Goal: Information Seeking & Learning: Compare options

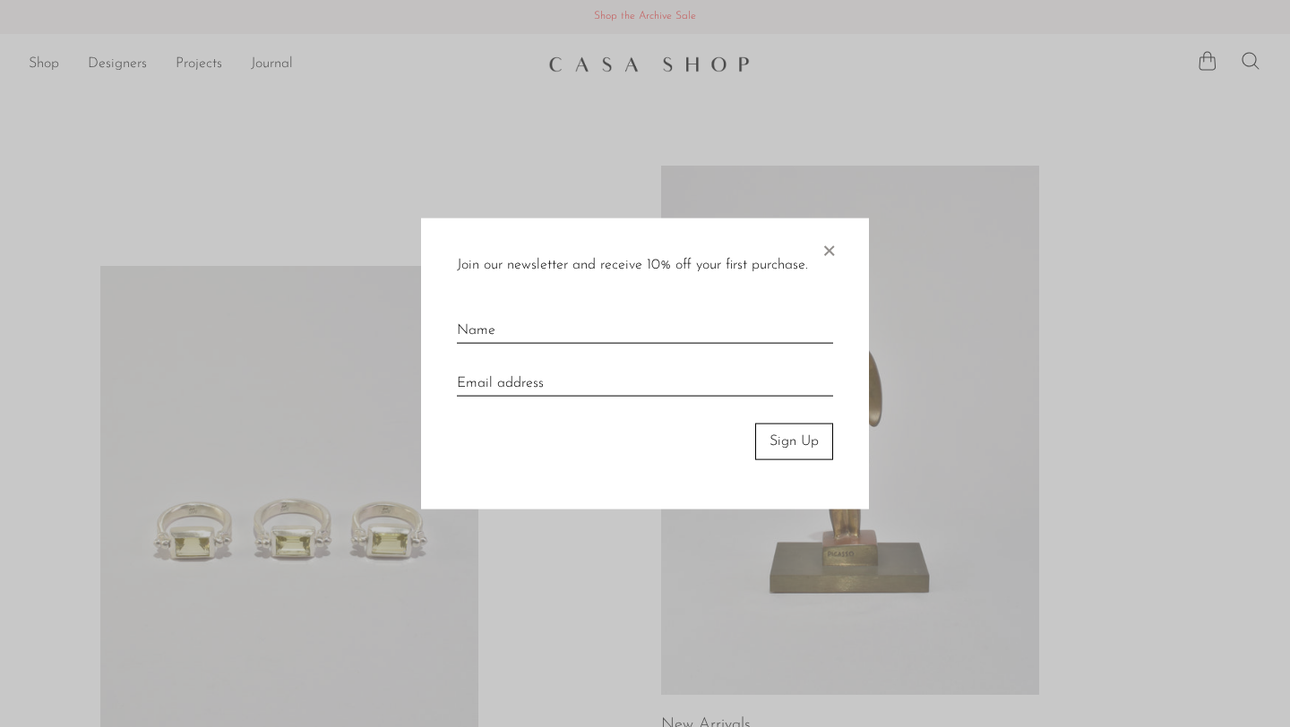
click at [839, 246] on div "Join our newsletter and receive 10% off your first purchase. × Sign Up" at bounding box center [645, 364] width 448 height 291
click at [830, 250] on span "×" at bounding box center [829, 247] width 18 height 57
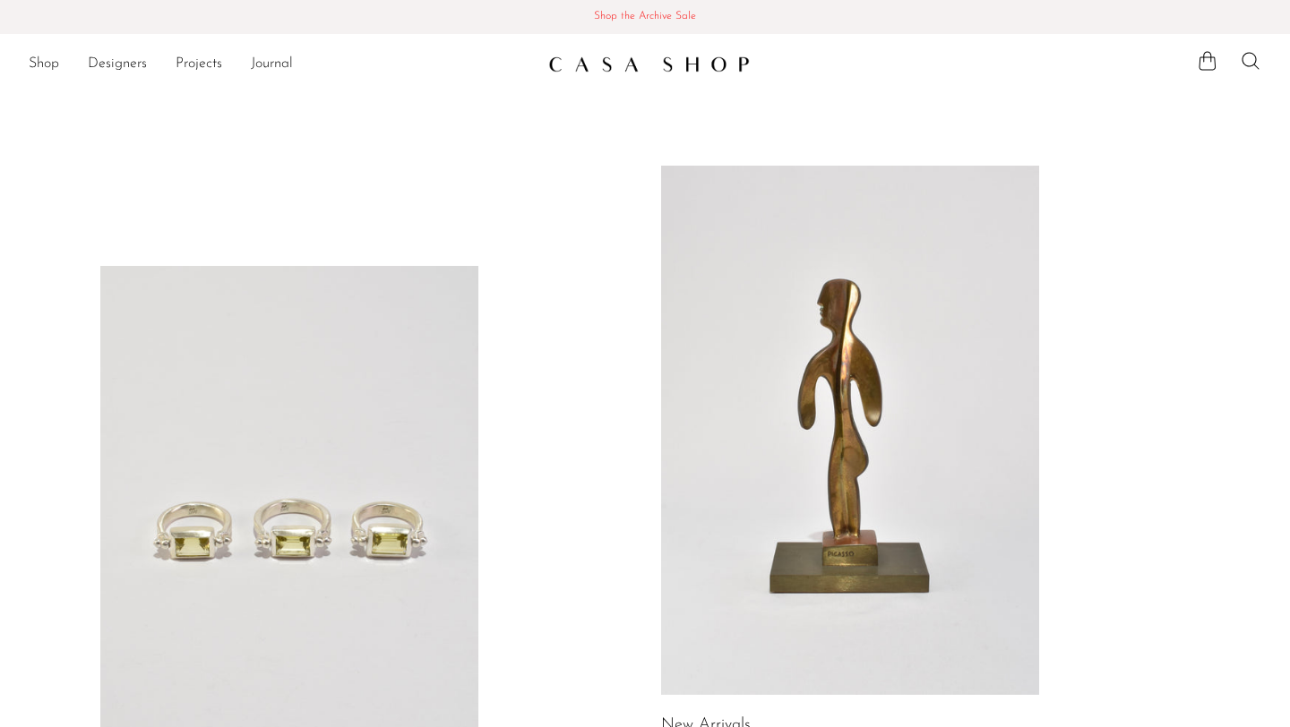
click at [289, 476] on link at bounding box center [289, 530] width 378 height 529
click at [728, 412] on link at bounding box center [850, 430] width 378 height 529
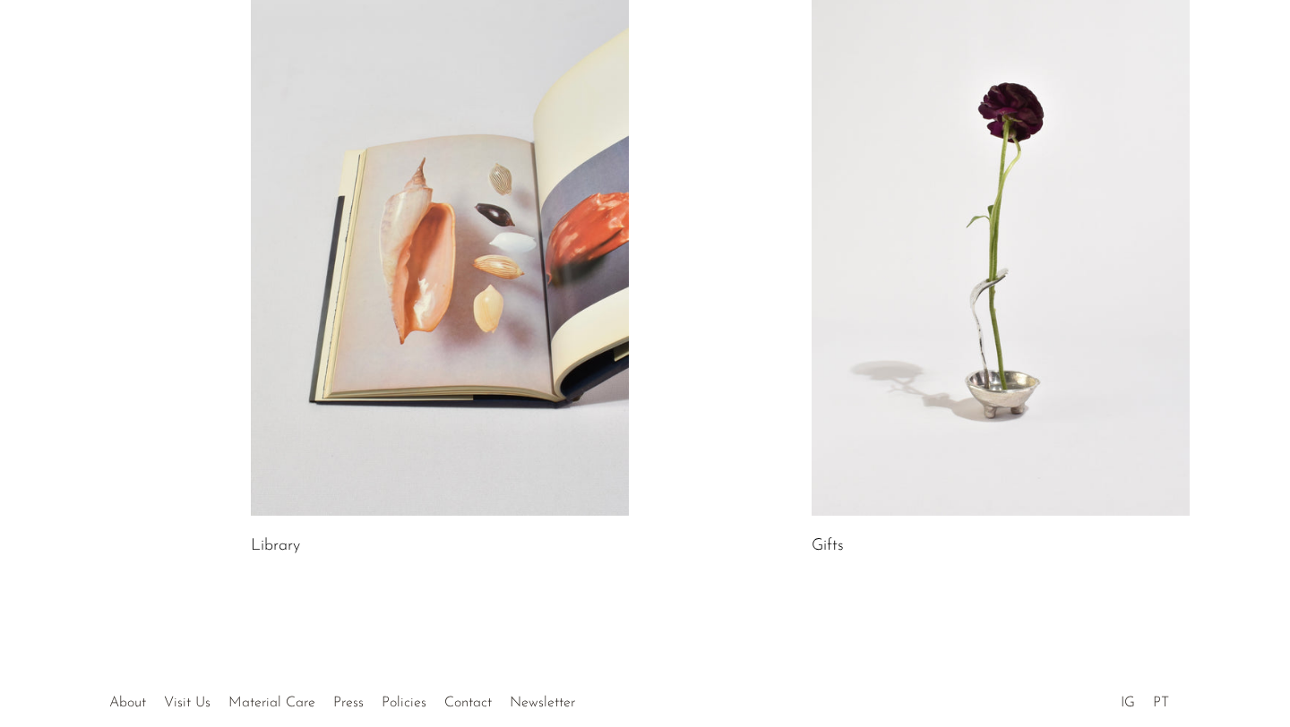
scroll to position [1035, 0]
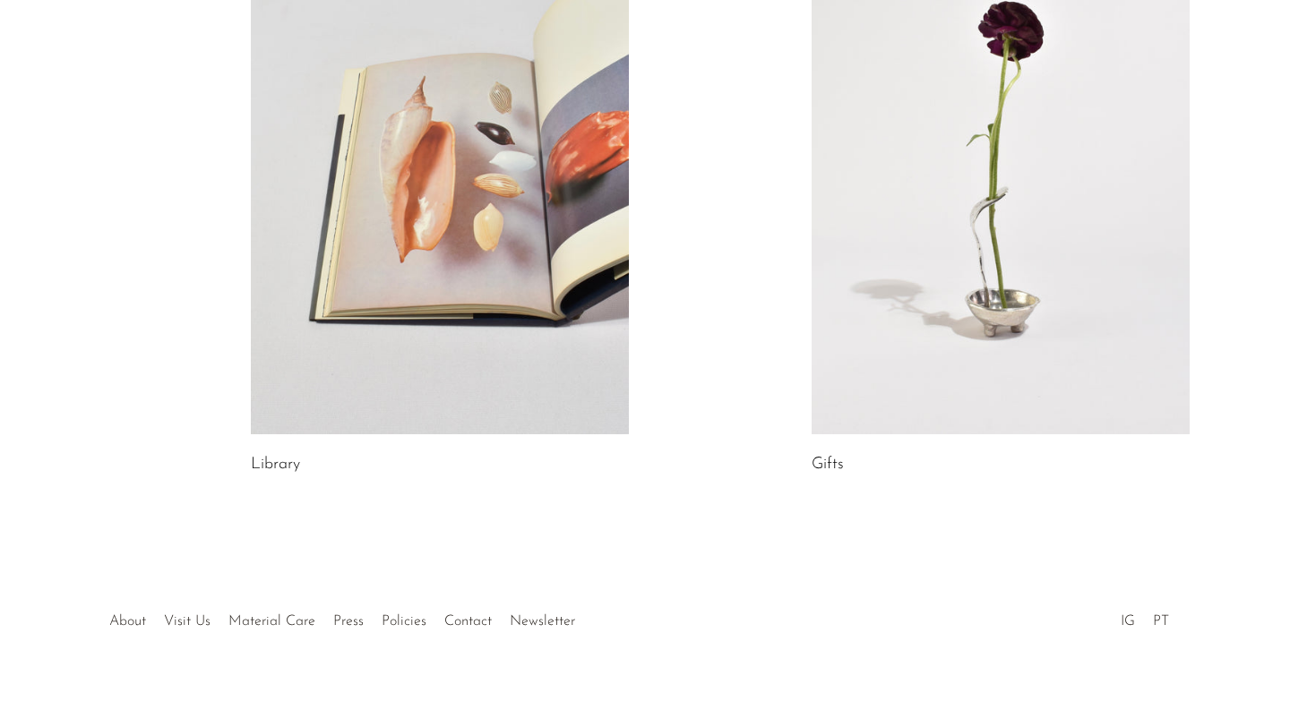
click at [918, 336] on link at bounding box center [1001, 169] width 378 height 529
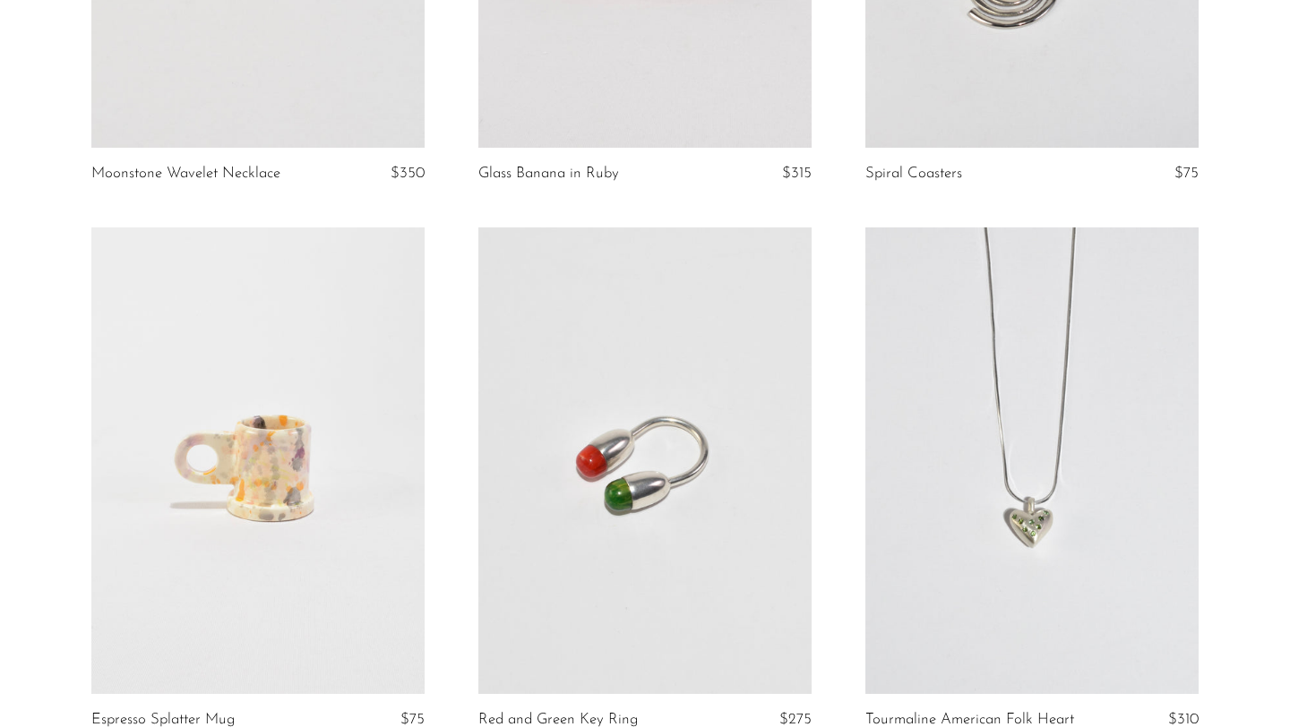
scroll to position [1770, 0]
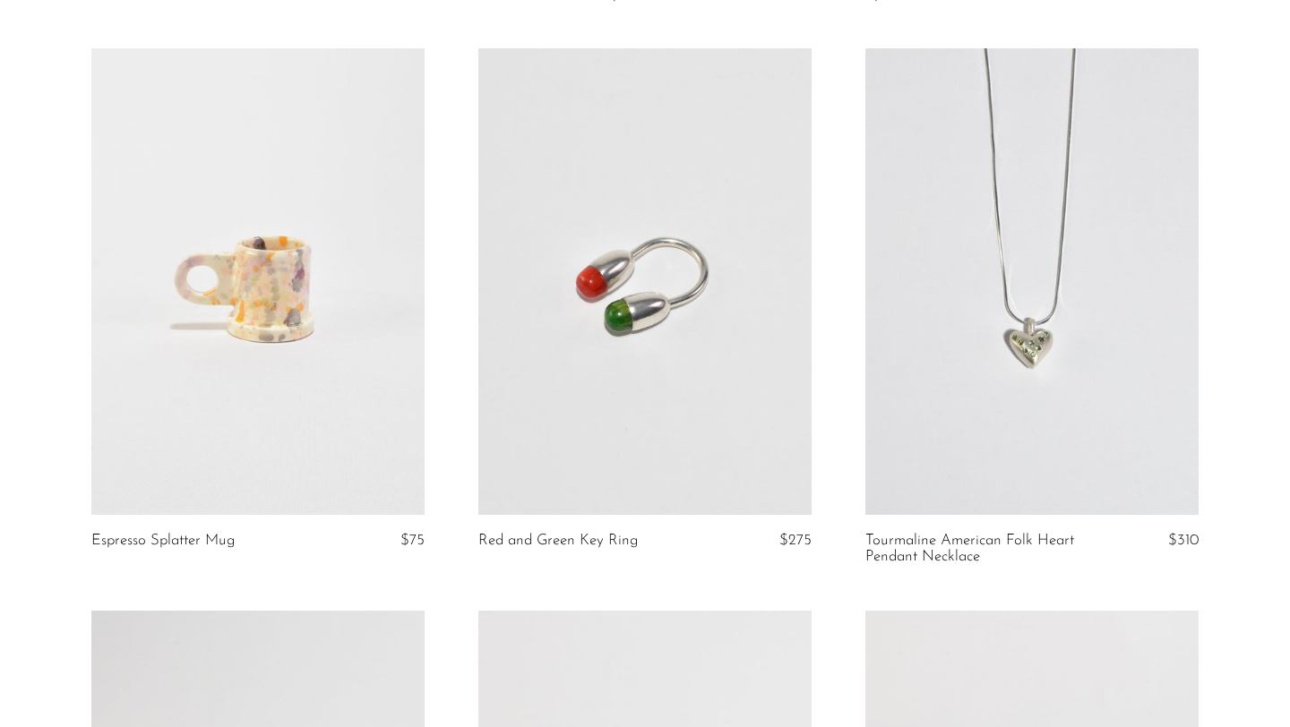
click at [587, 224] on link at bounding box center [644, 281] width 333 height 467
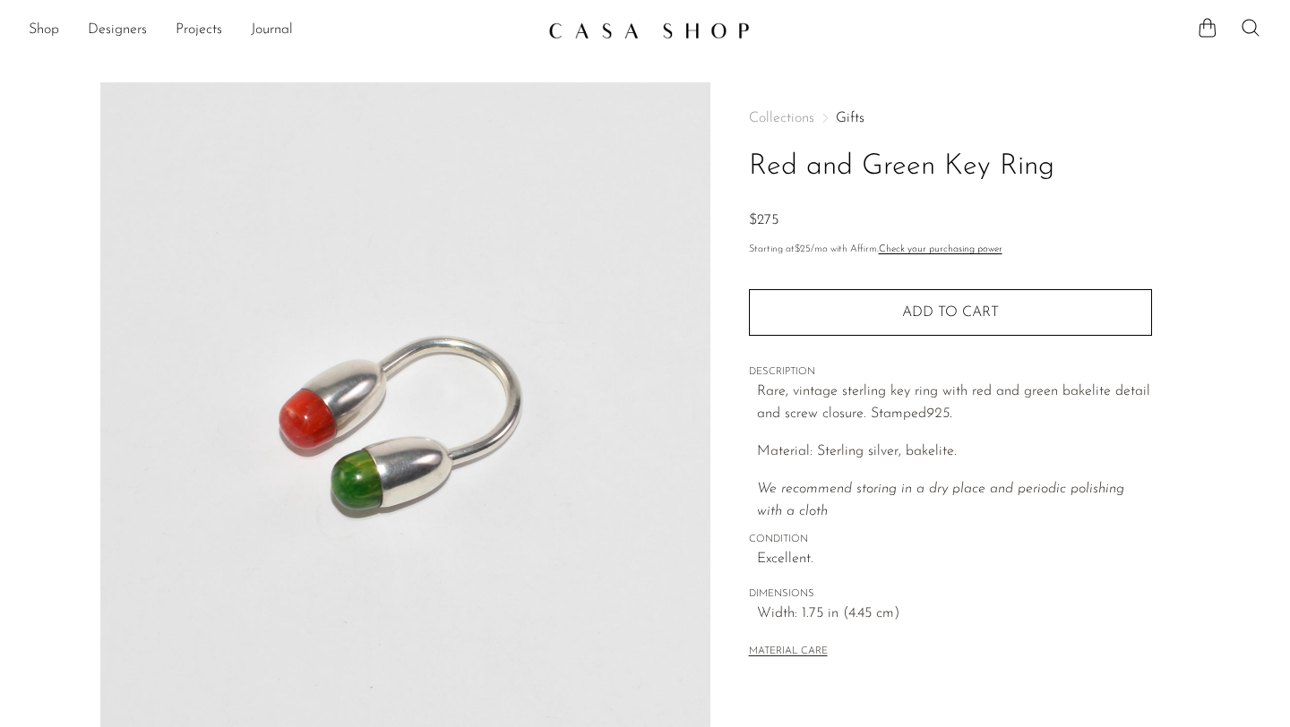
click at [922, 441] on p "Material: Sterling silver, bakelite." at bounding box center [954, 452] width 395 height 23
copy p "bakelite"
click at [30, 21] on link "Shop" at bounding box center [44, 30] width 30 height 23
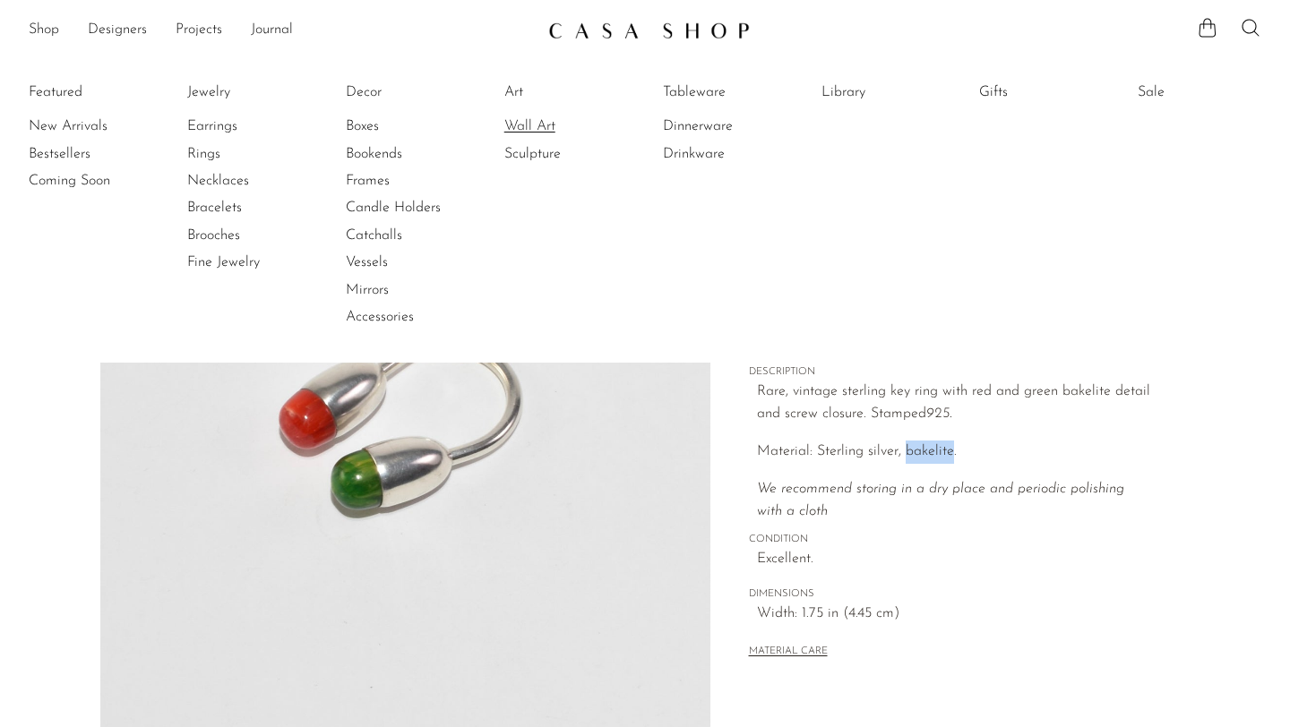
click at [507, 124] on link "Wall Art" at bounding box center [571, 126] width 134 height 20
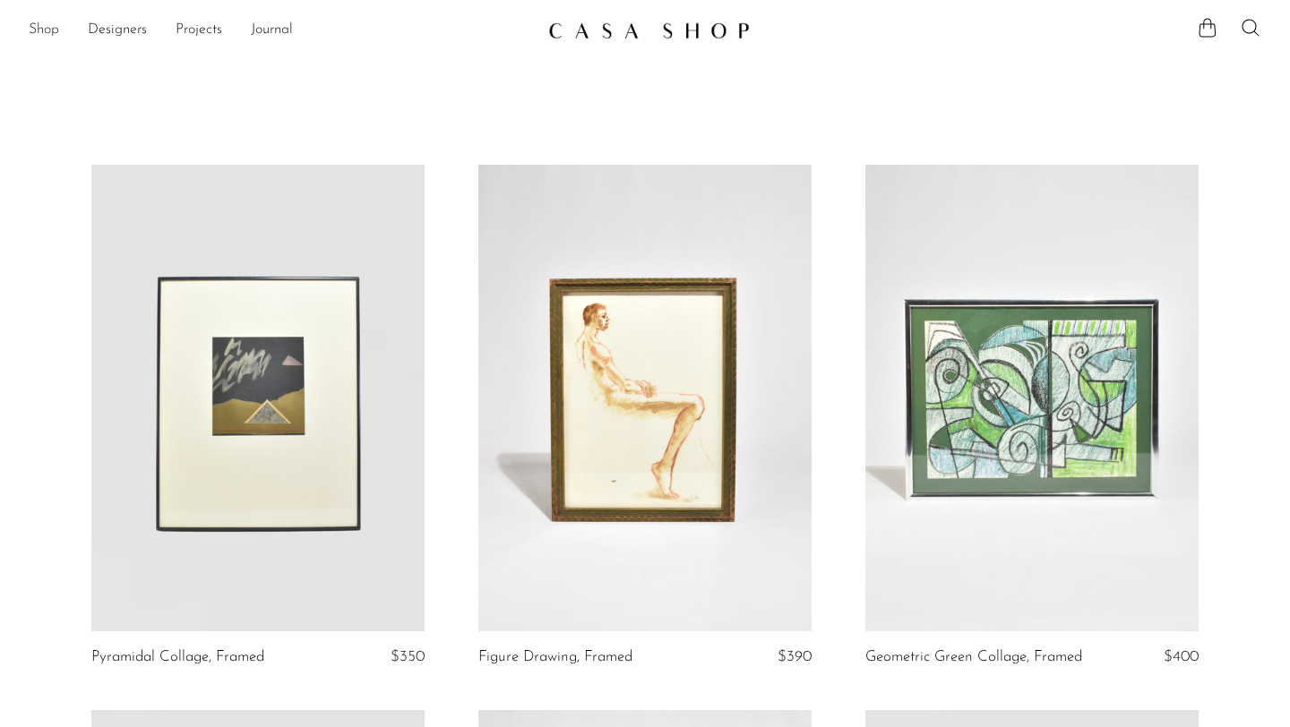
click at [33, 26] on link "Shop" at bounding box center [44, 30] width 30 height 23
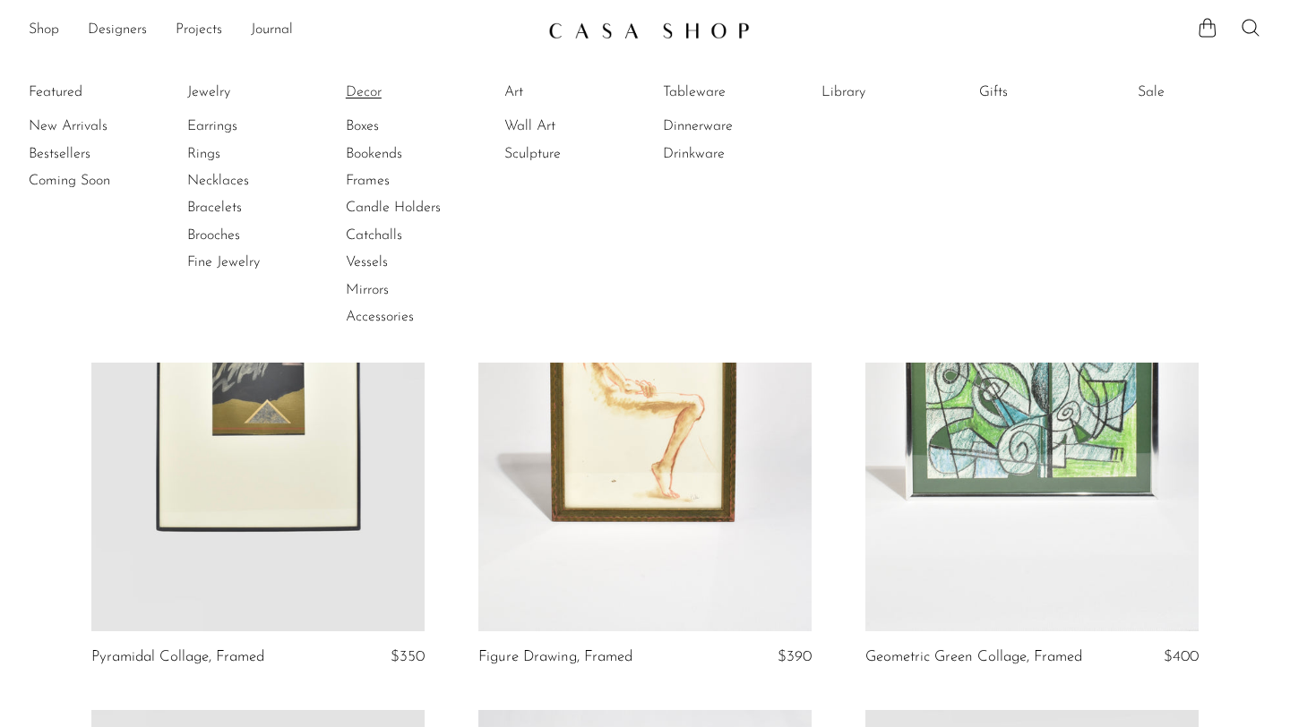
click at [373, 90] on link "Decor" at bounding box center [413, 92] width 134 height 20
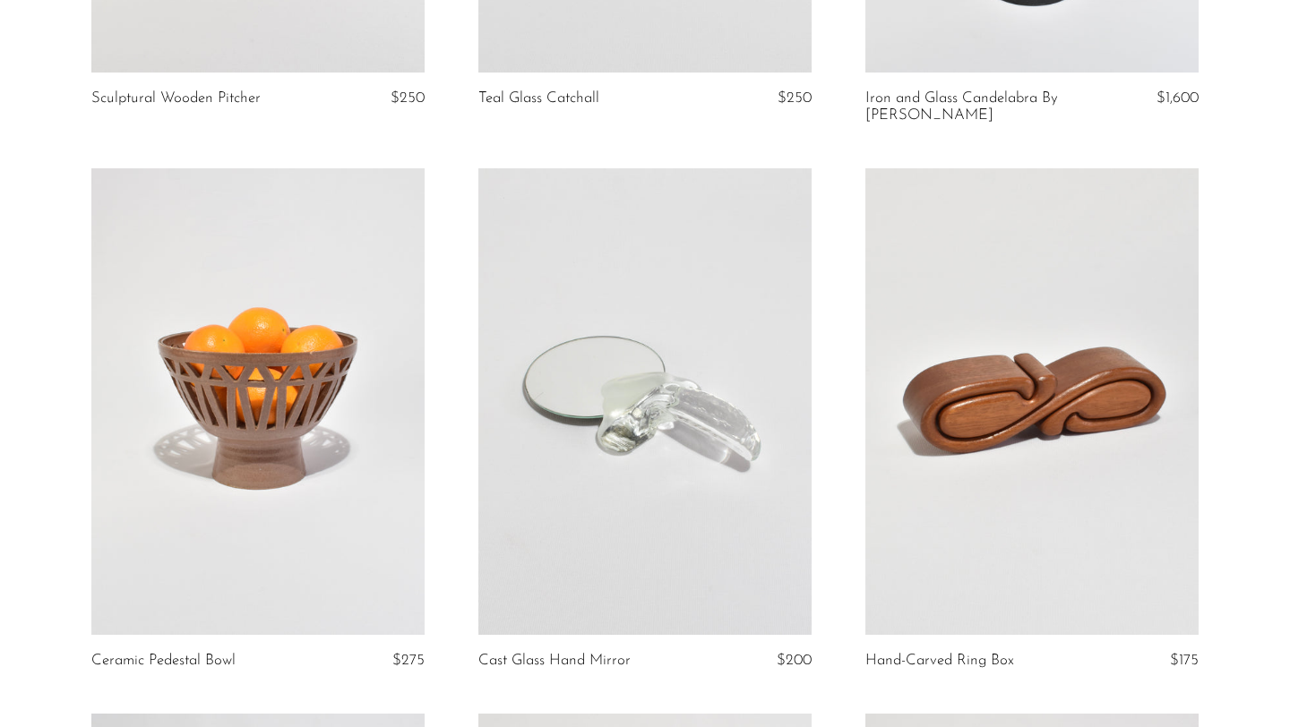
scroll to position [2891, 0]
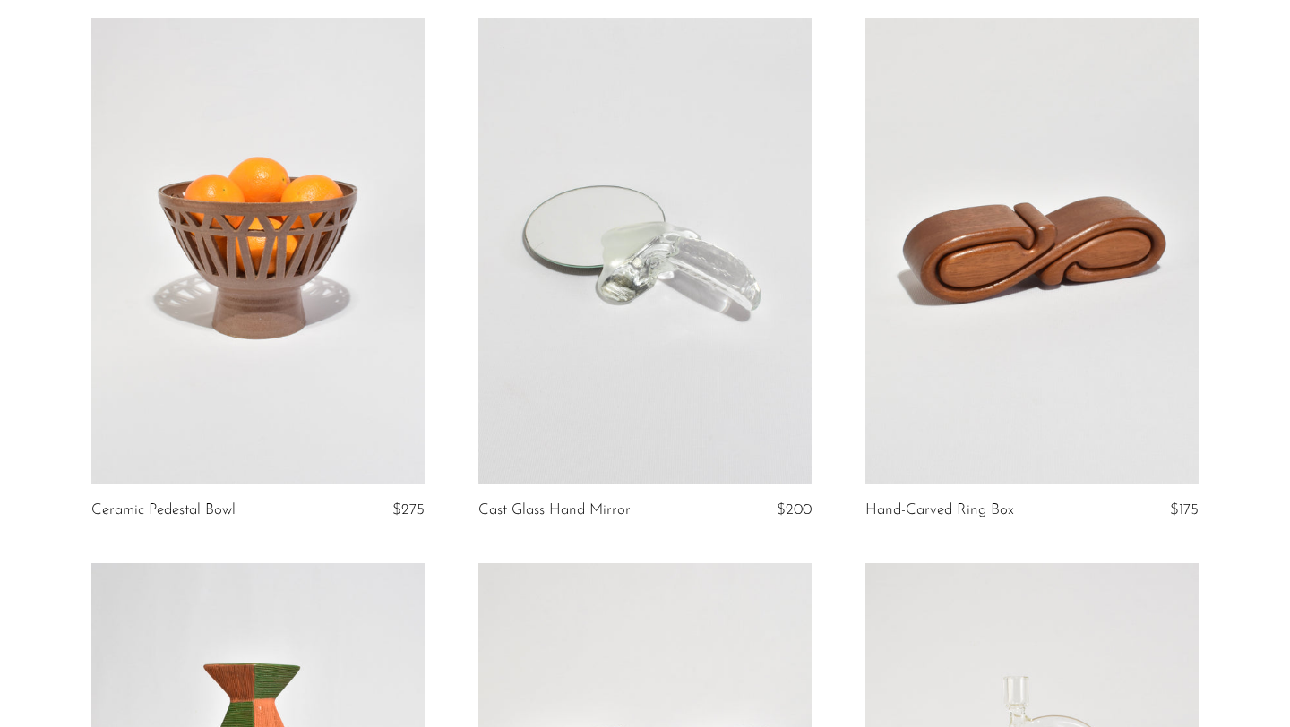
click at [992, 396] on link at bounding box center [1031, 251] width 333 height 467
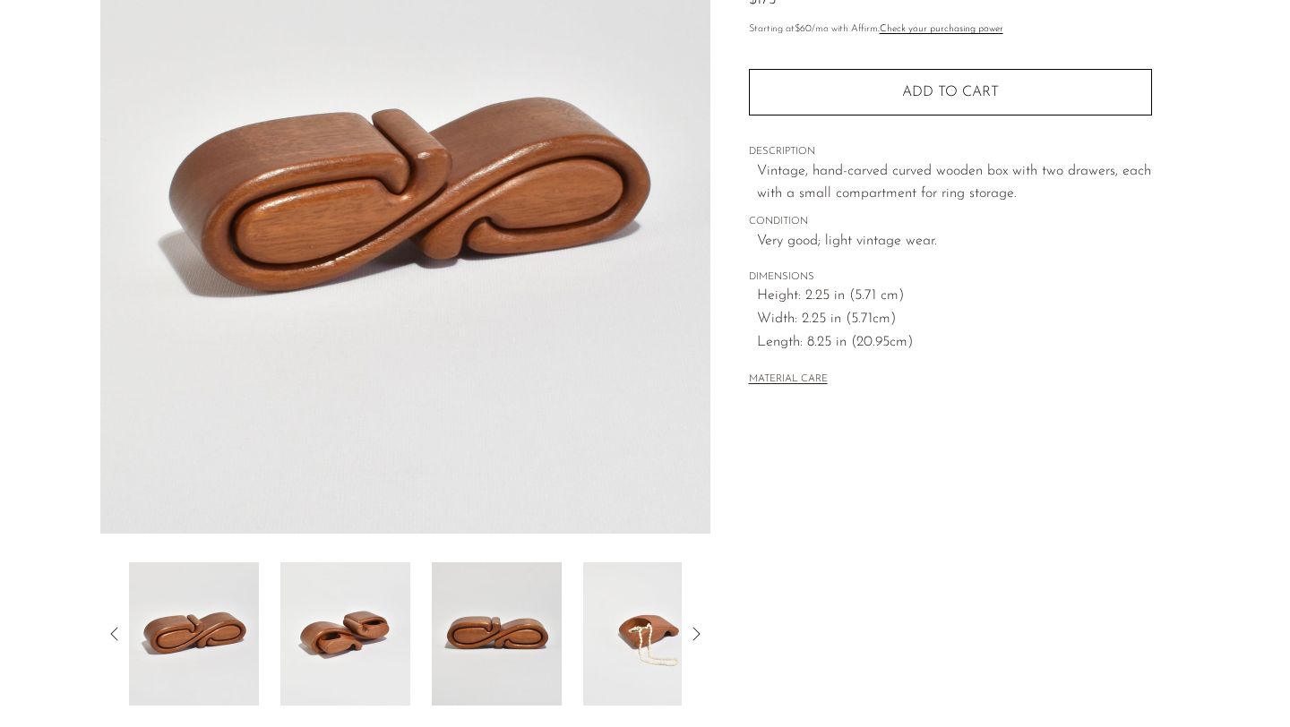
scroll to position [252, 0]
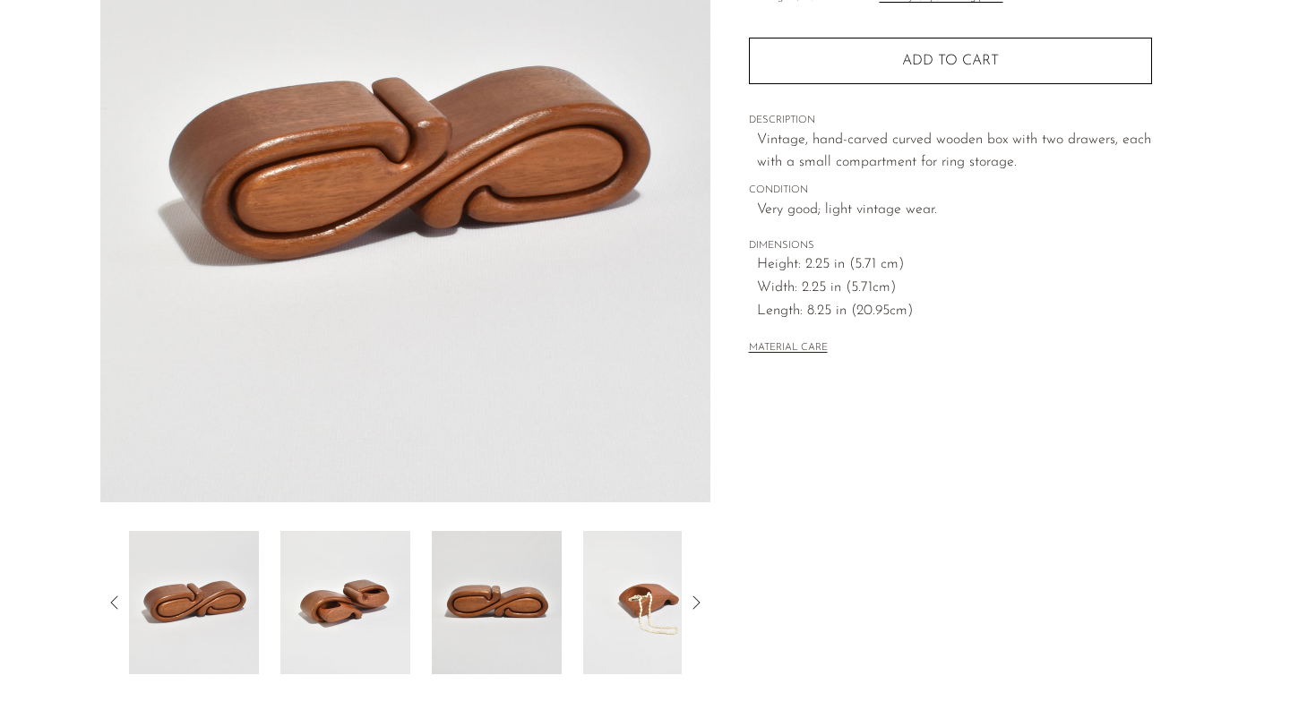
click at [324, 601] on img at bounding box center [345, 602] width 130 height 143
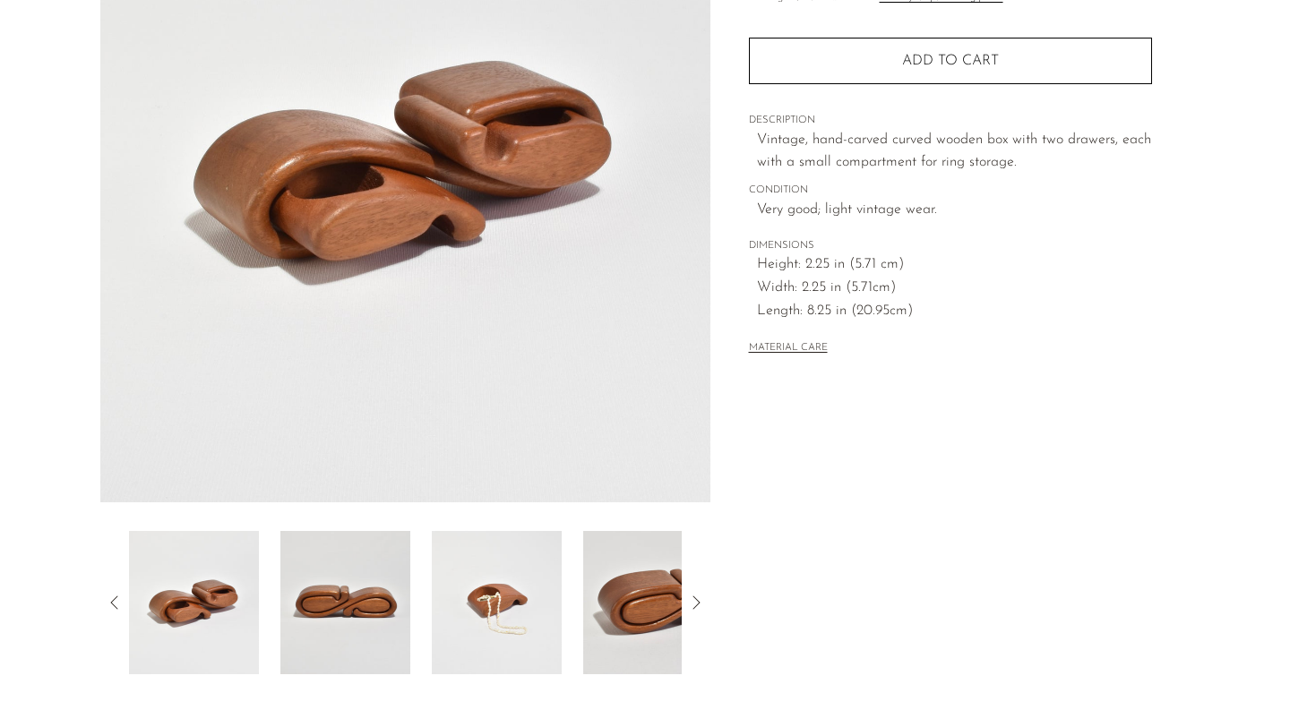
click at [402, 625] on img at bounding box center [345, 602] width 130 height 143
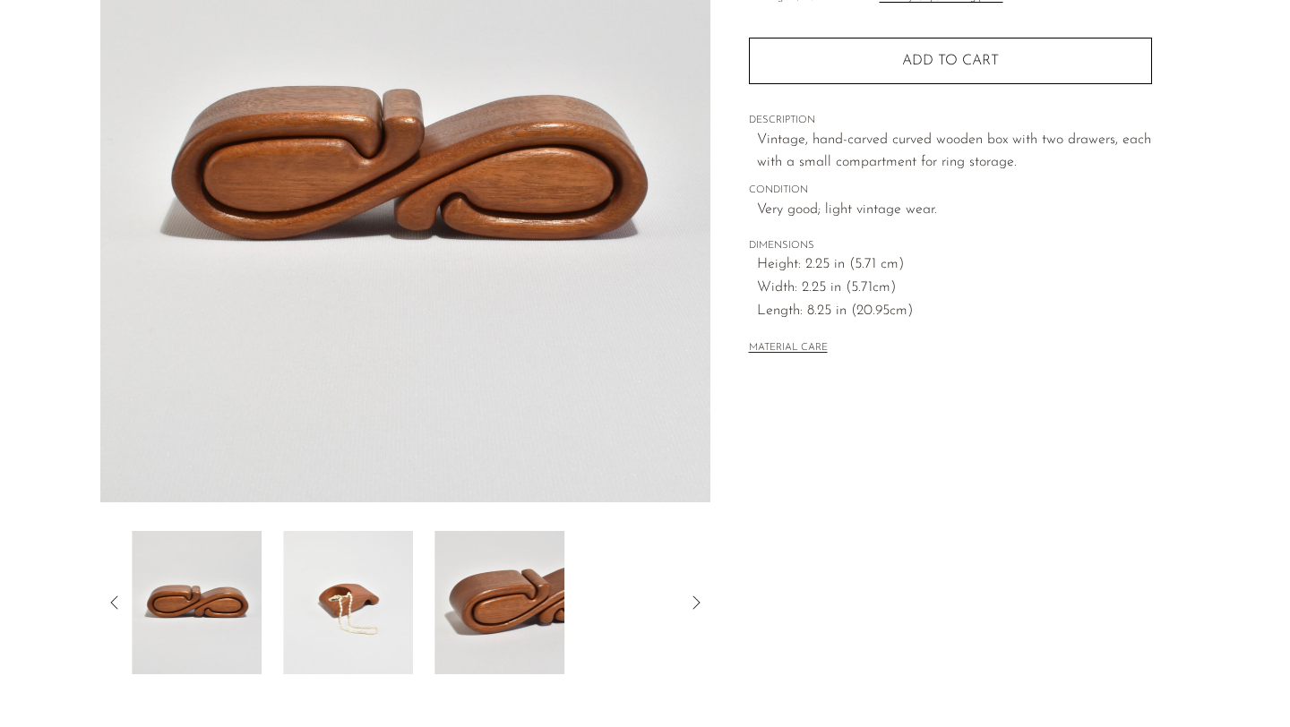
click at [425, 622] on div at bounding box center [405, 602] width 553 height 143
click at [471, 626] on img at bounding box center [497, 602] width 130 height 143
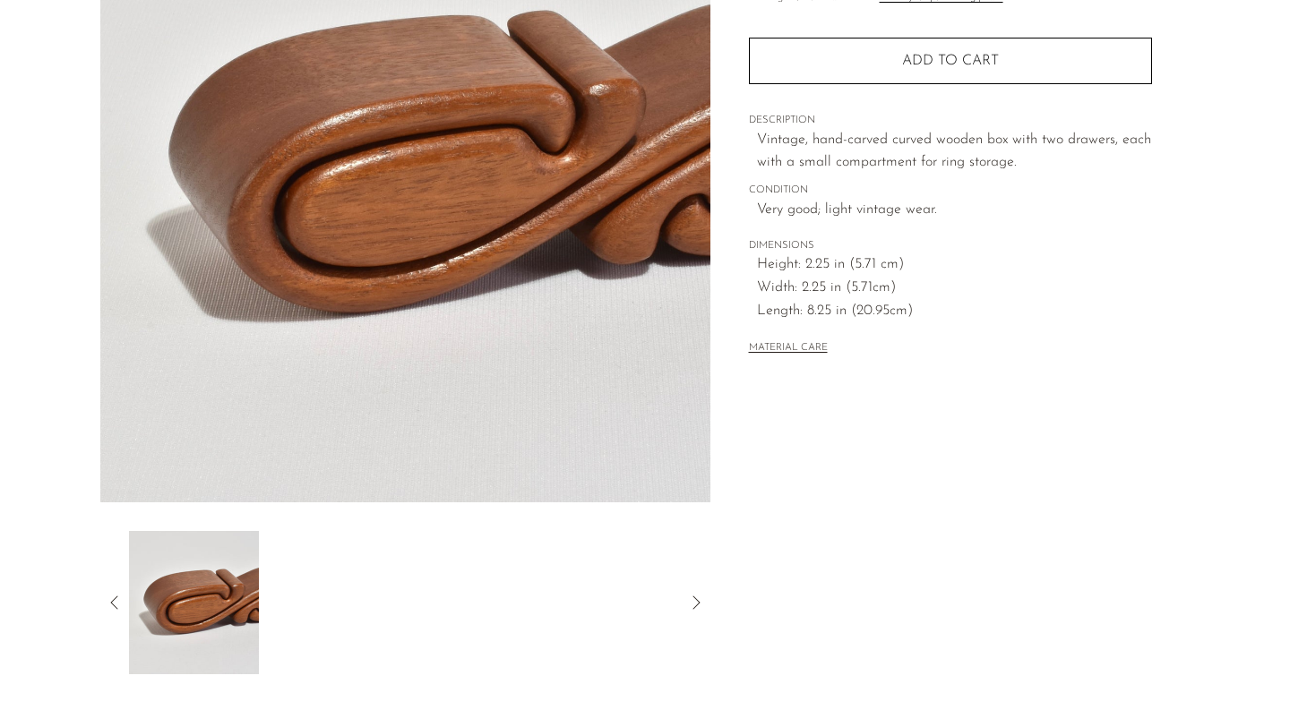
click at [112, 592] on icon at bounding box center [114, 602] width 21 height 21
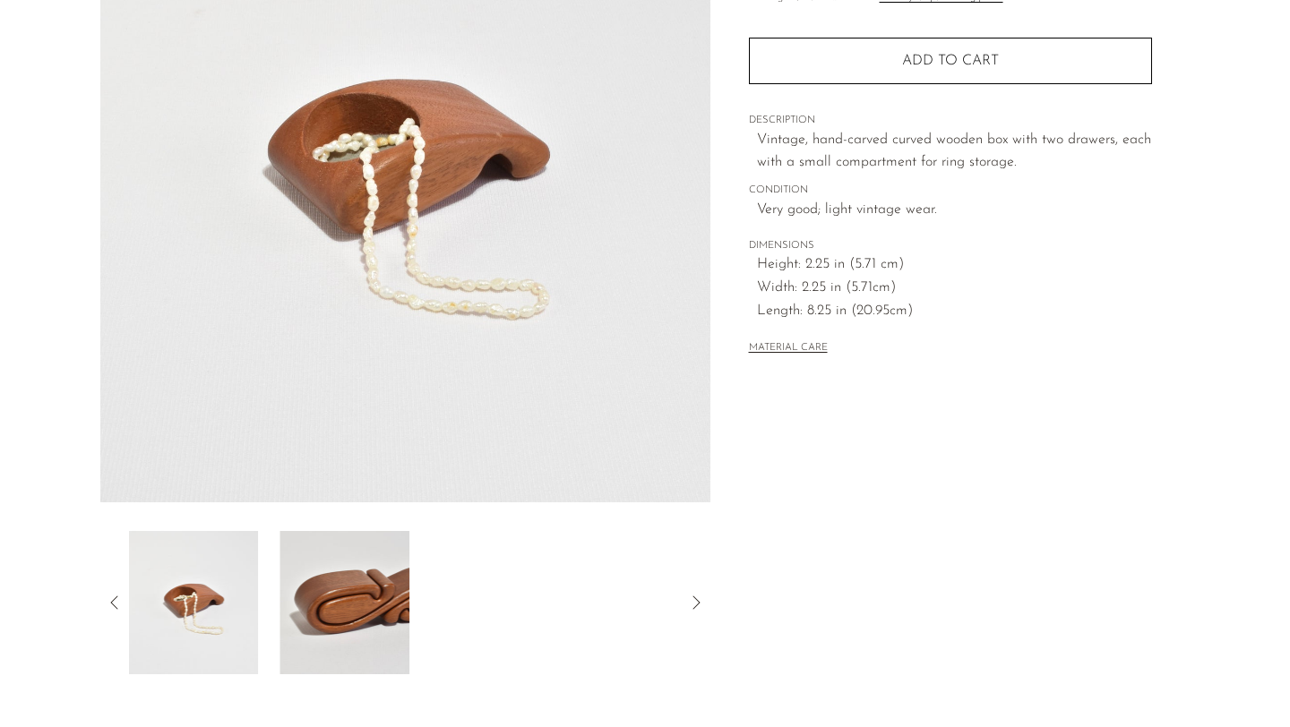
click at [213, 604] on img at bounding box center [193, 602] width 130 height 143
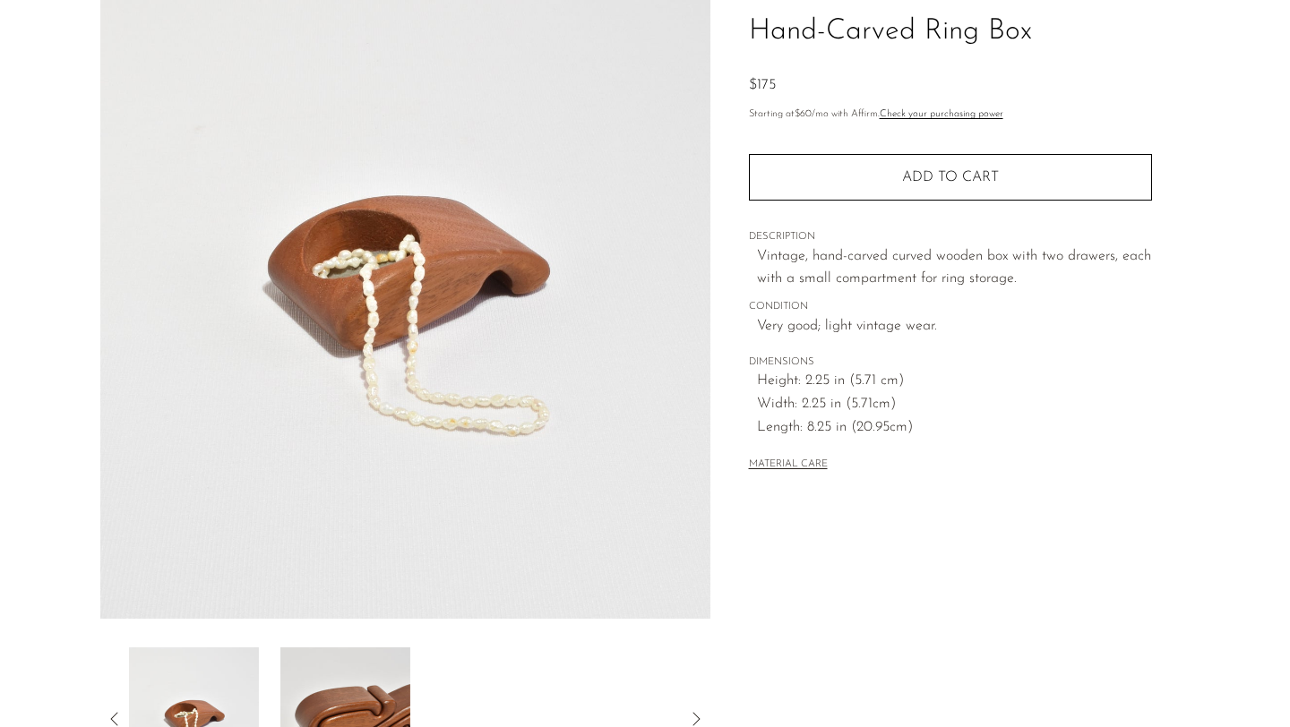
scroll to position [0, 0]
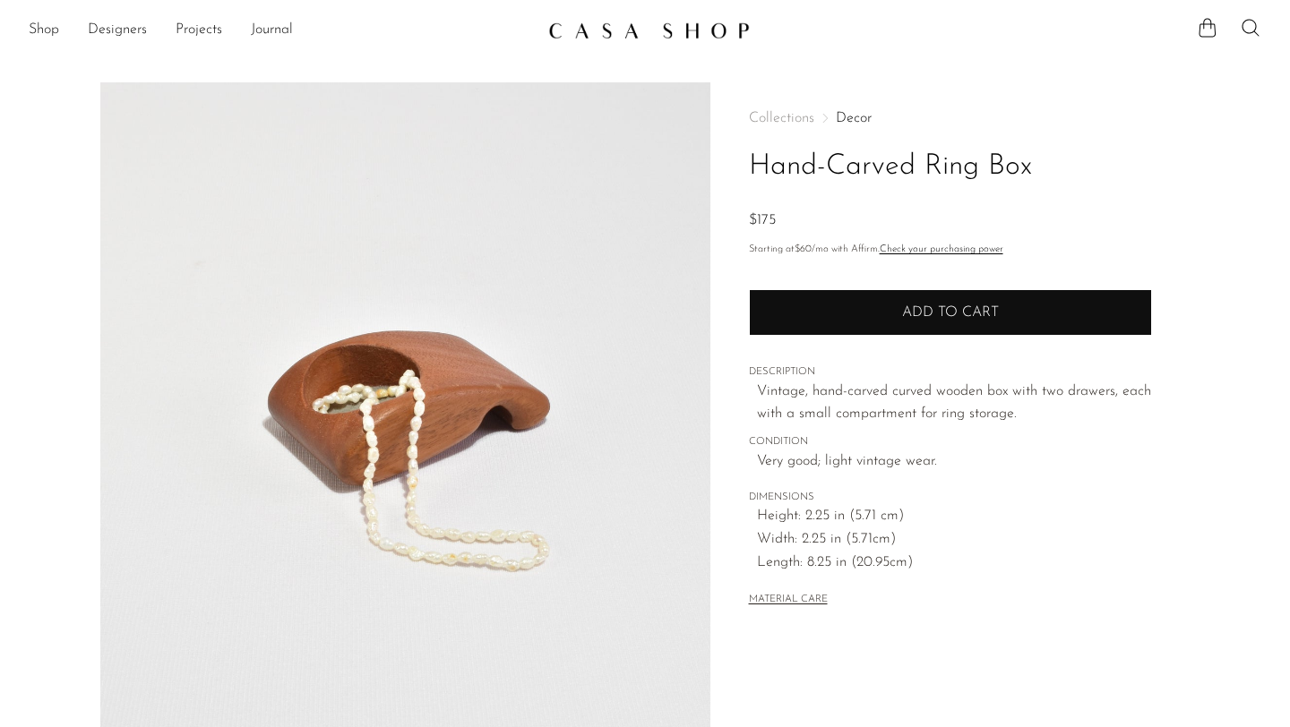
click at [855, 325] on button "Add to cart" at bounding box center [950, 312] width 403 height 47
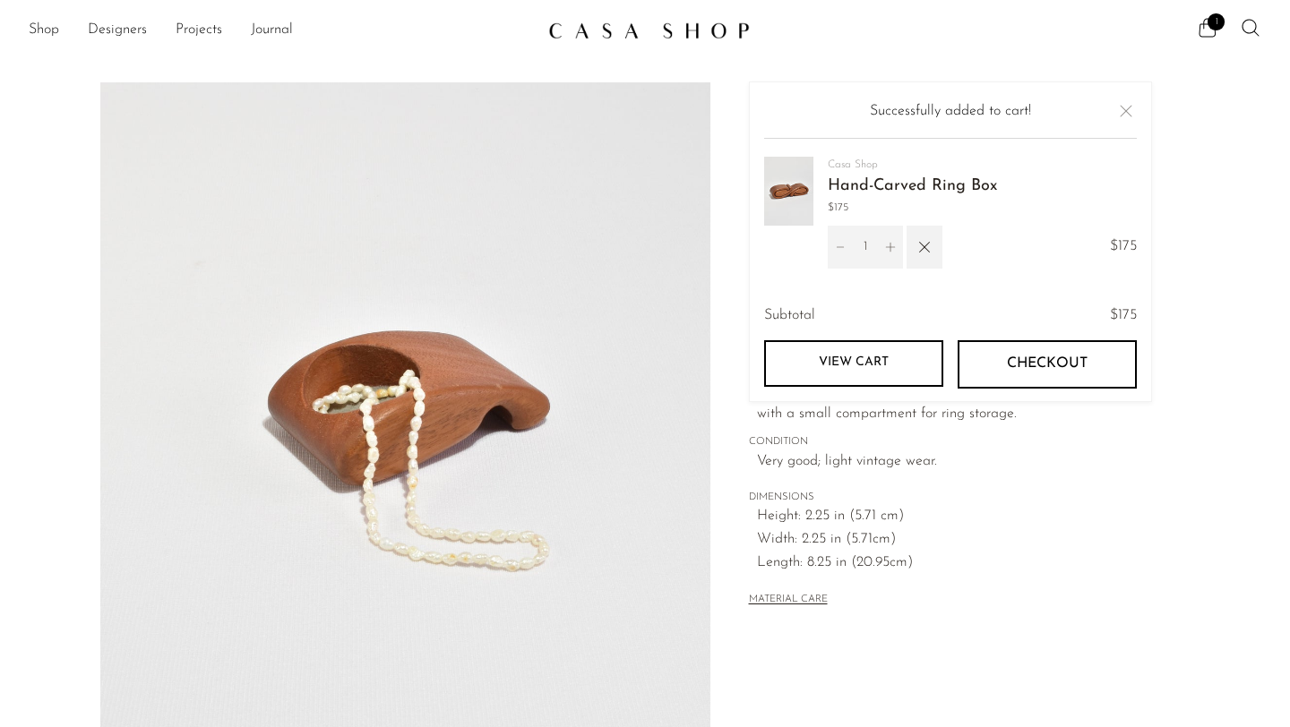
click at [889, 251] on icon "Increment" at bounding box center [890, 247] width 13 height 13
type input "2"
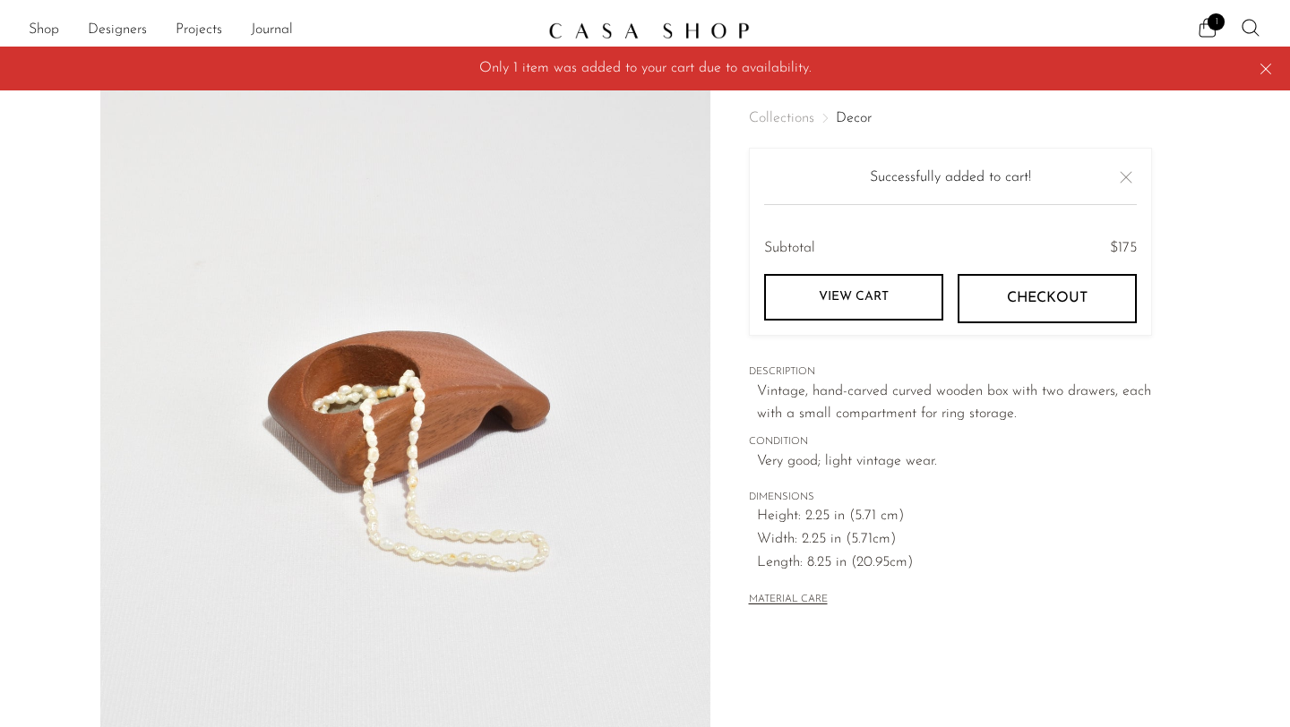
click at [1267, 71] on icon at bounding box center [1265, 69] width 11 height 11
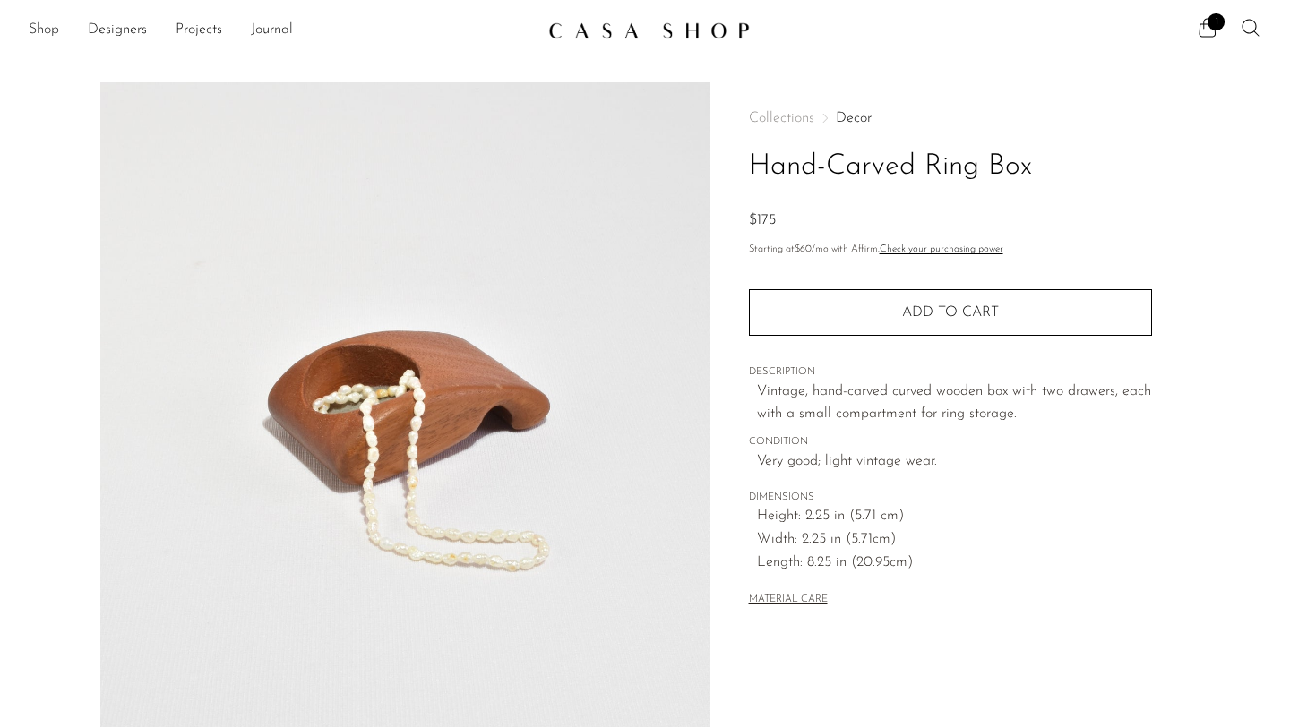
click at [31, 34] on link "Shop" at bounding box center [44, 30] width 30 height 23
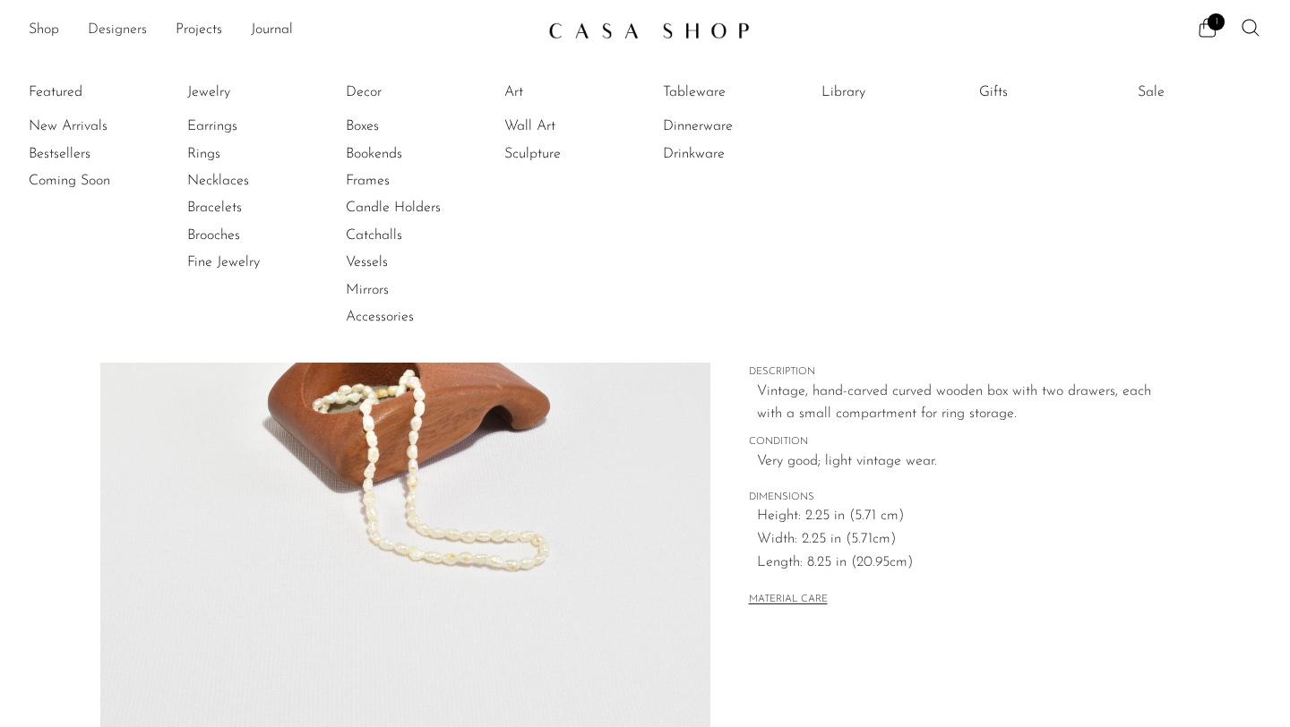
click at [139, 35] on link "Designers" at bounding box center [117, 30] width 59 height 23
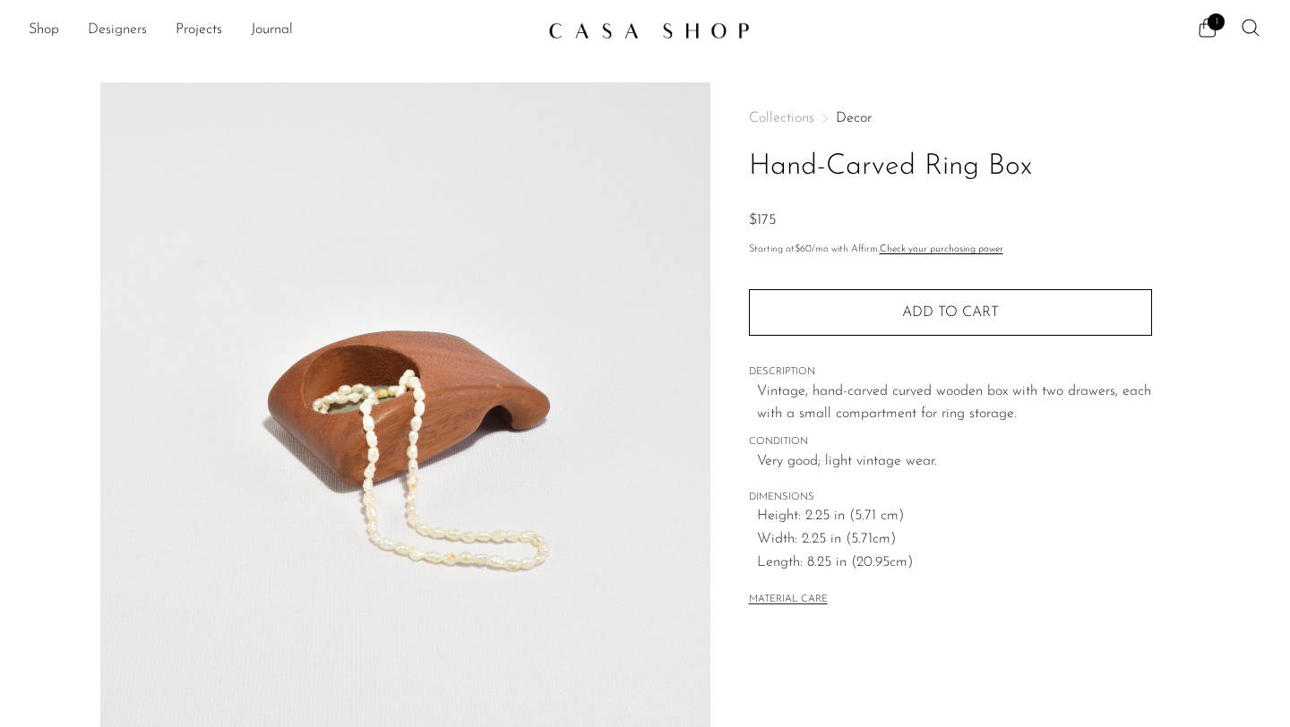
click at [135, 30] on link "Designers" at bounding box center [117, 30] width 59 height 23
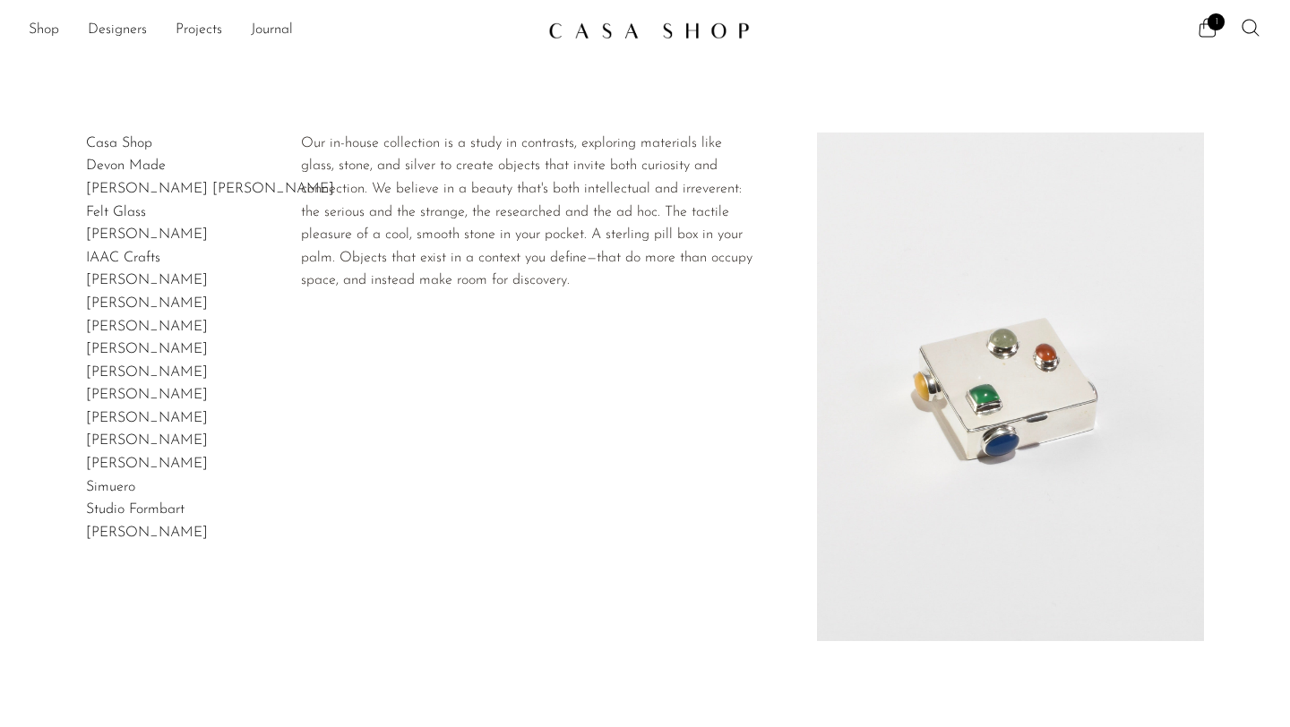
click at [115, 142] on link "Casa Shop" at bounding box center [119, 143] width 66 height 14
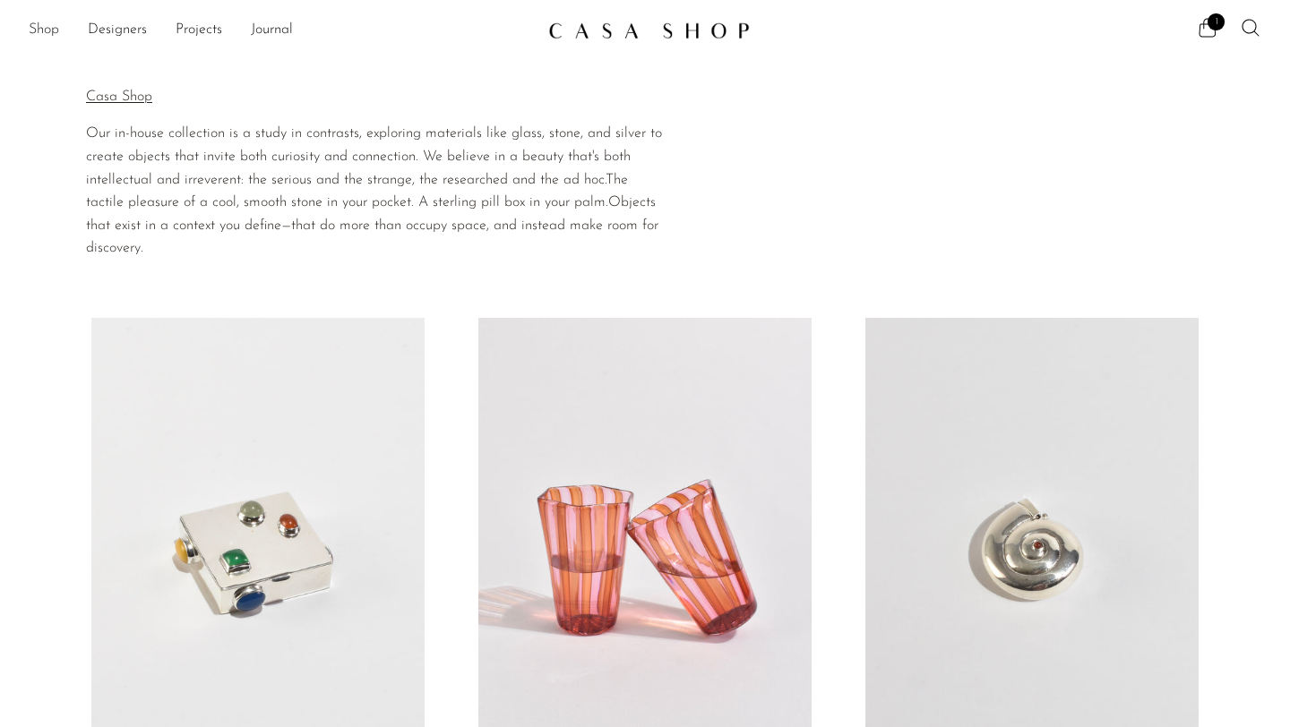
click at [50, 39] on link "Shop" at bounding box center [44, 30] width 30 height 23
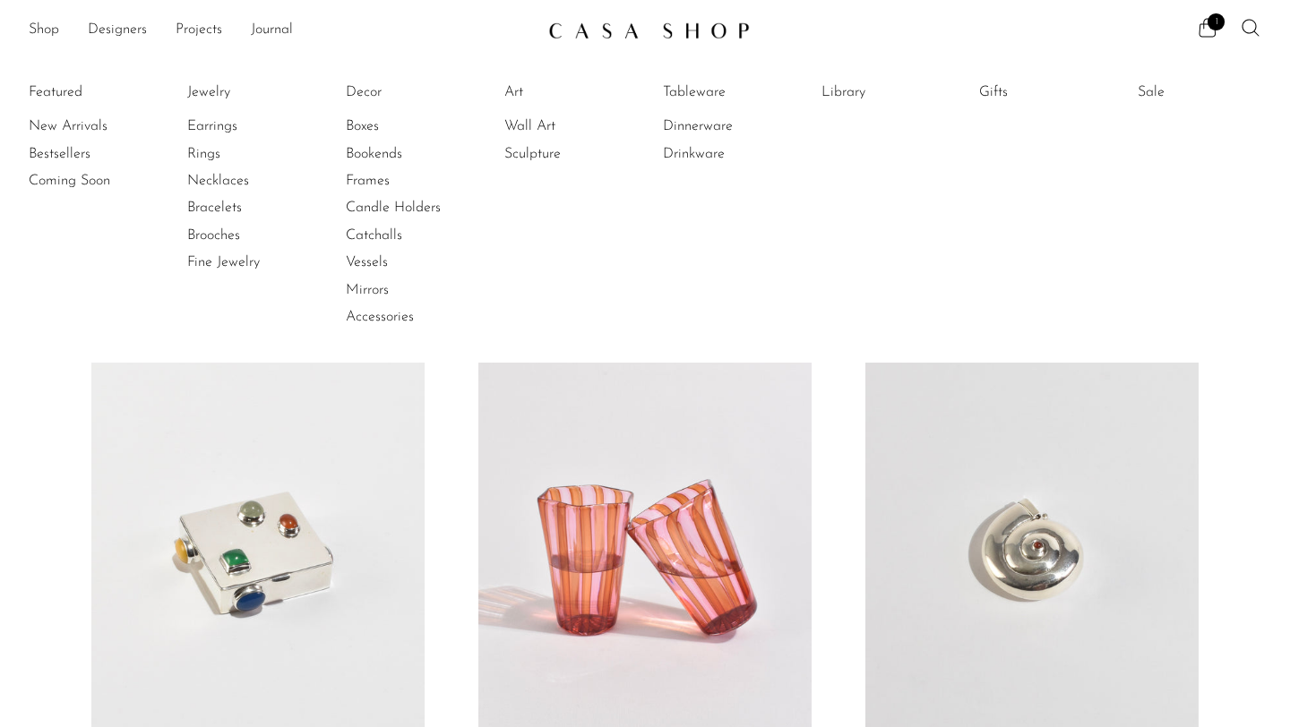
click at [225, 195] on li "Bracelets" at bounding box center [254, 207] width 134 height 27
click at [225, 215] on link "Bracelets" at bounding box center [254, 208] width 134 height 20
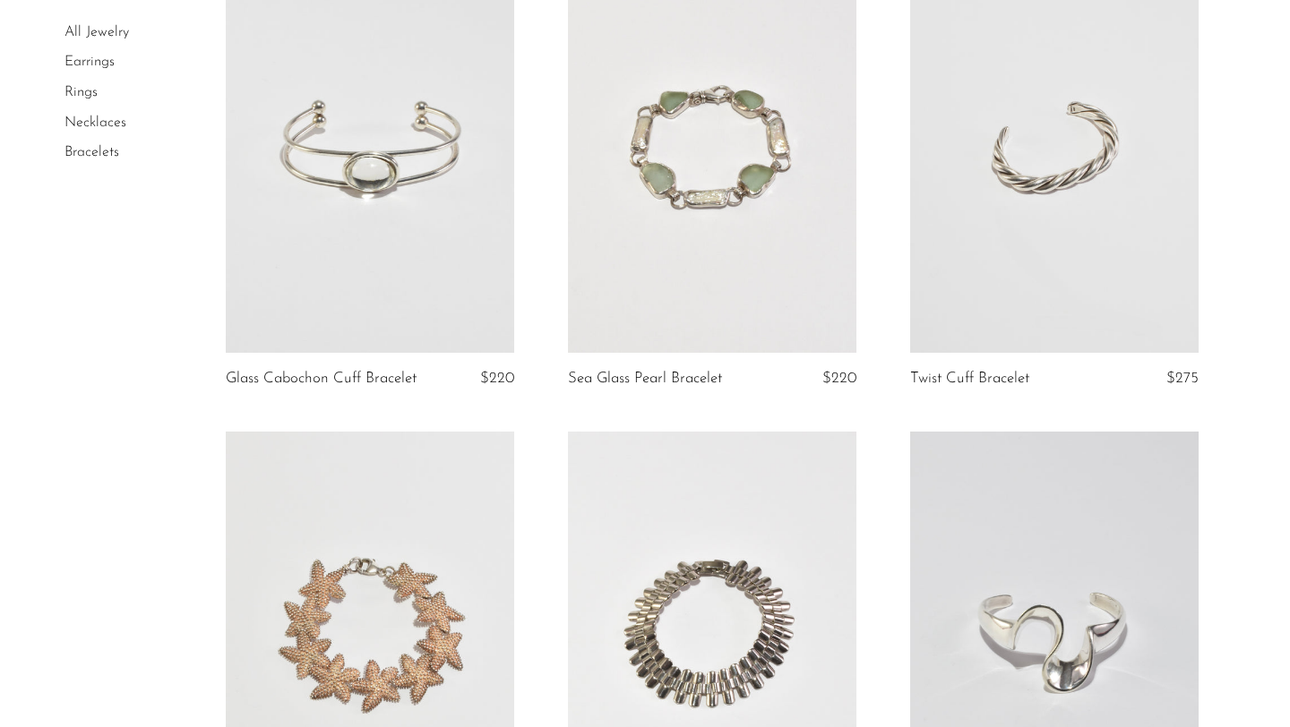
scroll to position [1151, 0]
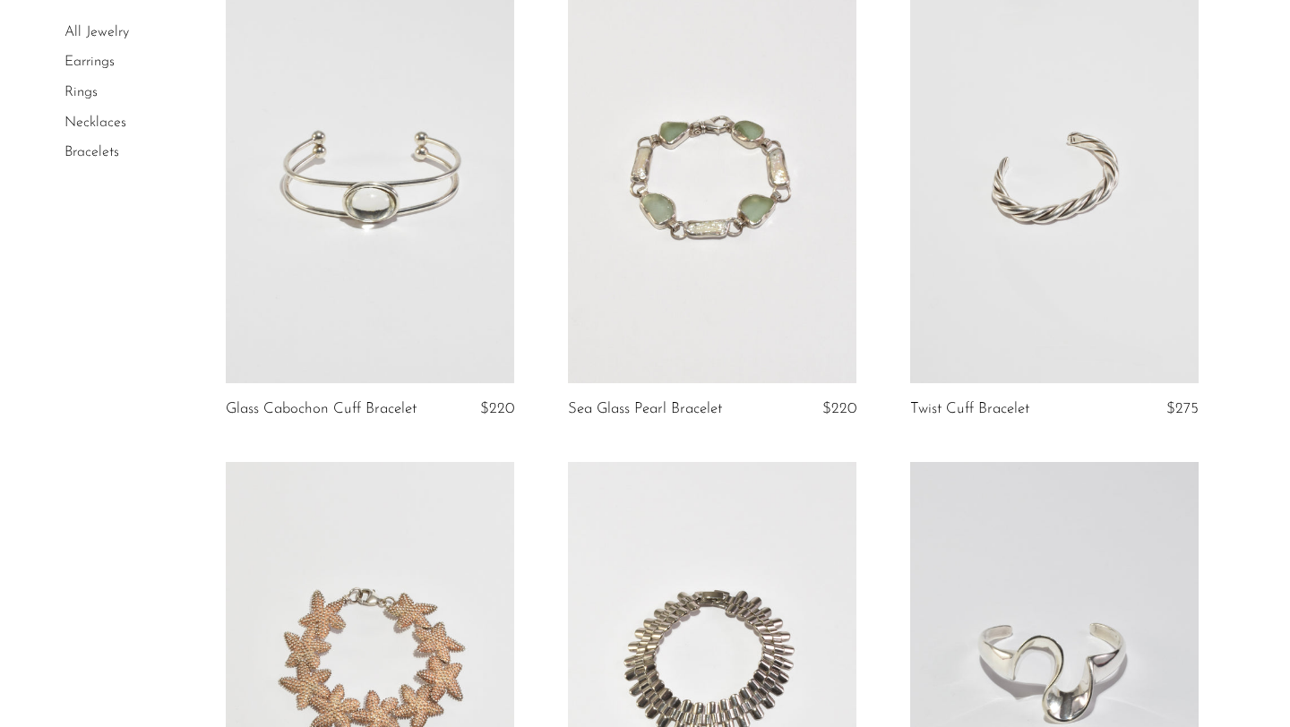
click at [730, 210] on link at bounding box center [712, 181] width 288 height 404
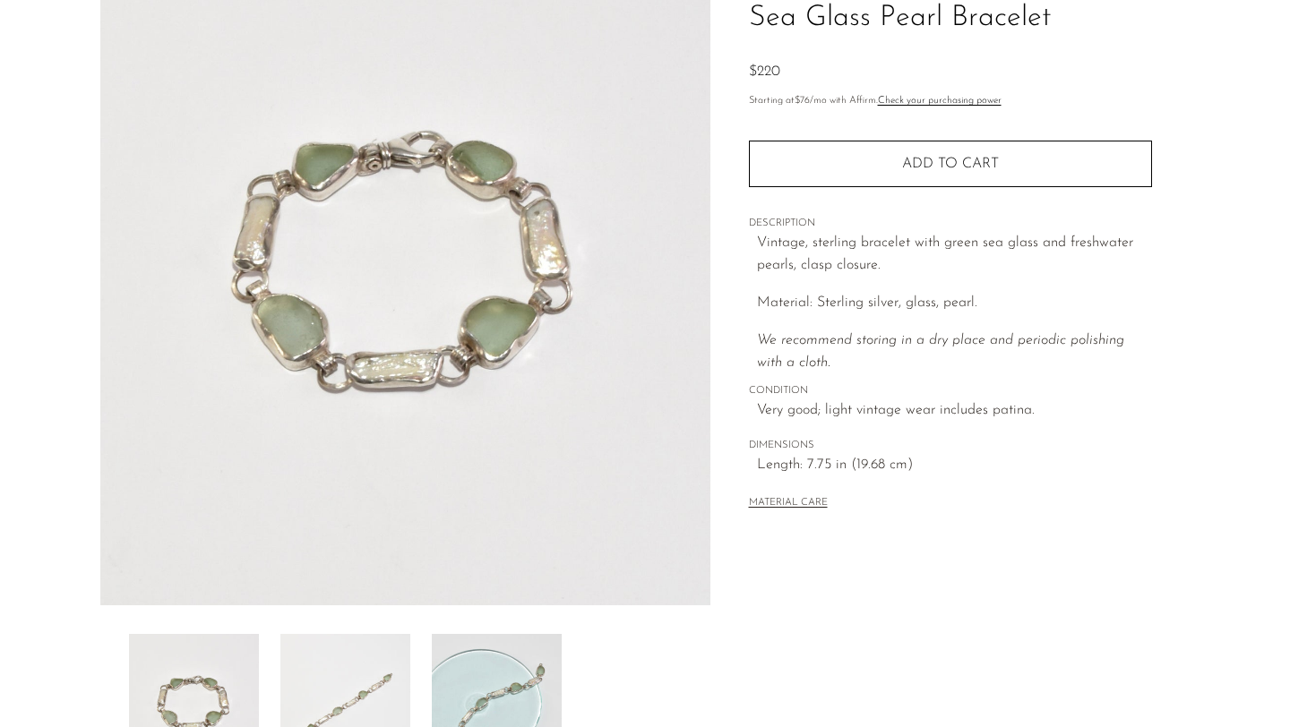
scroll to position [419, 0]
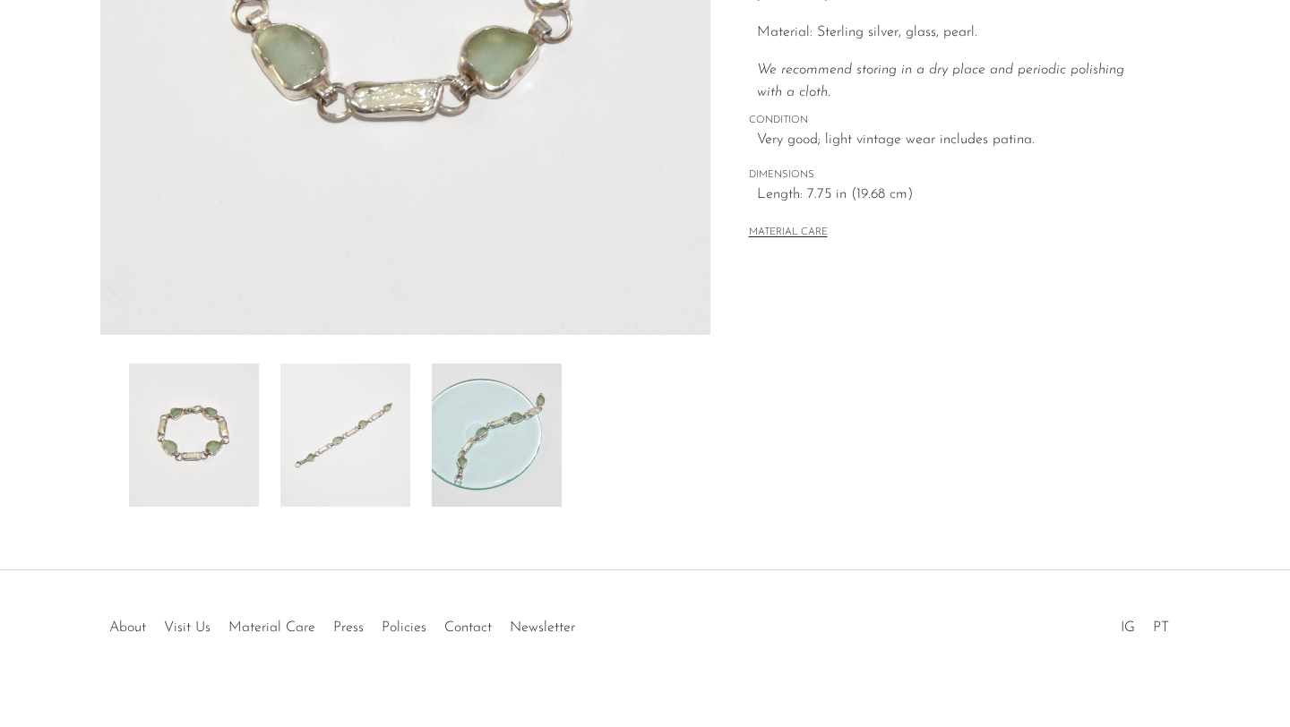
click at [528, 434] on img at bounding box center [497, 435] width 130 height 143
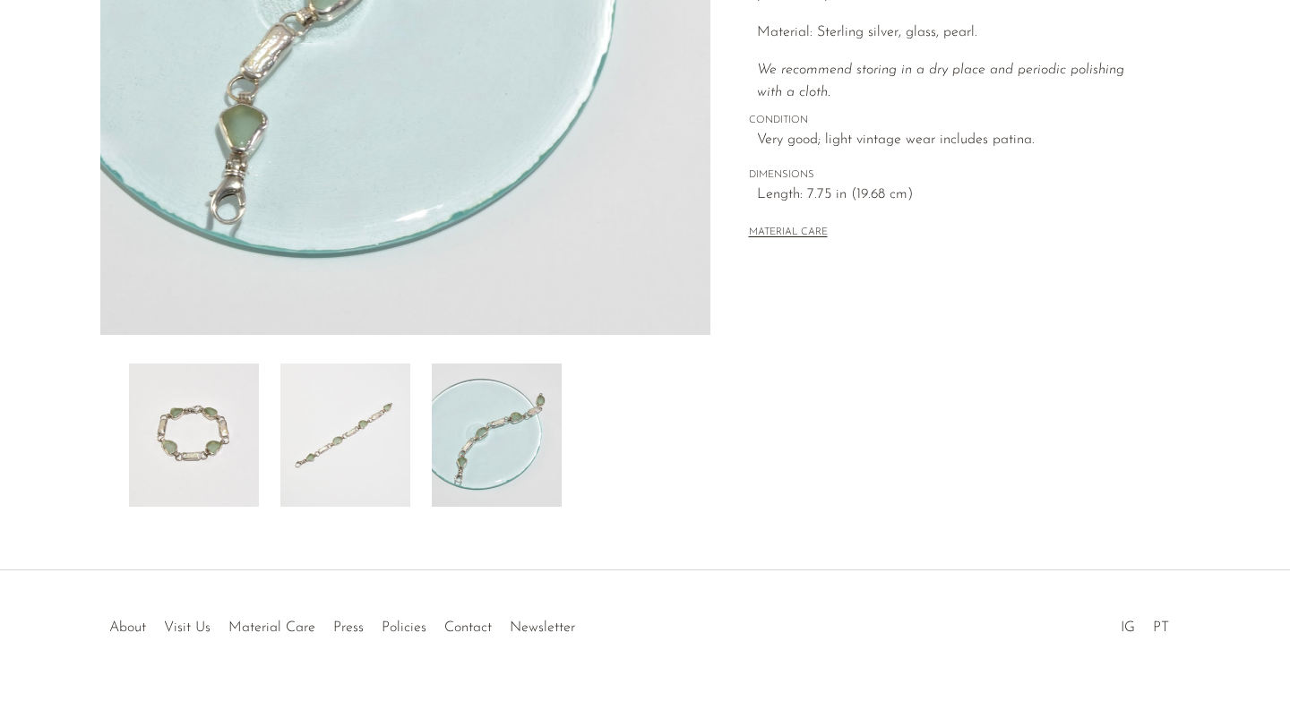
click at [356, 414] on img at bounding box center [345, 435] width 130 height 143
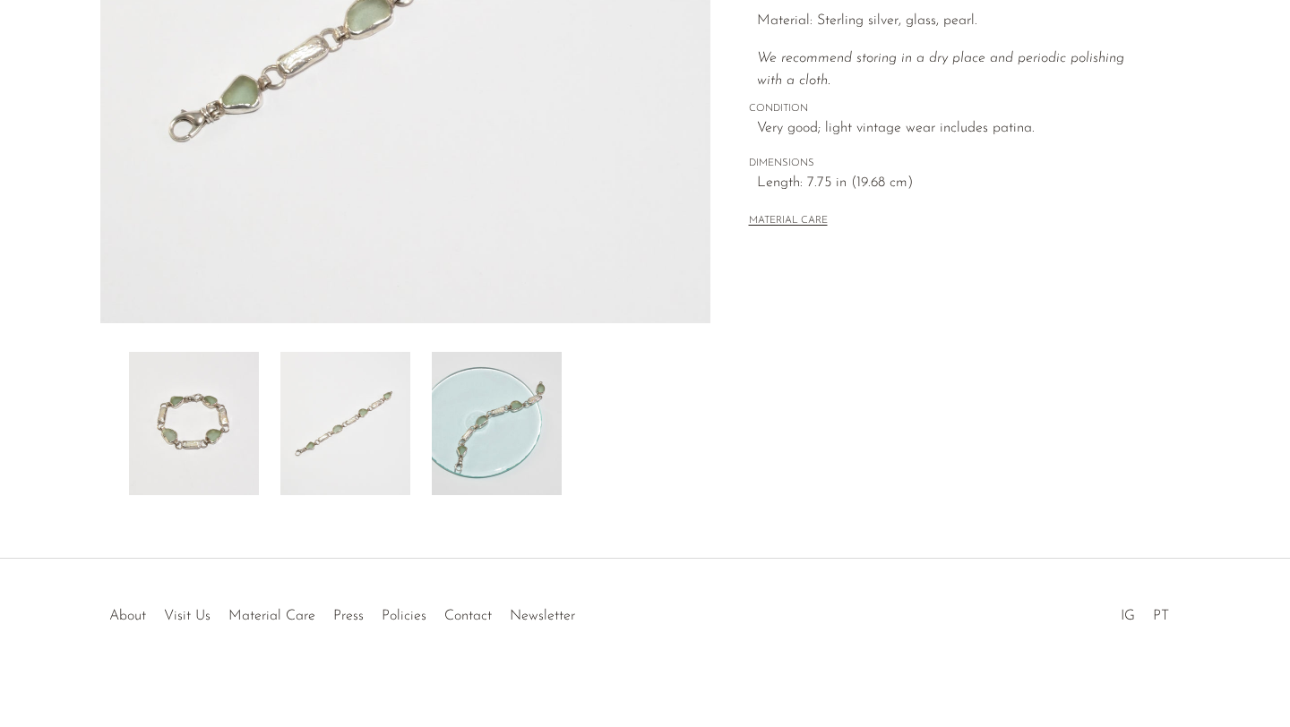
scroll to position [439, 0]
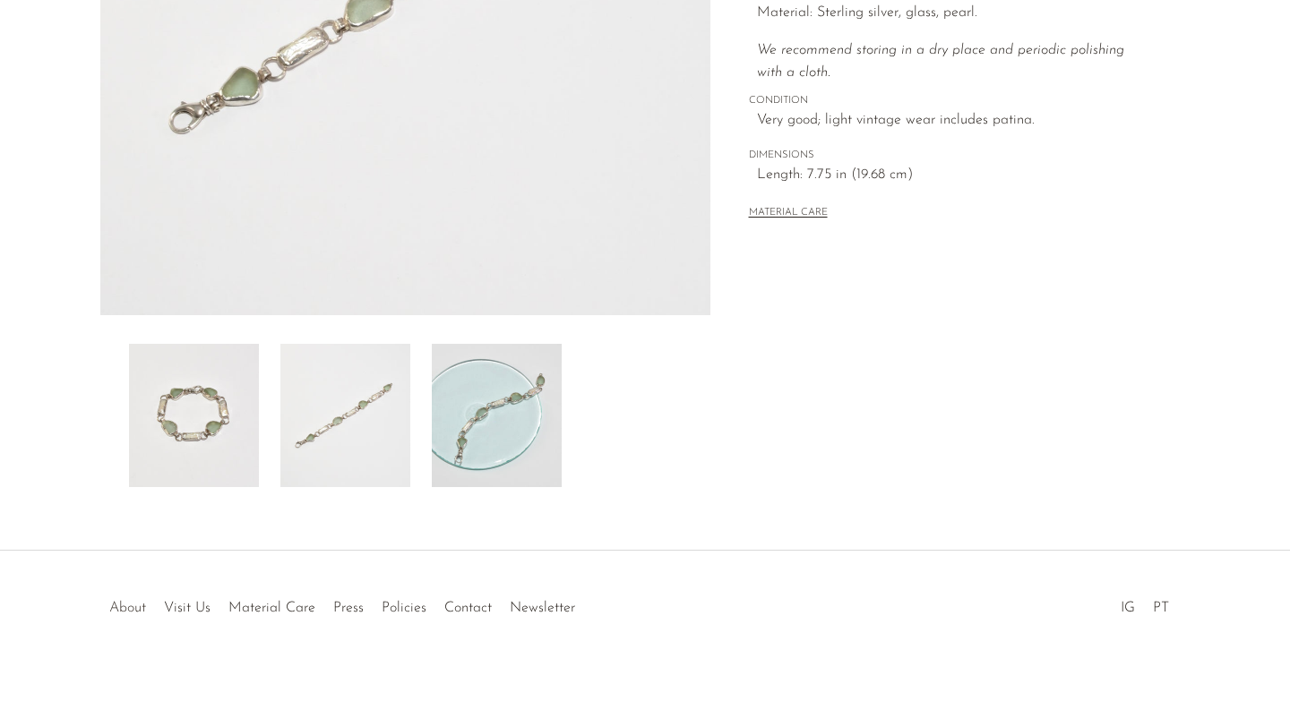
click at [128, 608] on link "About" at bounding box center [127, 608] width 37 height 14
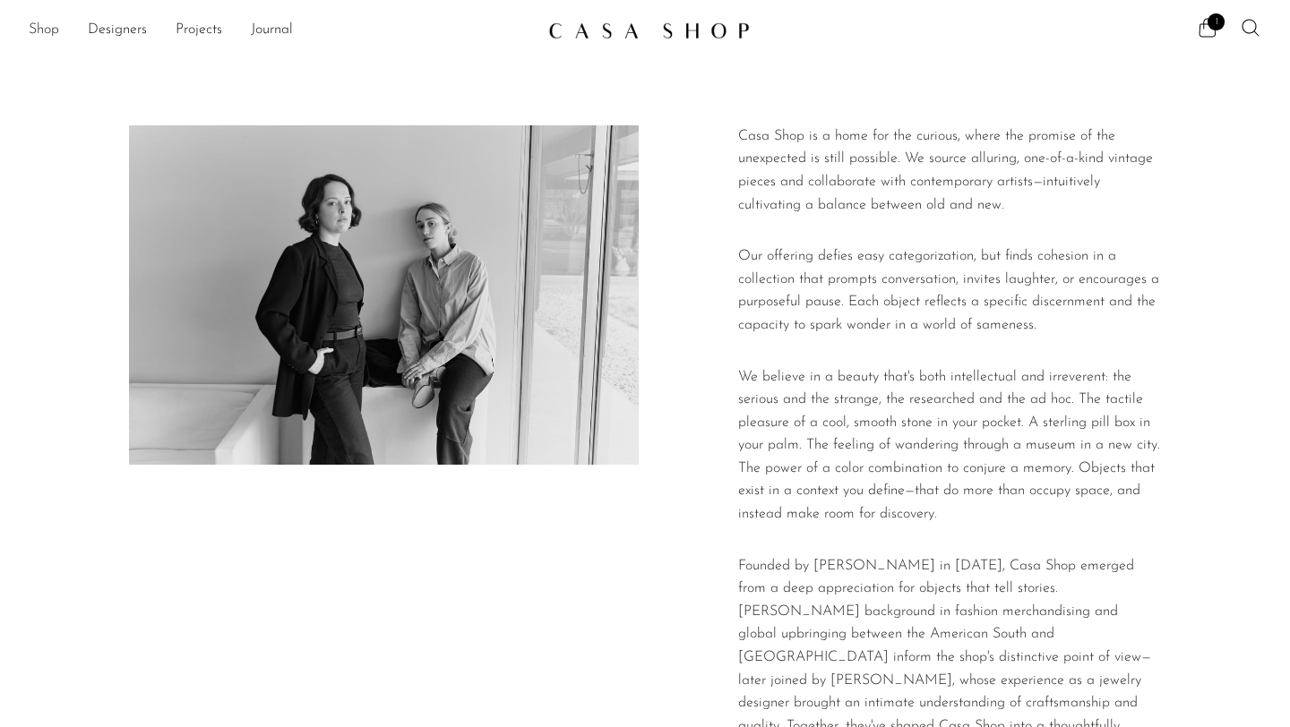
click at [51, 26] on link "Shop" at bounding box center [44, 30] width 30 height 23
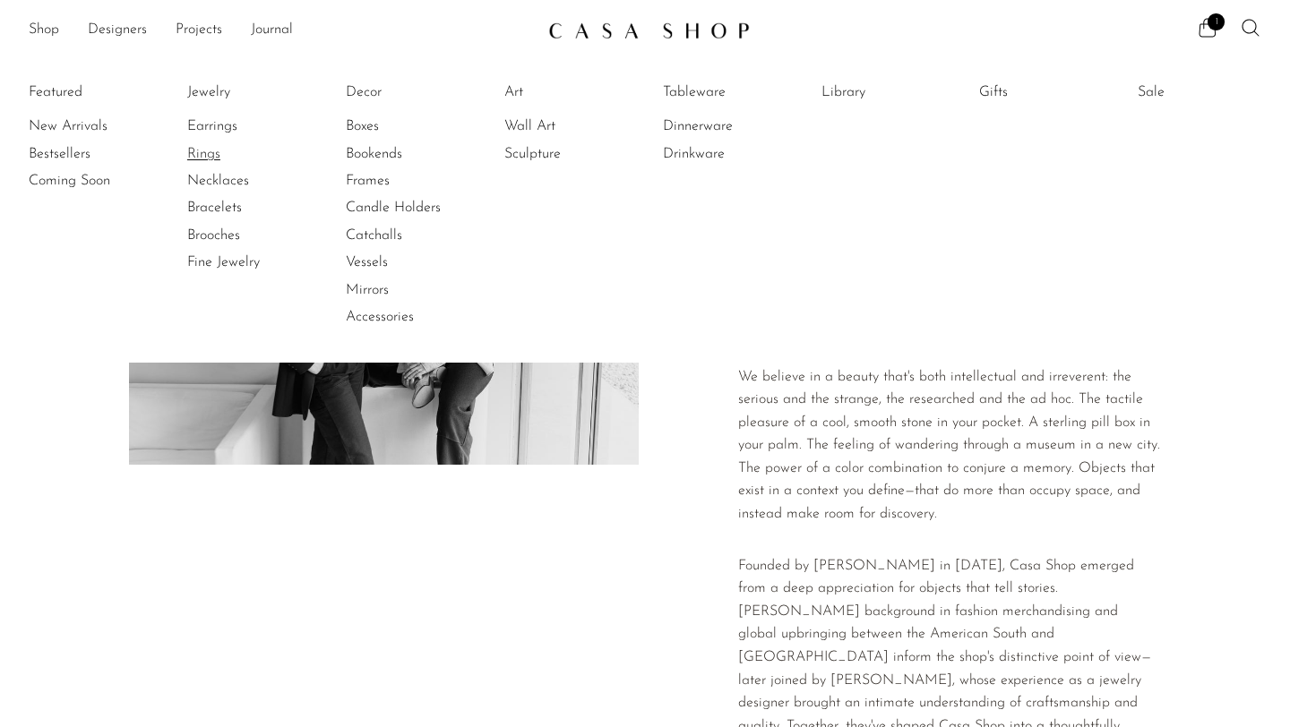
click at [225, 157] on link "Rings" at bounding box center [254, 154] width 134 height 20
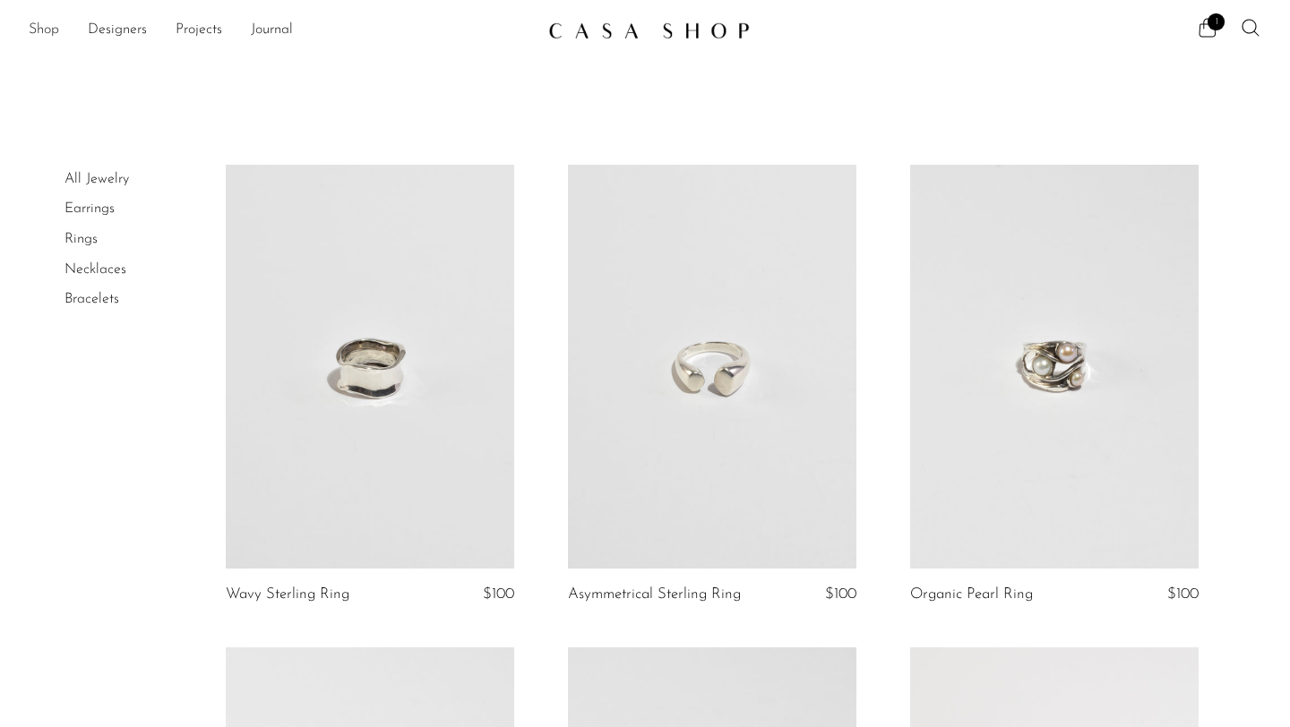
click at [56, 23] on link "Shop" at bounding box center [44, 30] width 30 height 23
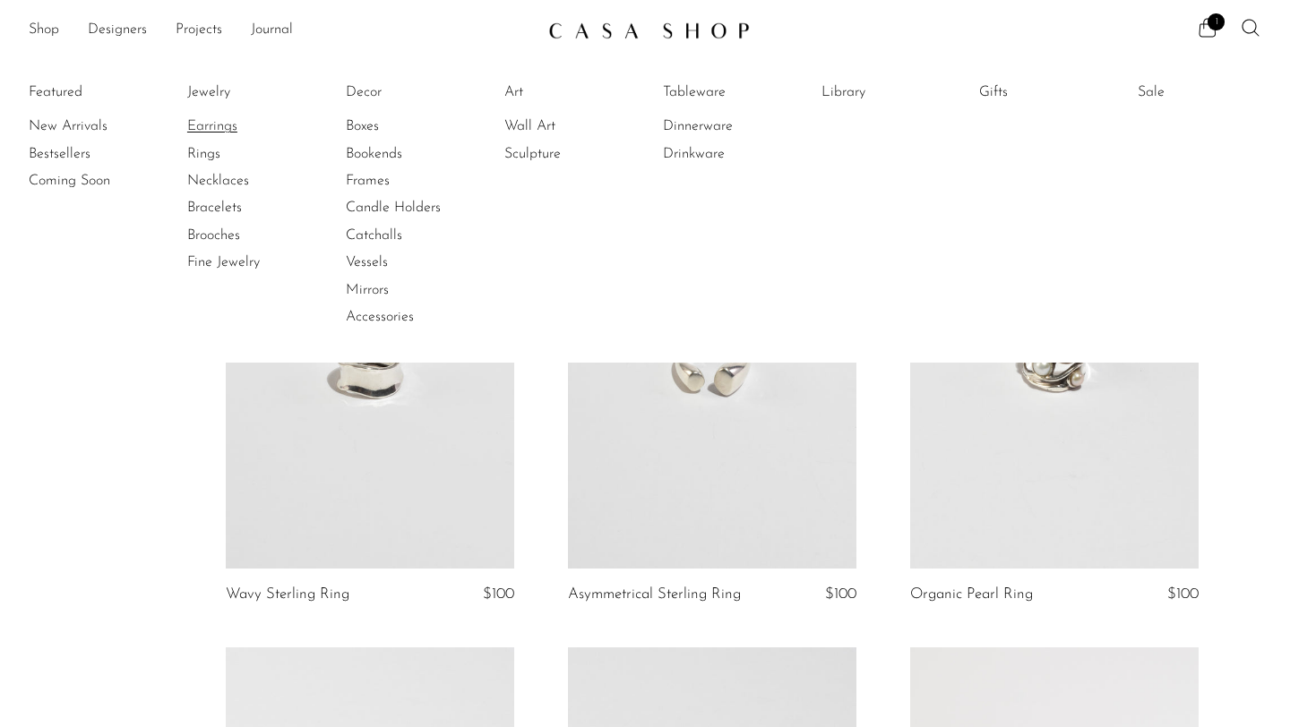
click at [232, 118] on link "Earrings" at bounding box center [254, 126] width 134 height 20
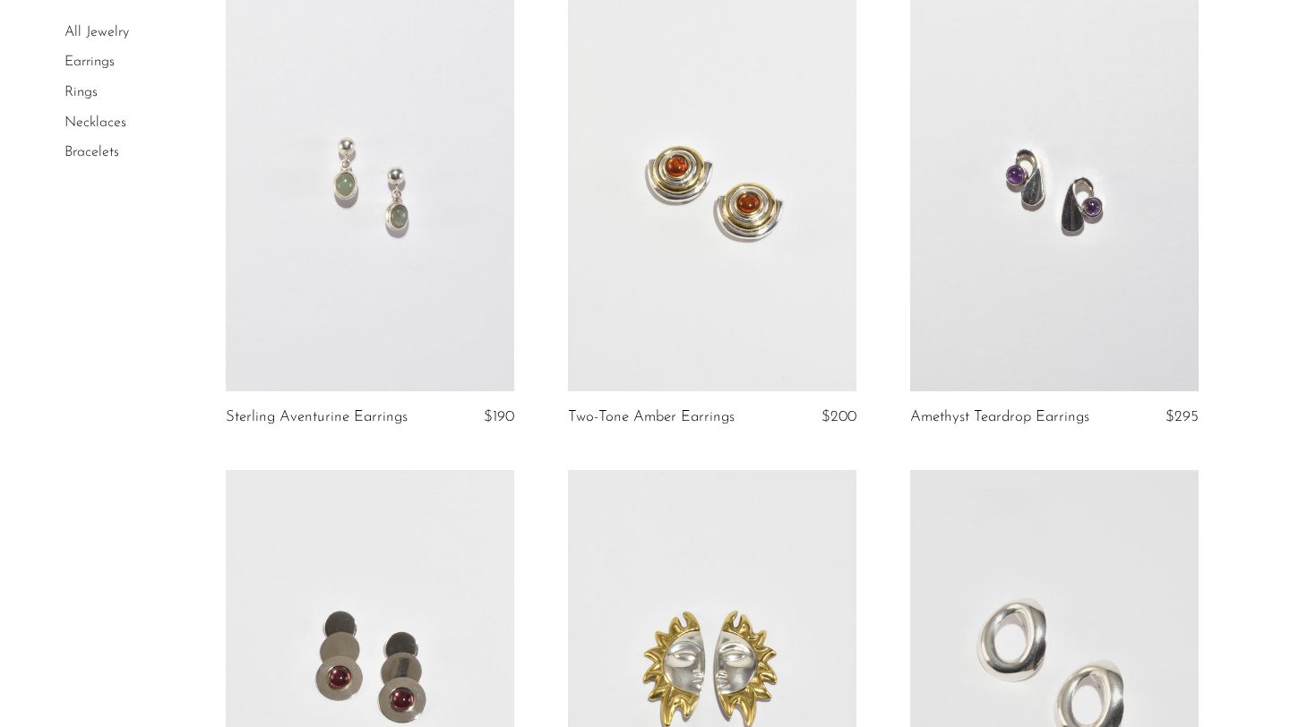
scroll to position [1063, 0]
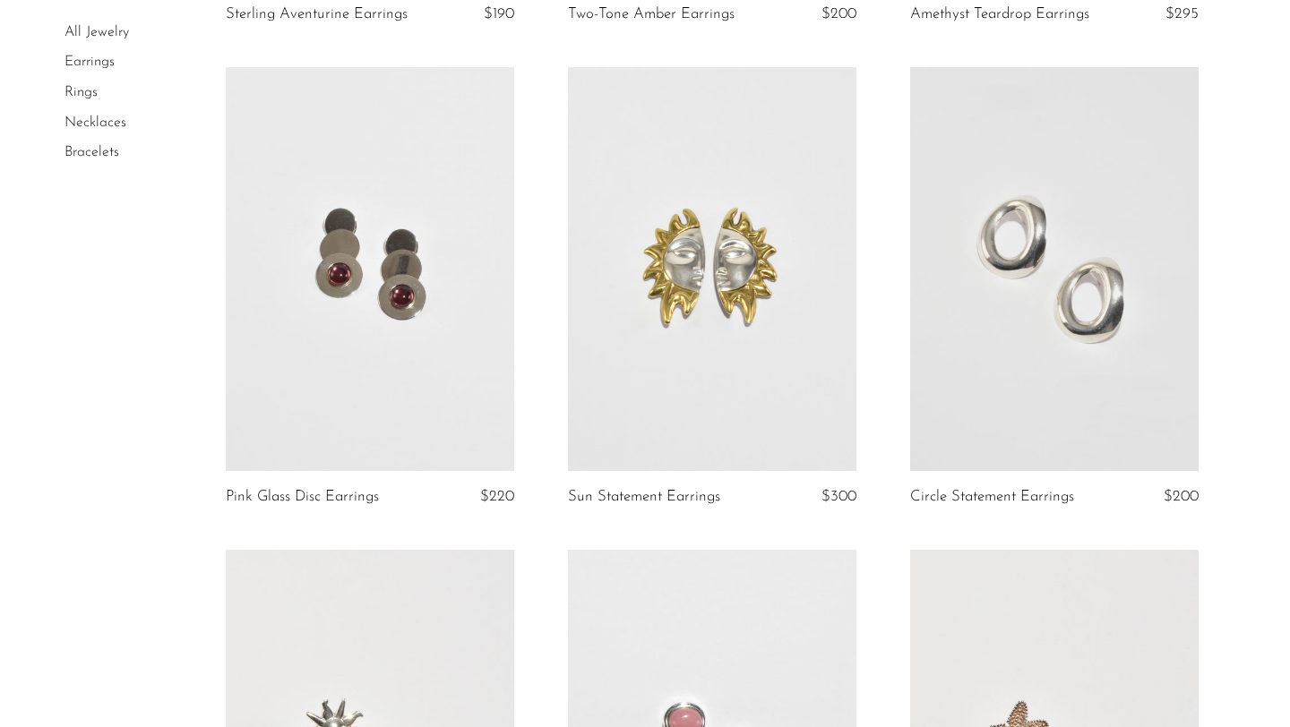
click at [372, 378] on link at bounding box center [370, 269] width 288 height 404
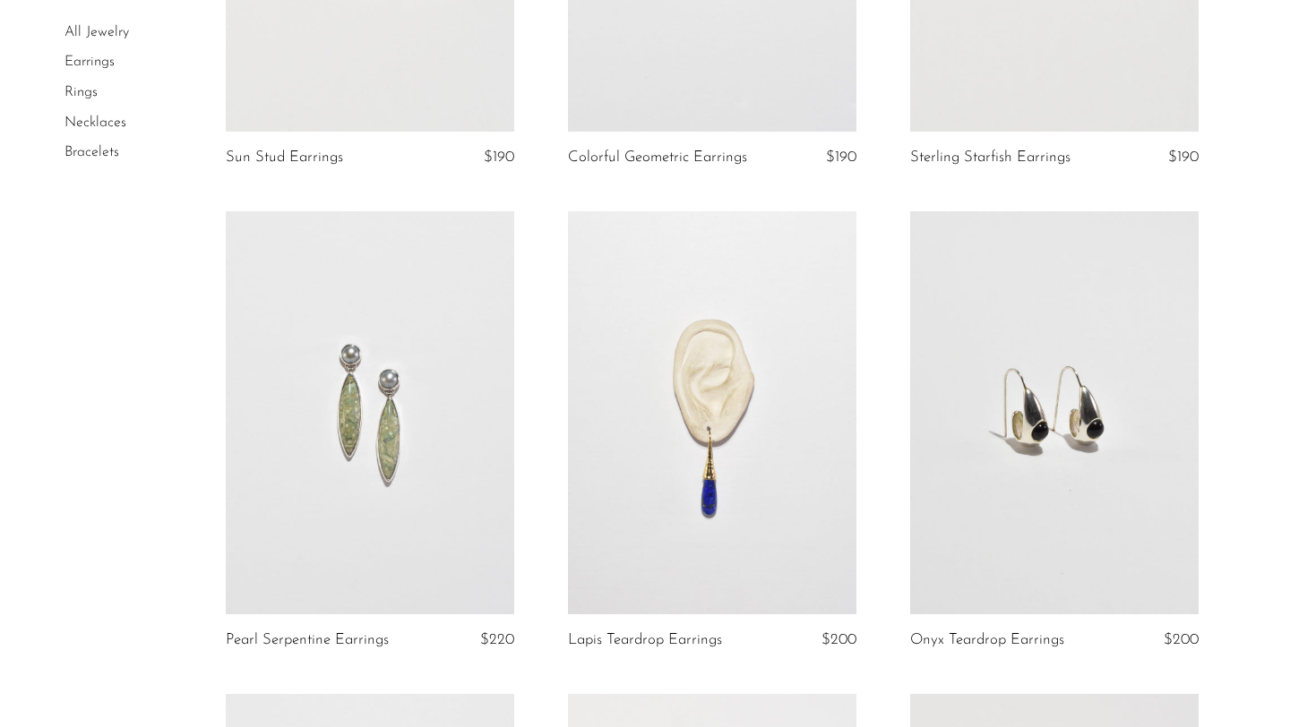
scroll to position [1885, 0]
click at [1032, 492] on link at bounding box center [1054, 414] width 288 height 404
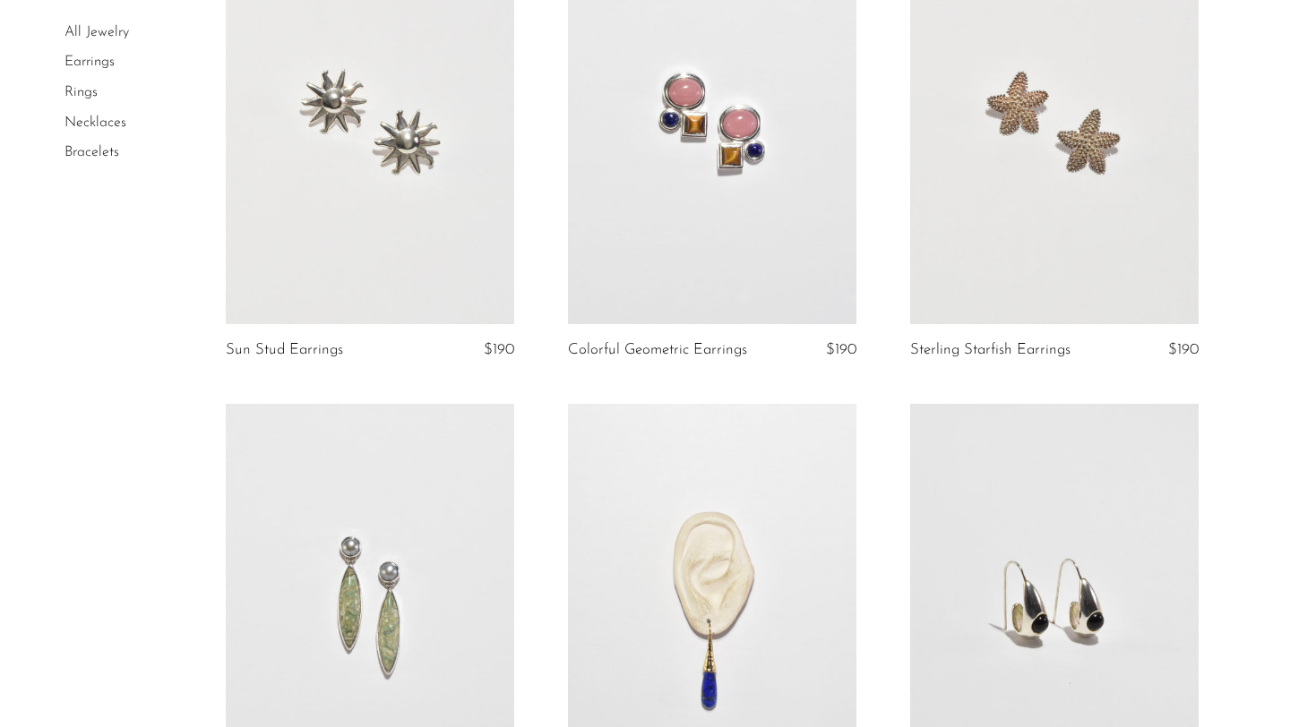
scroll to position [1557, 0]
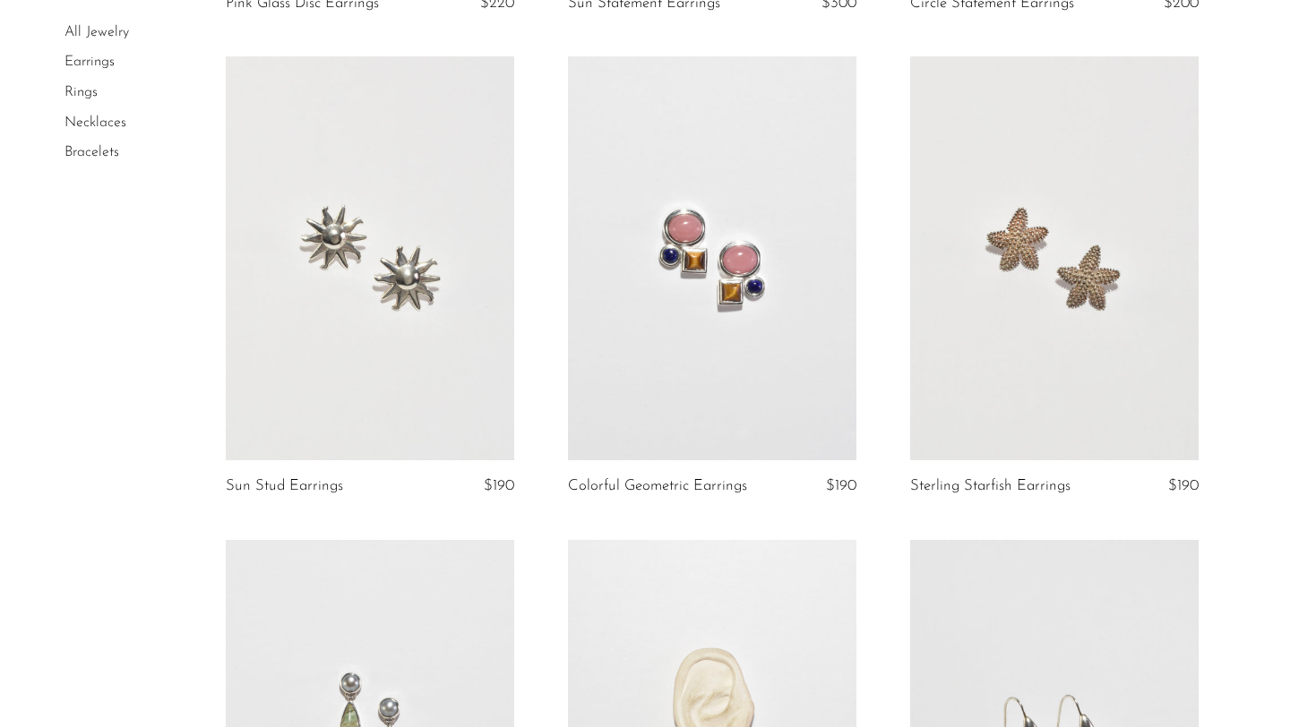
click at [631, 219] on link at bounding box center [712, 258] width 288 height 404
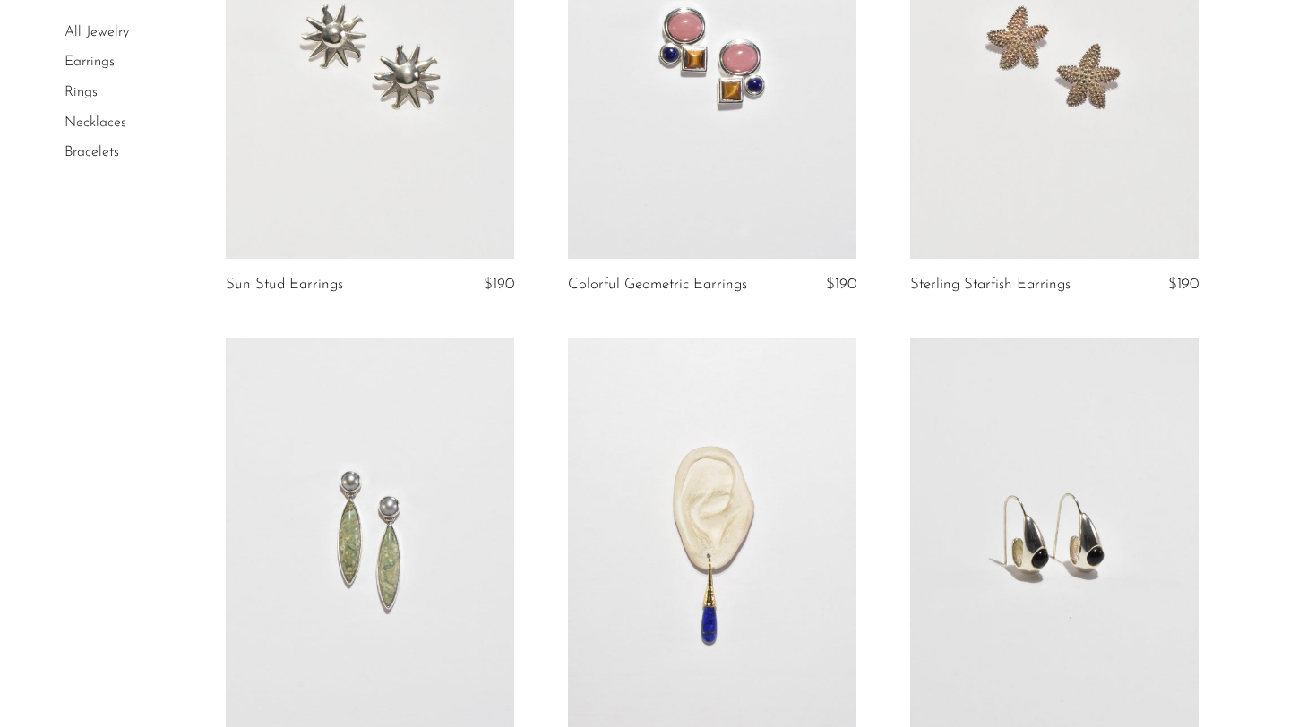
scroll to position [2156, 0]
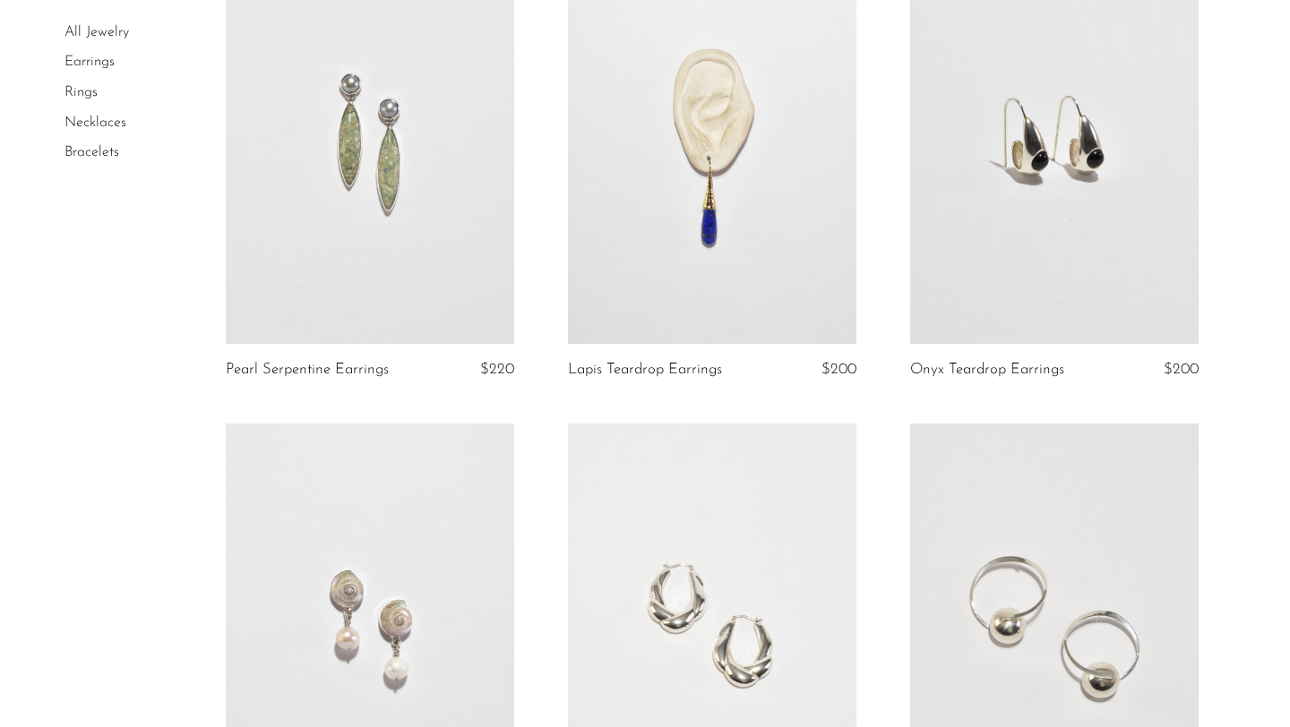
click at [666, 191] on link at bounding box center [712, 143] width 288 height 404
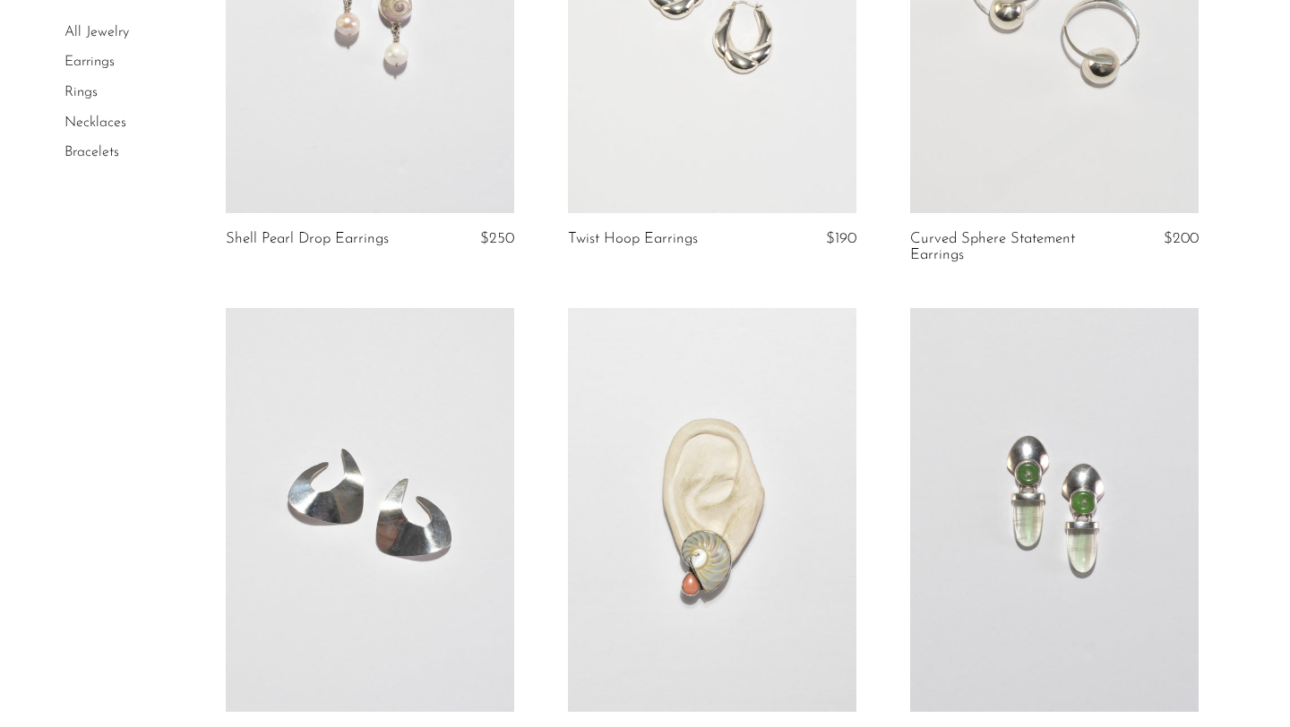
scroll to position [2995, 0]
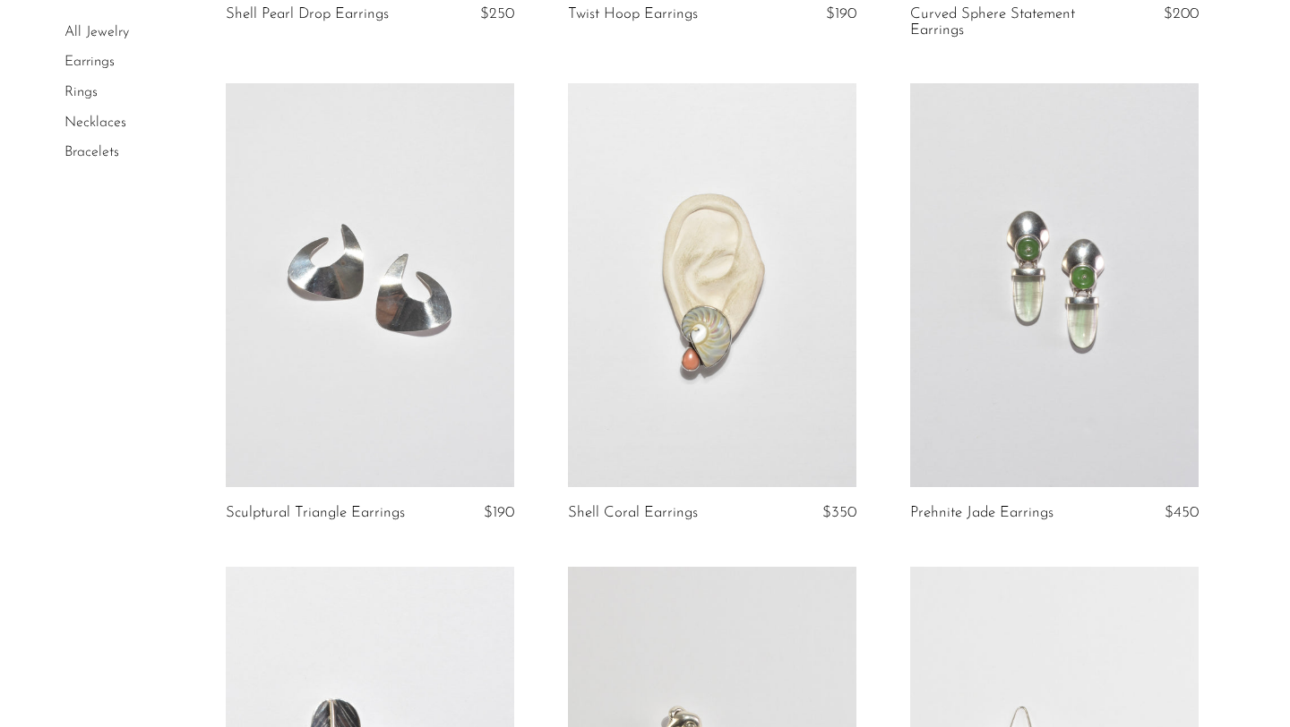
click at [1040, 366] on link at bounding box center [1054, 285] width 288 height 404
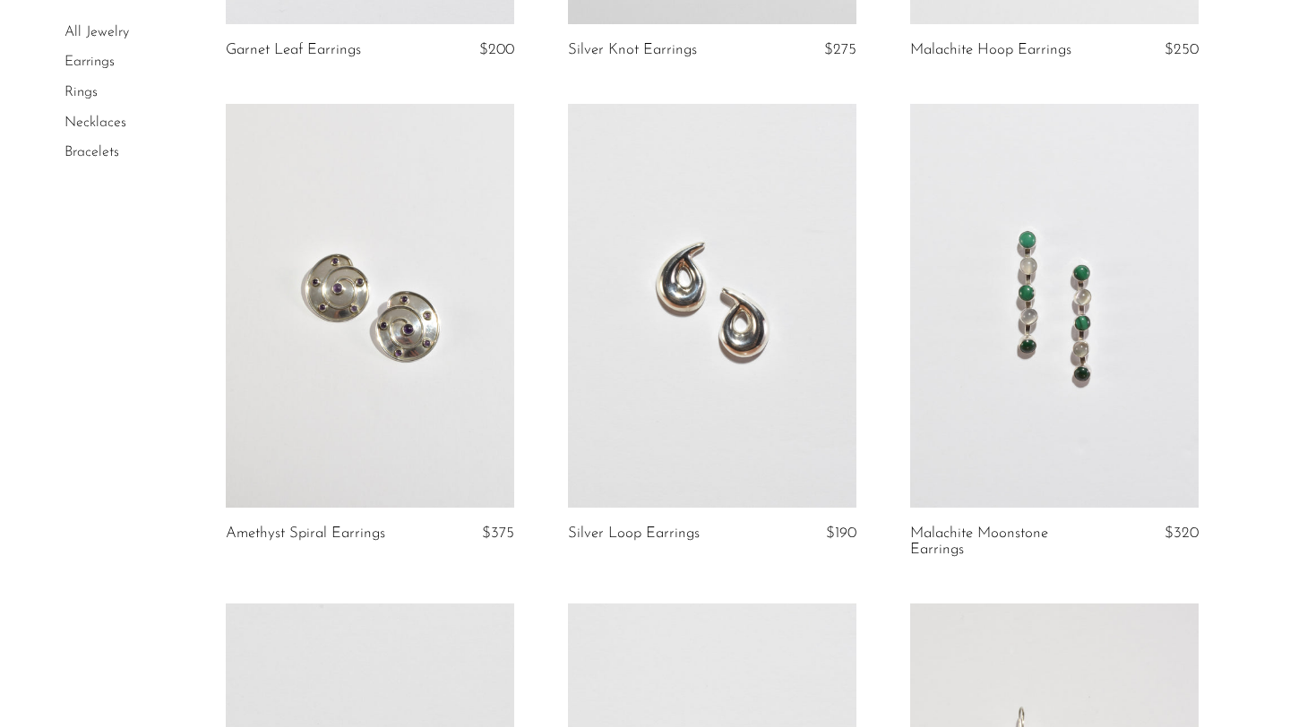
scroll to position [3934, 0]
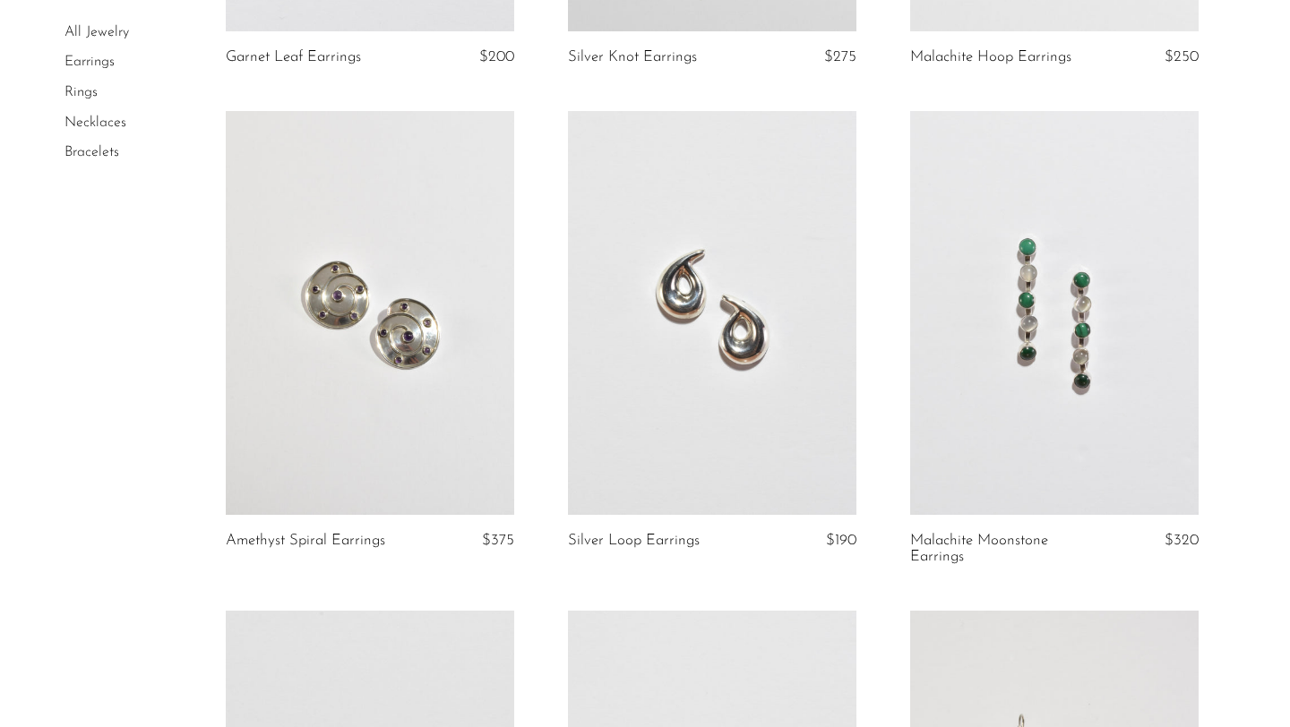
click at [1055, 421] on link at bounding box center [1054, 313] width 288 height 404
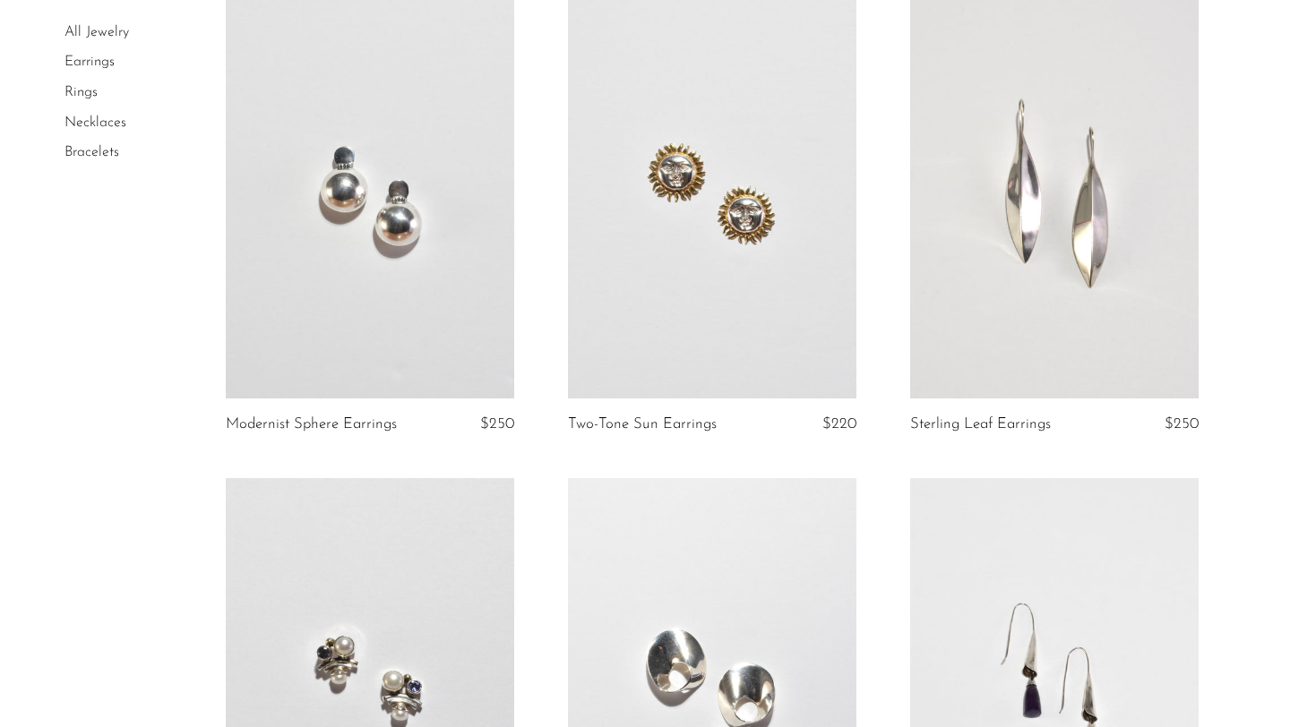
scroll to position [4540, 0]
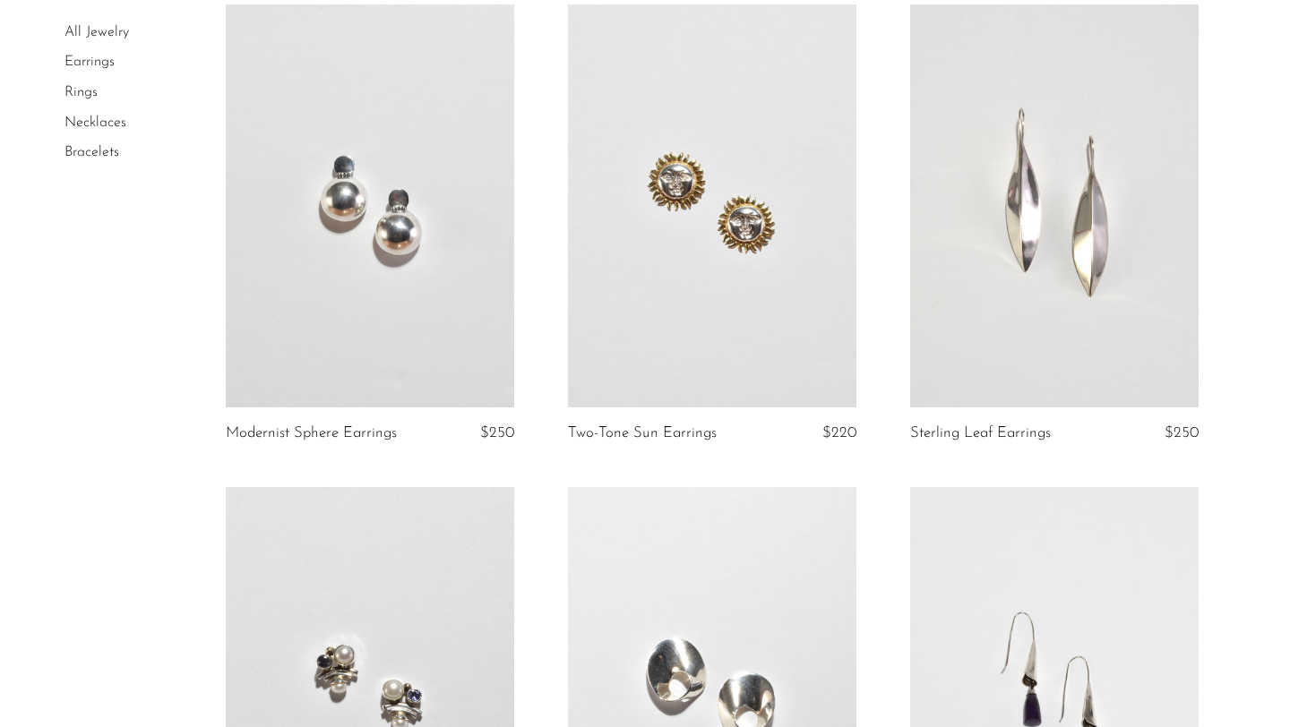
click at [599, 305] on link at bounding box center [712, 206] width 288 height 404
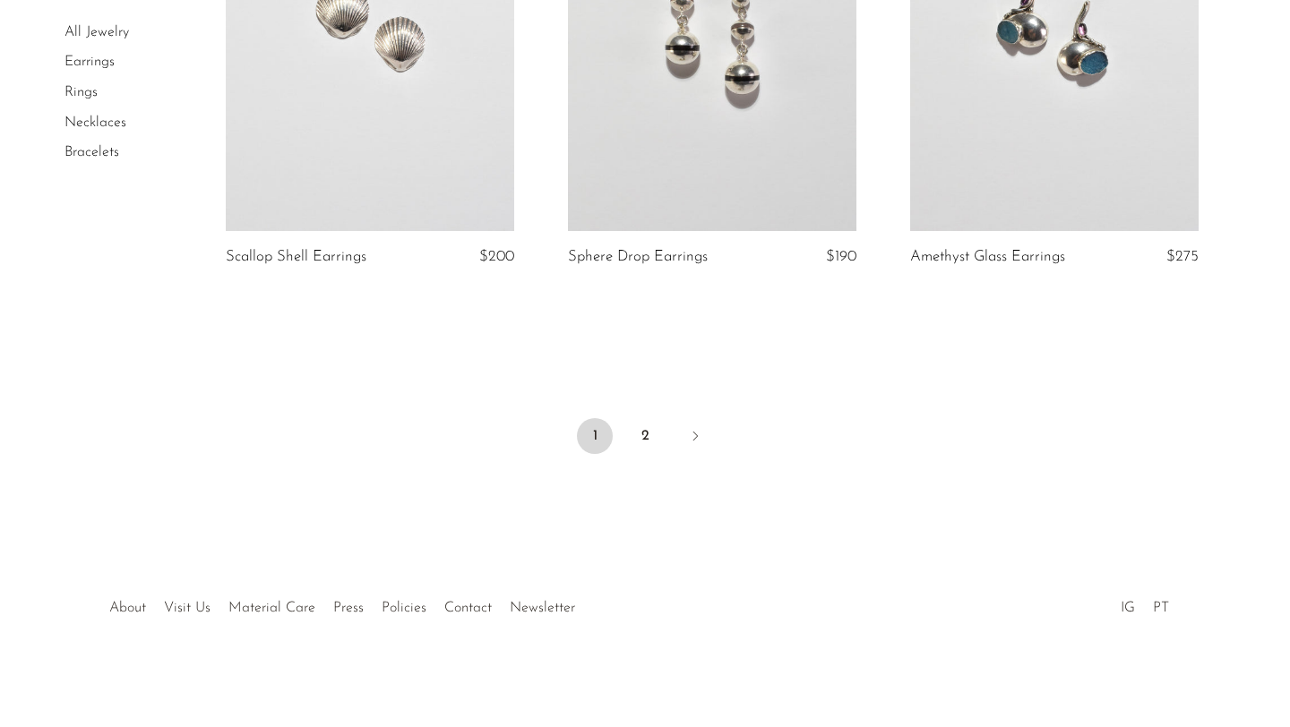
scroll to position [5514, 0]
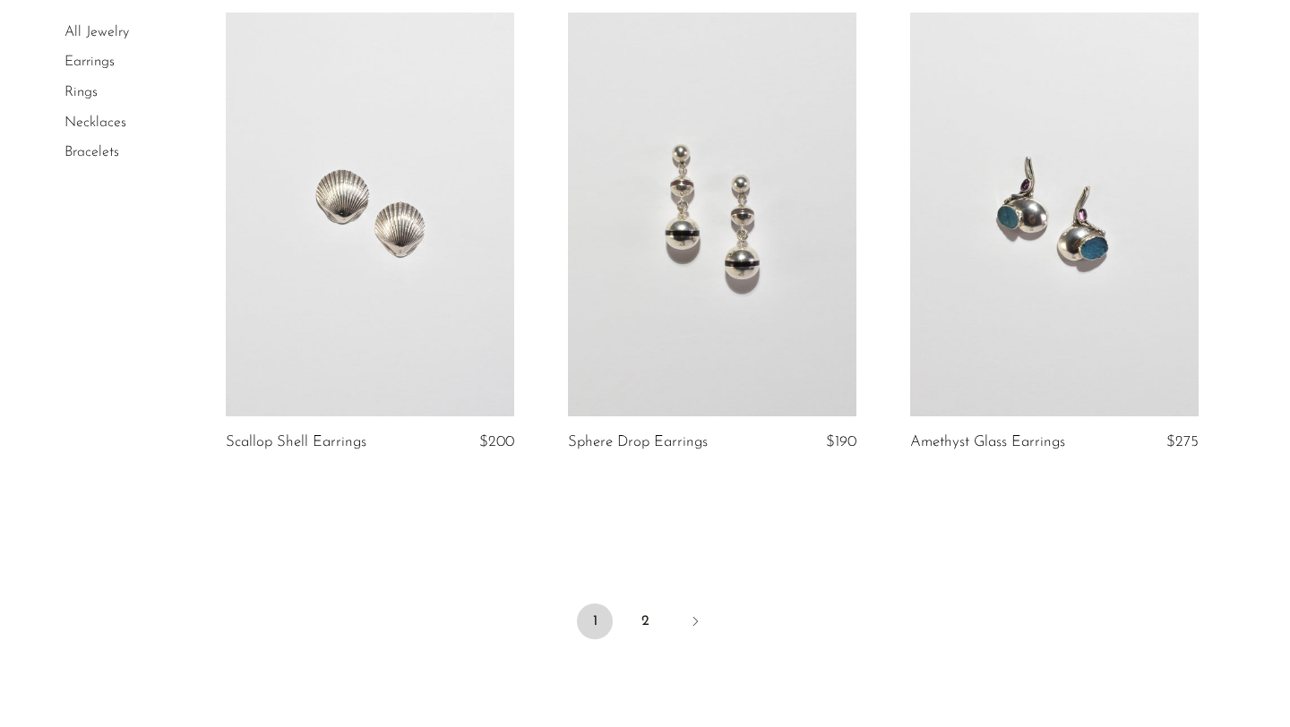
click at [983, 293] on link at bounding box center [1054, 215] width 288 height 404
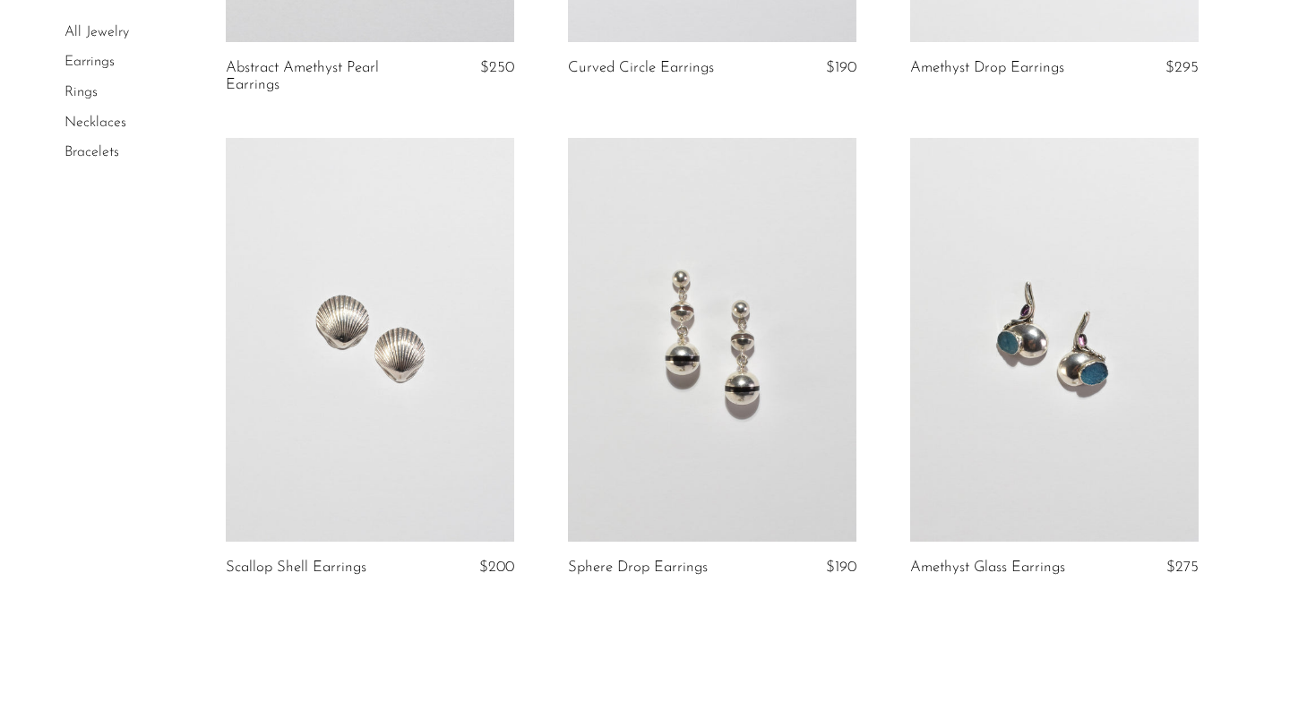
scroll to position [5473, 0]
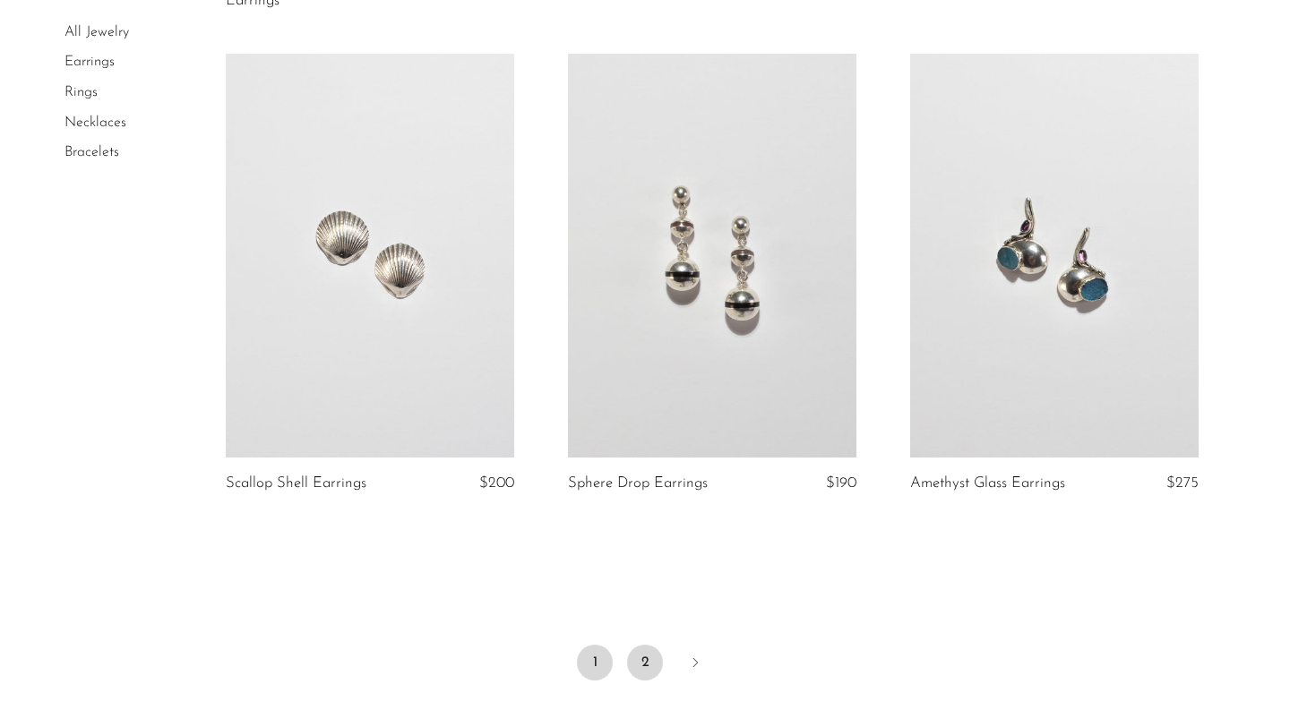
click at [631, 672] on link "2" at bounding box center [645, 663] width 36 height 36
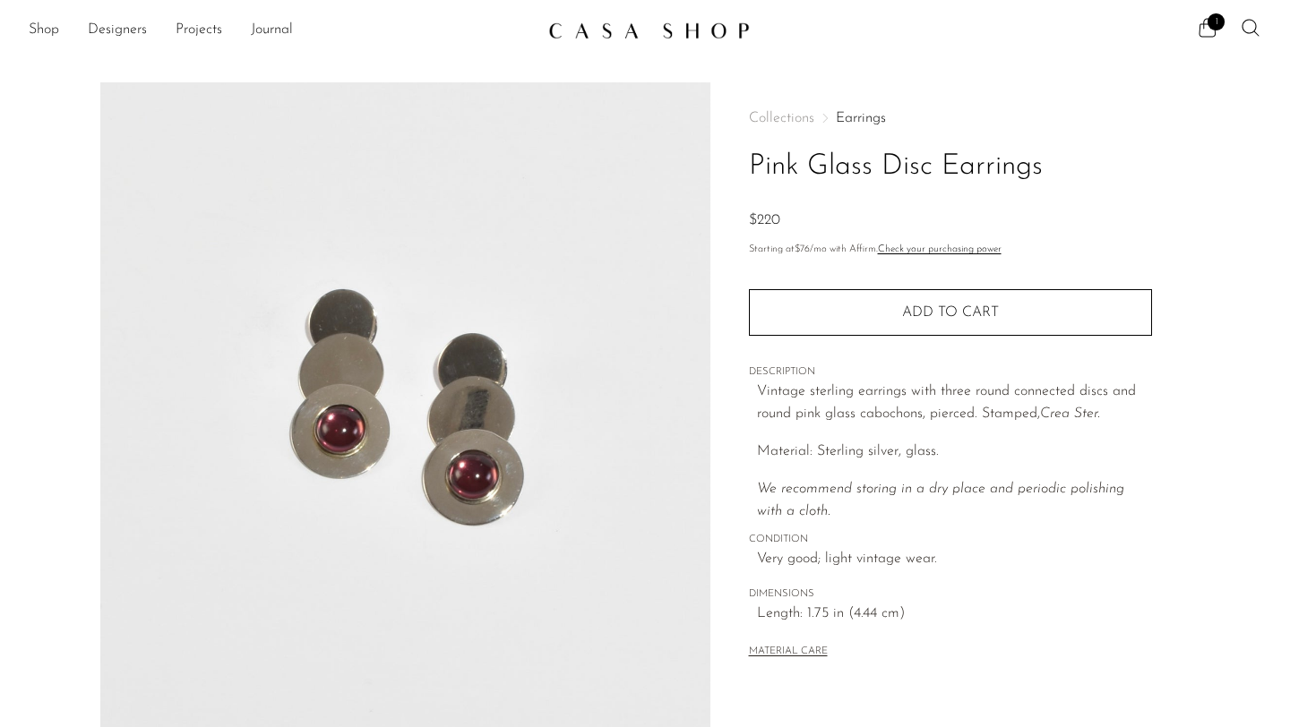
scroll to position [439, 0]
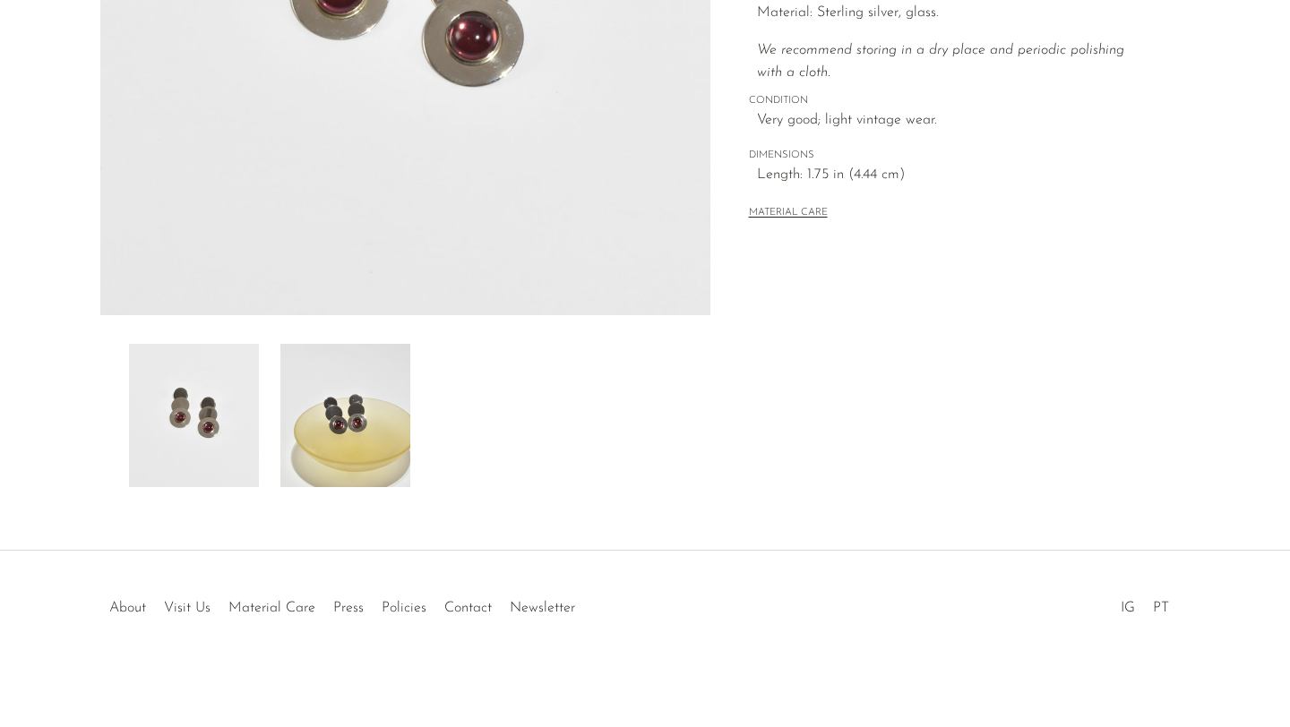
click at [336, 414] on img at bounding box center [345, 415] width 130 height 143
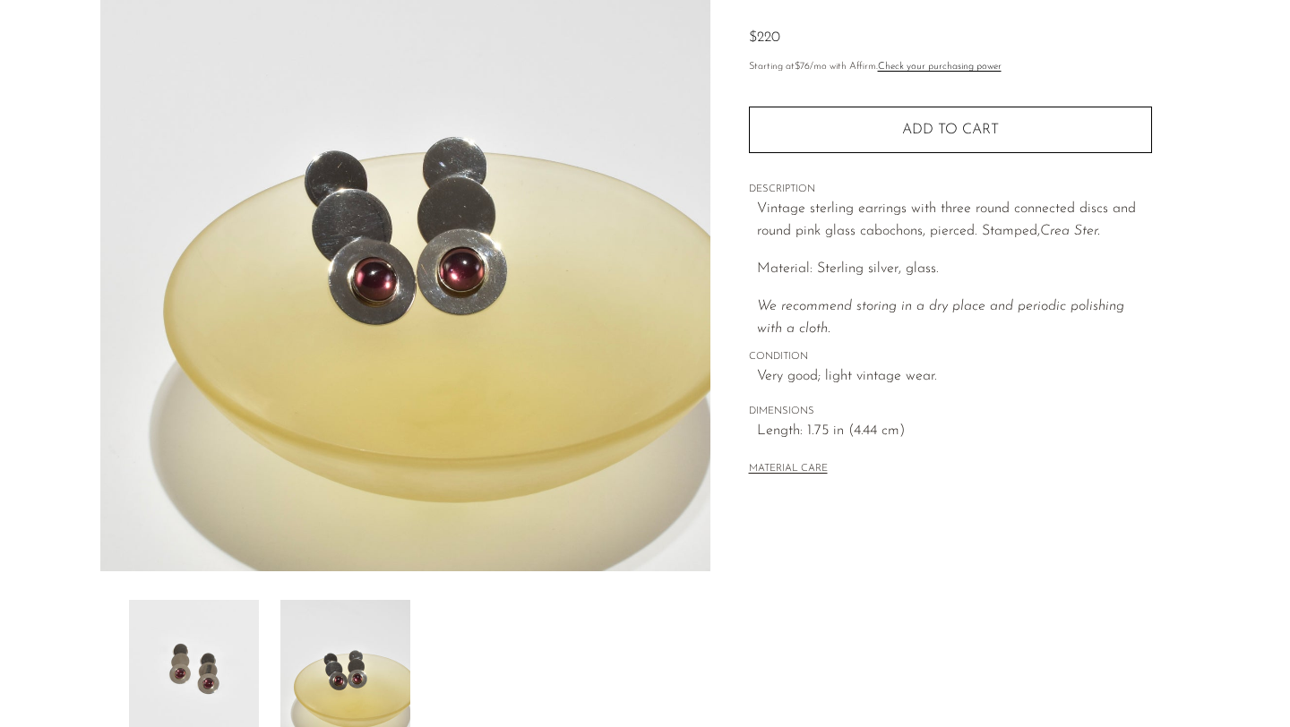
scroll to position [0, 0]
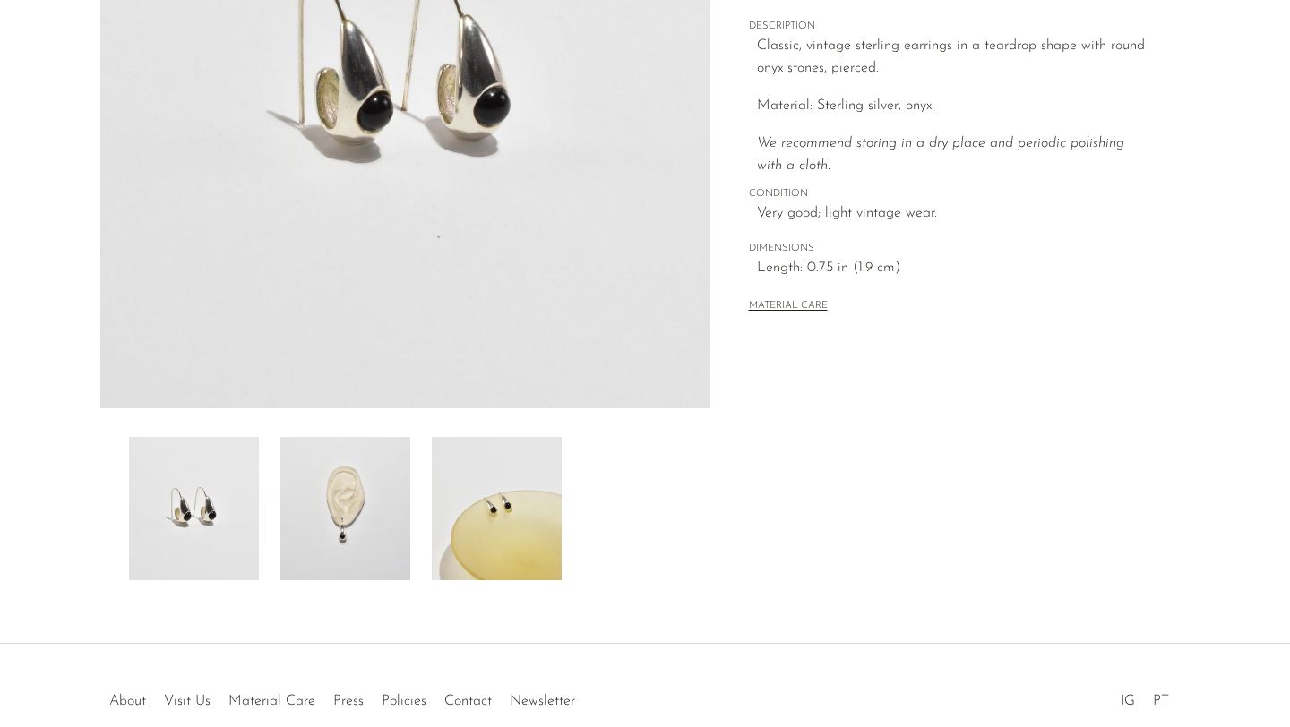
scroll to position [232, 0]
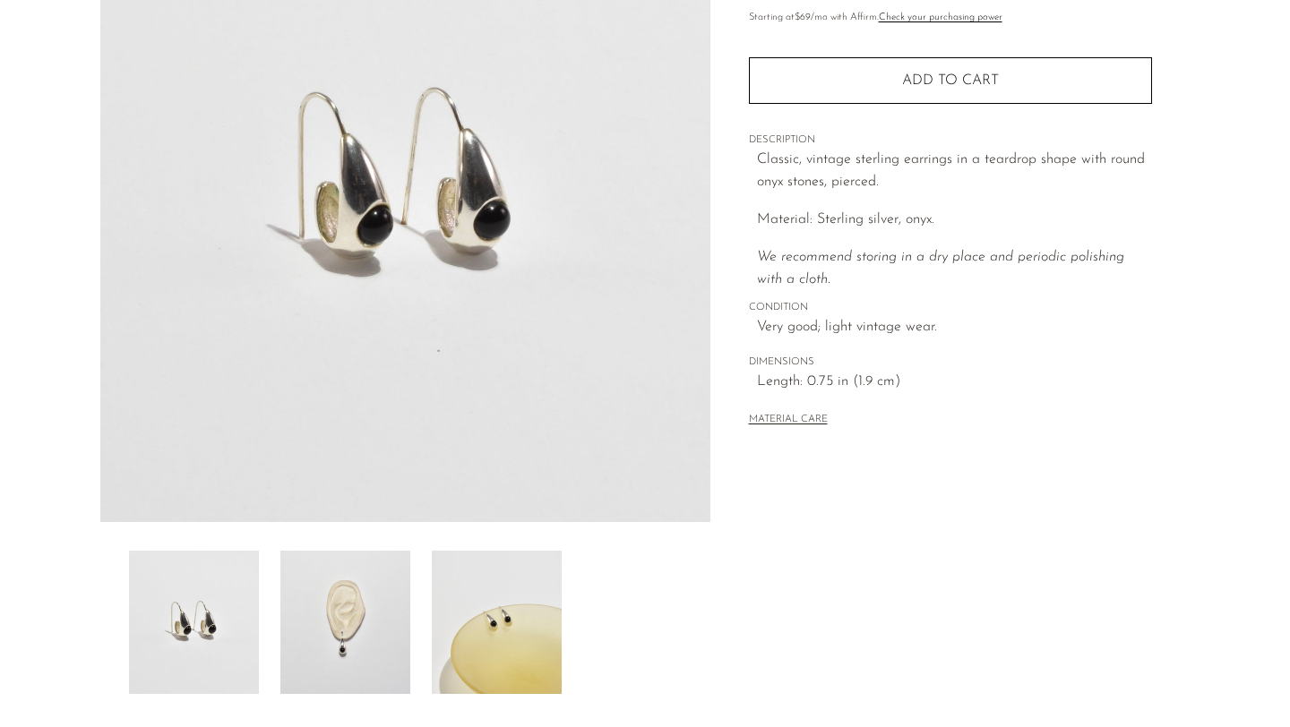
click at [462, 622] on img at bounding box center [497, 622] width 130 height 143
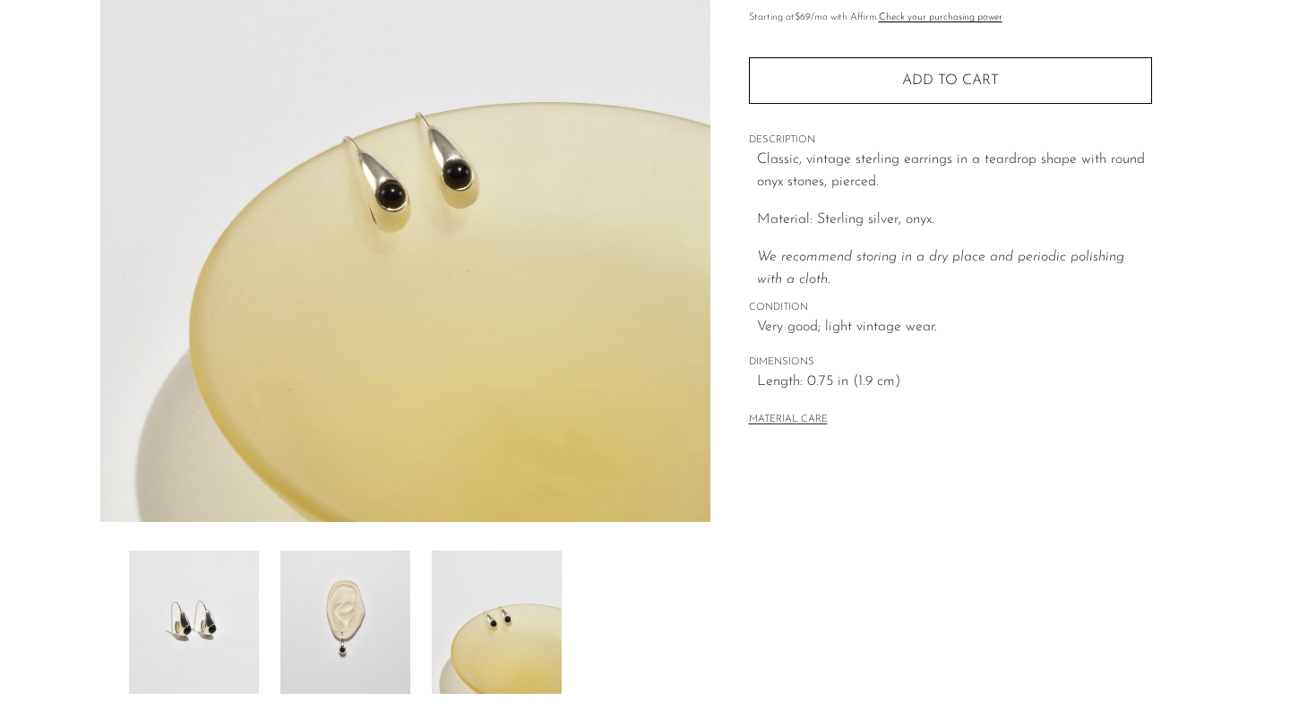
click at [380, 647] on img at bounding box center [345, 622] width 130 height 143
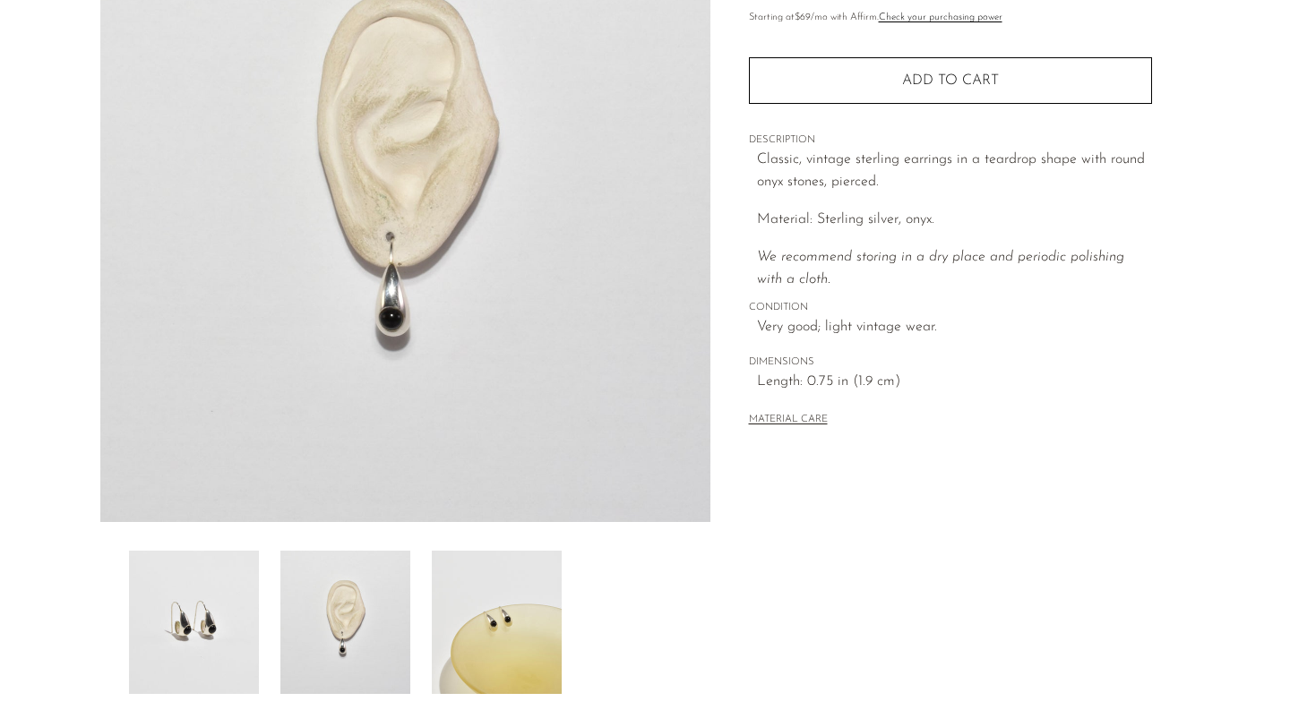
click at [259, 665] on div at bounding box center [405, 622] width 553 height 143
click at [248, 640] on img at bounding box center [194, 622] width 130 height 143
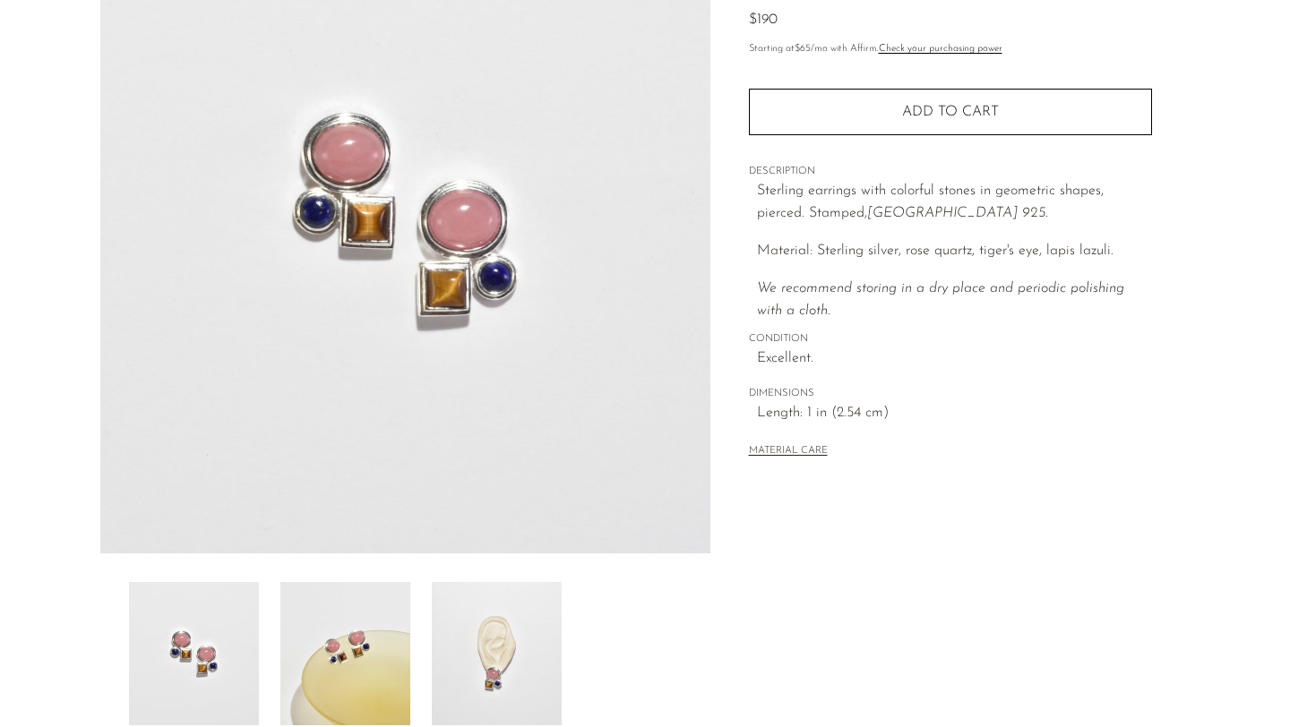
scroll to position [200, 0]
click at [521, 654] on img at bounding box center [497, 654] width 130 height 143
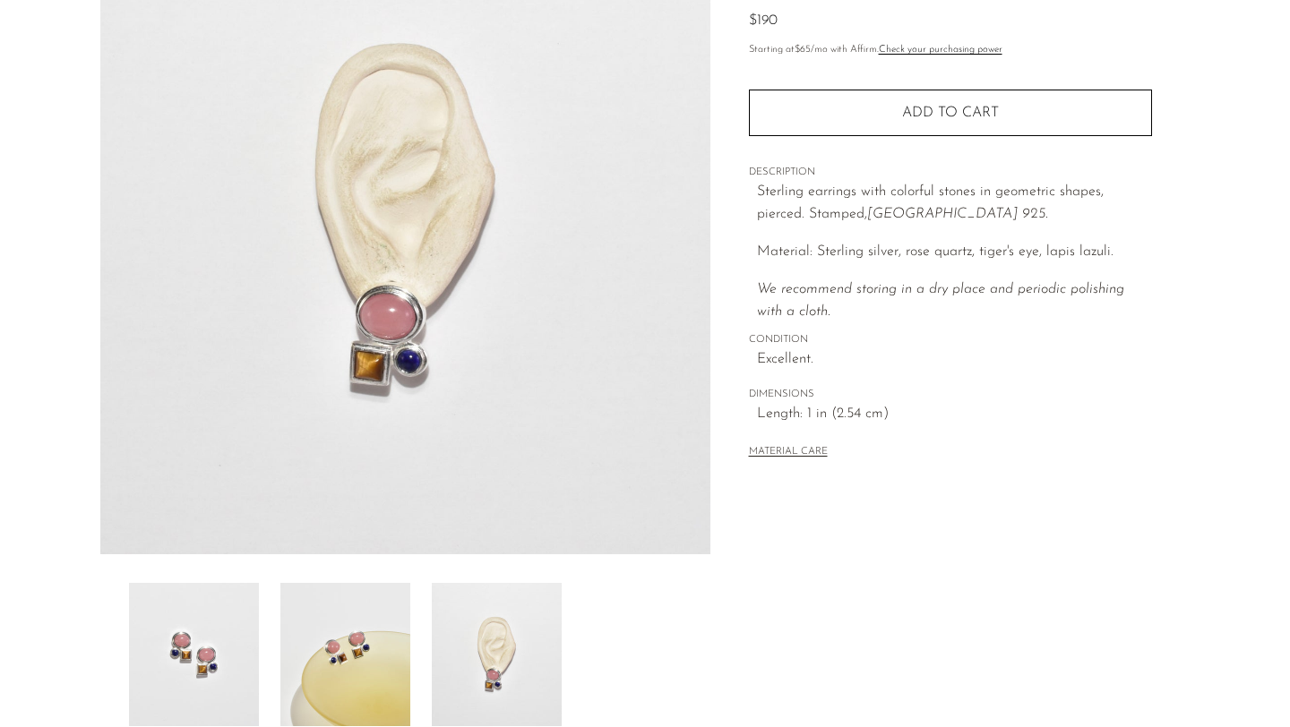
click at [361, 654] on img at bounding box center [345, 654] width 130 height 143
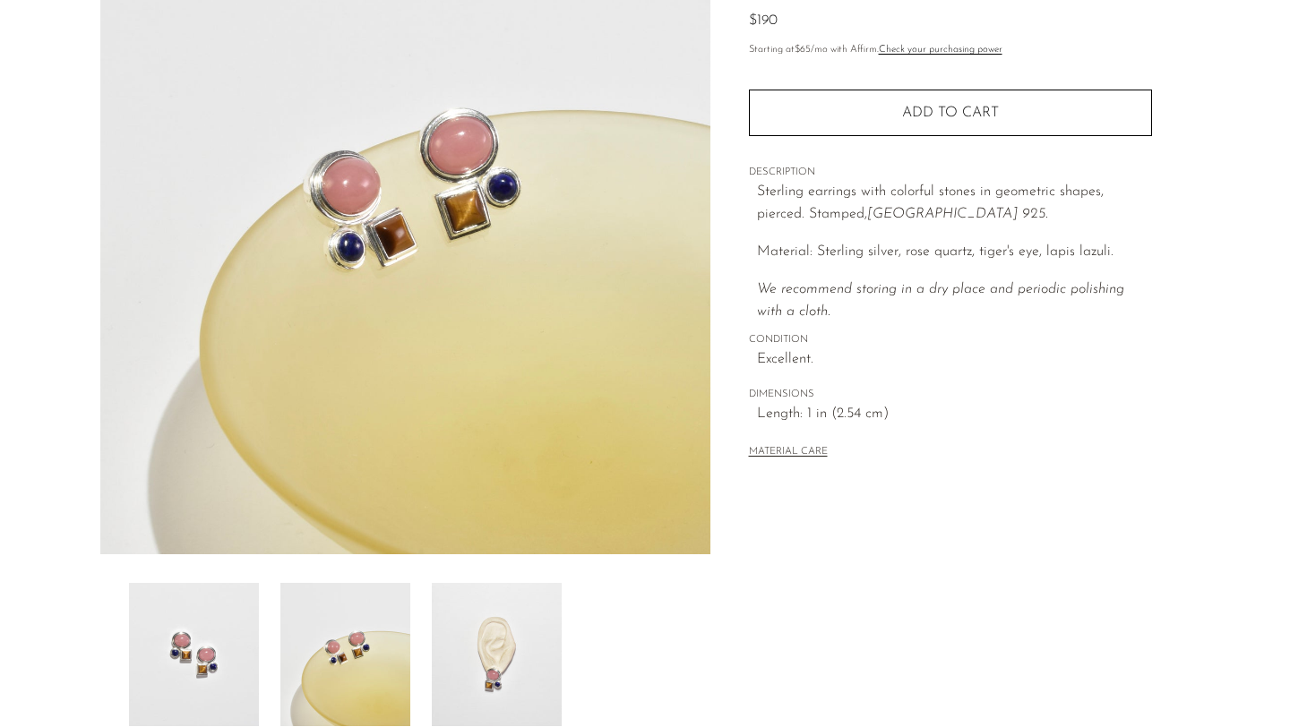
click at [218, 645] on img at bounding box center [194, 654] width 130 height 143
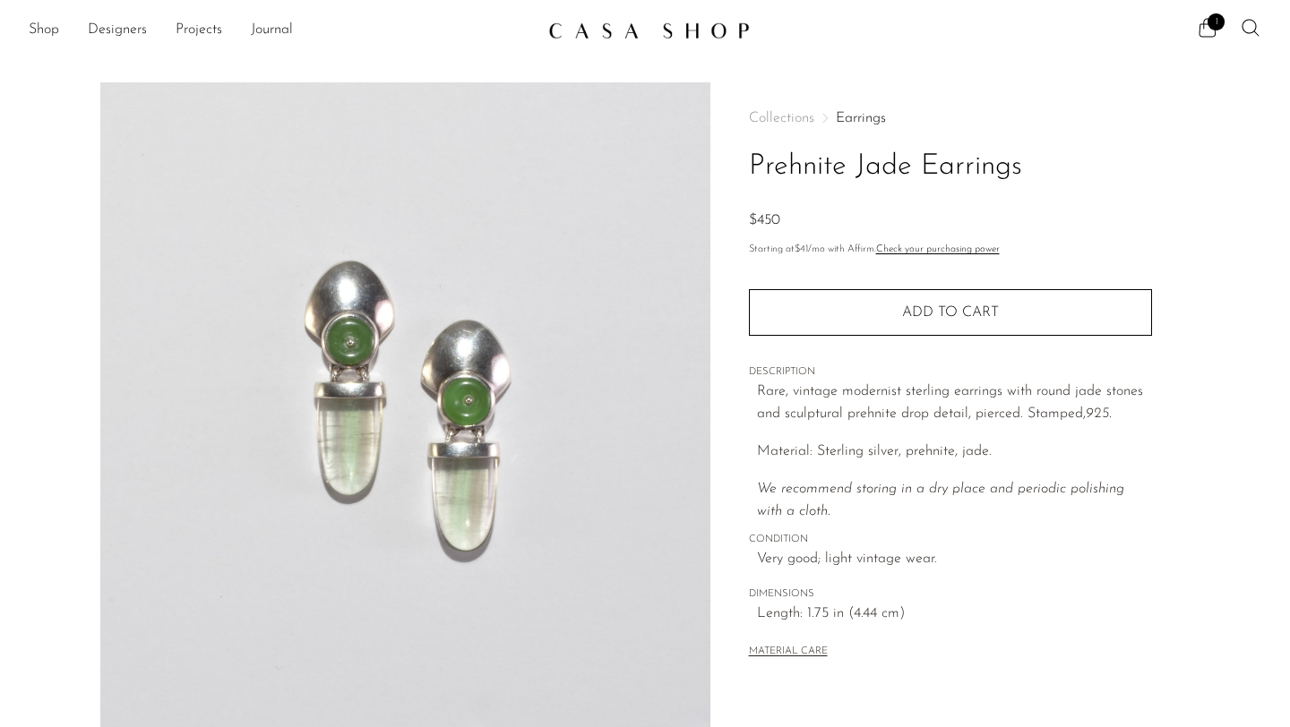
scroll to position [324, 0]
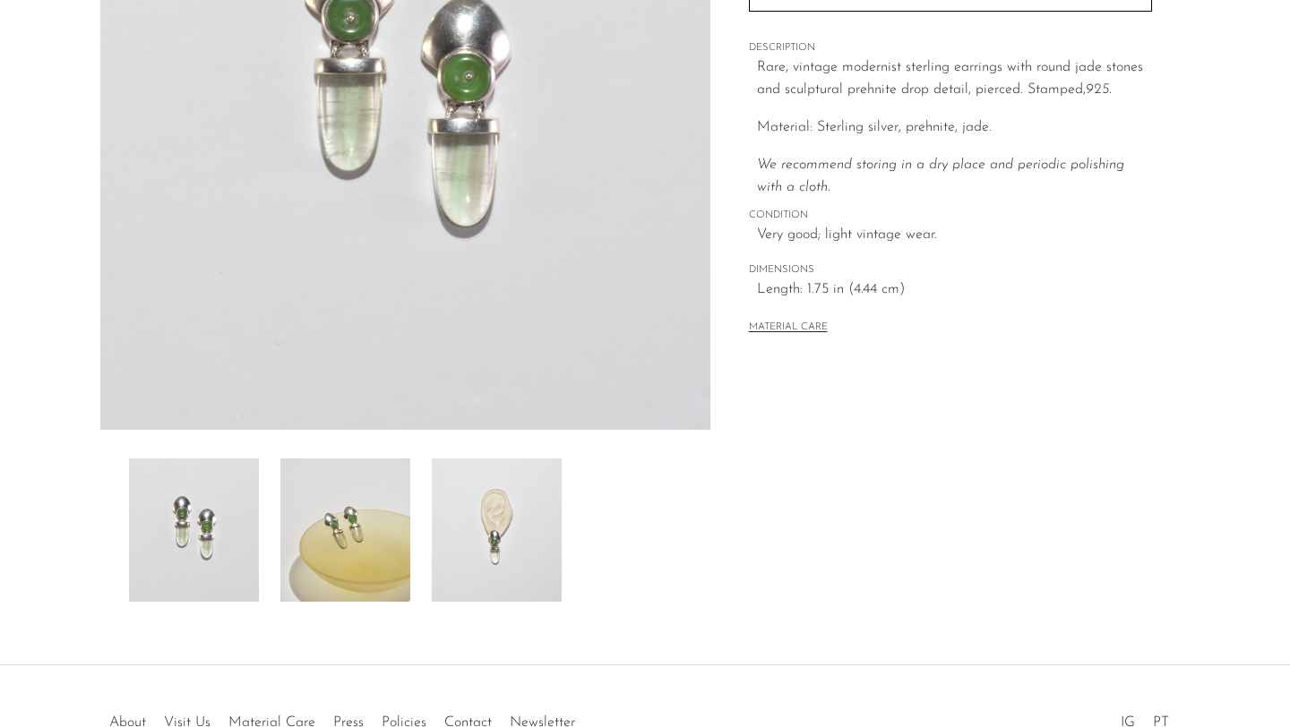
click at [362, 582] on img at bounding box center [345, 530] width 130 height 143
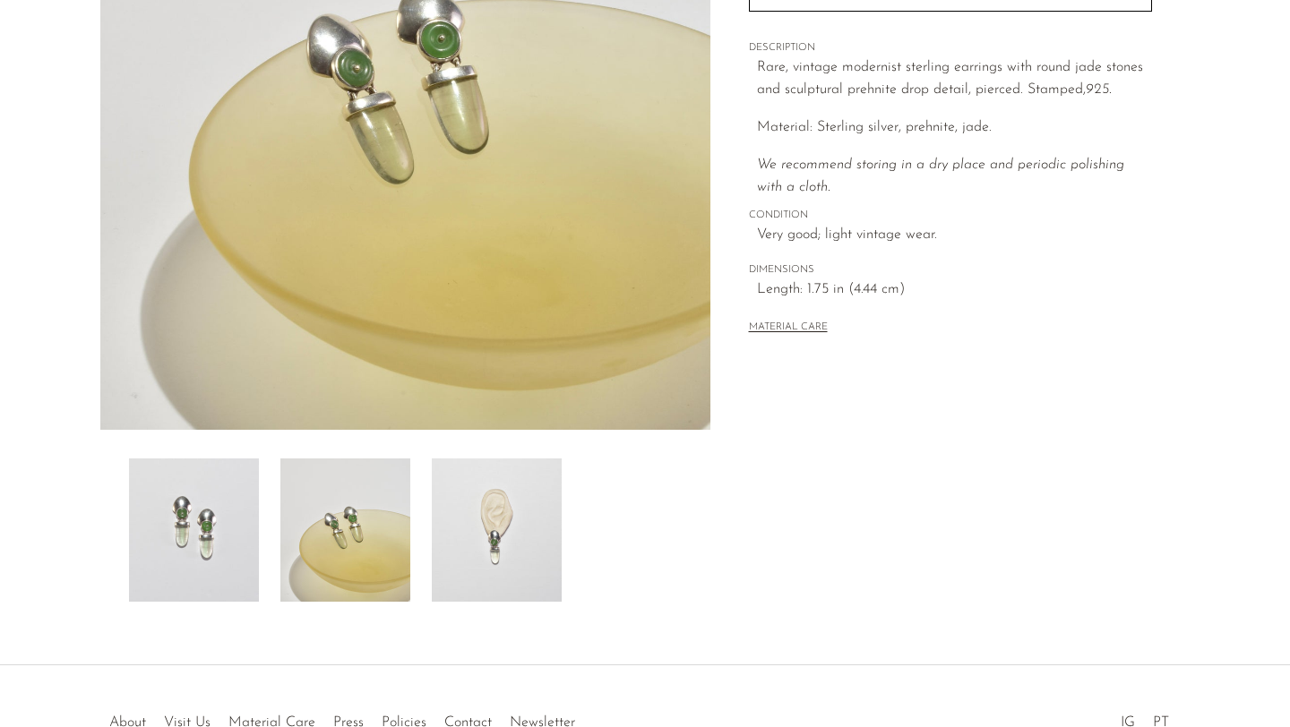
click at [474, 580] on img at bounding box center [497, 530] width 130 height 143
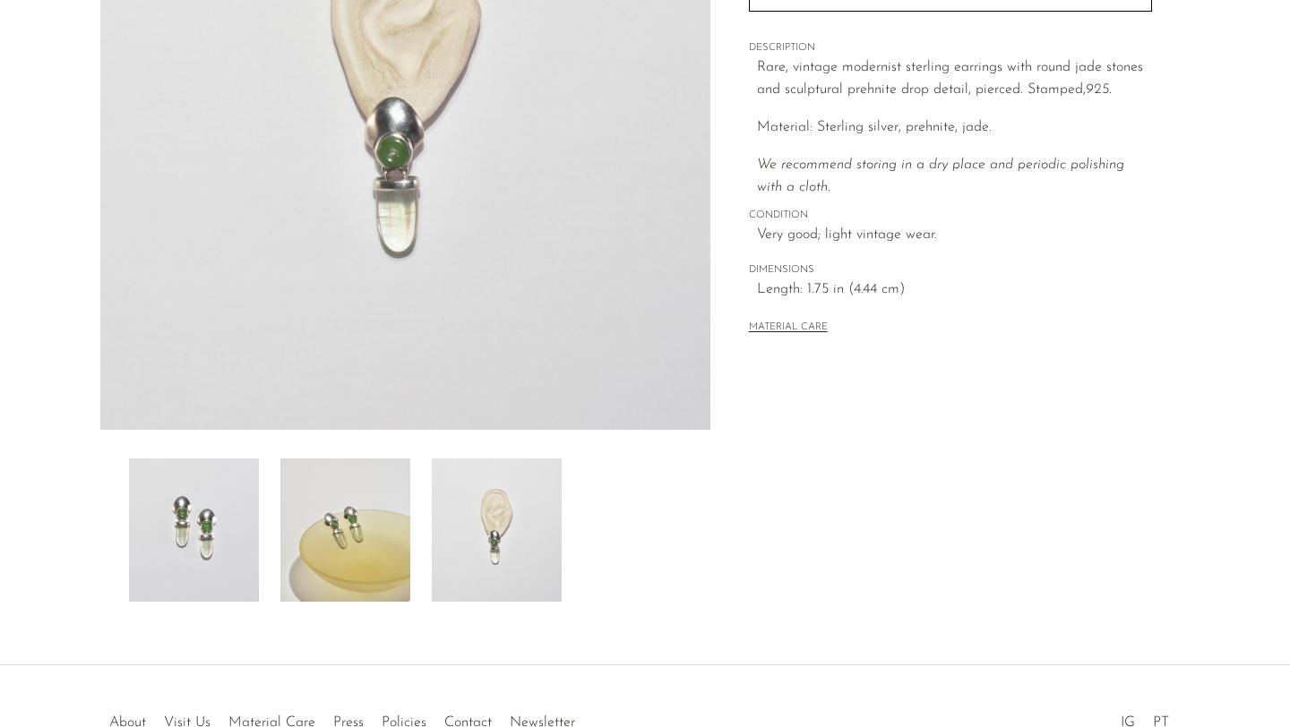
click at [233, 534] on img at bounding box center [194, 530] width 130 height 143
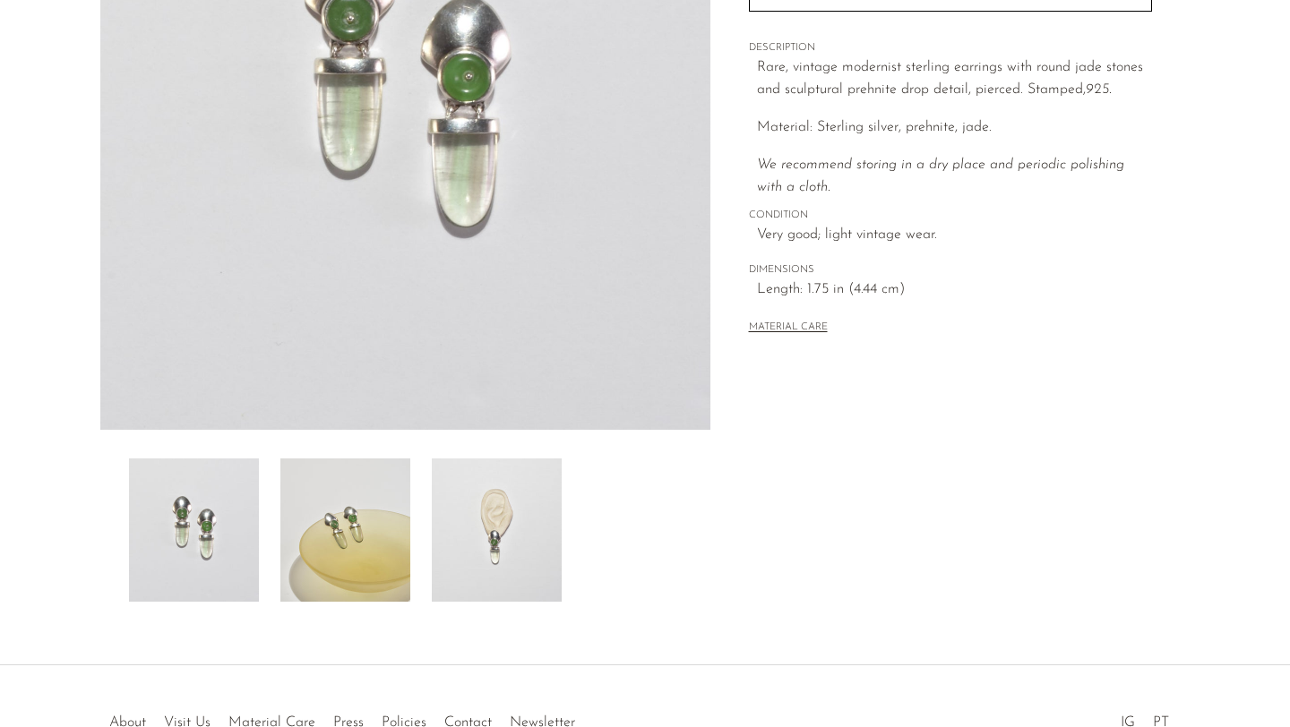
click at [445, 534] on img at bounding box center [497, 530] width 130 height 143
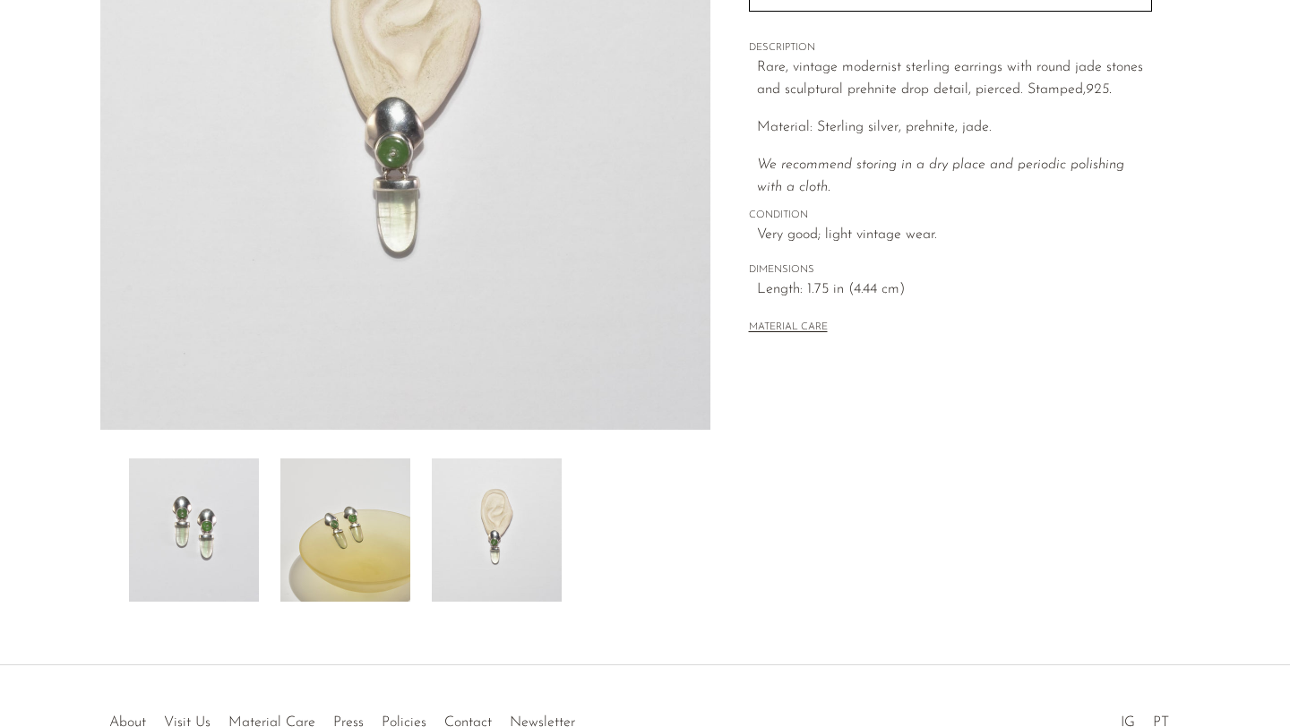
click at [347, 512] on img at bounding box center [345, 530] width 130 height 143
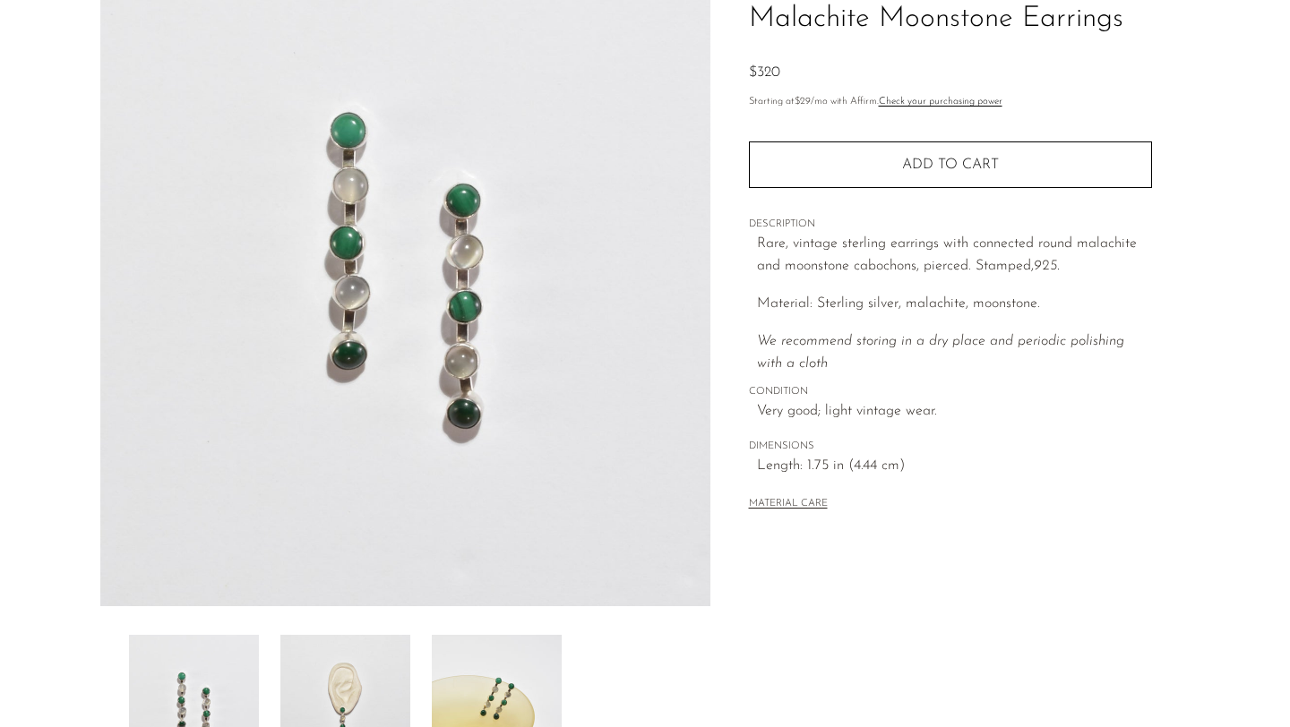
scroll to position [247, 0]
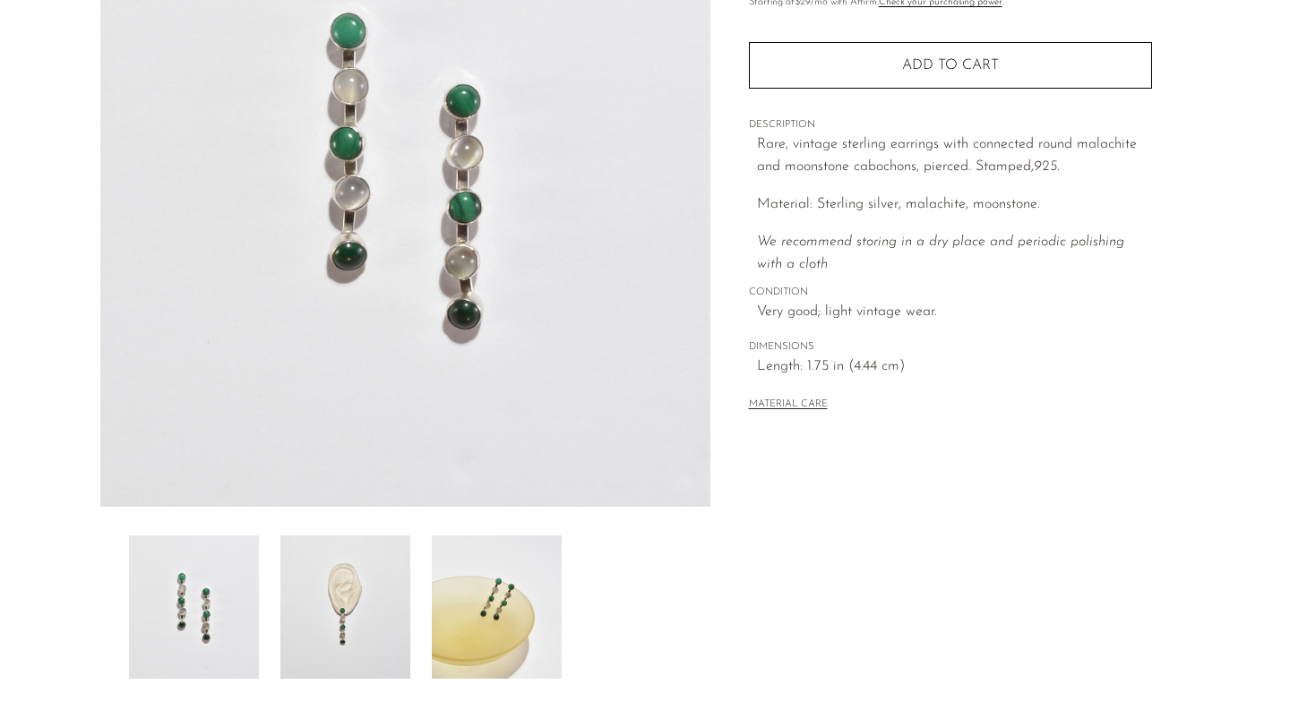
click at [374, 686] on div "Malachite Moonstone Earrings $320" at bounding box center [645, 288] width 1290 height 907
click at [387, 599] on img at bounding box center [345, 607] width 130 height 143
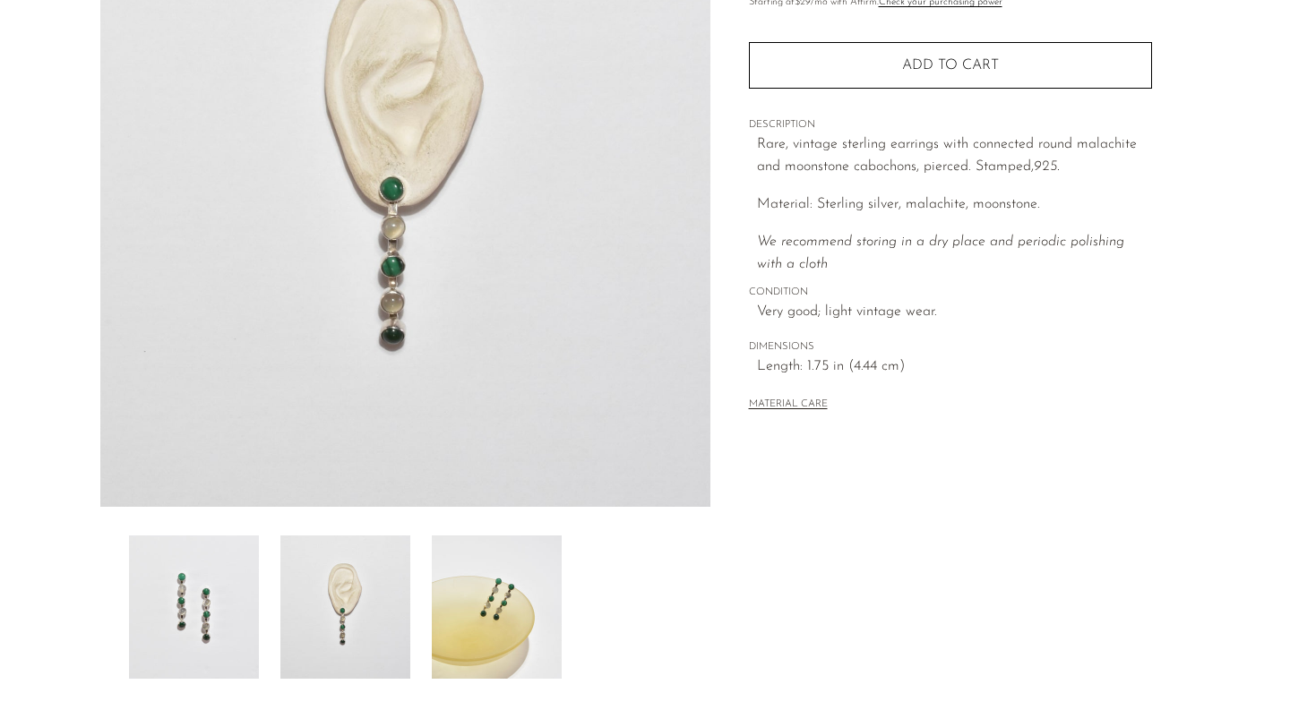
click at [500, 560] on img at bounding box center [497, 607] width 130 height 143
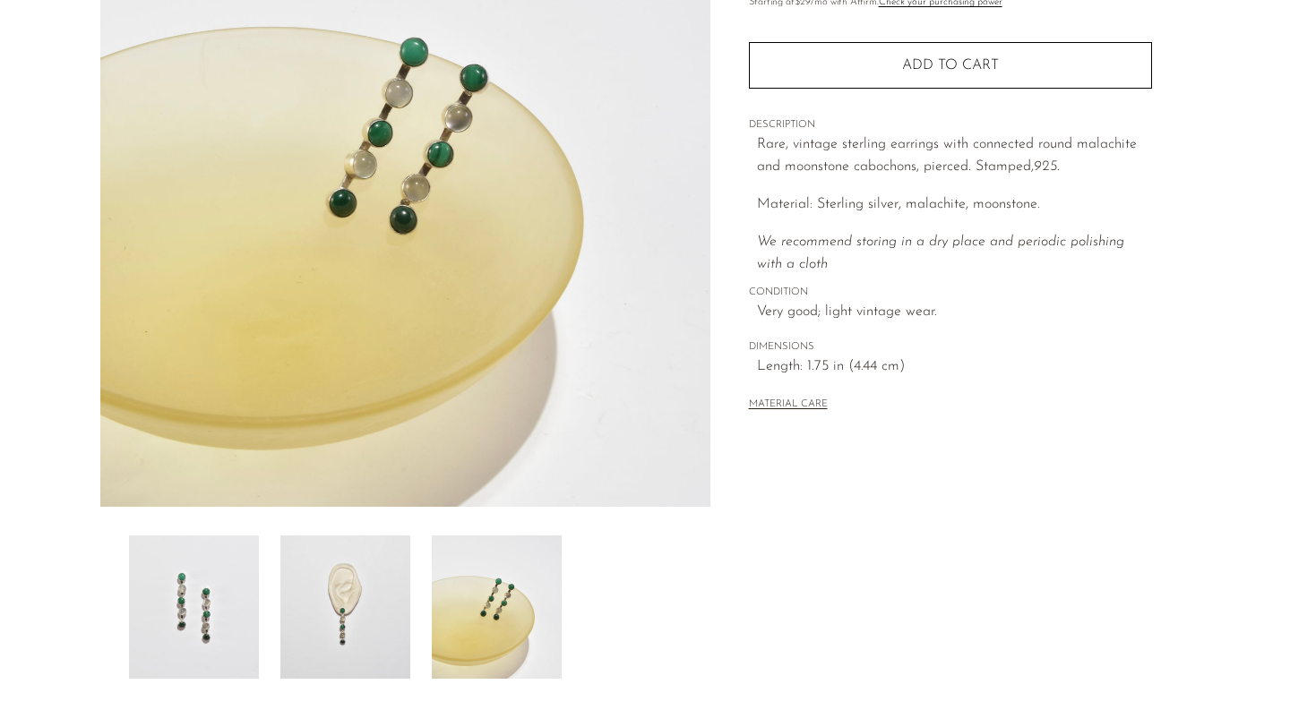
click at [219, 636] on img at bounding box center [194, 607] width 130 height 143
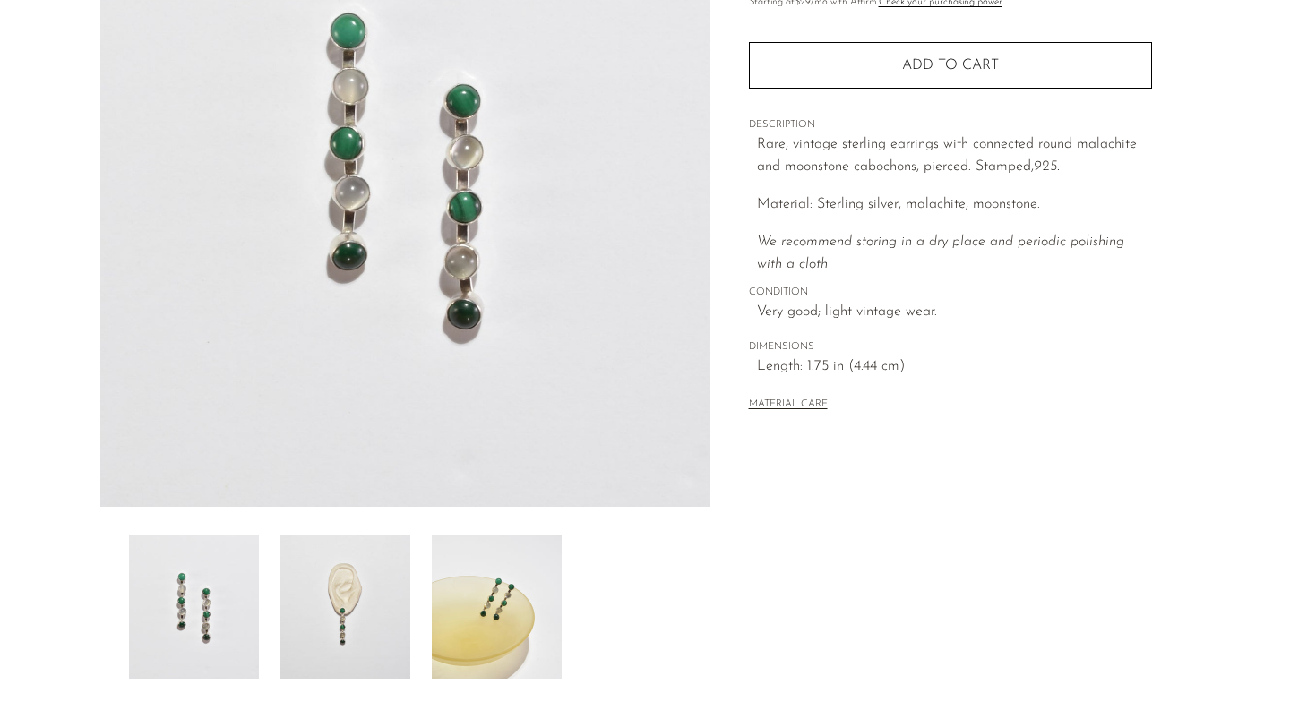
click at [446, 623] on img at bounding box center [497, 607] width 130 height 143
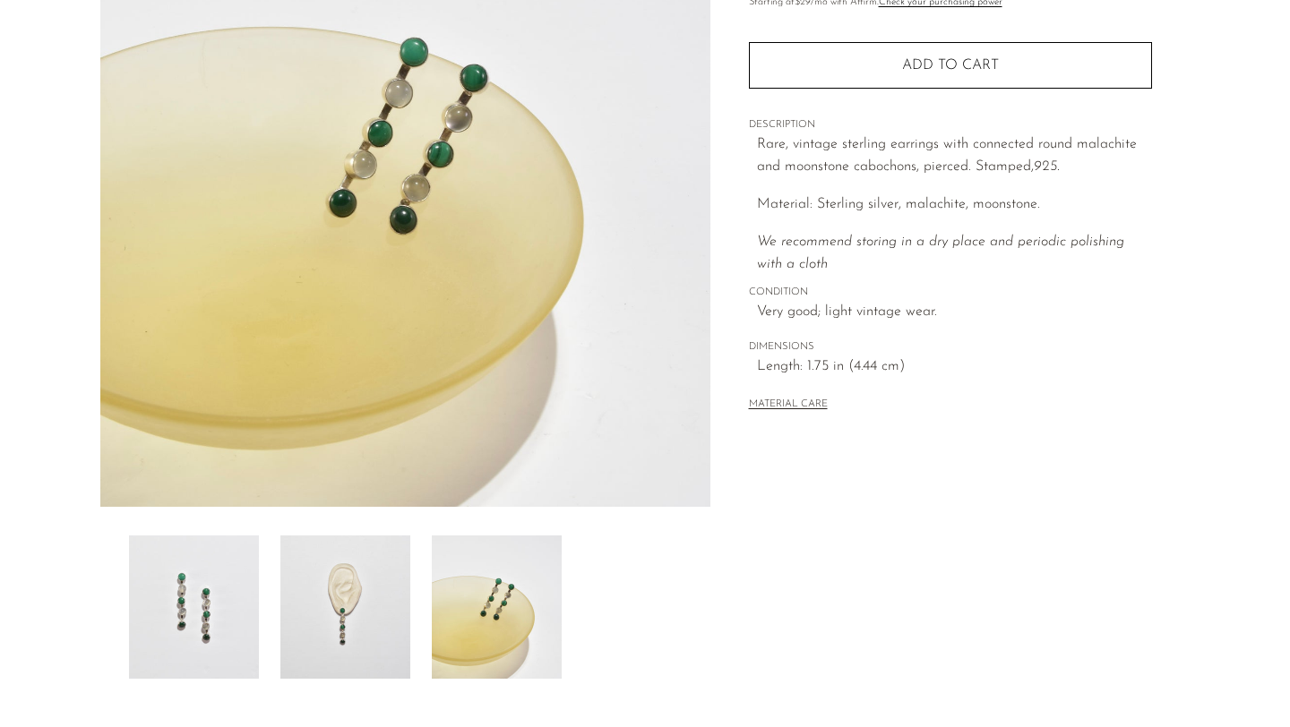
click at [357, 668] on img at bounding box center [345, 607] width 130 height 143
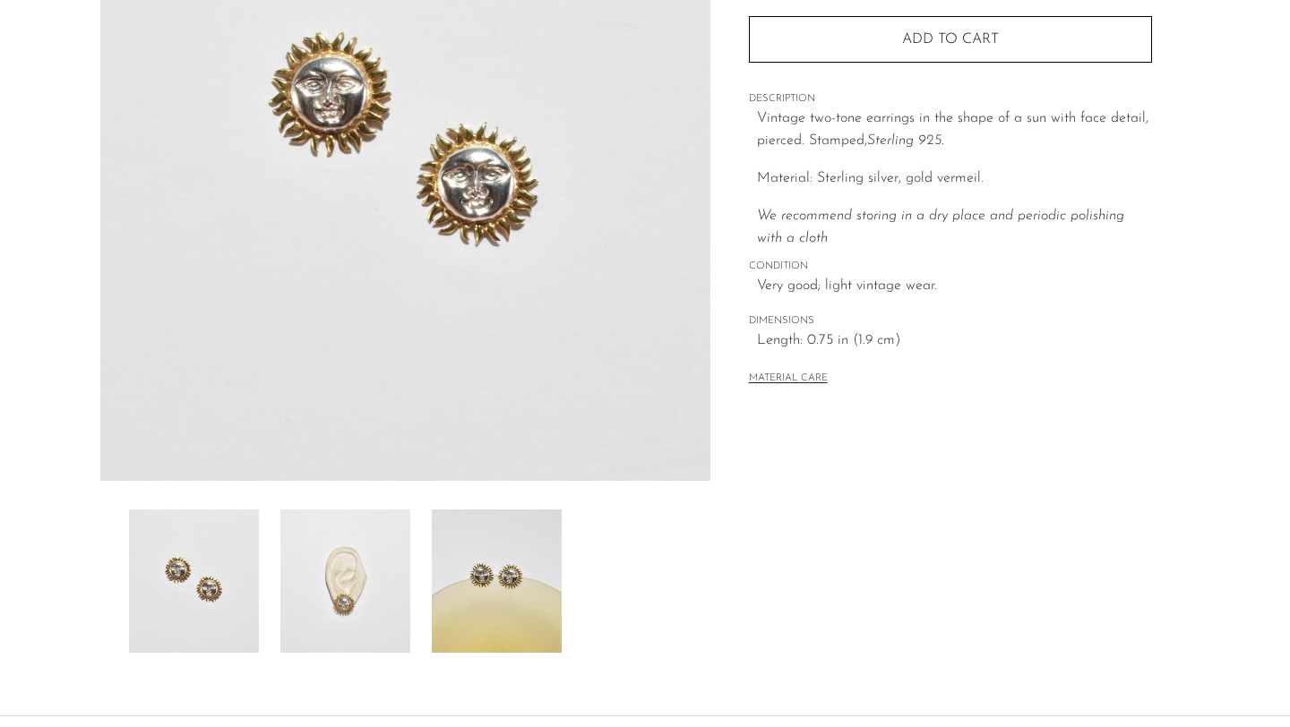
scroll to position [439, 0]
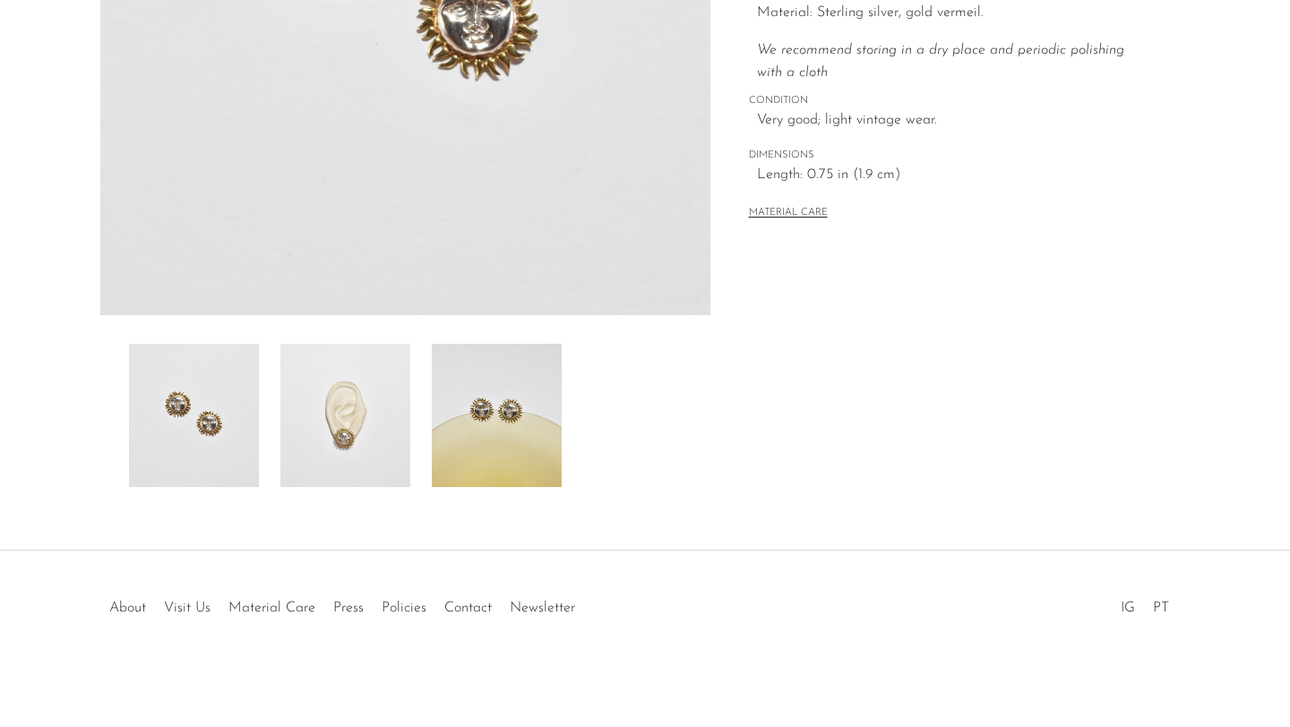
click at [344, 434] on img at bounding box center [345, 415] width 130 height 143
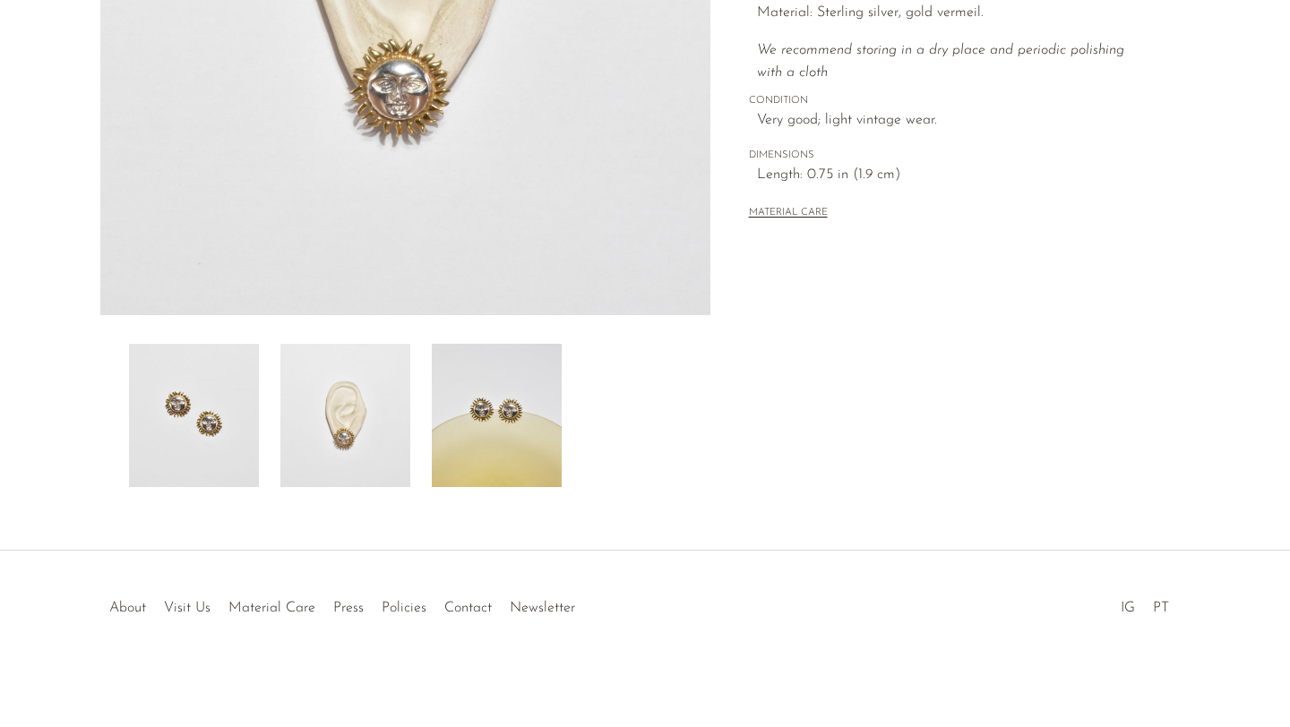
click at [471, 472] on img at bounding box center [497, 415] width 130 height 143
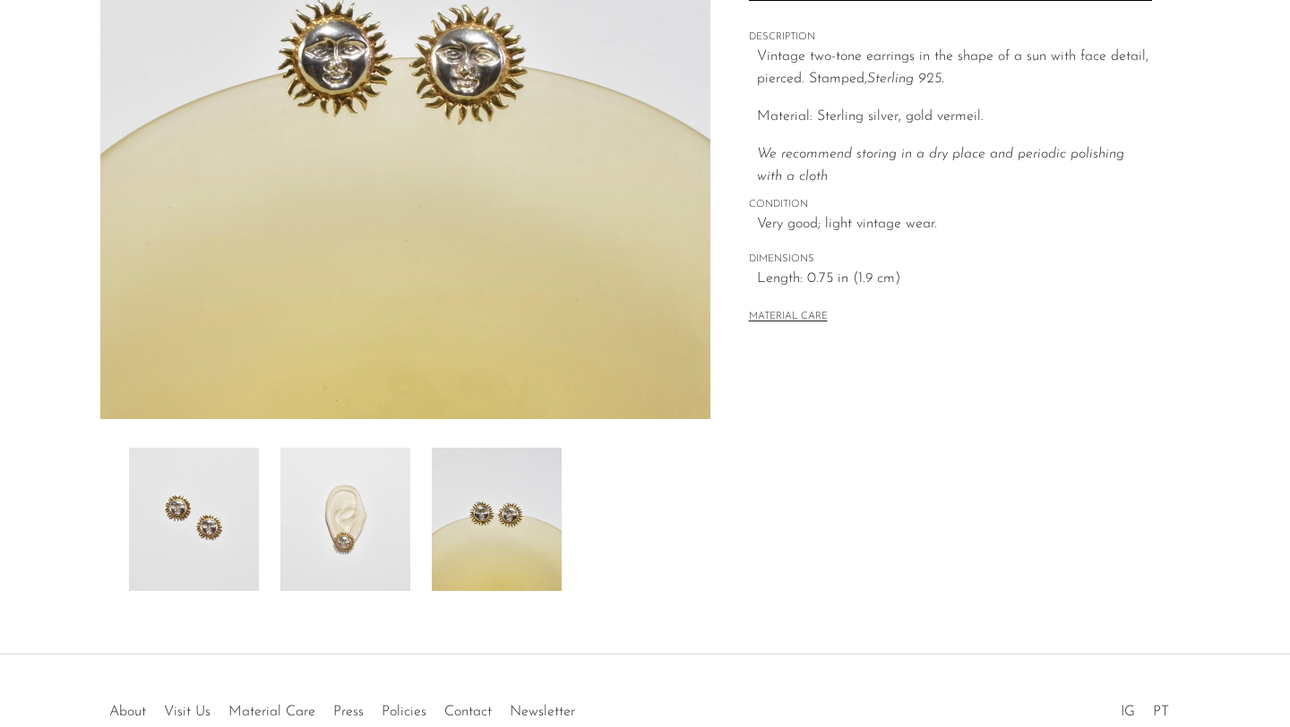
scroll to position [330, 0]
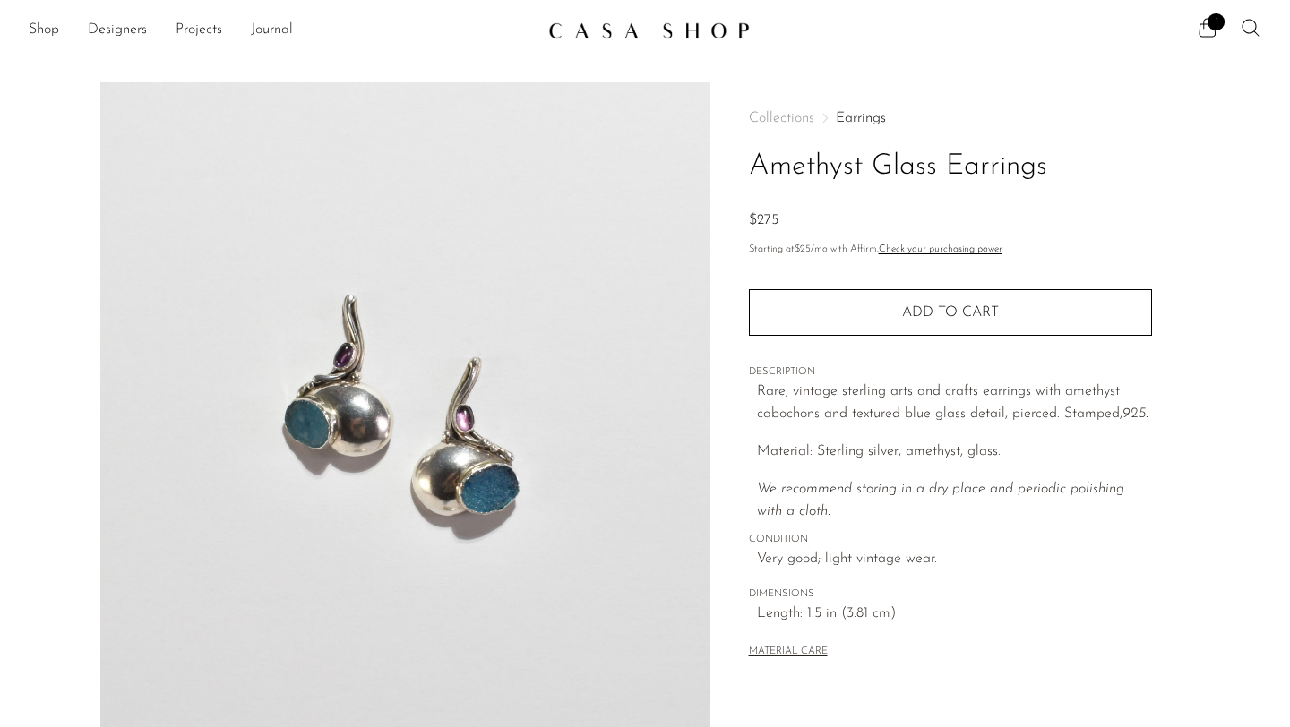
scroll to position [439, 0]
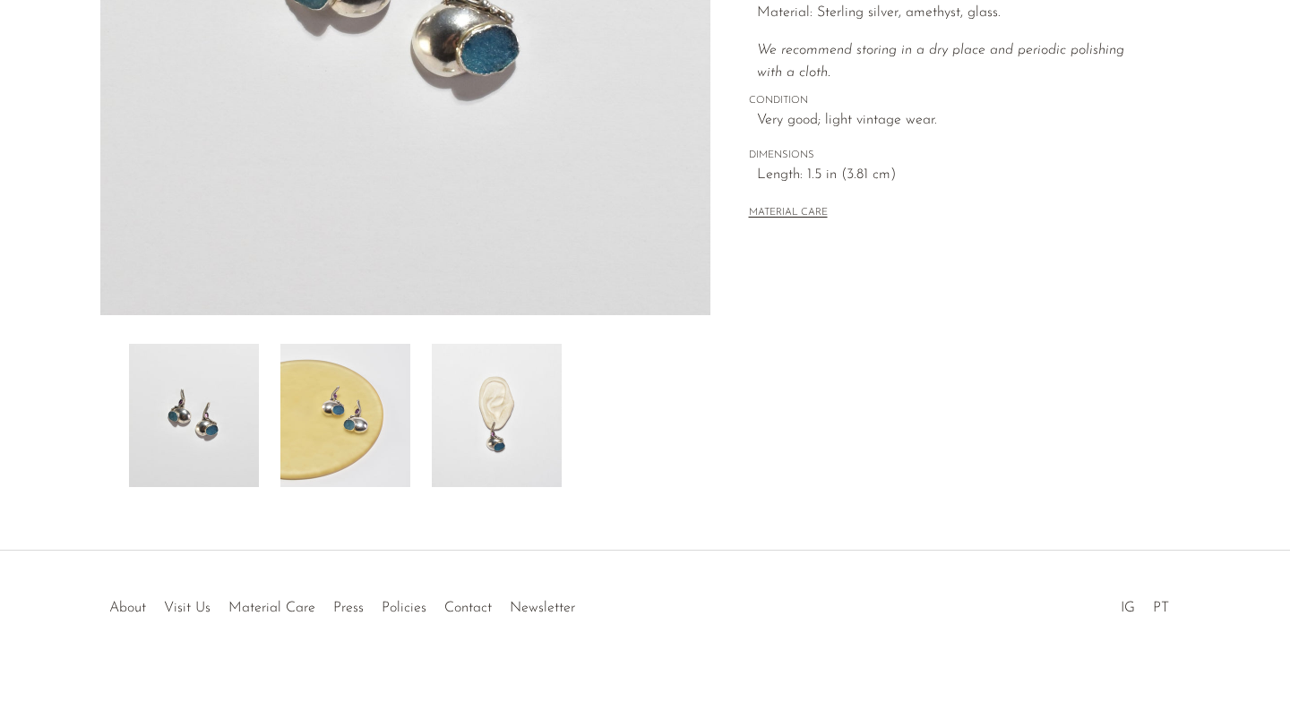
click at [402, 435] on img at bounding box center [345, 415] width 130 height 143
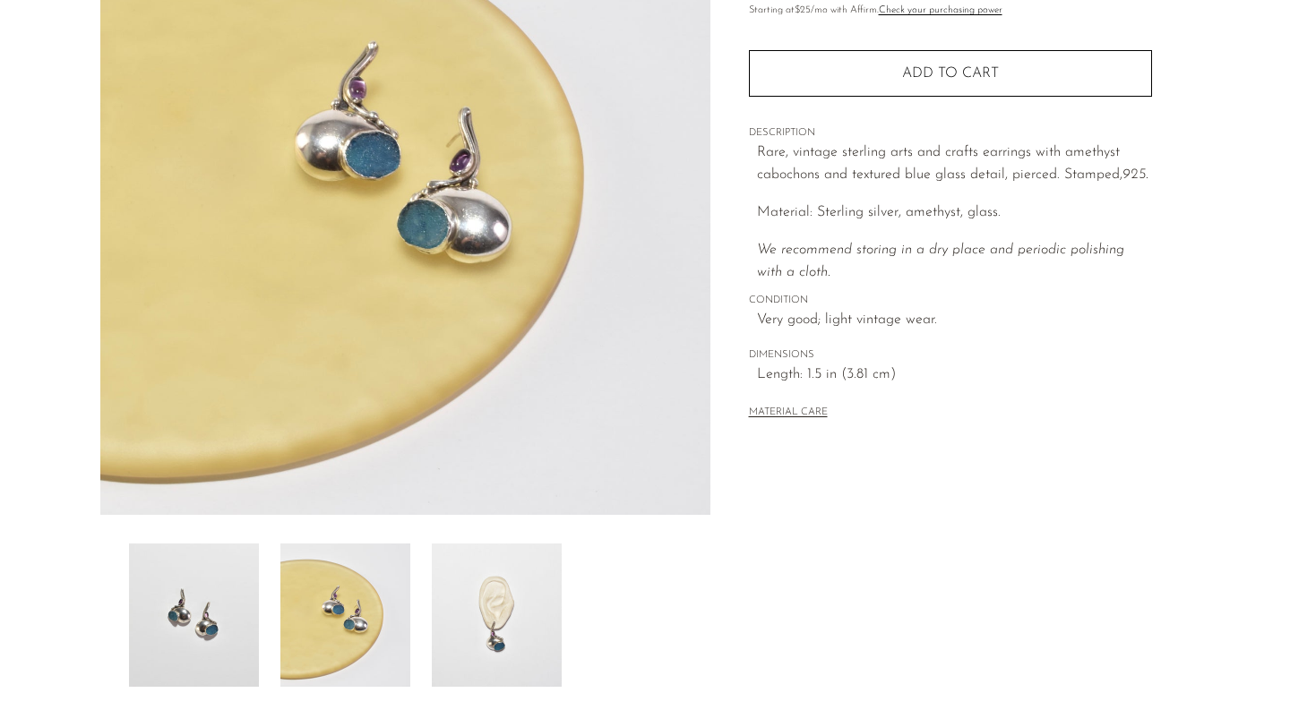
scroll to position [240, 0]
click at [467, 571] on img at bounding box center [497, 614] width 130 height 143
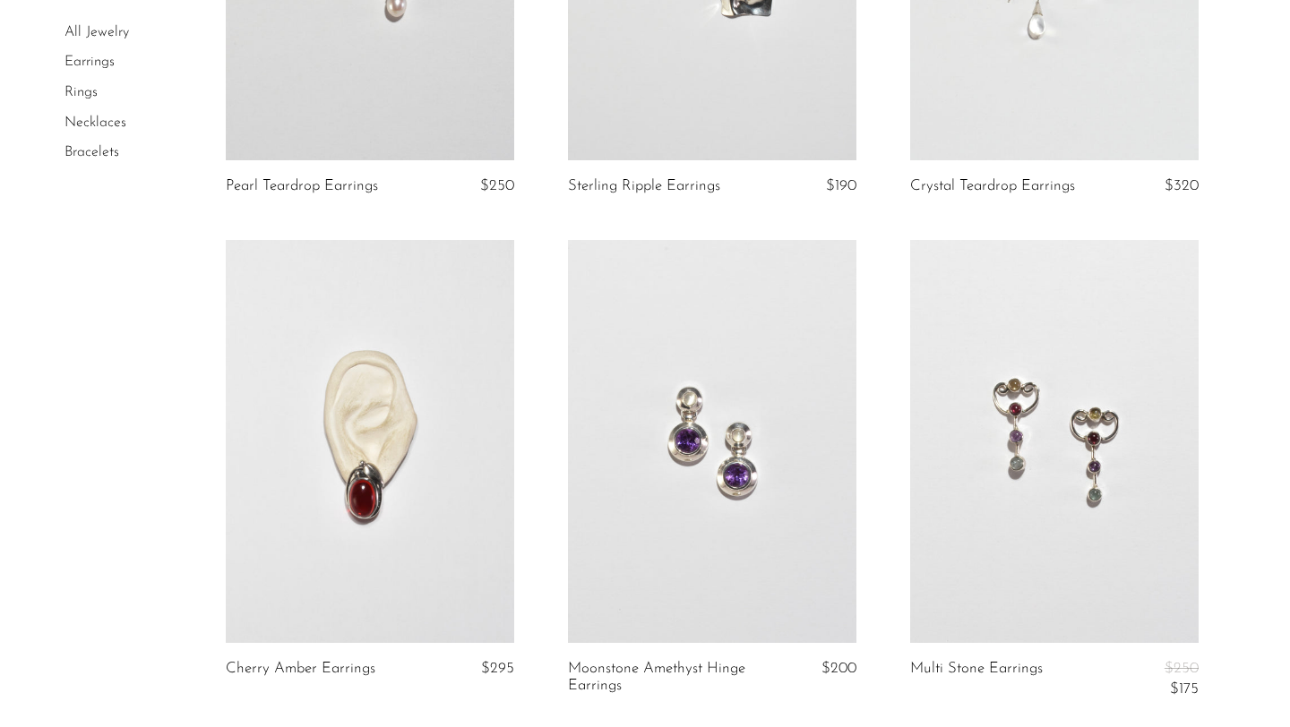
scroll to position [908, 0]
click at [1045, 393] on link at bounding box center [1054, 441] width 288 height 404
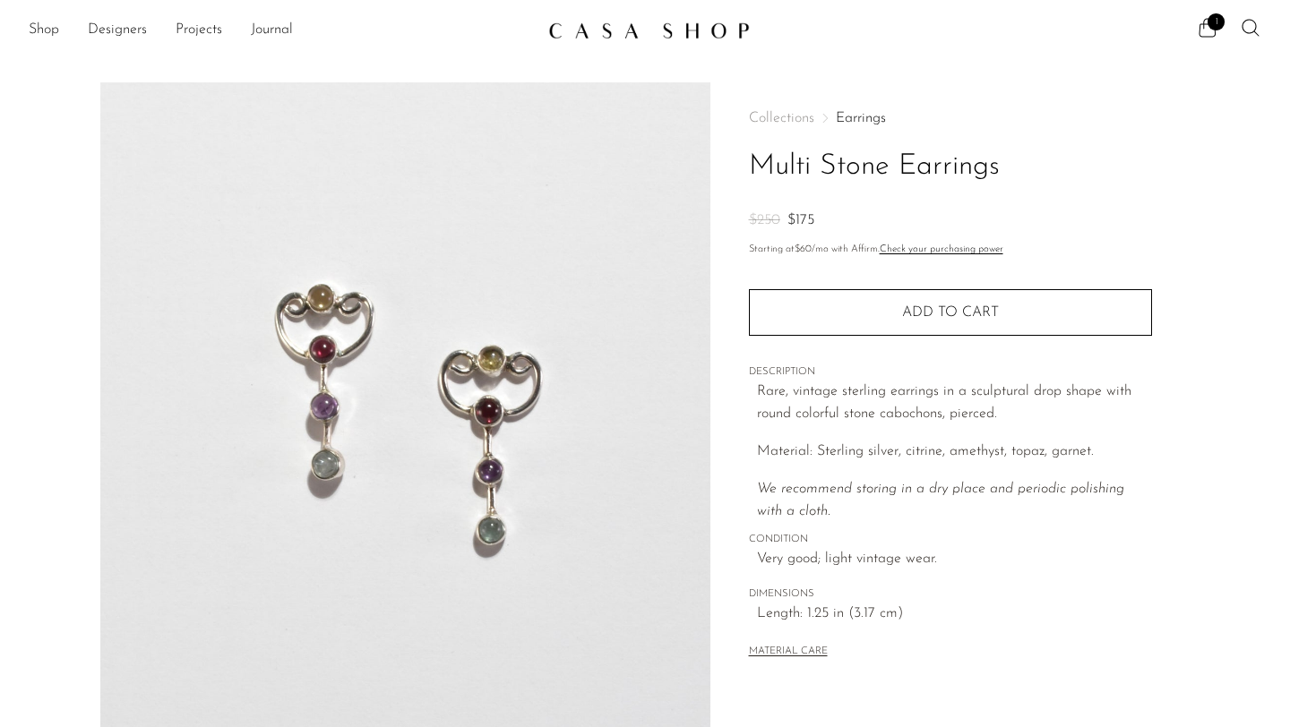
click at [603, 42] on link at bounding box center [644, 30] width 193 height 32
click at [603, 33] on img at bounding box center [649, 30] width 202 height 18
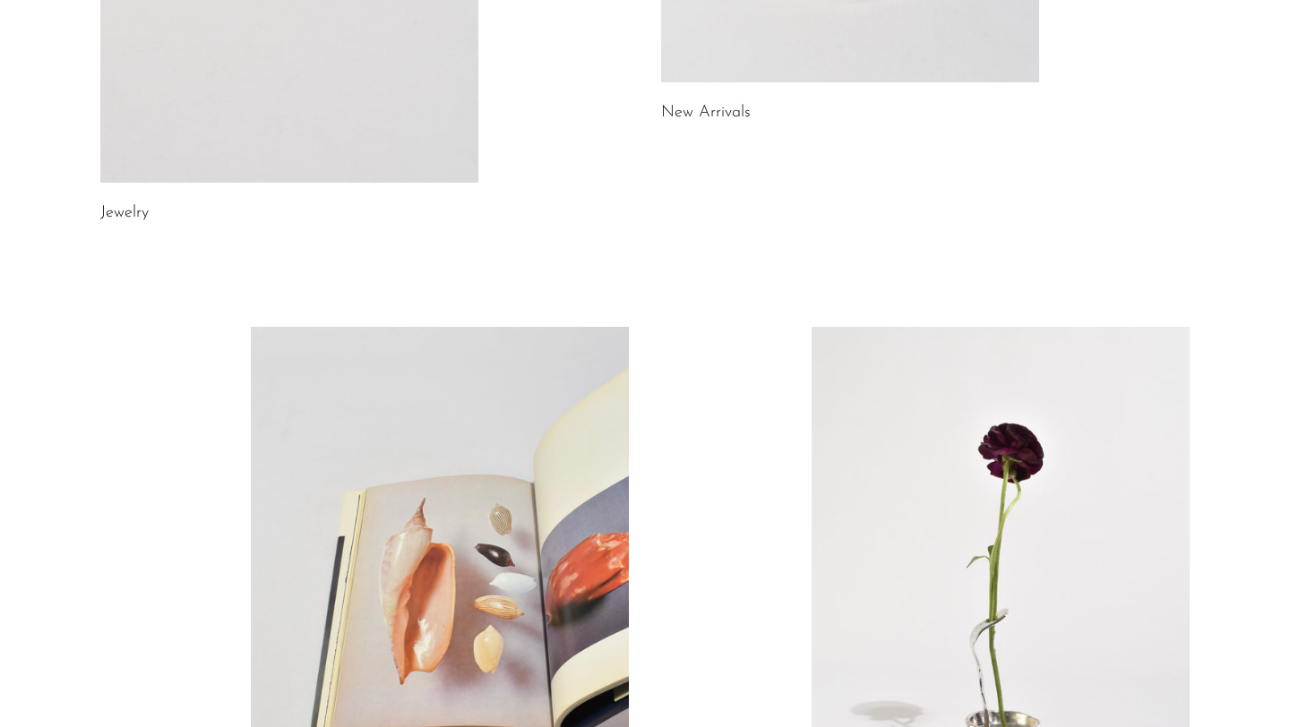
scroll to position [1019, 0]
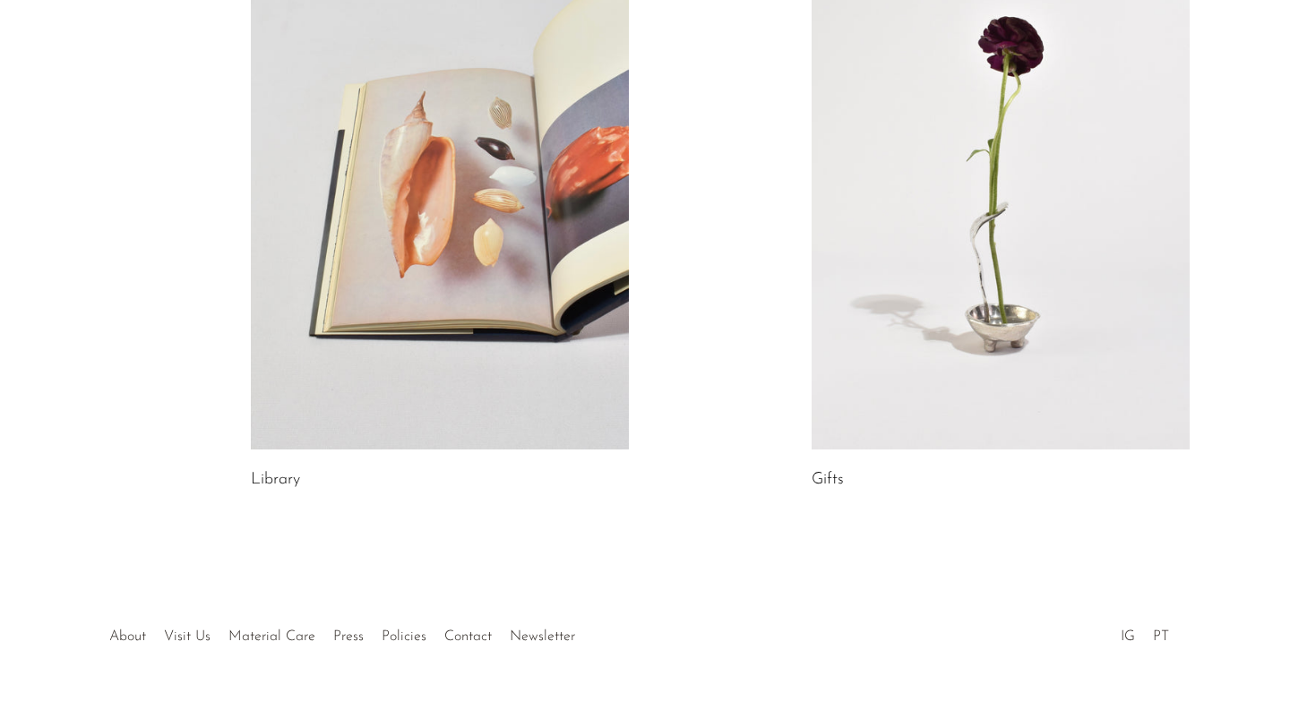
click at [1147, 341] on link at bounding box center [1001, 184] width 378 height 529
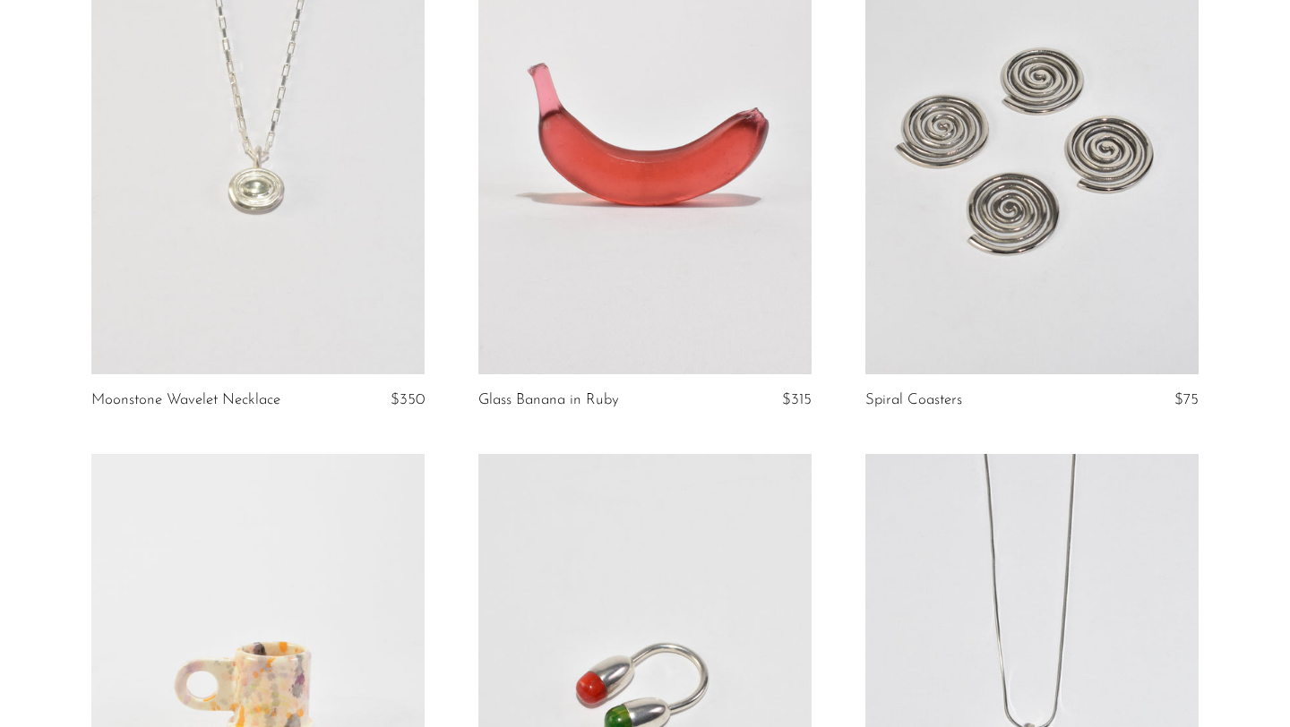
scroll to position [1368, 0]
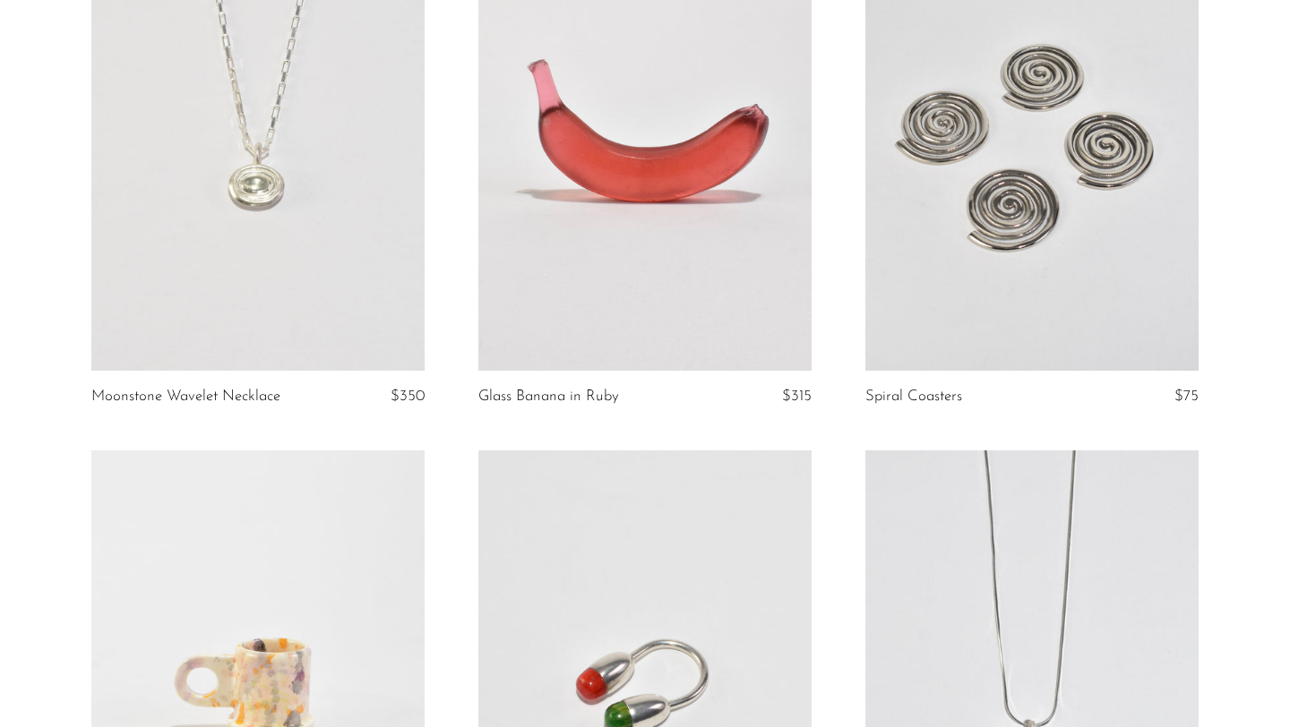
click at [1020, 262] on link at bounding box center [1031, 138] width 333 height 467
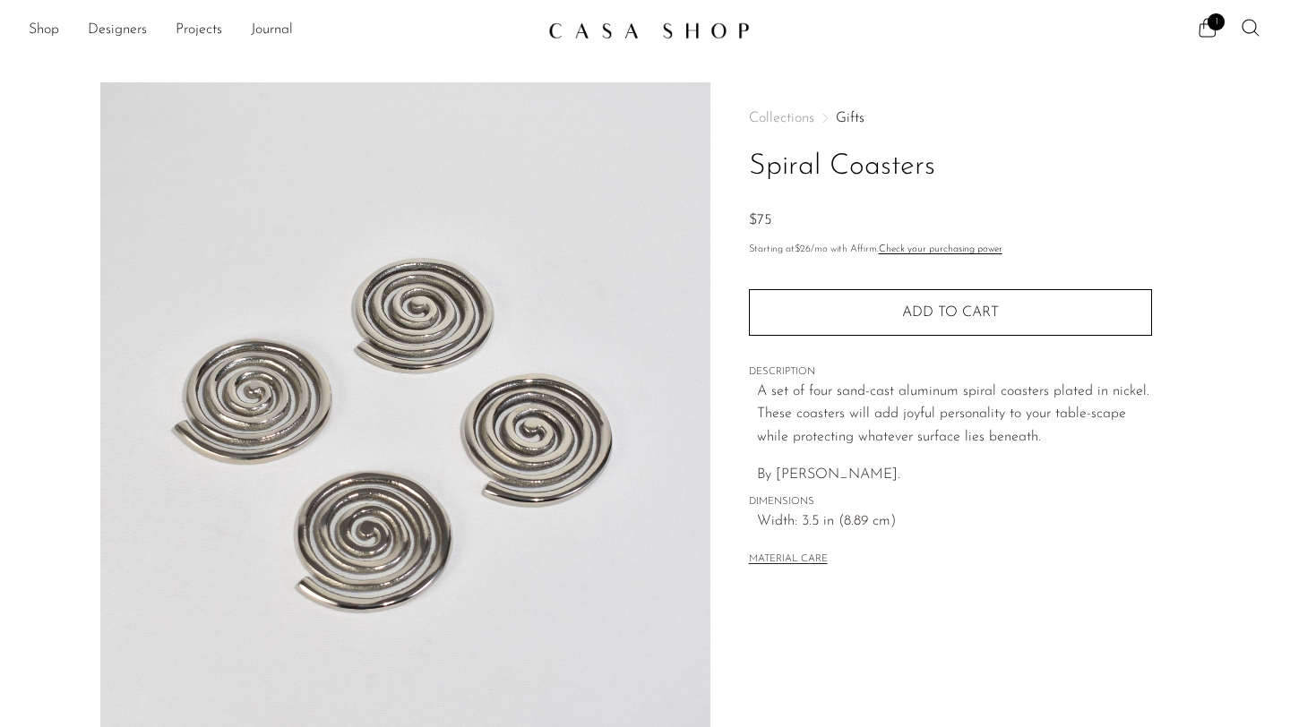
click at [854, 477] on span "By Sophie Lou Jacobsen." at bounding box center [828, 475] width 143 height 14
click at [785, 482] on span "By Sophie Lou Jacobsen." at bounding box center [828, 475] width 143 height 14
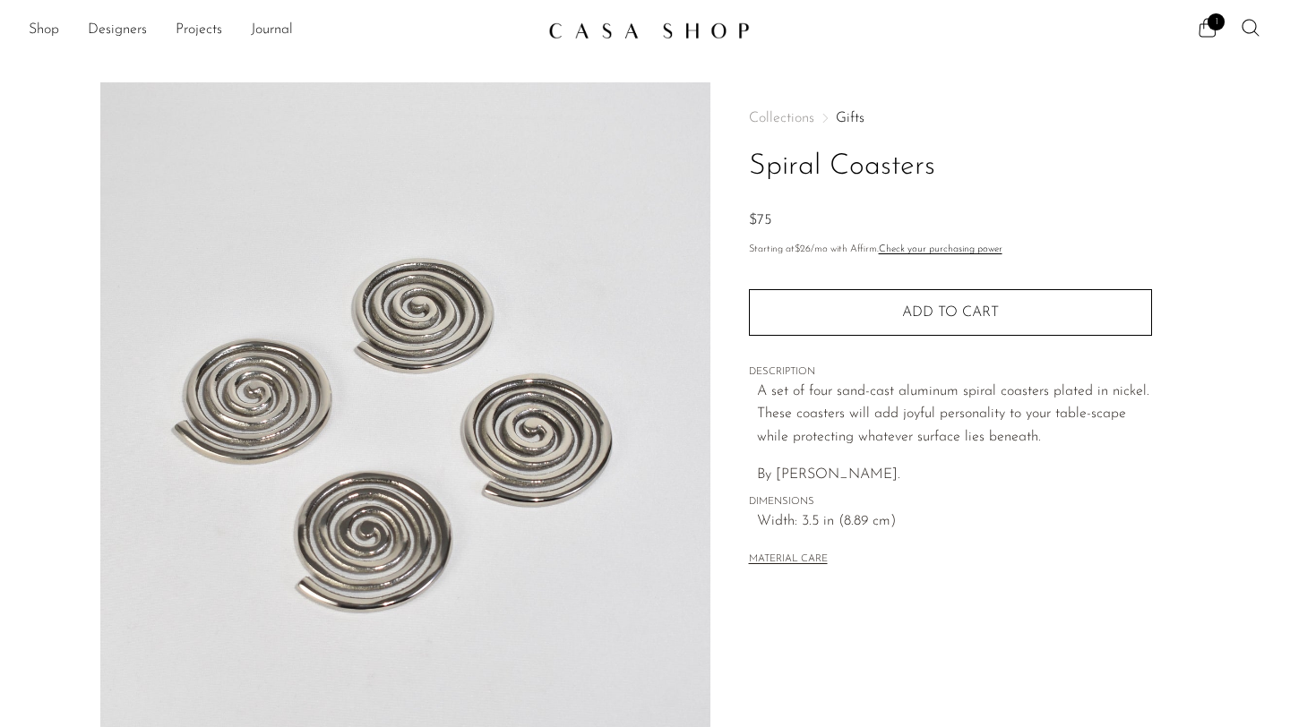
drag, startPoint x: 778, startPoint y: 480, endPoint x: 909, endPoint y: 473, distance: 131.0
click at [909, 473] on p "By Sophie Lou Jacobsen." at bounding box center [954, 475] width 395 height 23
copy span "Sophie Lou Jacobsen."
click at [47, 32] on link "Shop" at bounding box center [44, 30] width 30 height 23
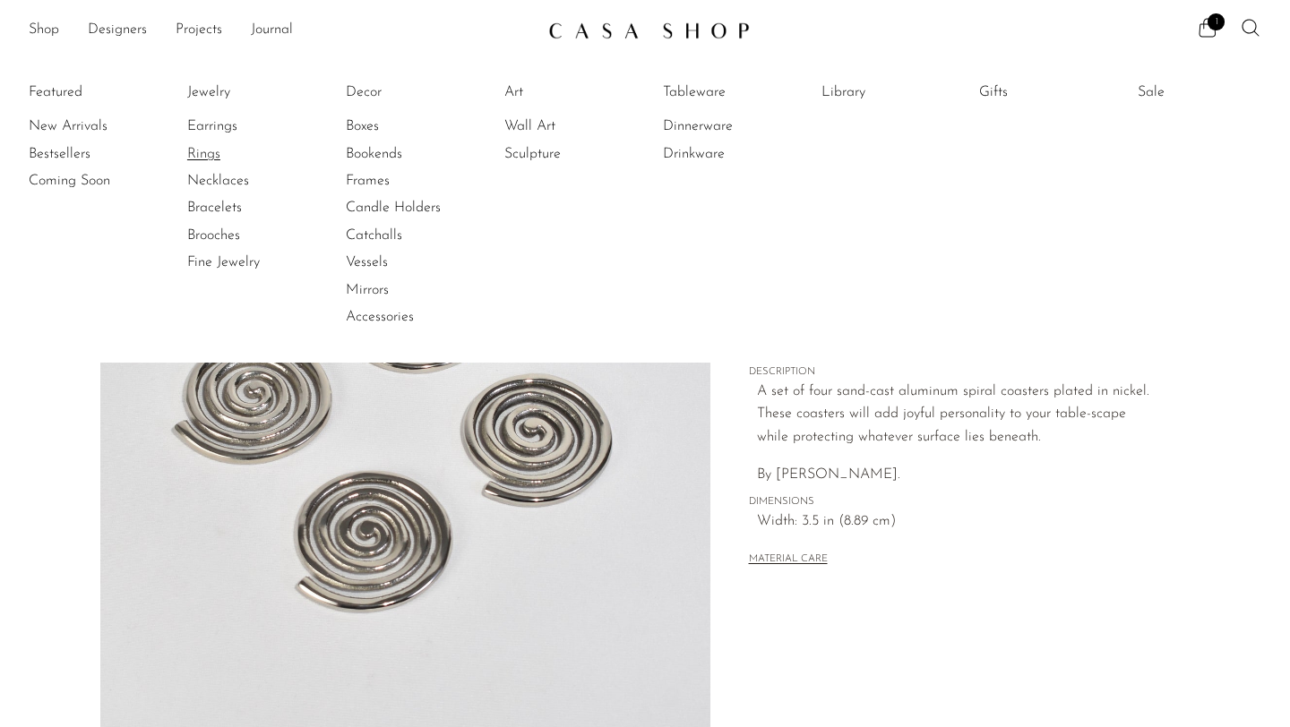
click at [220, 153] on link "Rings" at bounding box center [254, 154] width 134 height 20
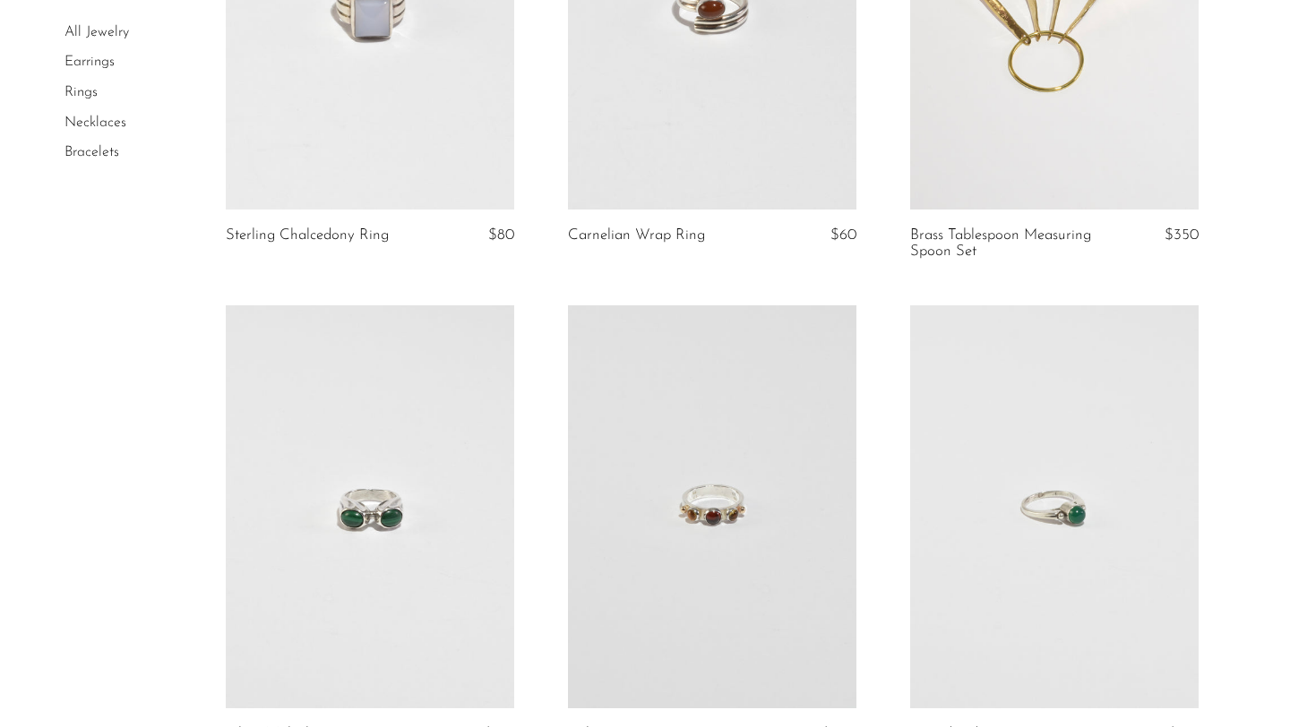
scroll to position [1072, 0]
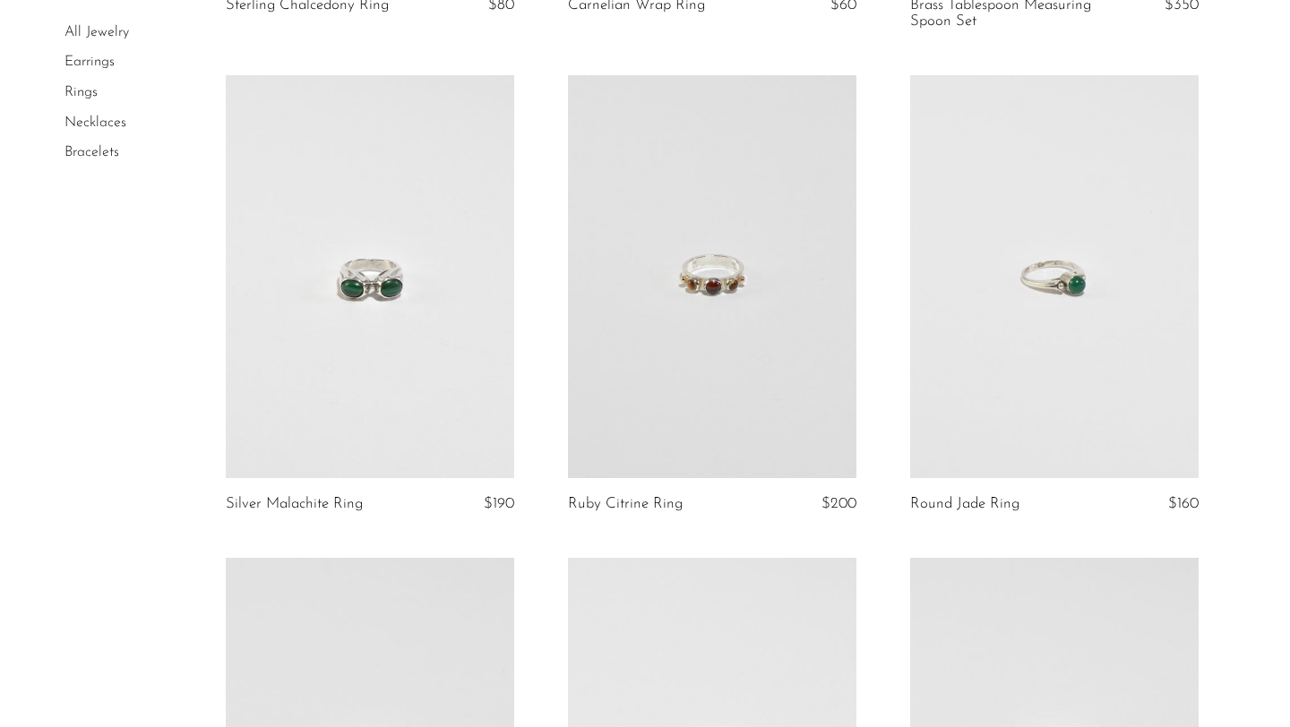
click at [680, 197] on link at bounding box center [712, 277] width 288 height 404
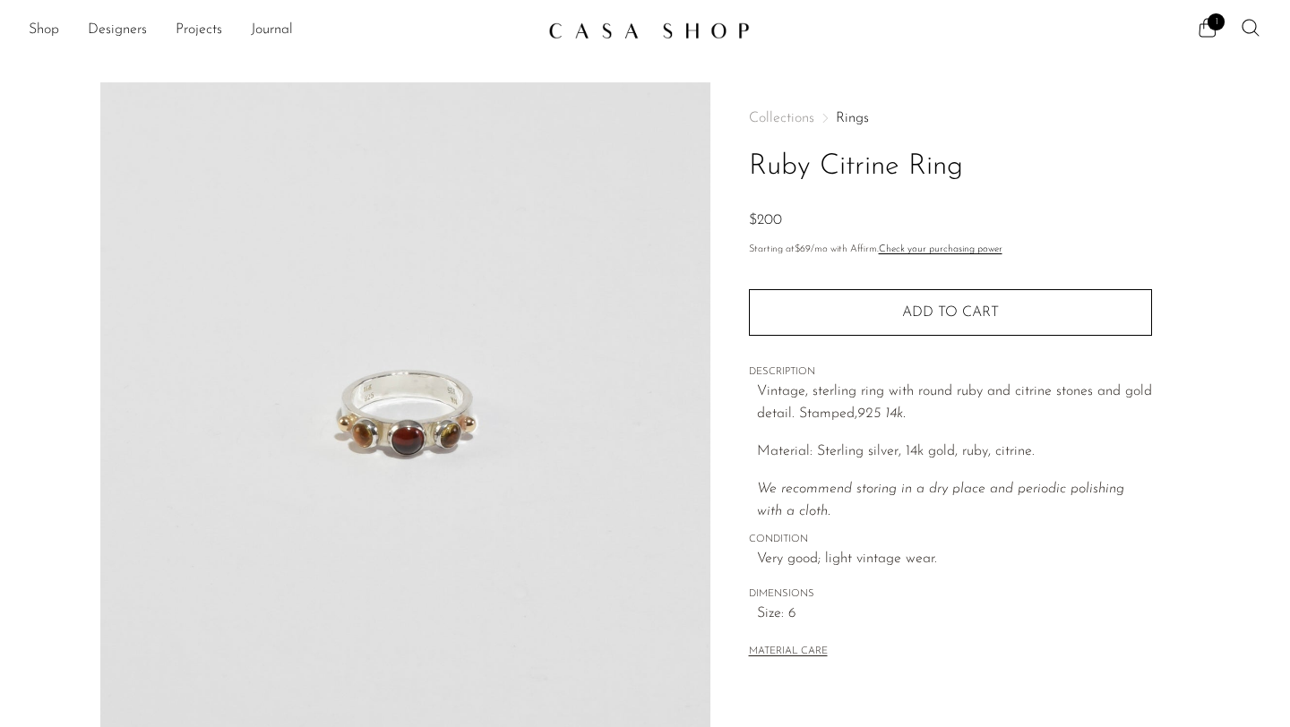
click at [76, 35] on ul "Shop Featured New Arrivals Bestsellers Coming Soon Jewelry Jewelry All Earrings…" at bounding box center [281, 30] width 505 height 30
click at [58, 37] on link "Shop" at bounding box center [44, 30] width 30 height 23
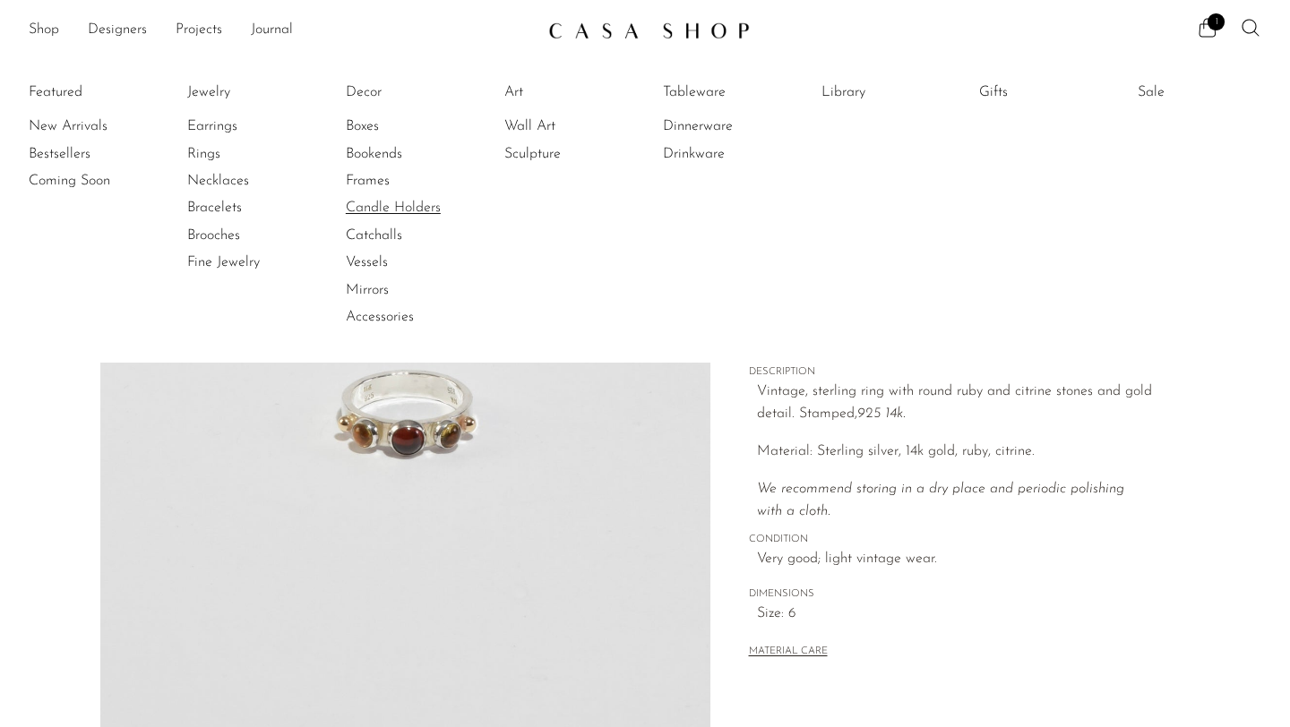
click at [377, 210] on link "Candle Holders" at bounding box center [413, 208] width 134 height 20
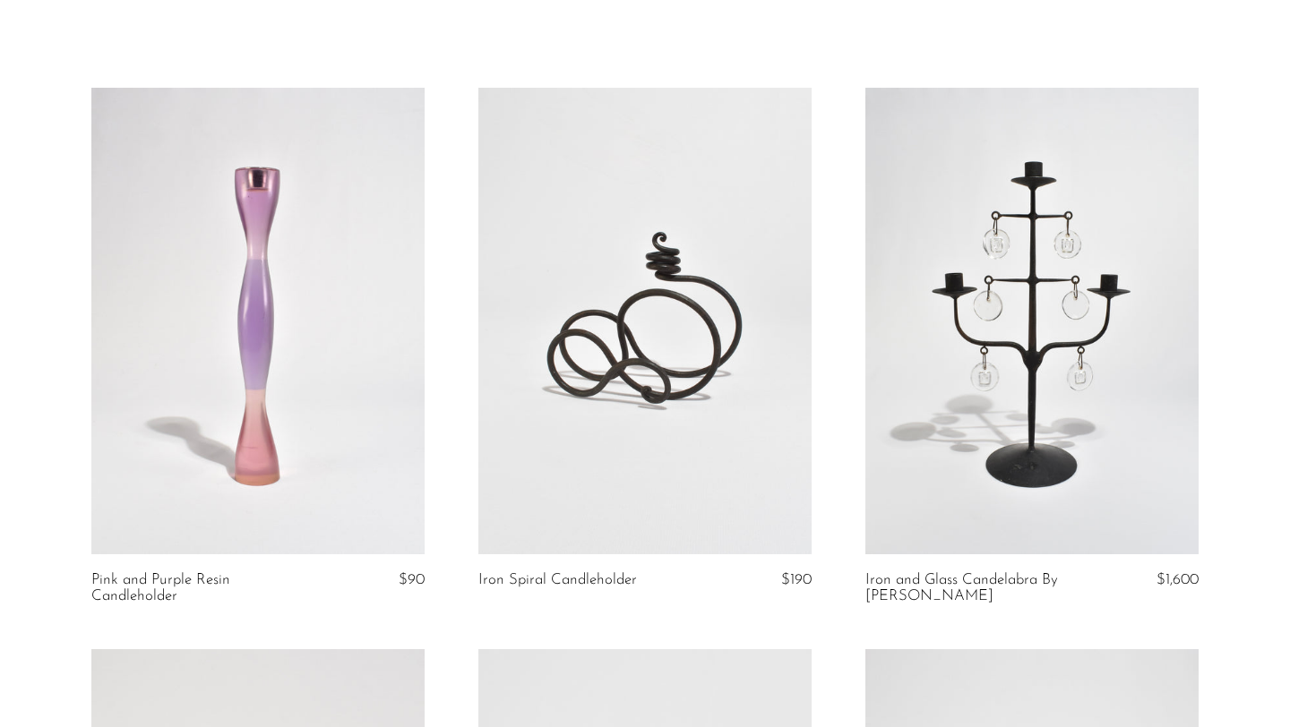
scroll to position [83, 0]
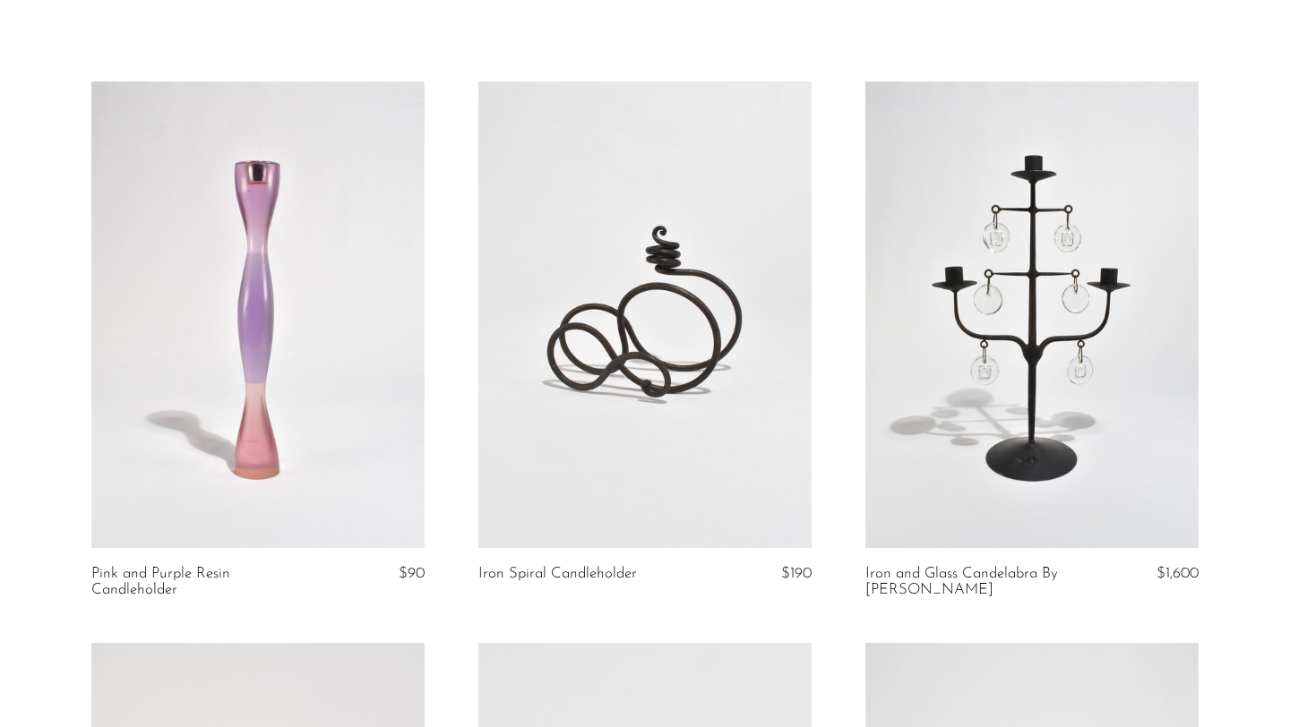
click at [1127, 435] on link at bounding box center [1031, 315] width 333 height 467
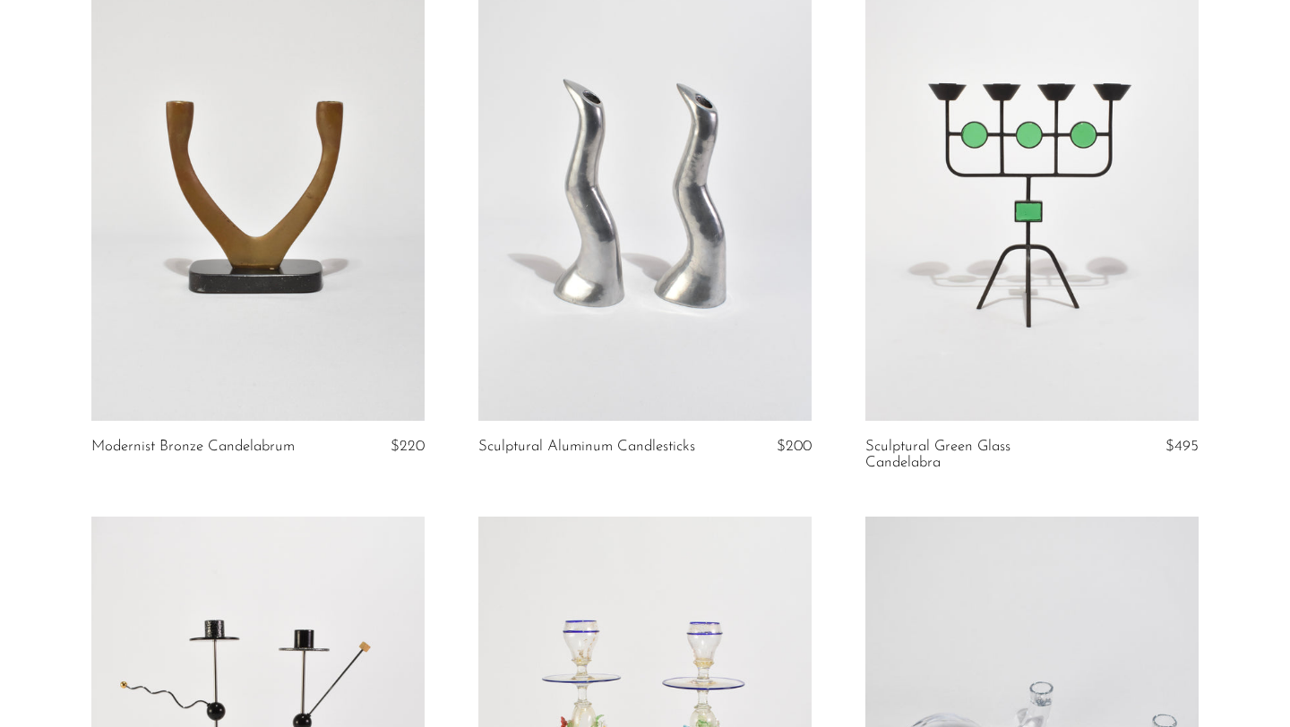
scroll to position [1338, 0]
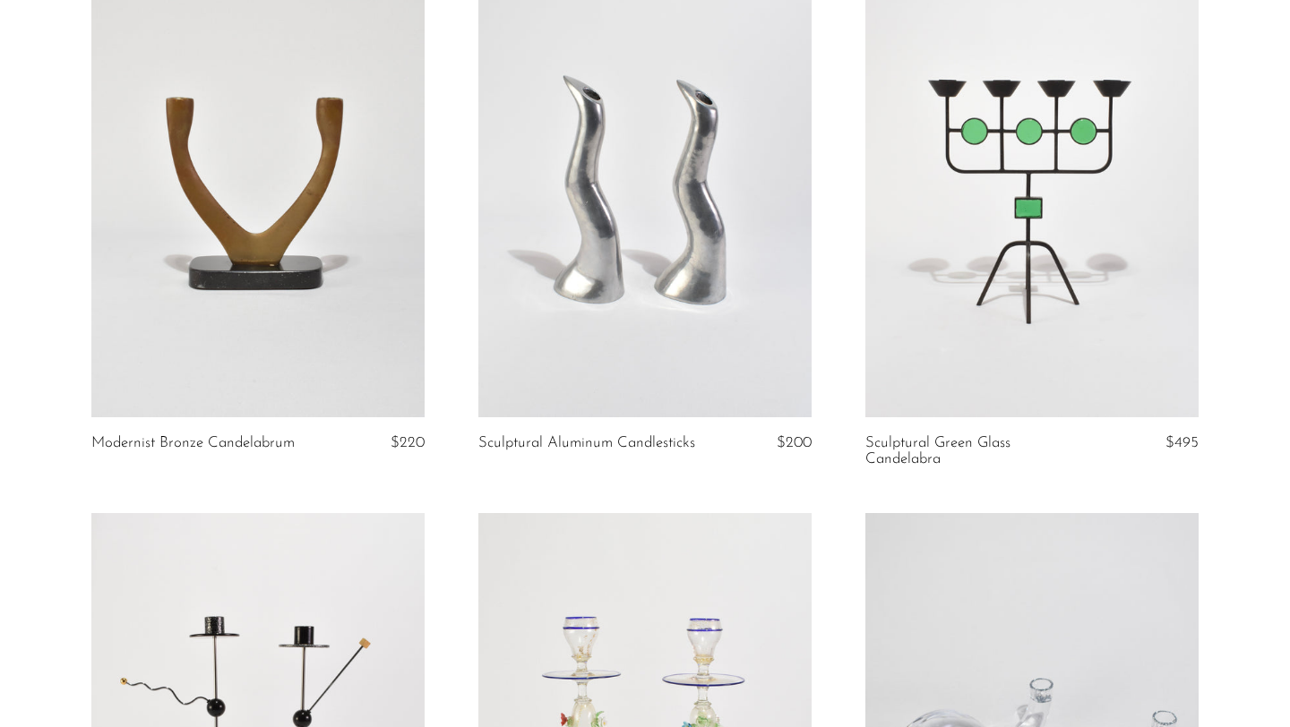
click at [1146, 206] on link at bounding box center [1031, 184] width 333 height 467
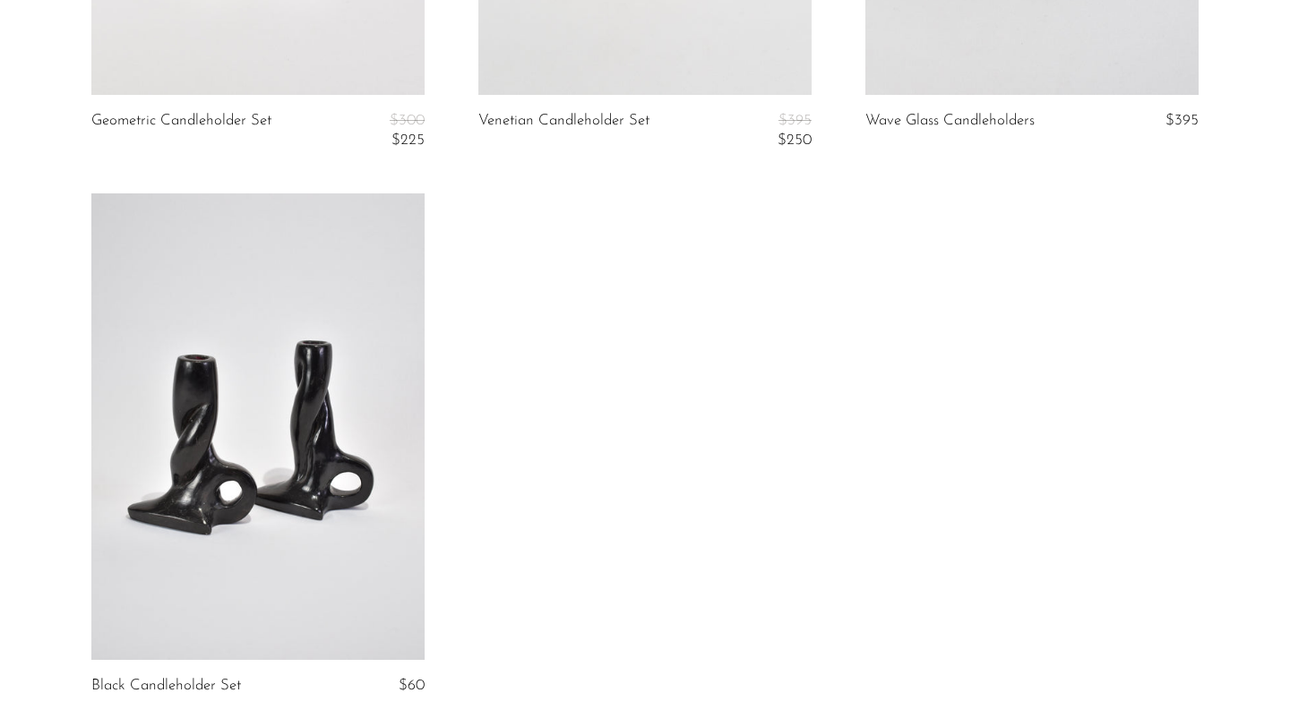
scroll to position [1867, 0]
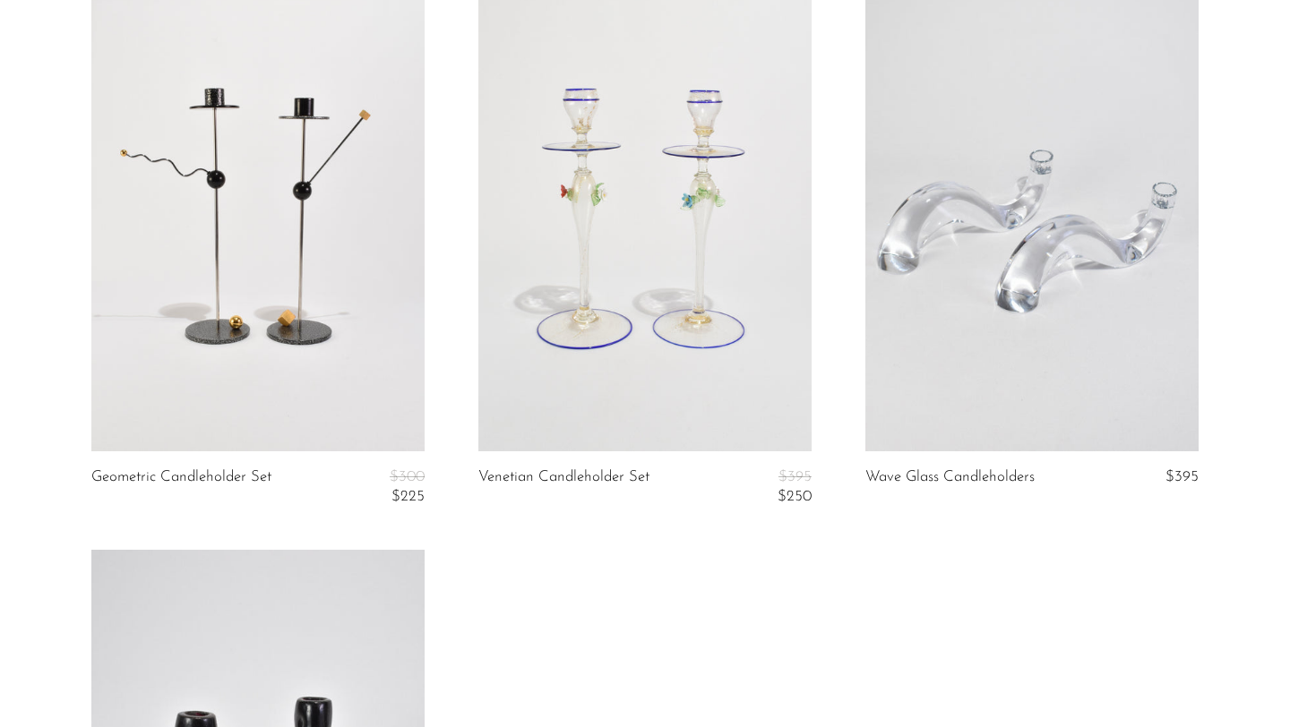
click at [262, 272] on link at bounding box center [257, 218] width 333 height 467
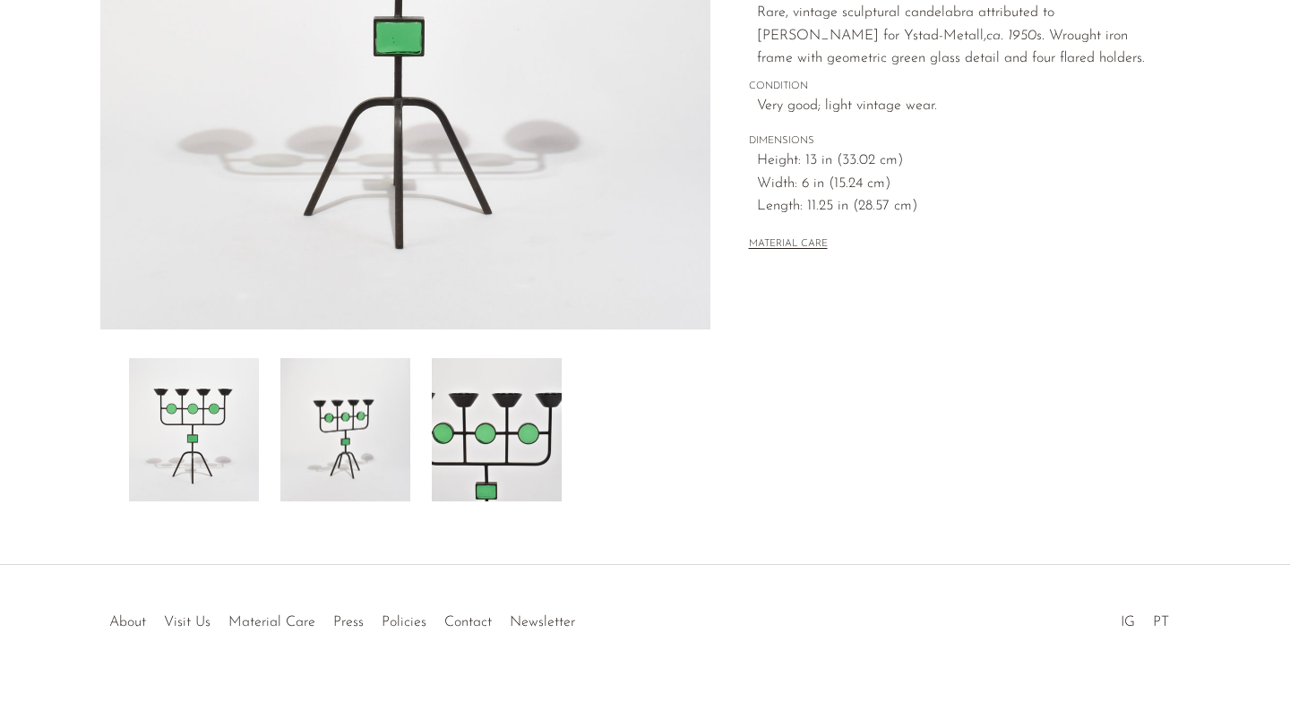
scroll to position [288, 0]
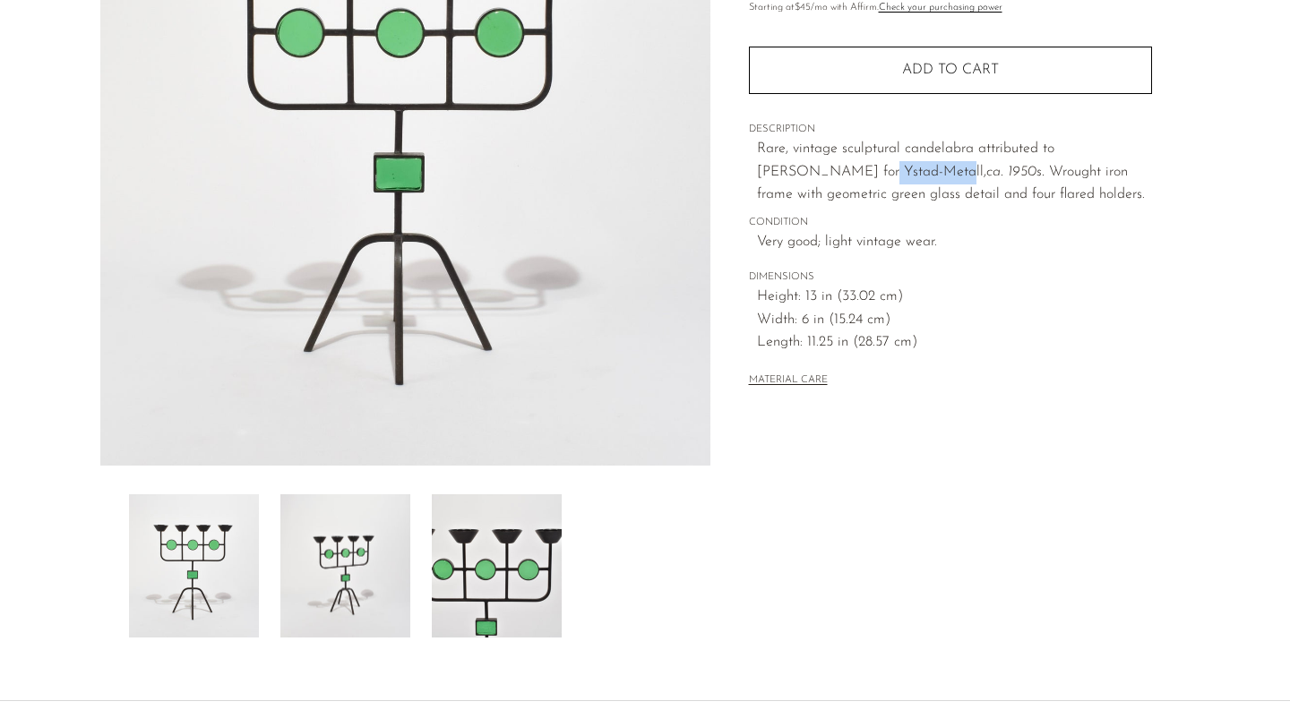
drag, startPoint x: 777, startPoint y: 170, endPoint x: 853, endPoint y: 171, distance: 76.1
click at [853, 171] on span "Rare, vintage sculptural candelabra attributed to [PERSON_NAME] for Ystad-Metal…" at bounding box center [905, 161] width 297 height 38
copy span "Ystad-Metal"
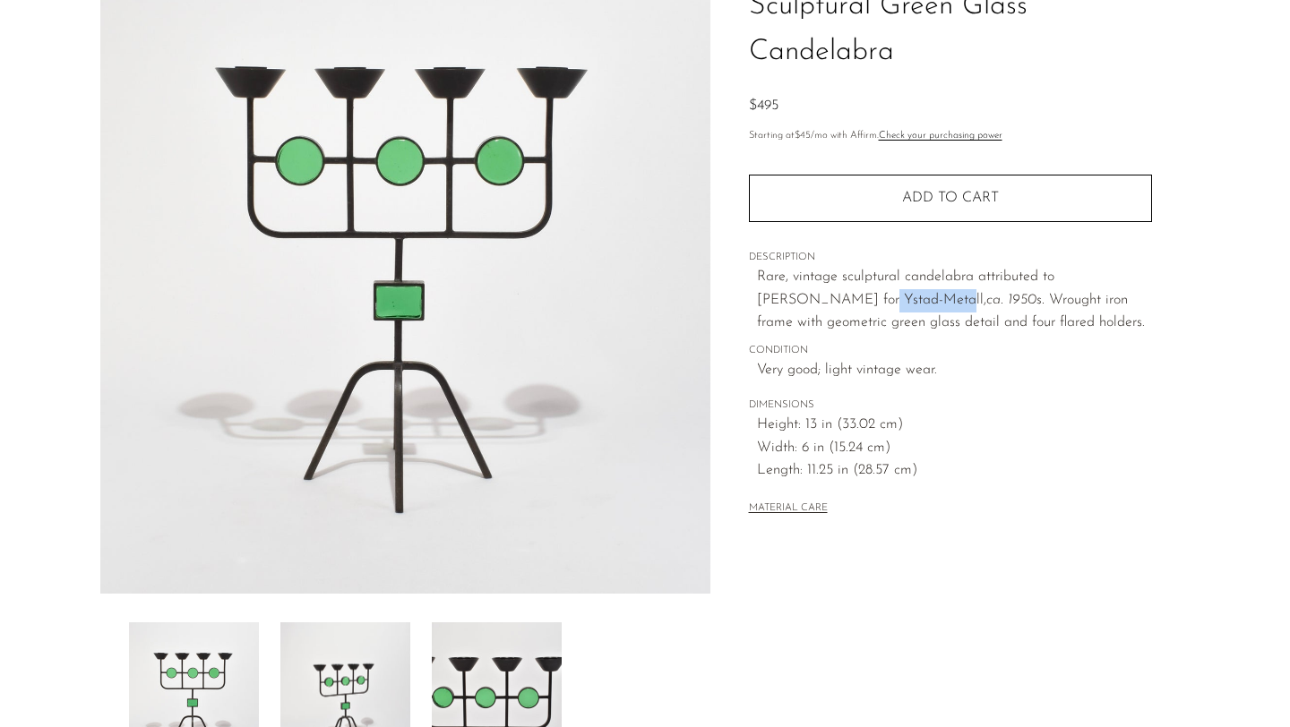
scroll to position [65, 0]
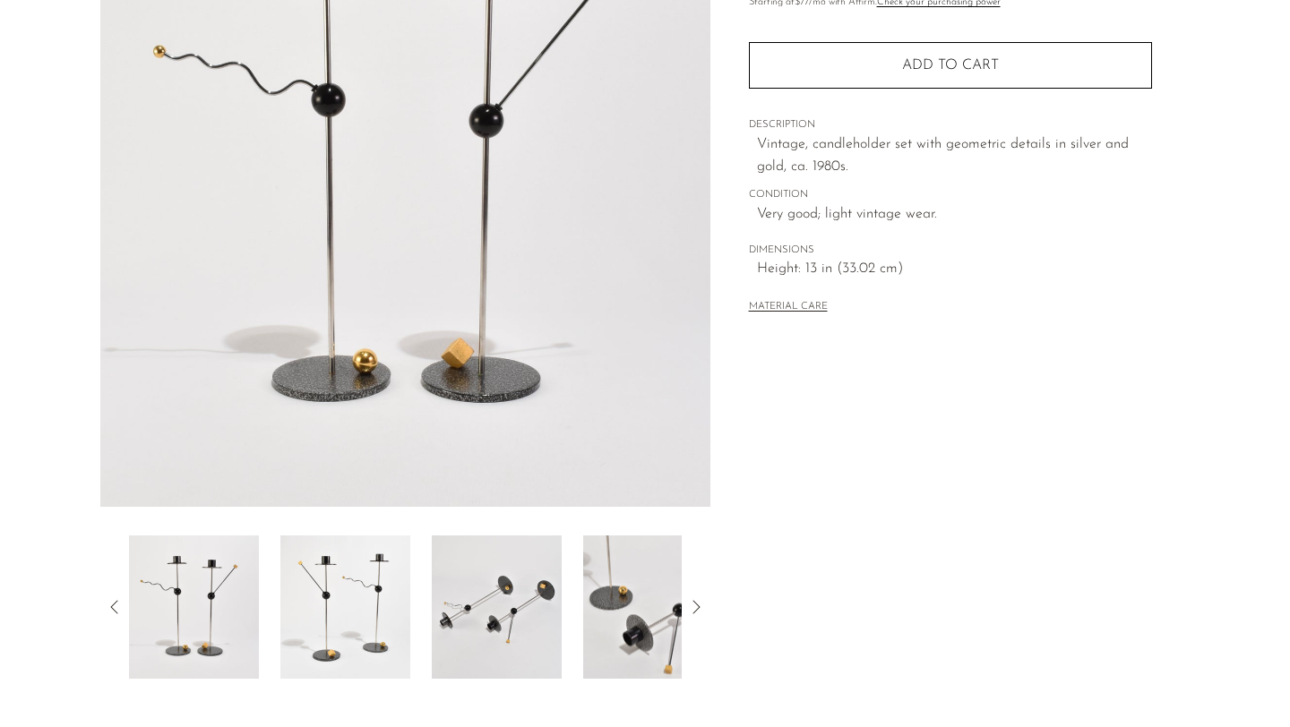
scroll to position [439, 0]
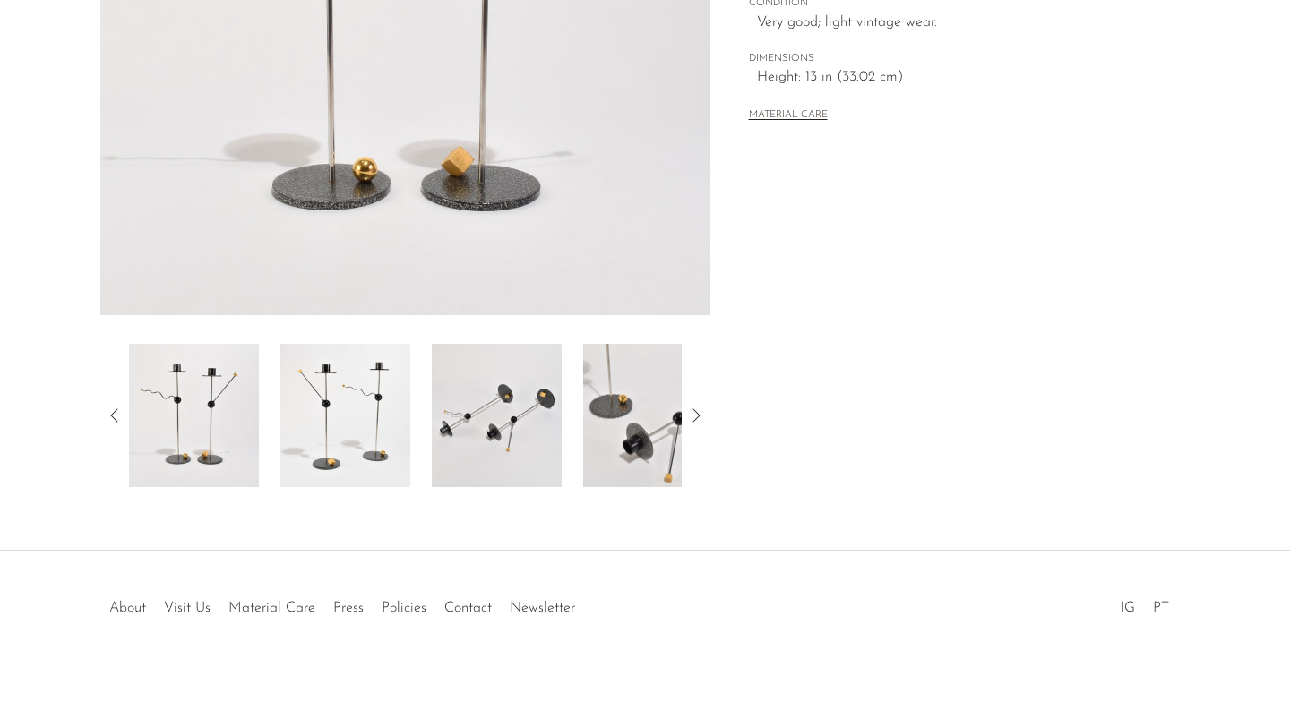
click at [669, 417] on img at bounding box center [648, 415] width 130 height 143
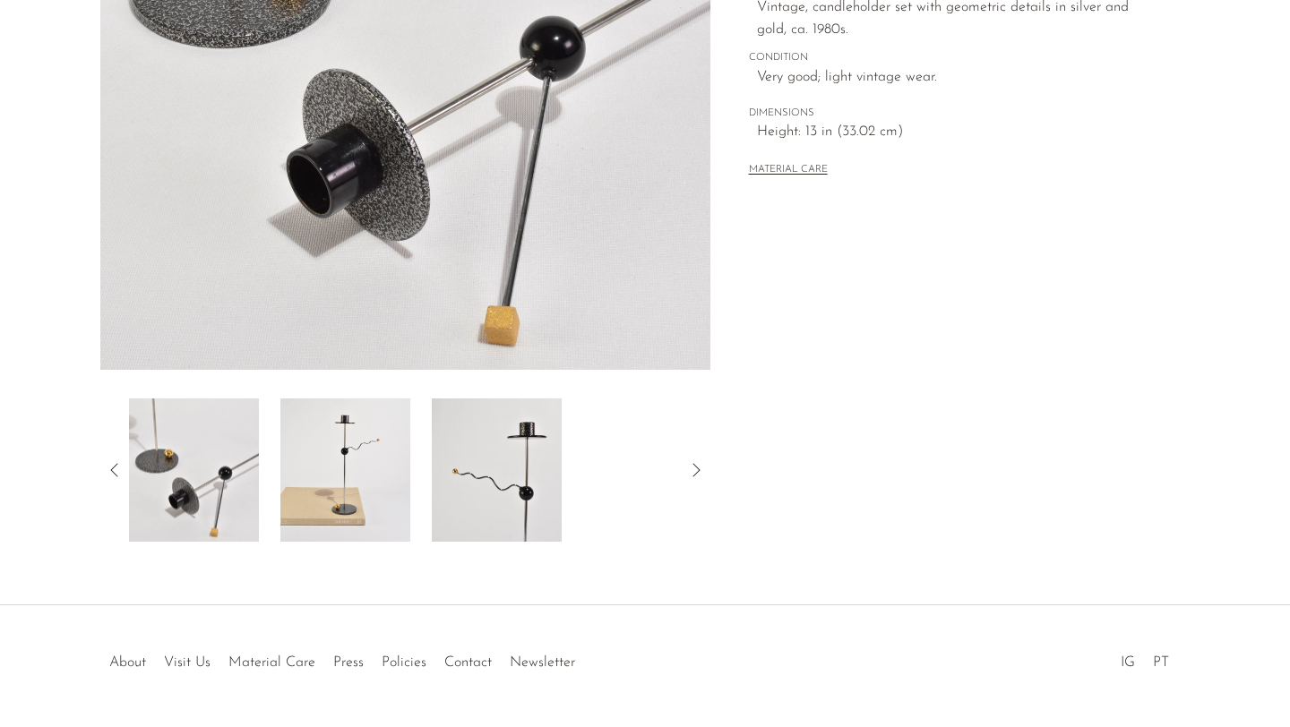
scroll to position [408, 0]
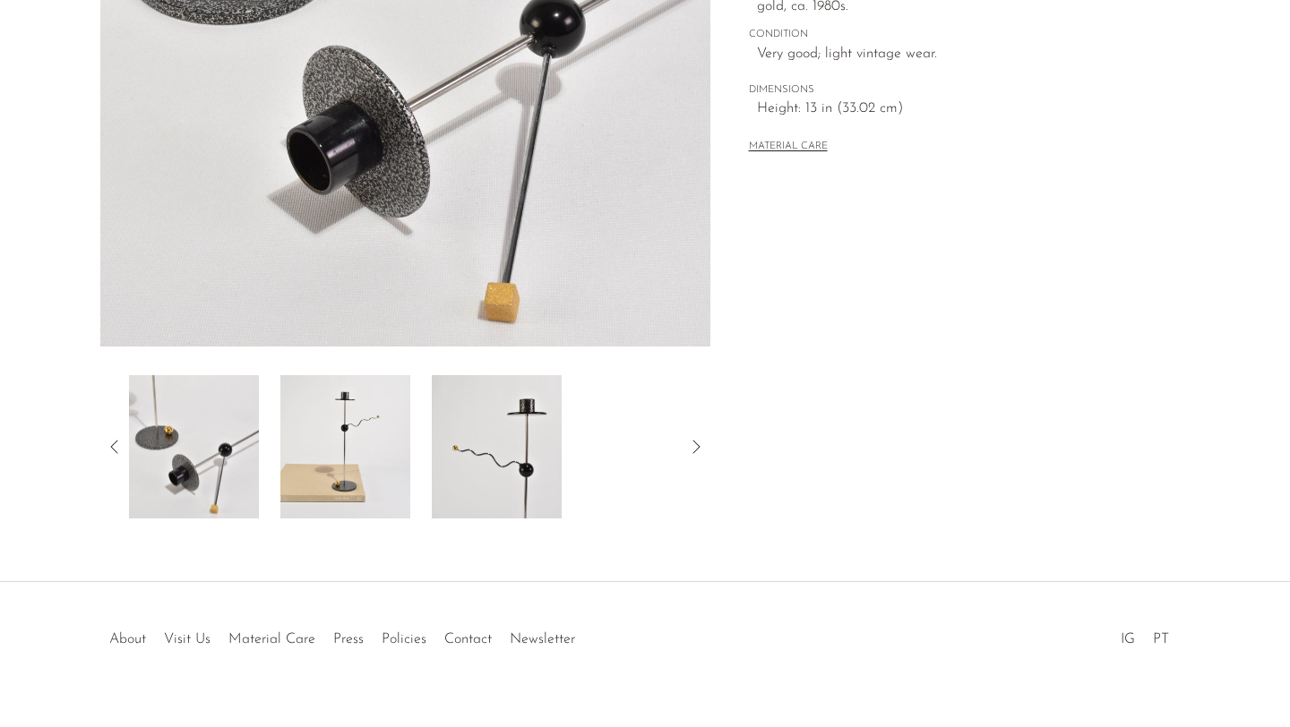
click at [494, 468] on img at bounding box center [497, 446] width 130 height 143
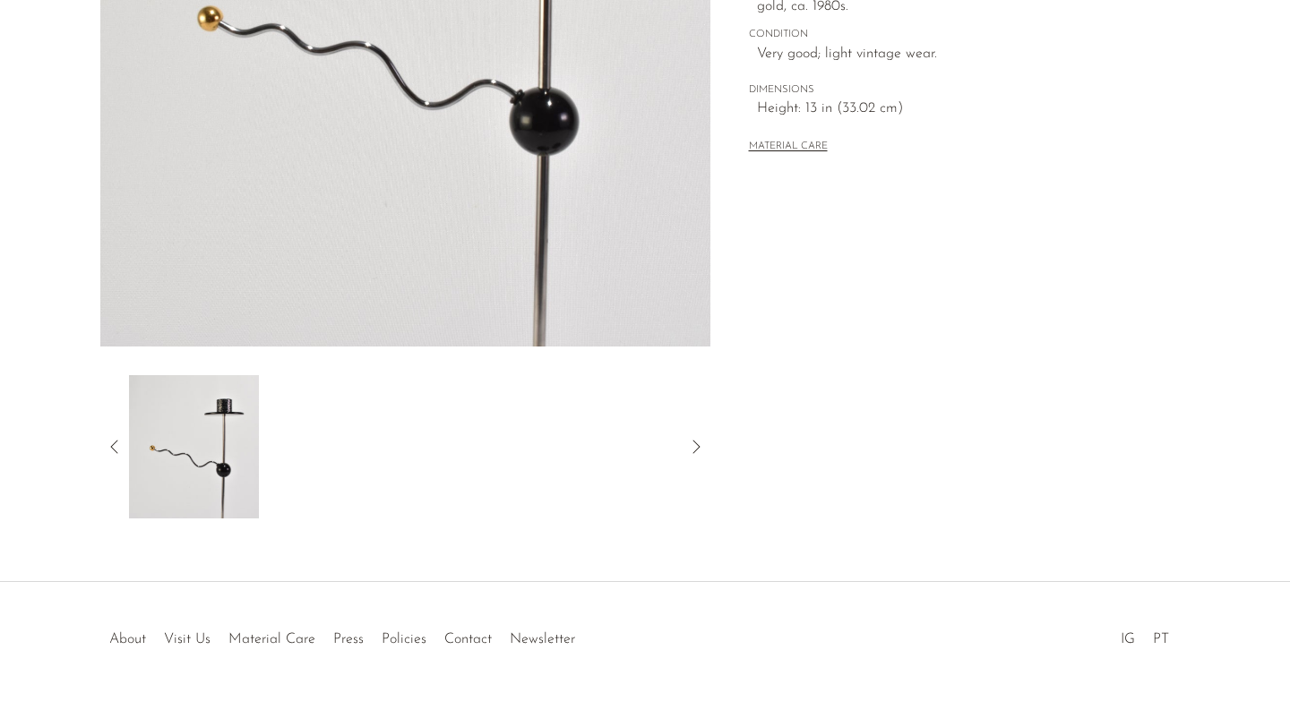
click at [119, 443] on icon at bounding box center [114, 446] width 21 height 21
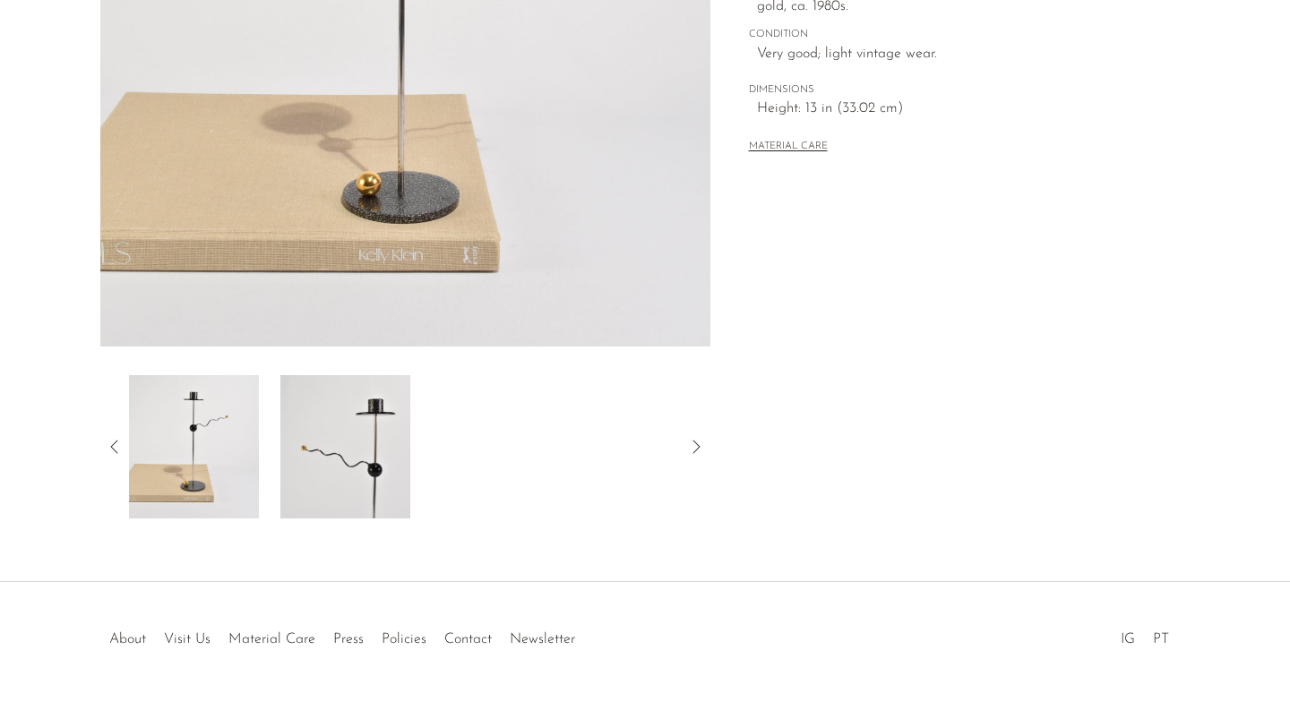
click at [227, 438] on img at bounding box center [194, 446] width 130 height 143
click at [105, 439] on icon at bounding box center [114, 446] width 21 height 21
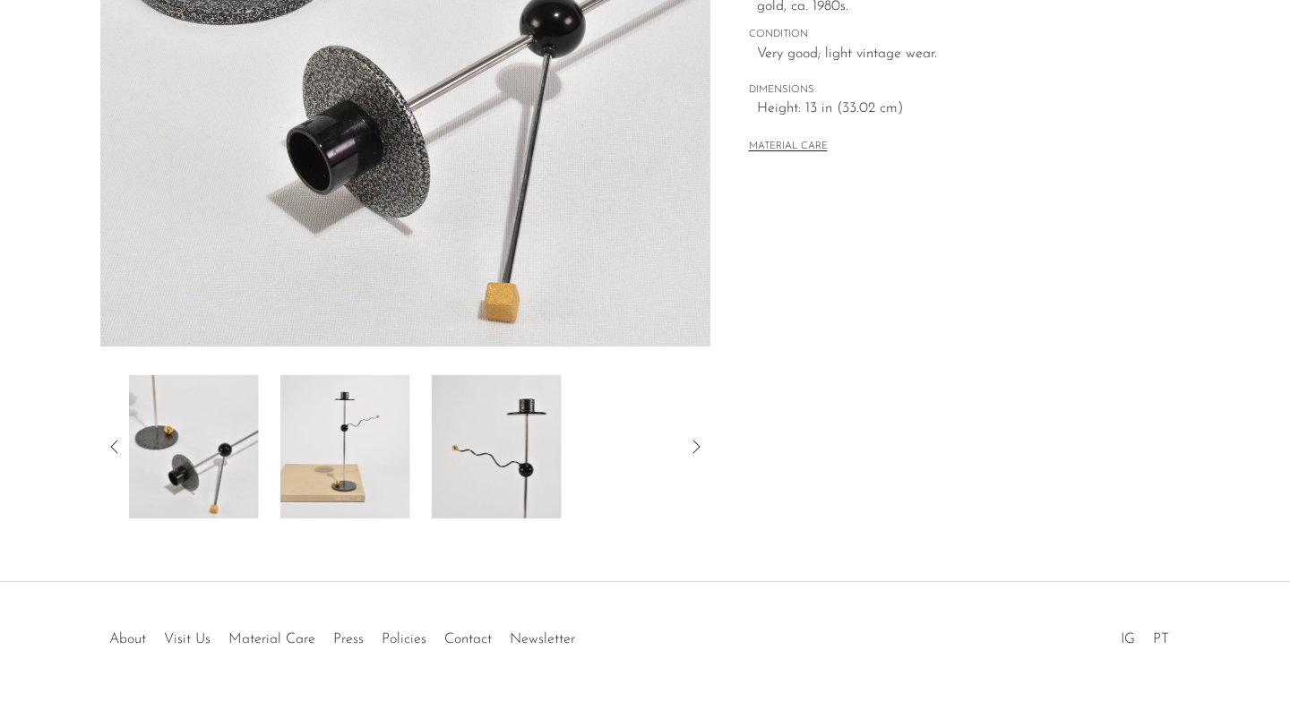
click at [229, 454] on img at bounding box center [194, 446] width 130 height 143
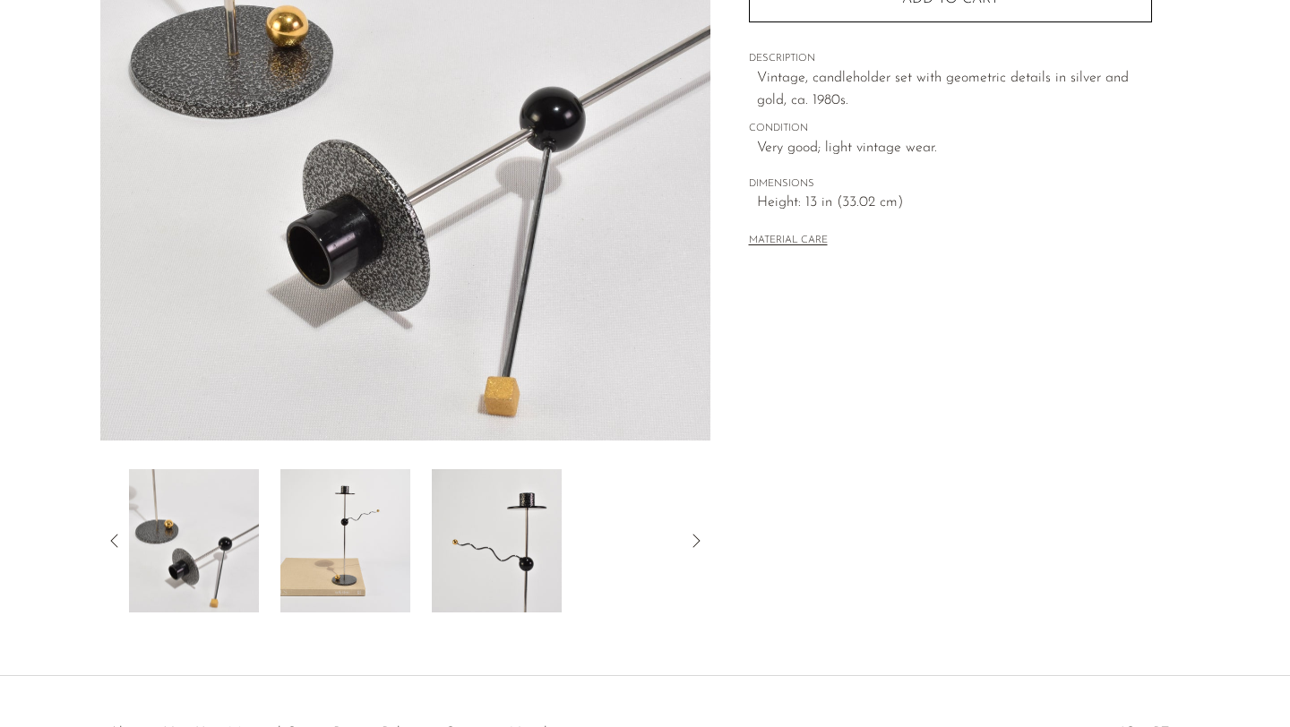
scroll to position [313, 0]
click at [119, 534] on icon at bounding box center [114, 541] width 21 height 21
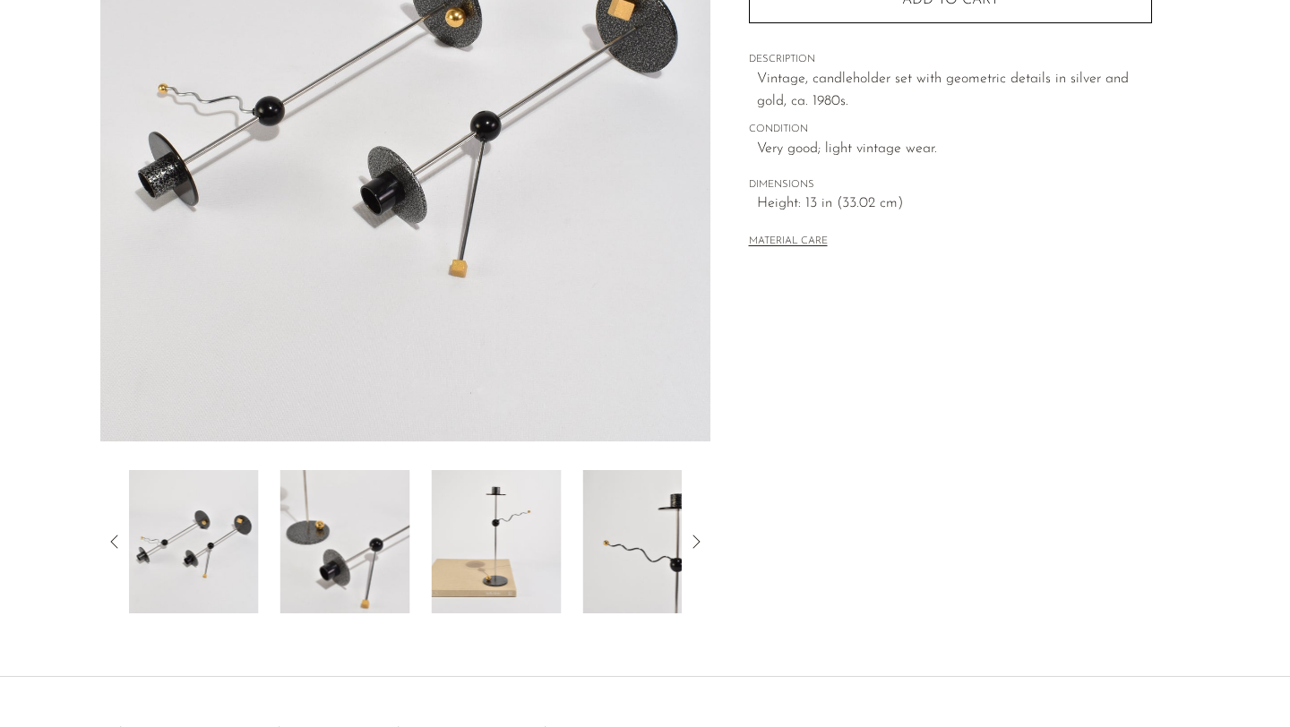
click at [227, 532] on img at bounding box center [194, 541] width 130 height 143
click at [112, 542] on icon at bounding box center [113, 541] width 7 height 13
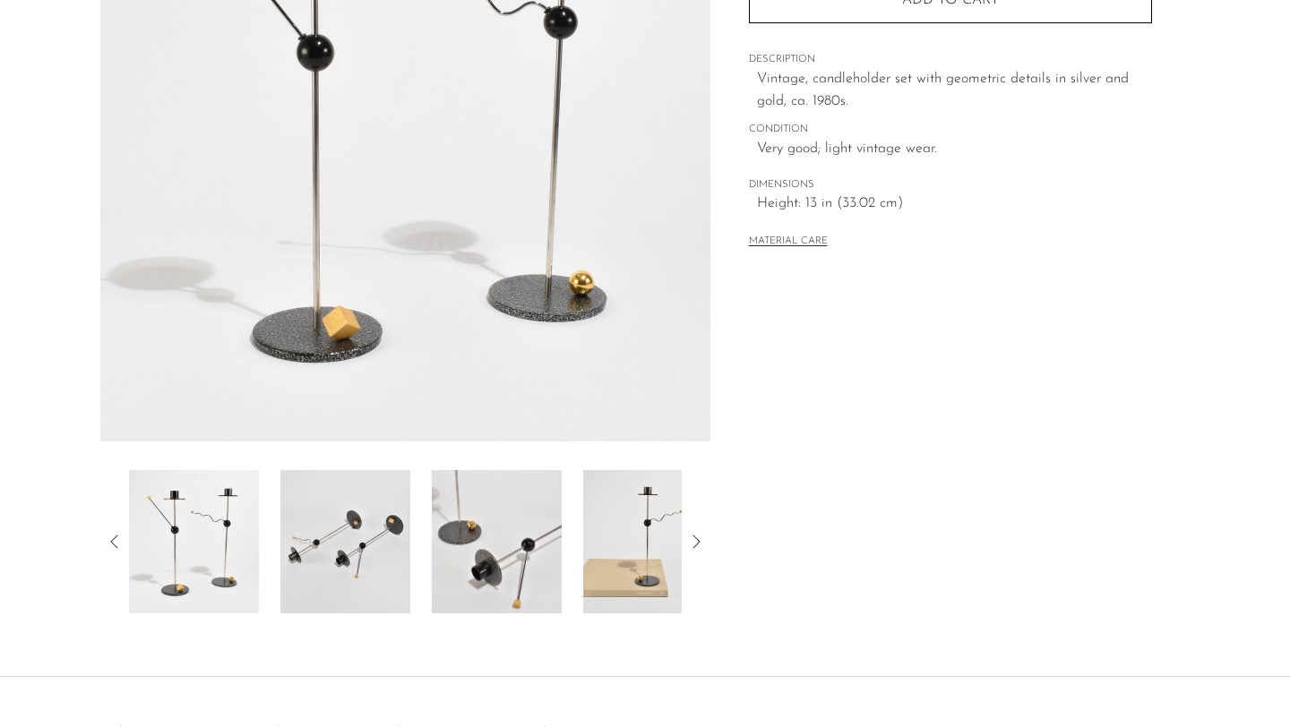
click at [233, 532] on img at bounding box center [194, 541] width 130 height 143
click at [115, 535] on icon at bounding box center [114, 541] width 21 height 21
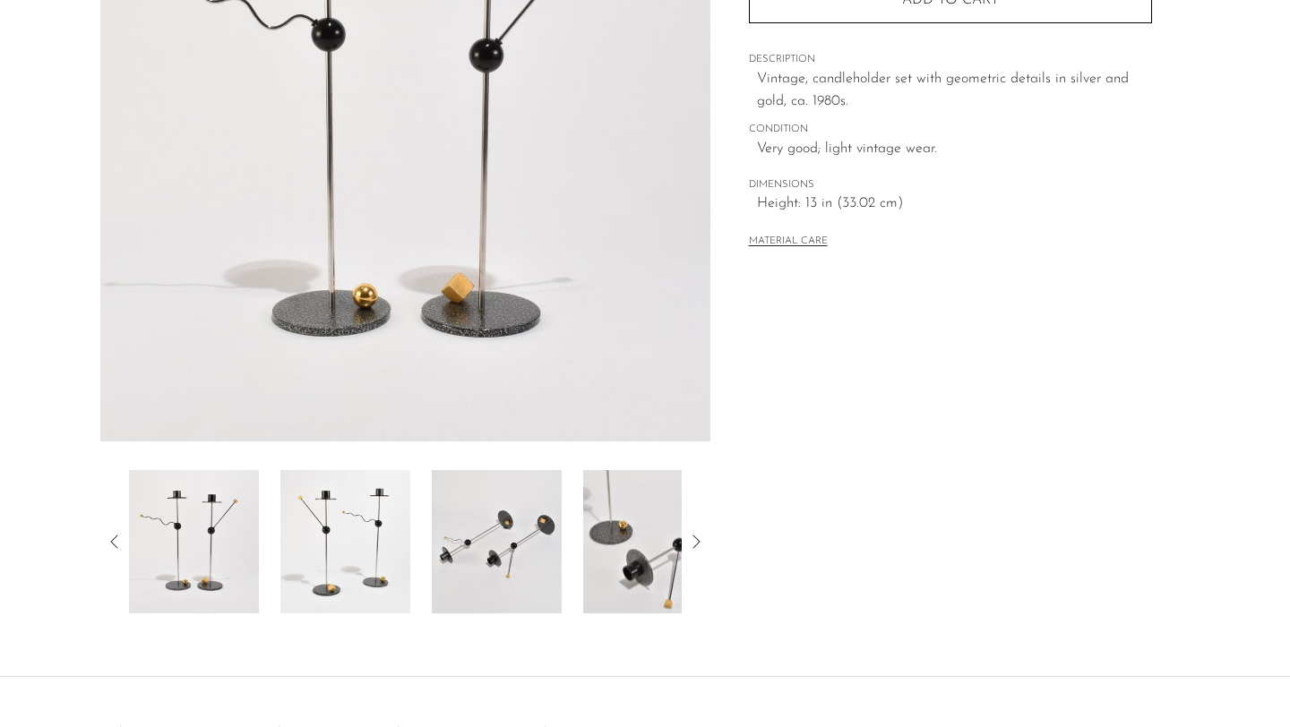
click at [296, 584] on img at bounding box center [345, 541] width 130 height 143
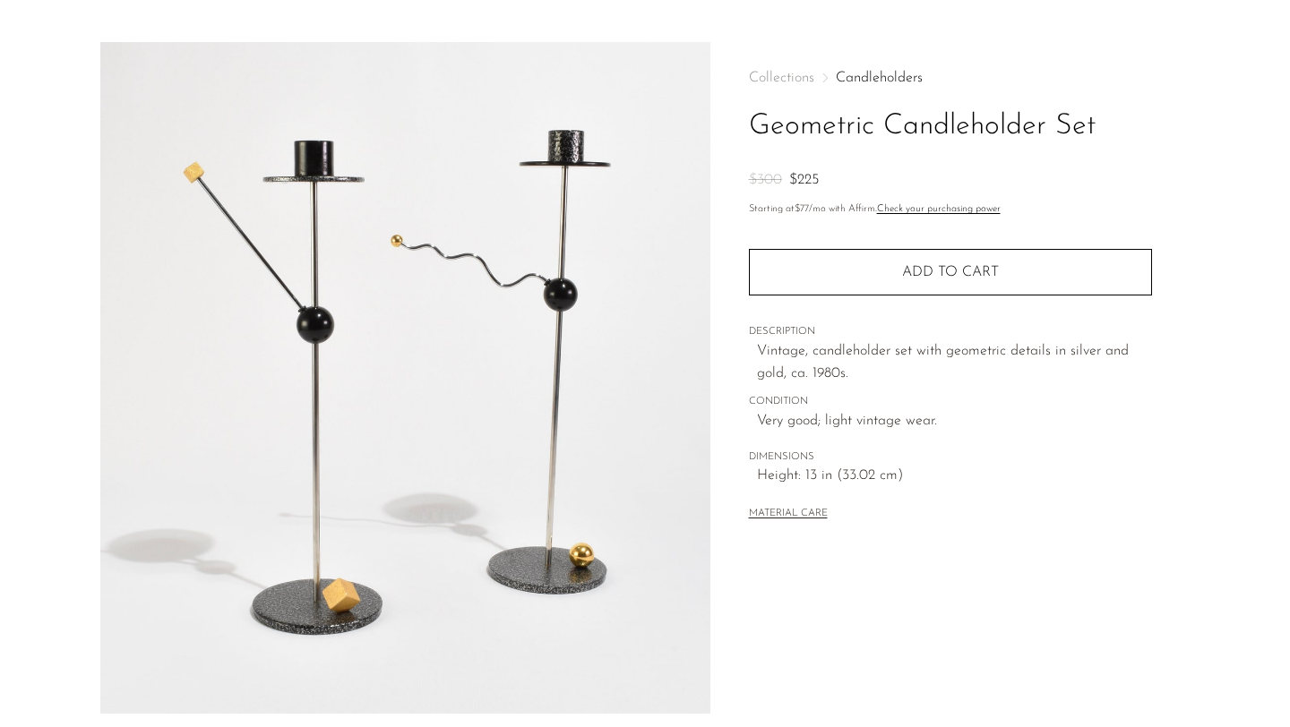
scroll to position [0, 0]
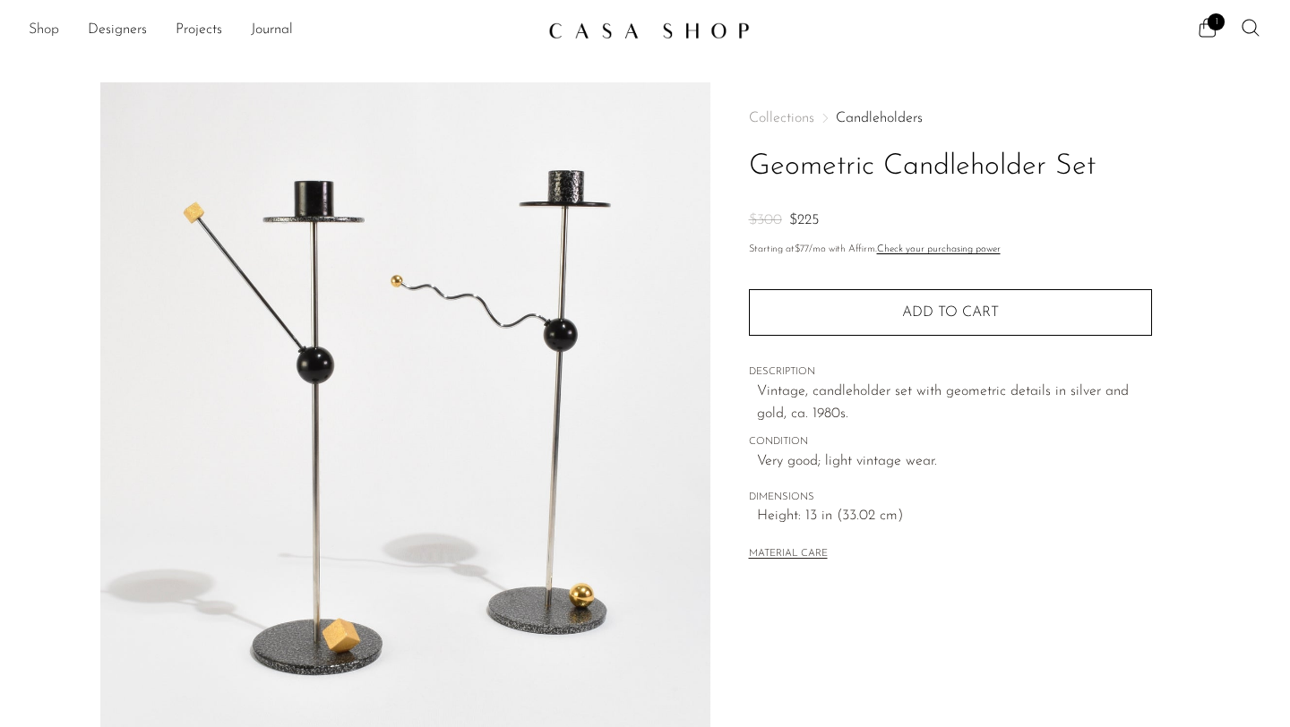
click at [39, 26] on link "Shop" at bounding box center [44, 30] width 30 height 23
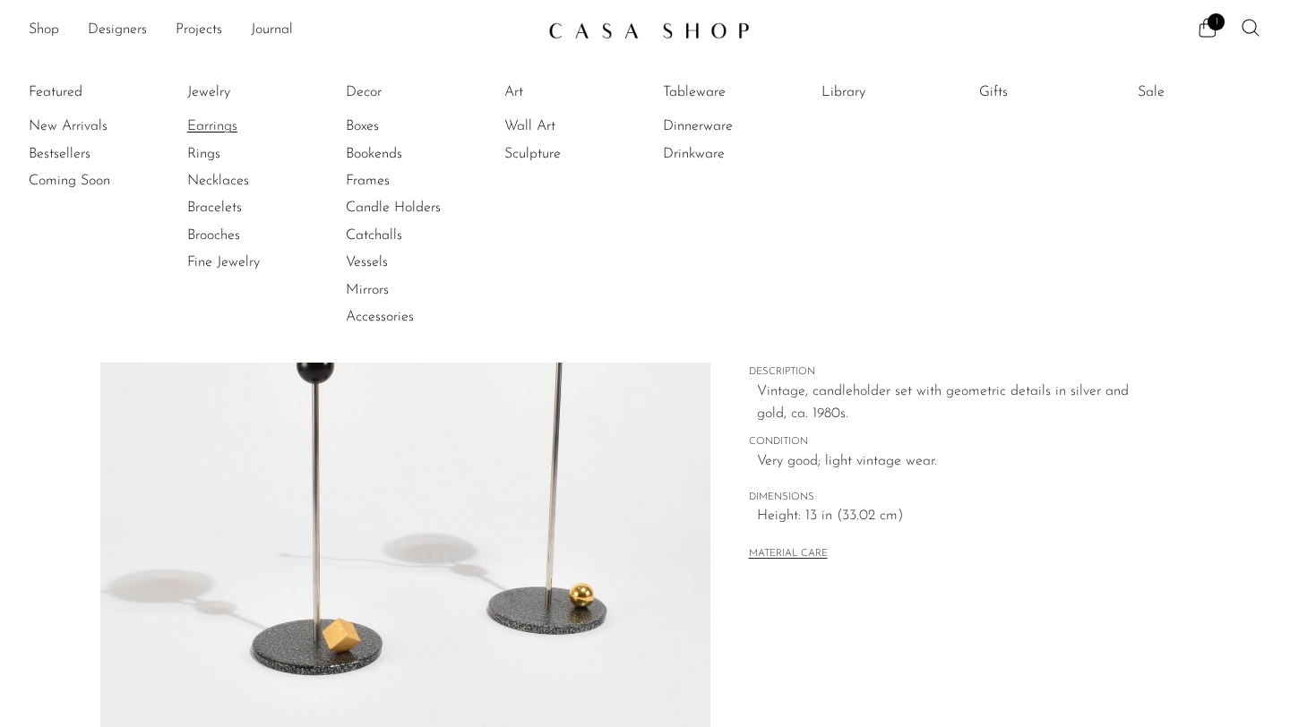
click at [238, 116] on link "Earrings" at bounding box center [254, 126] width 134 height 20
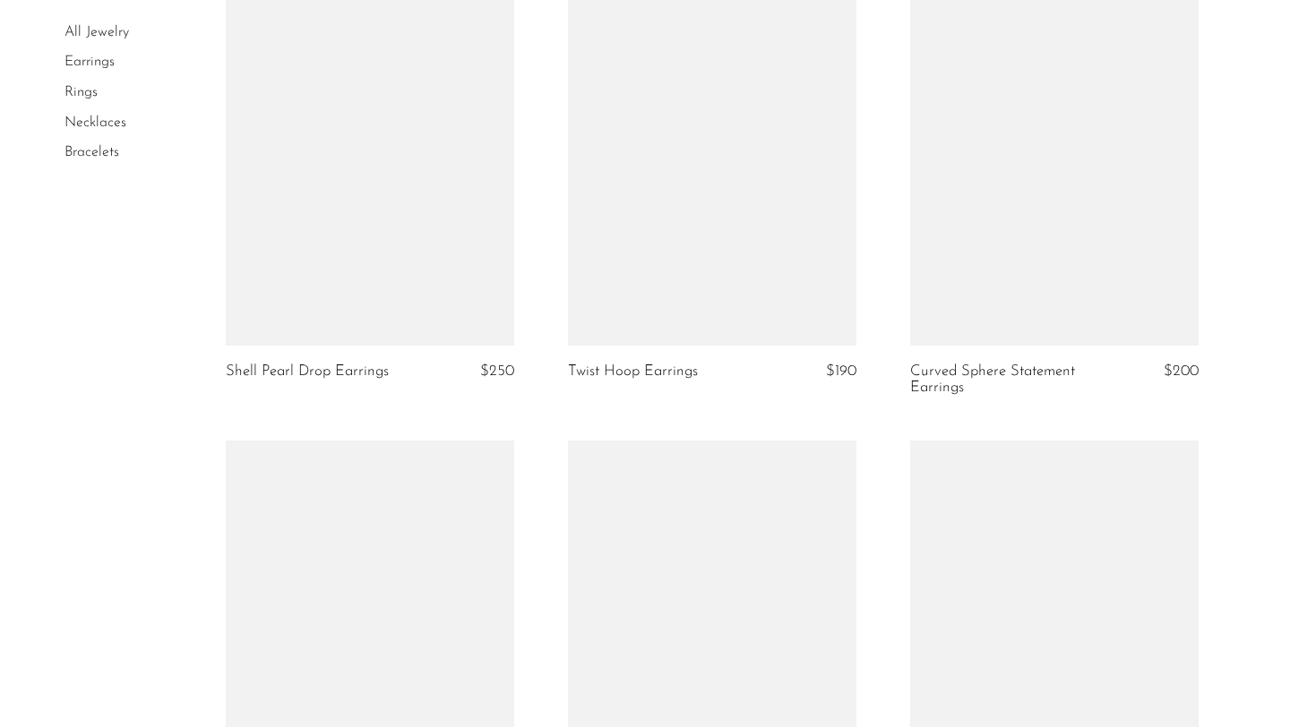
scroll to position [2643, 0]
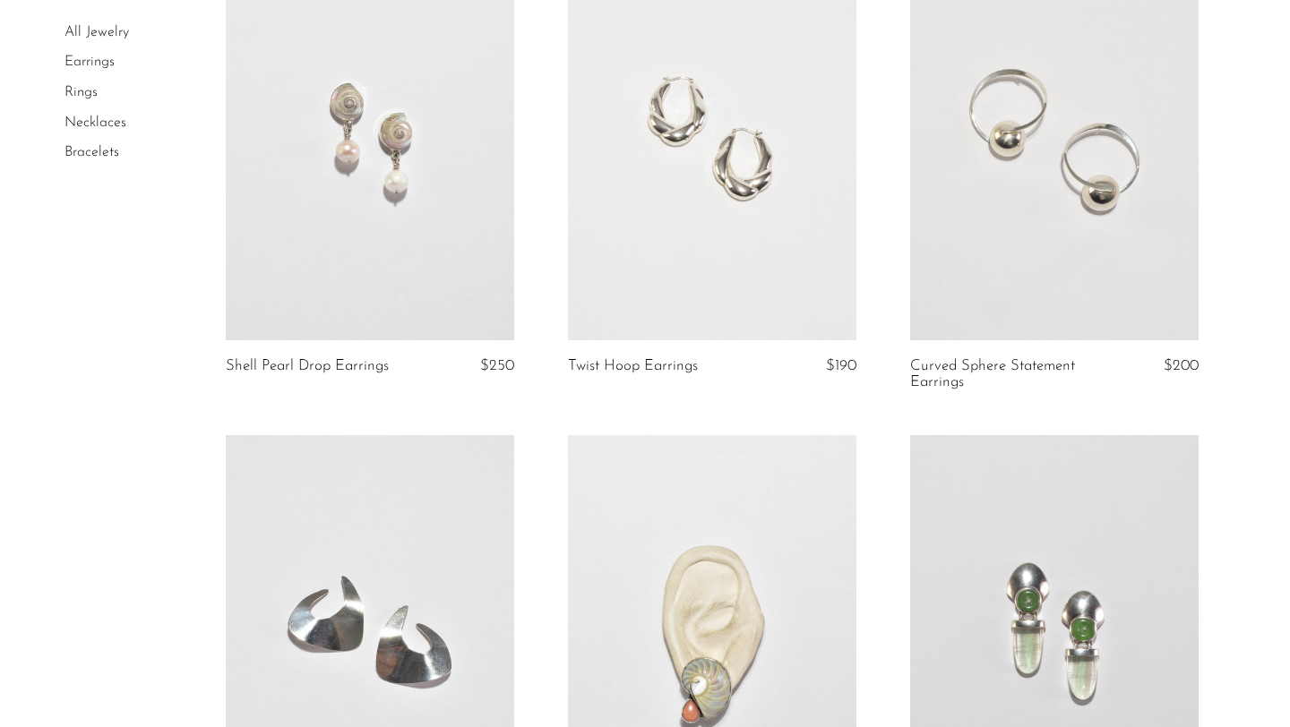
click at [1013, 150] on link at bounding box center [1054, 138] width 288 height 404
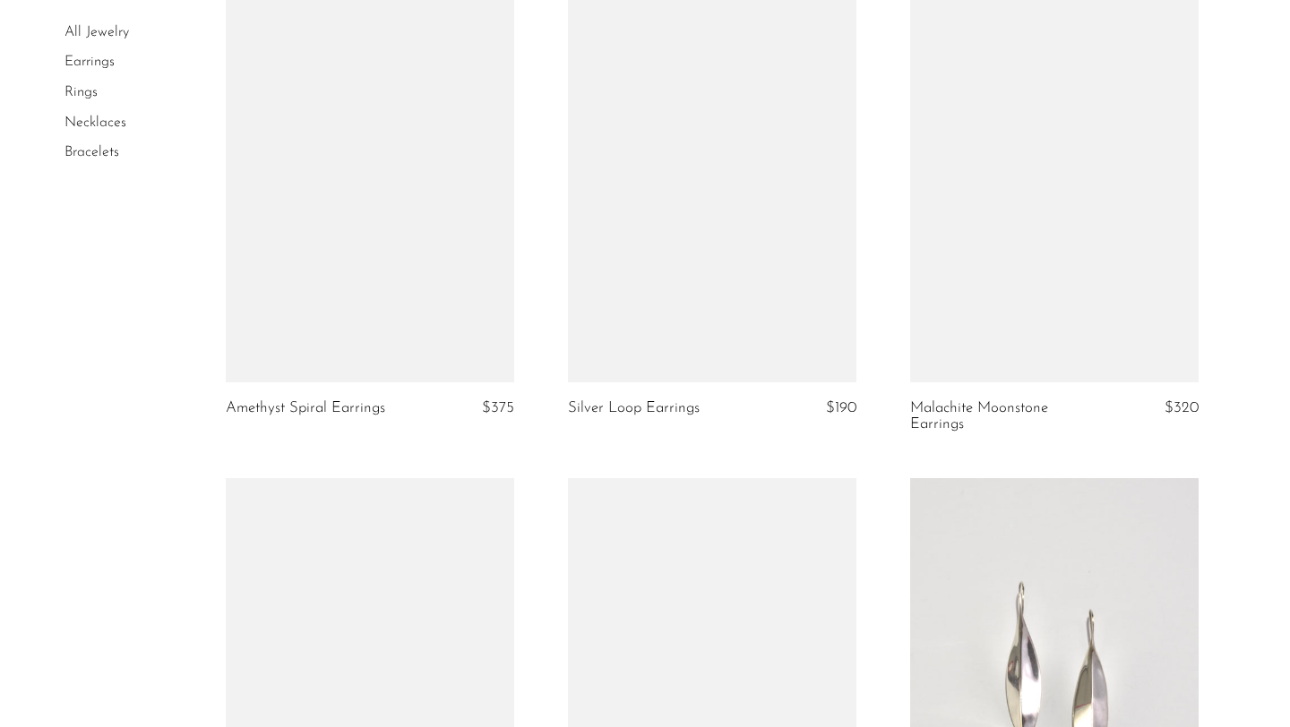
scroll to position [4213, 0]
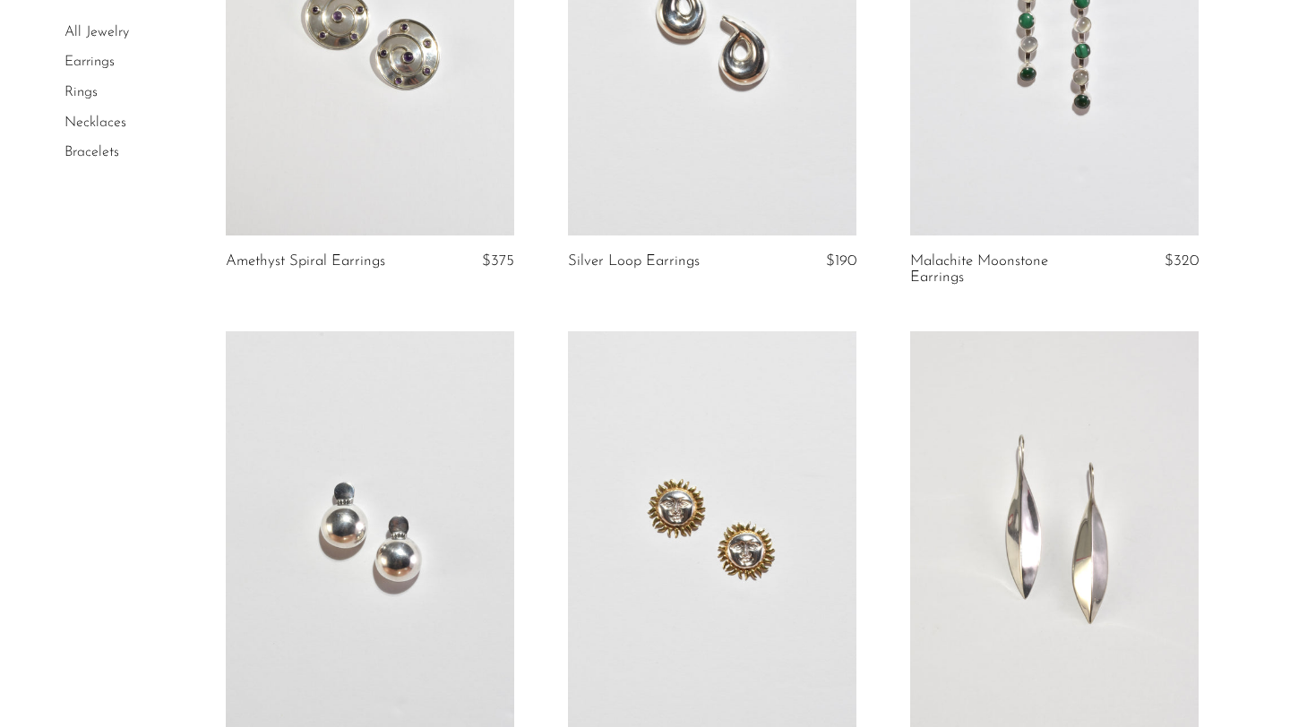
click at [488, 56] on link at bounding box center [370, 34] width 288 height 404
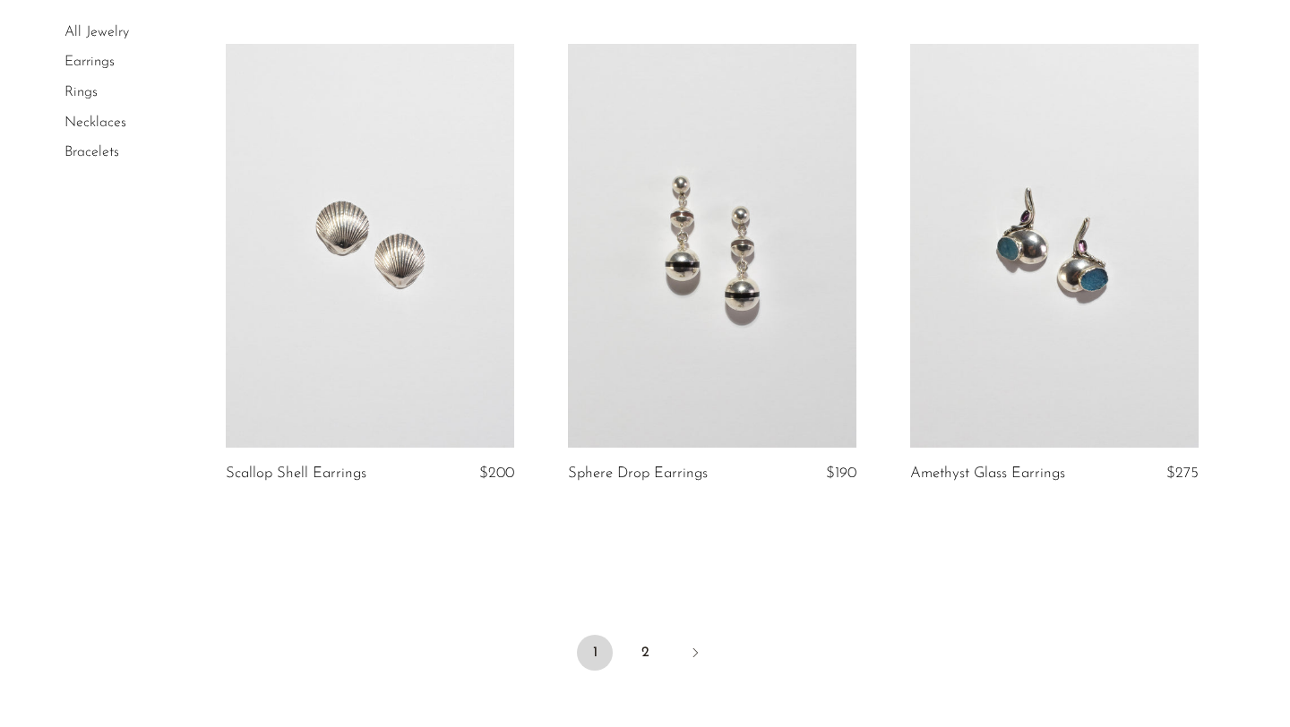
scroll to position [5484, 0]
click at [1012, 351] on link at bounding box center [1054, 245] width 288 height 404
click at [644, 647] on link "2" at bounding box center [645, 652] width 36 height 36
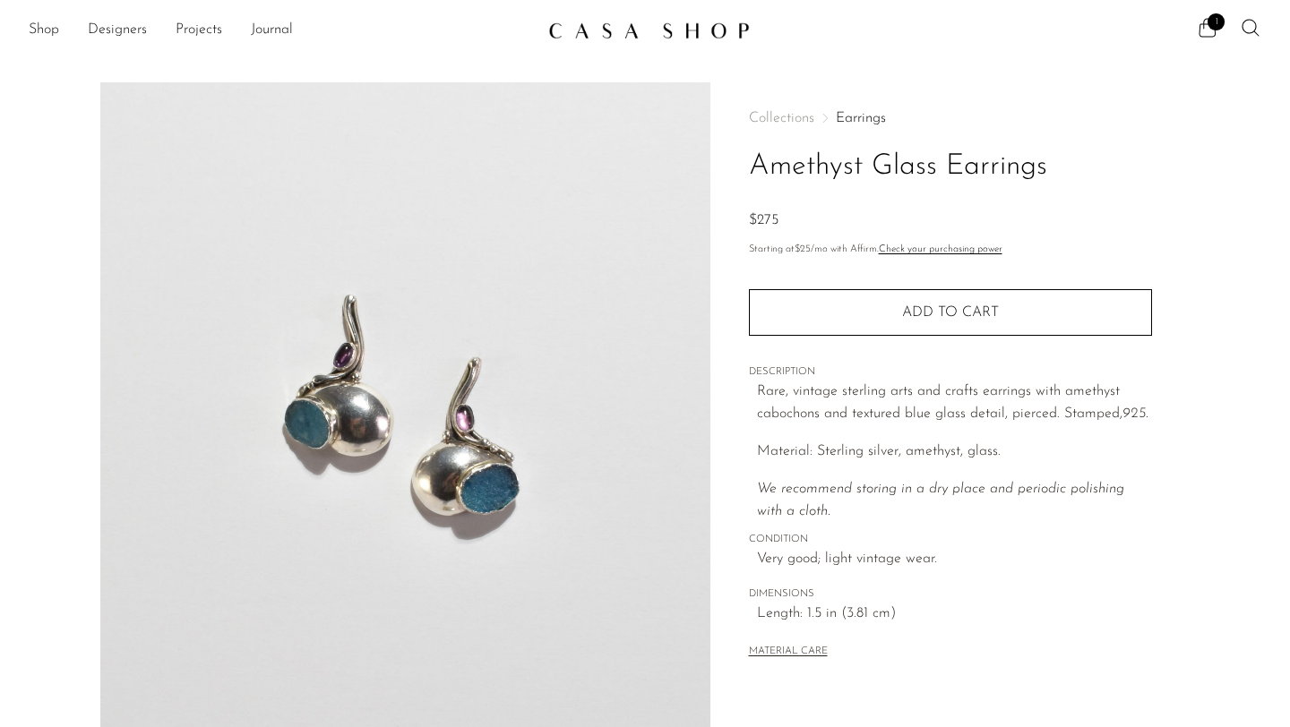
scroll to position [253, 0]
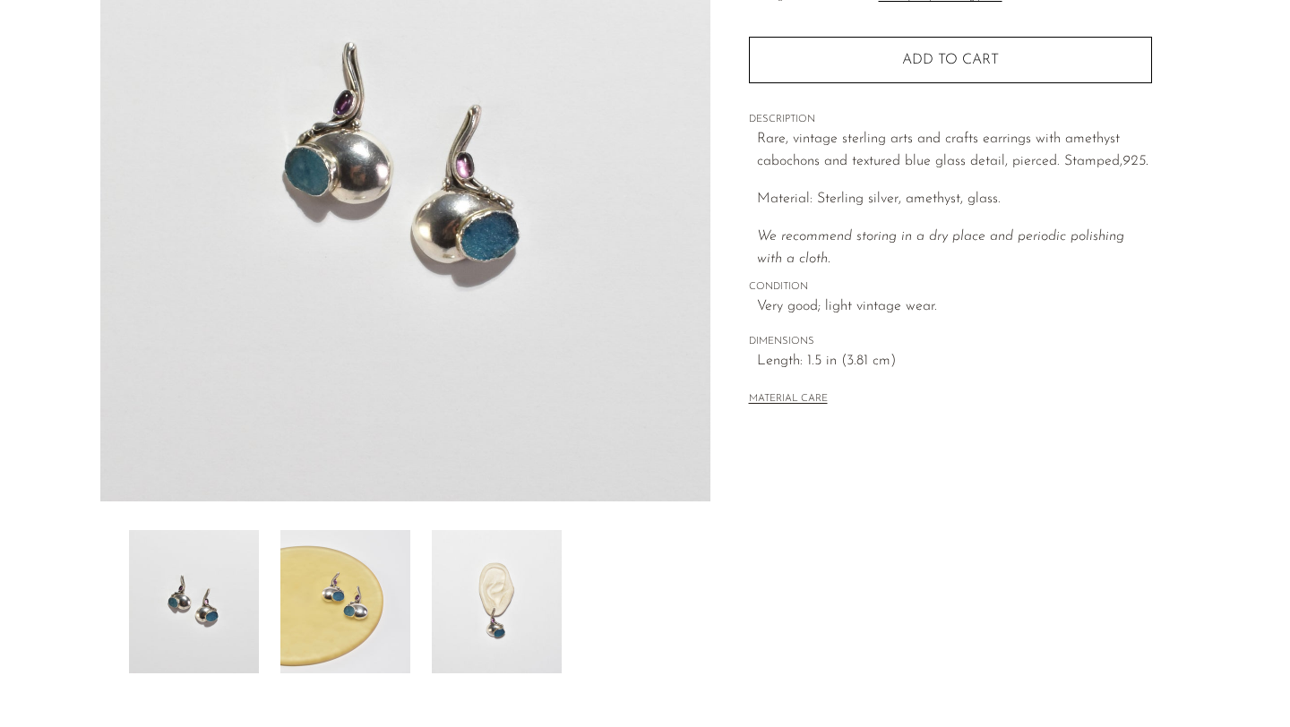
click at [511, 565] on img at bounding box center [497, 601] width 130 height 143
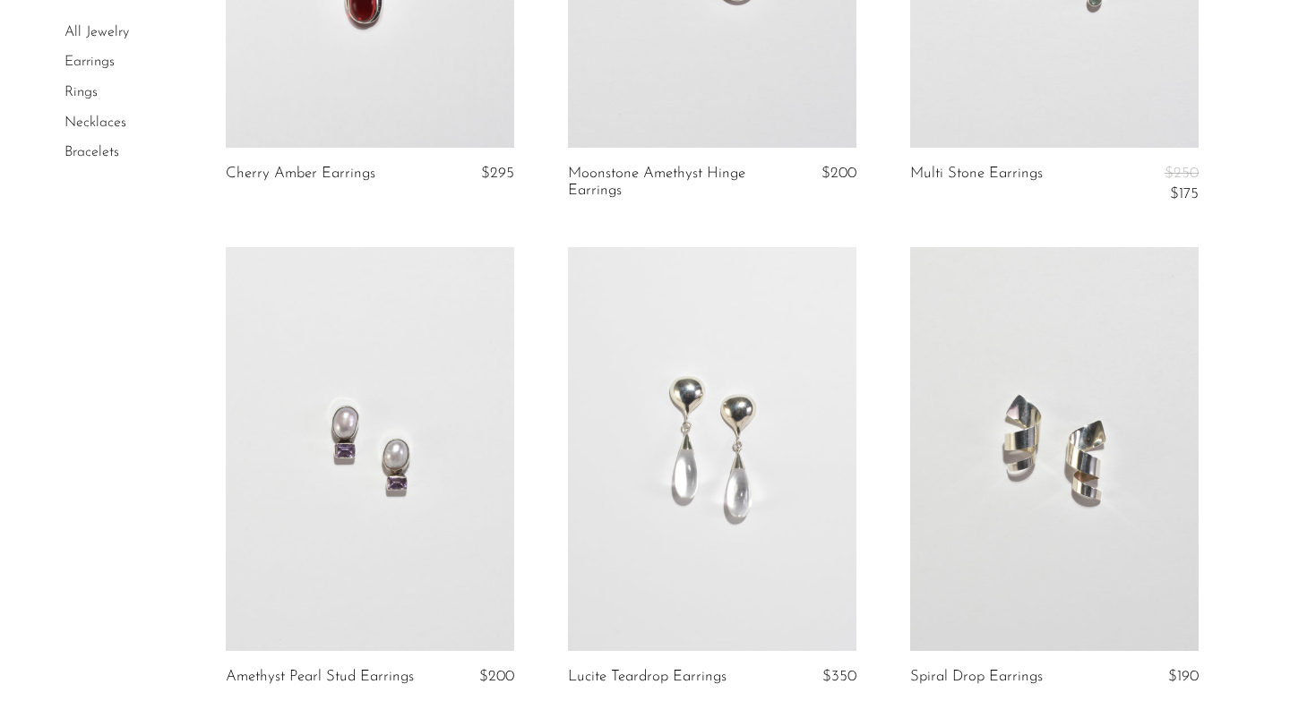
scroll to position [1430, 0]
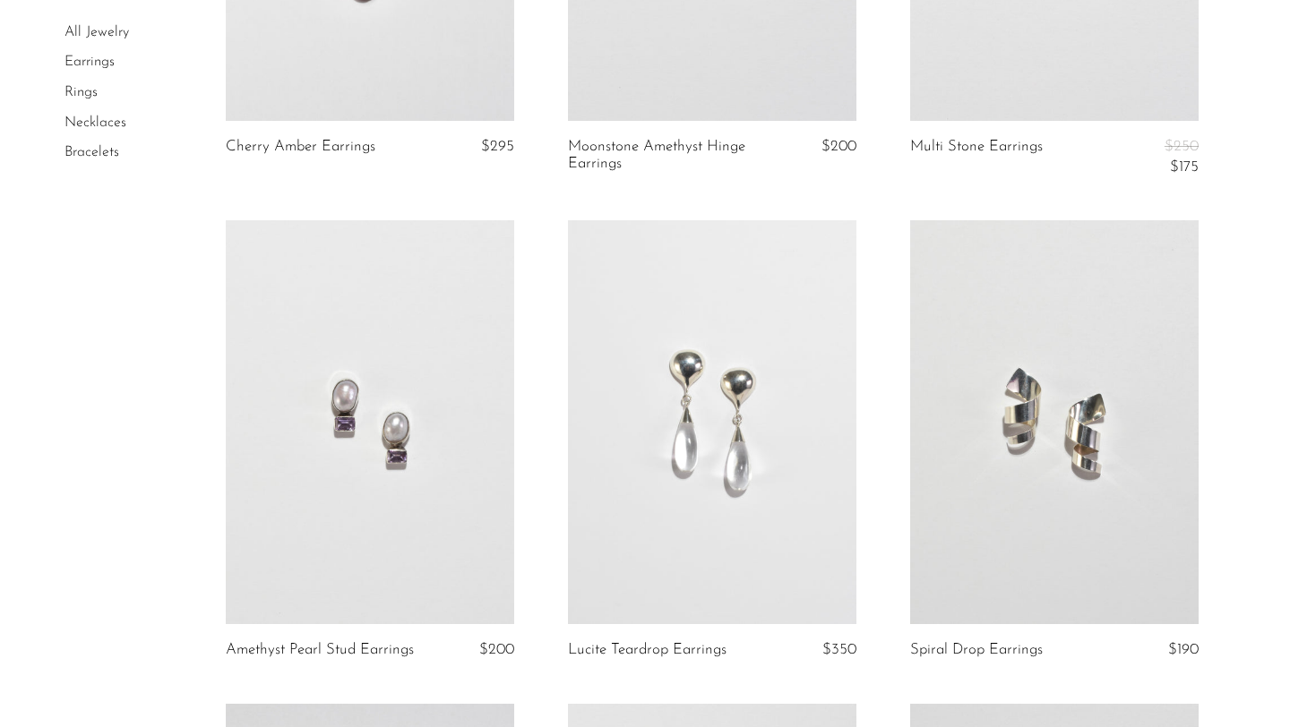
click at [485, 403] on link at bounding box center [370, 422] width 288 height 404
drag, startPoint x: 1166, startPoint y: 482, endPoint x: 1152, endPoint y: 482, distance: 14.3
click at [1166, 482] on link at bounding box center [1054, 422] width 288 height 404
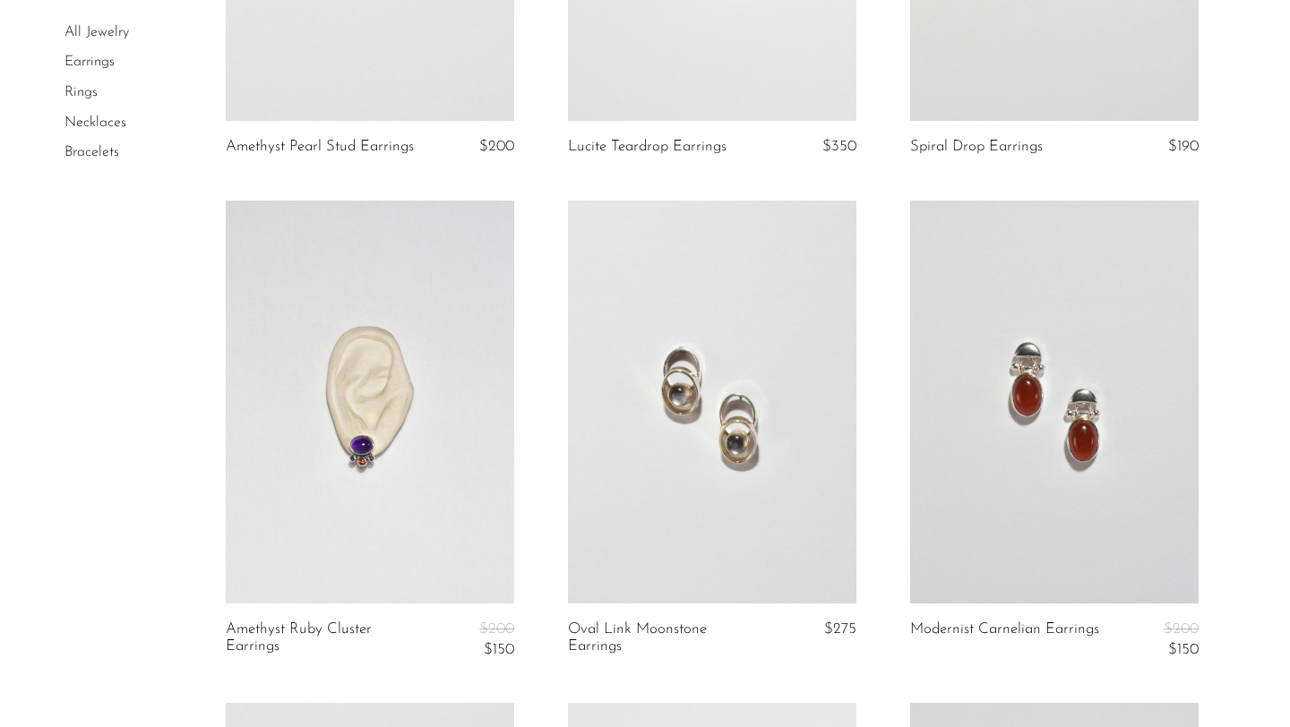
scroll to position [1938, 0]
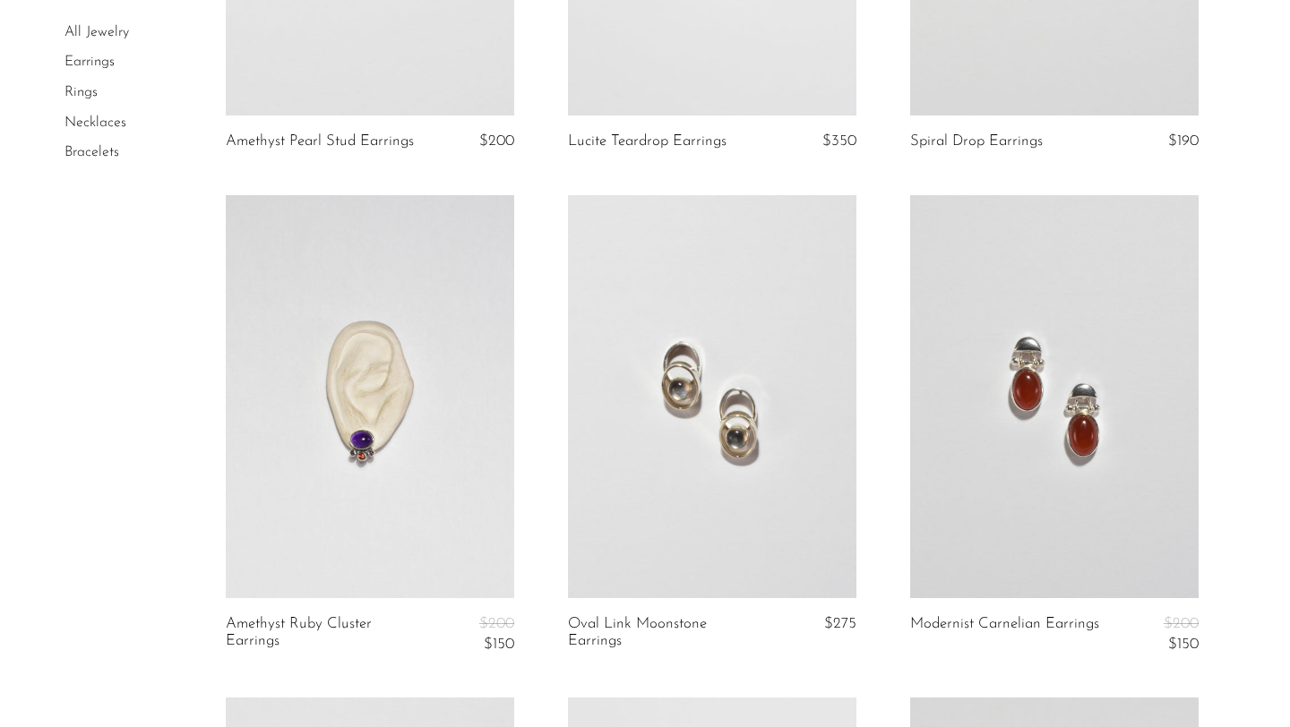
click at [1004, 397] on link at bounding box center [1054, 397] width 288 height 404
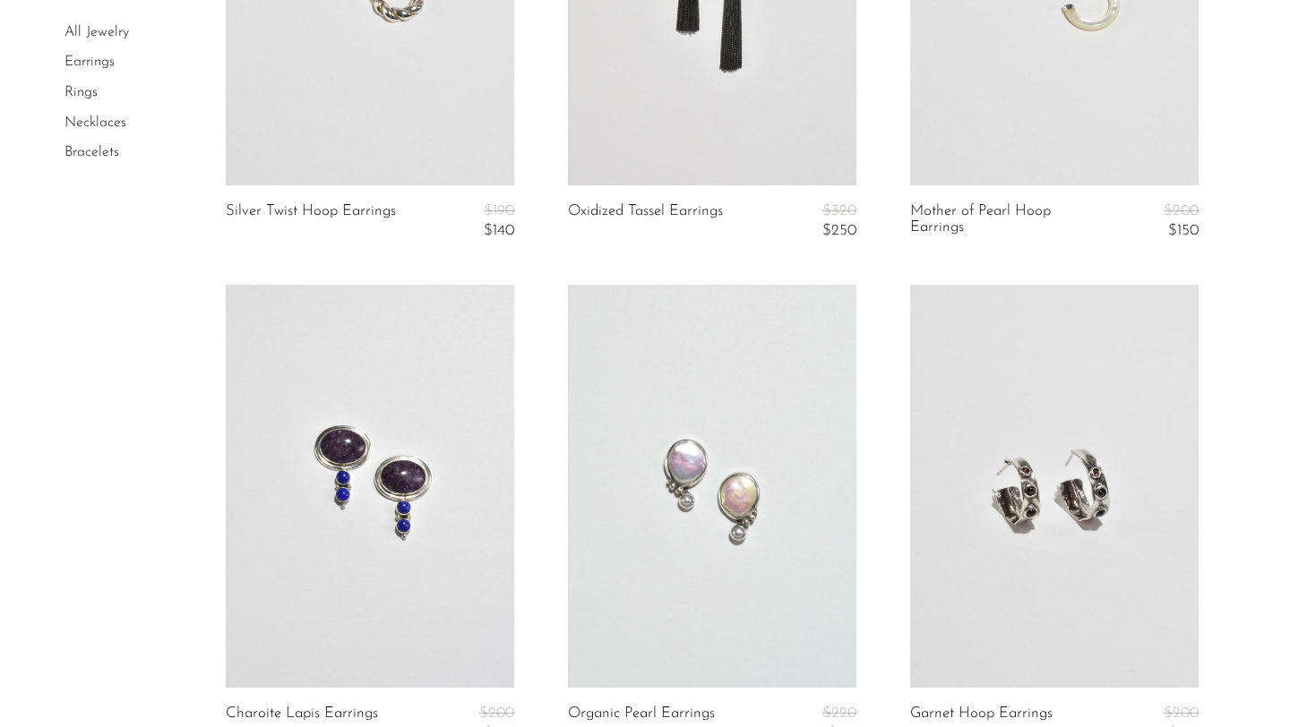
scroll to position [3720, 0]
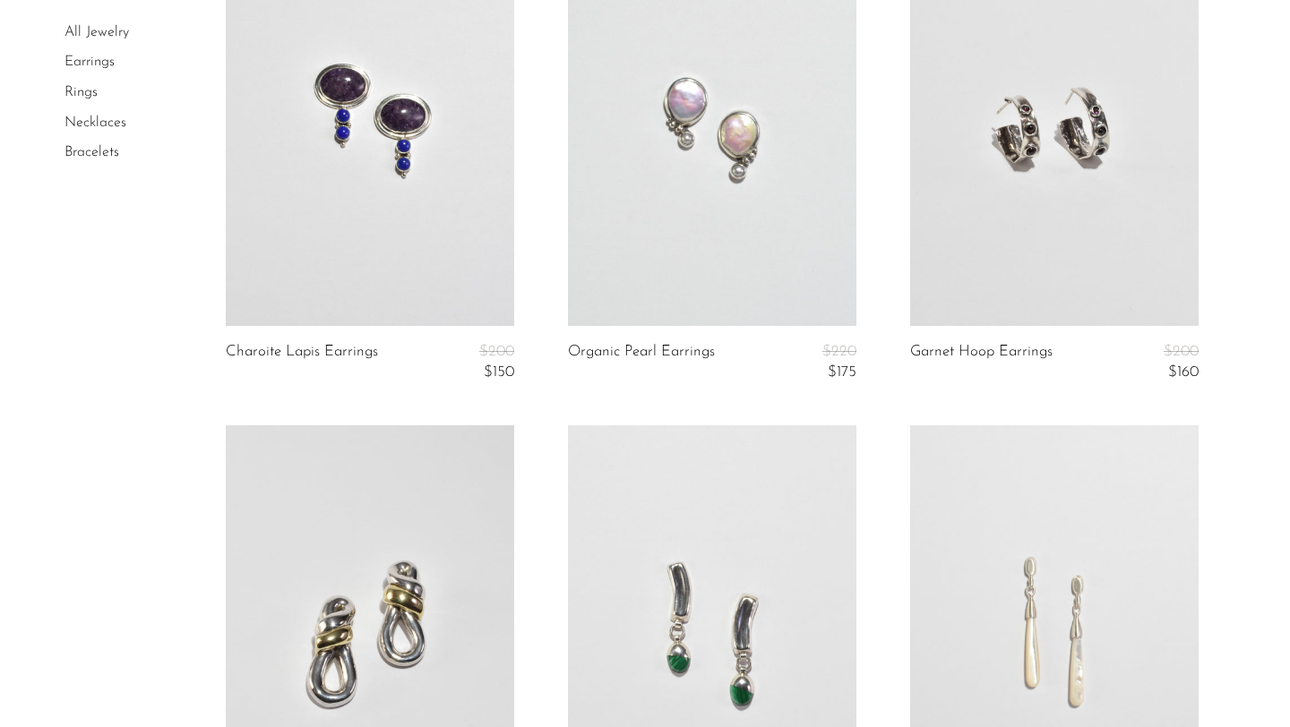
click at [432, 251] on link at bounding box center [370, 125] width 288 height 404
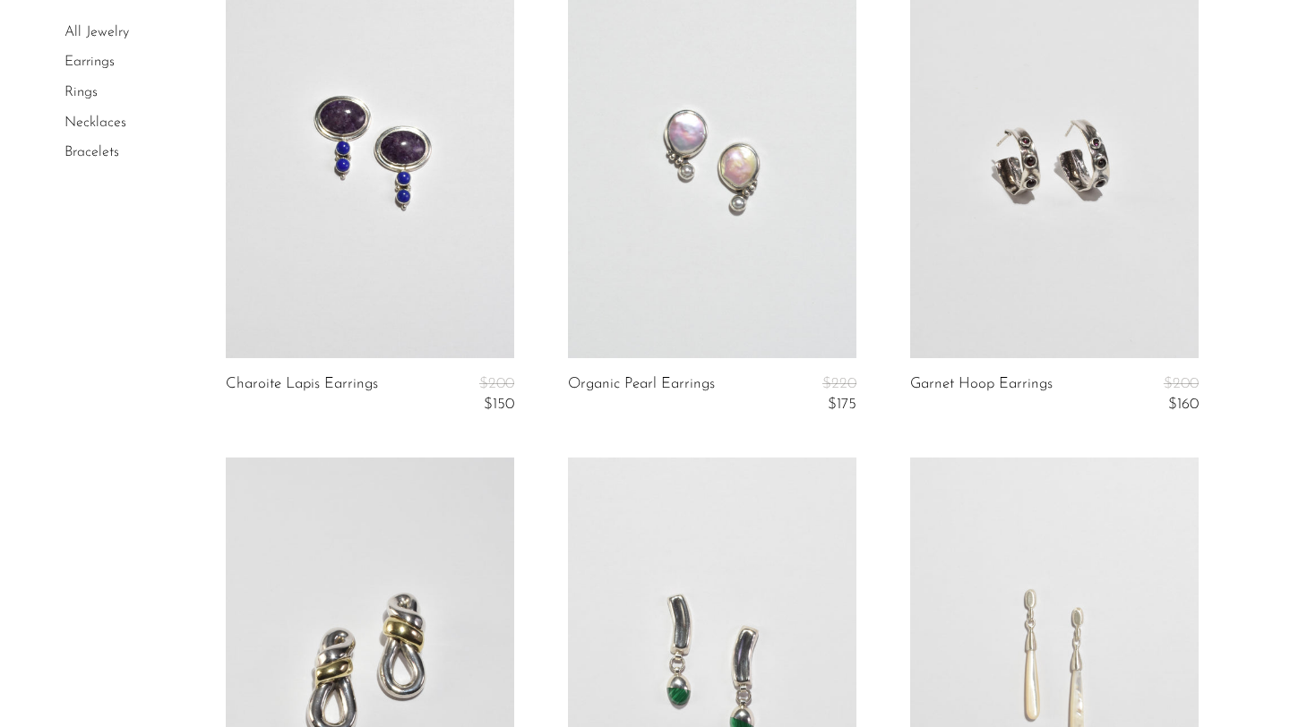
scroll to position [3552, 0]
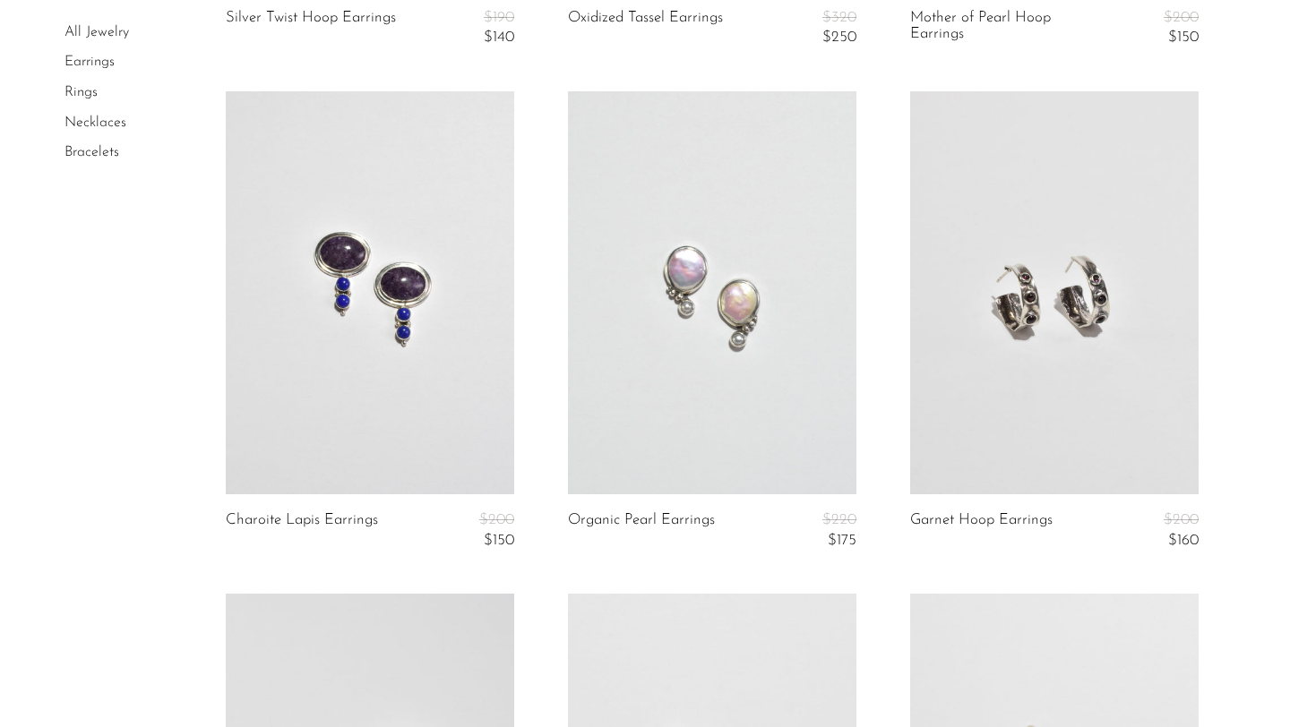
click at [453, 378] on link at bounding box center [370, 293] width 288 height 404
click at [1066, 262] on link at bounding box center [1054, 293] width 288 height 404
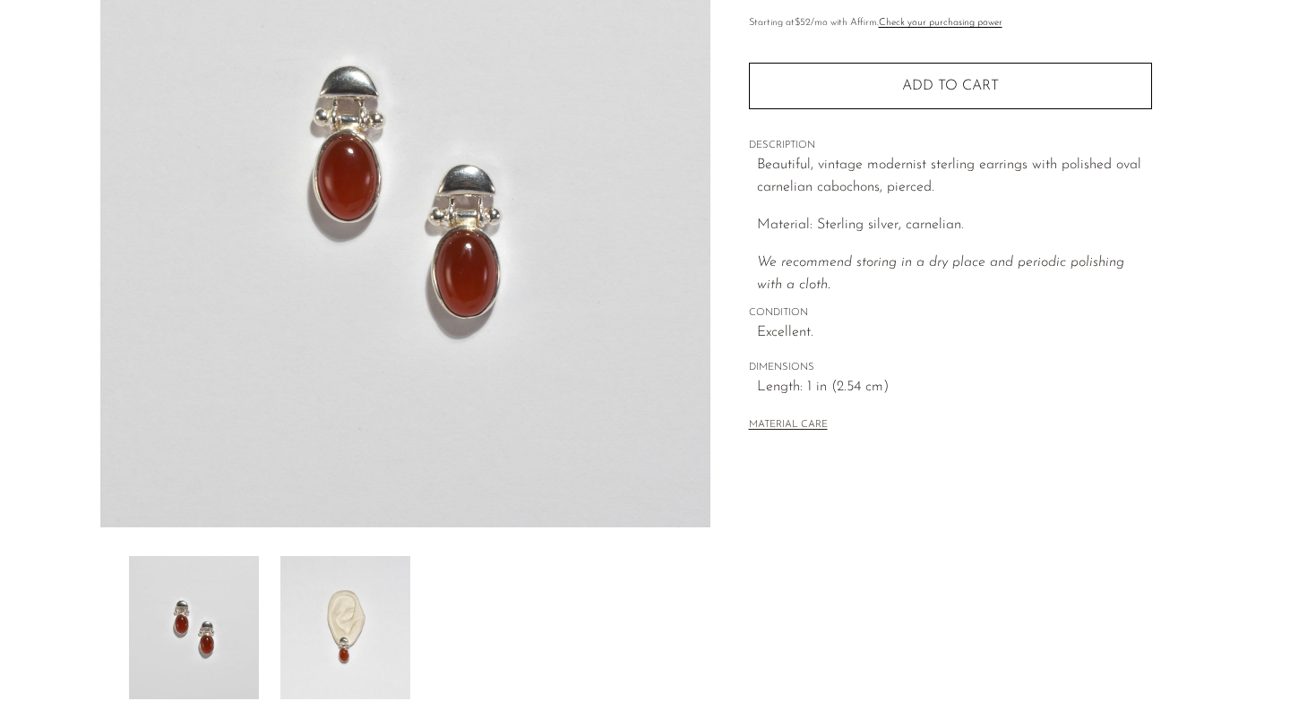
scroll to position [439, 0]
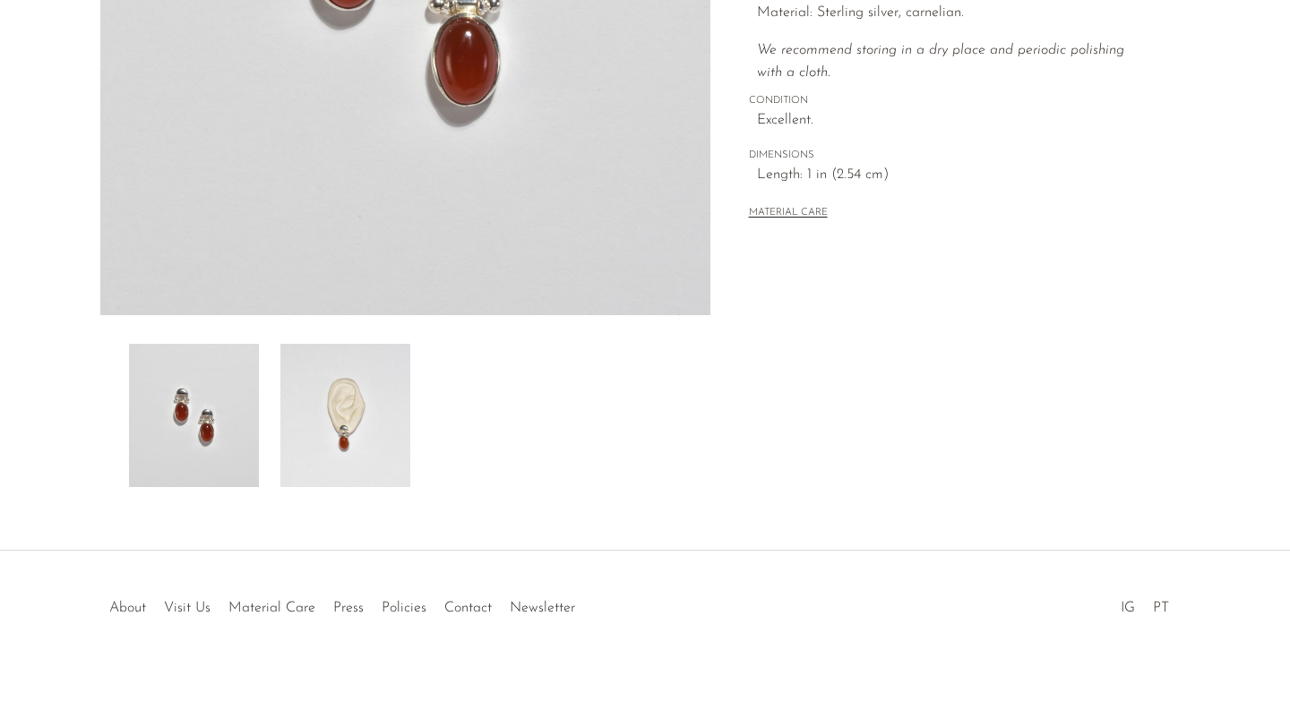
click at [340, 376] on img at bounding box center [345, 415] width 130 height 143
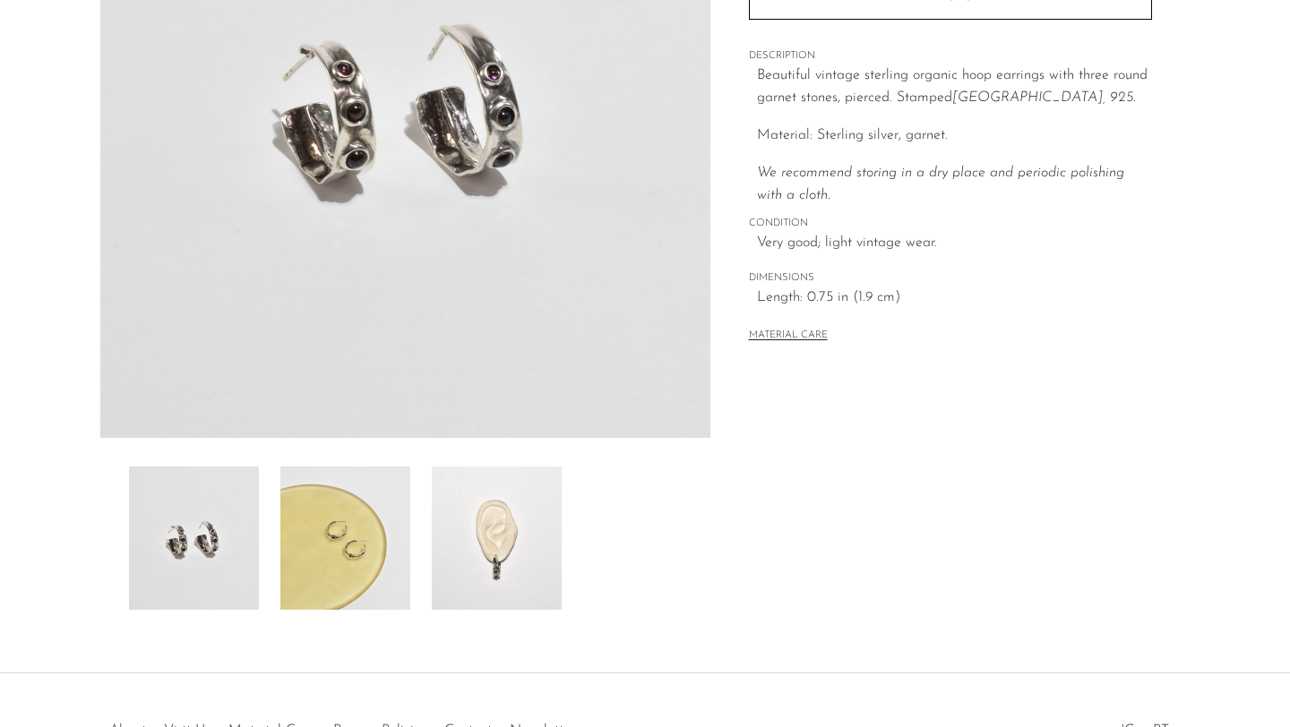
scroll to position [348, 0]
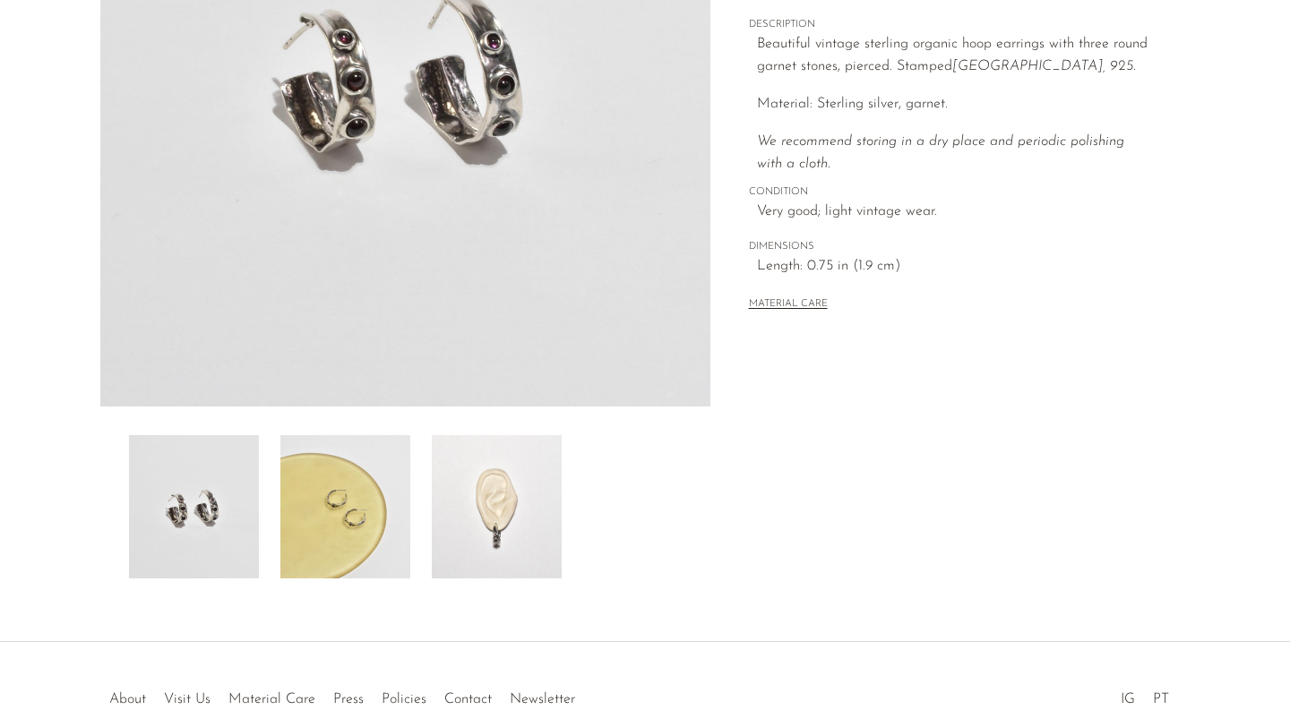
click at [506, 526] on img at bounding box center [497, 506] width 130 height 143
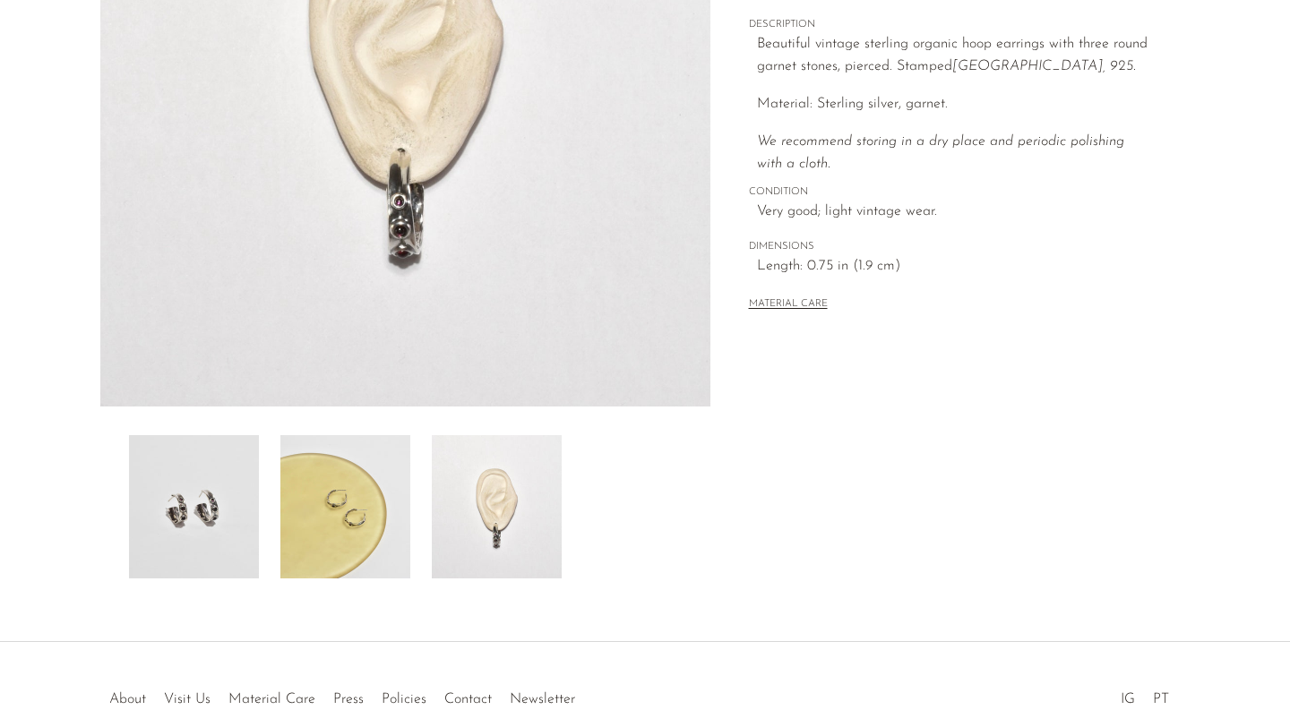
click at [379, 540] on img at bounding box center [345, 506] width 130 height 143
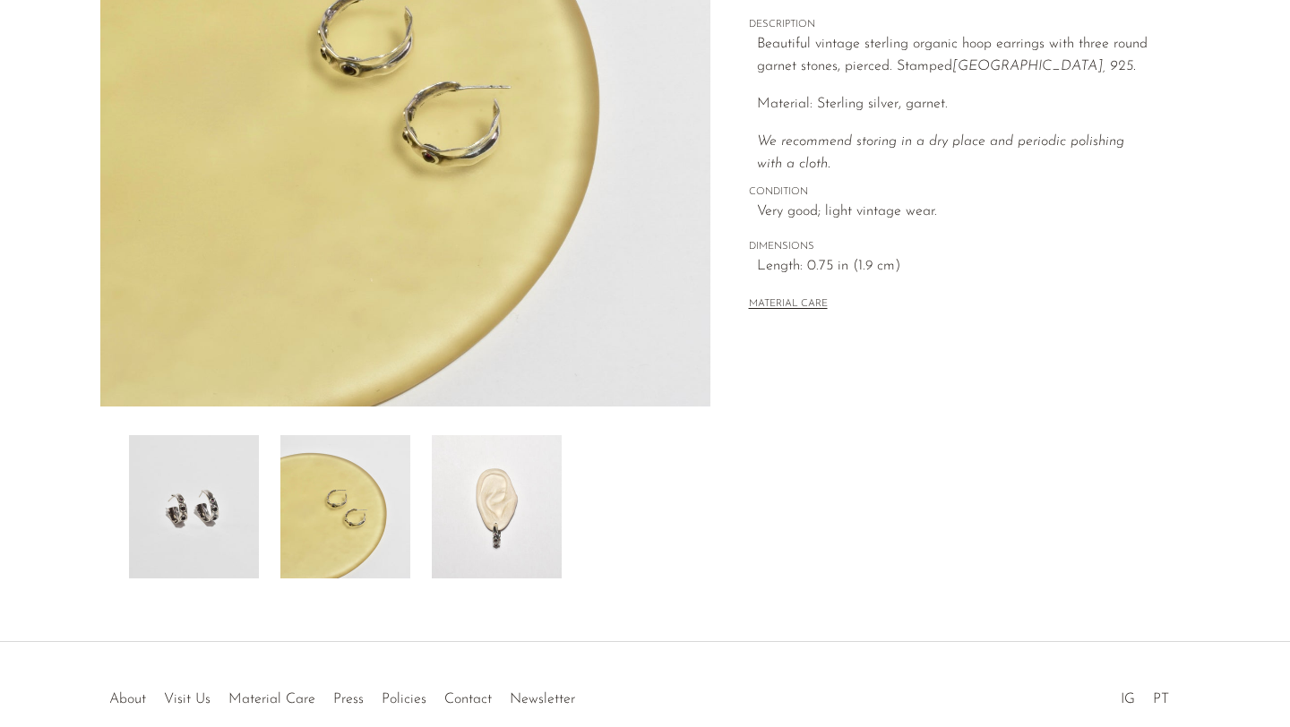
click at [256, 511] on img at bounding box center [194, 506] width 130 height 143
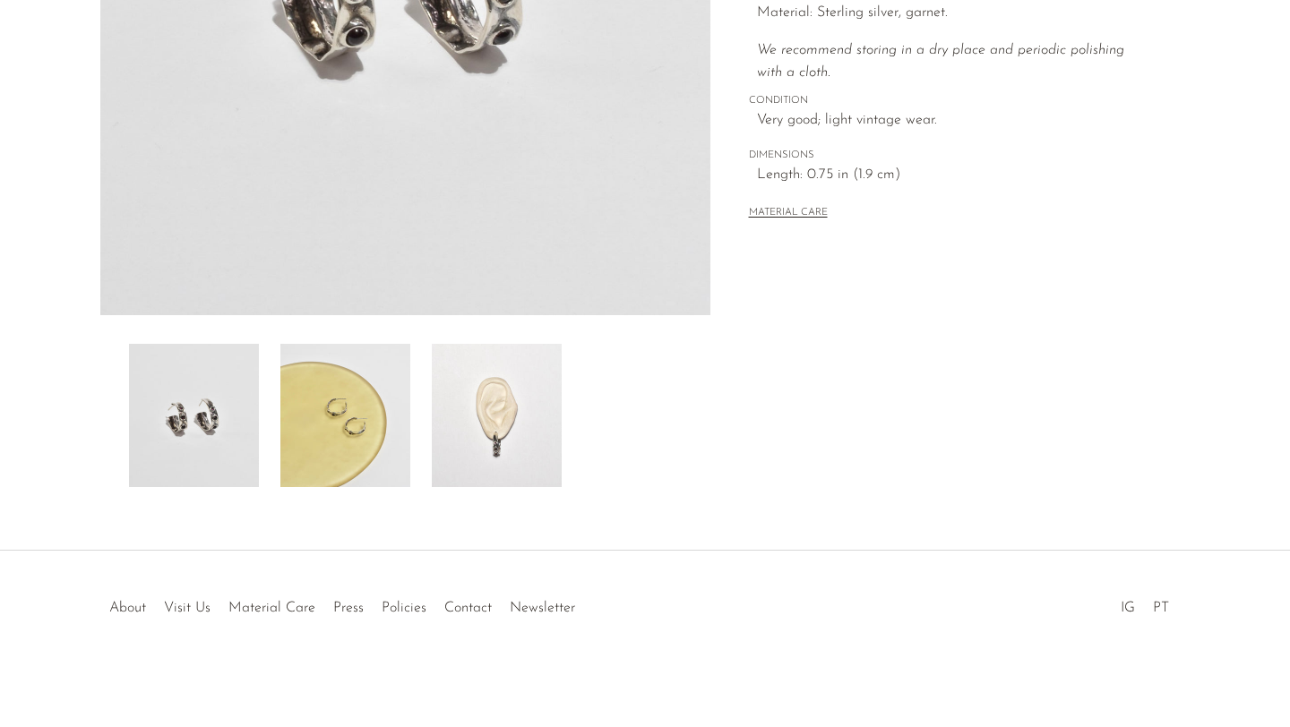
scroll to position [0, 0]
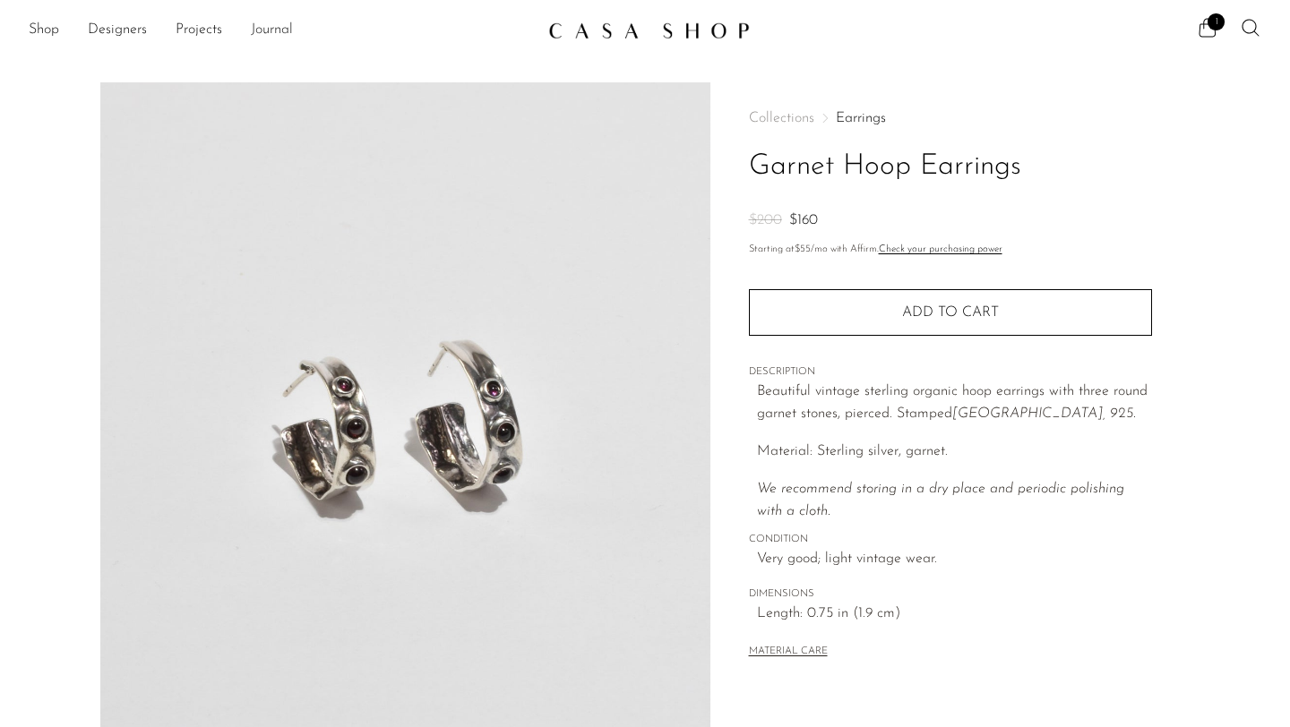
click at [278, 39] on link "Journal" at bounding box center [272, 30] width 42 height 23
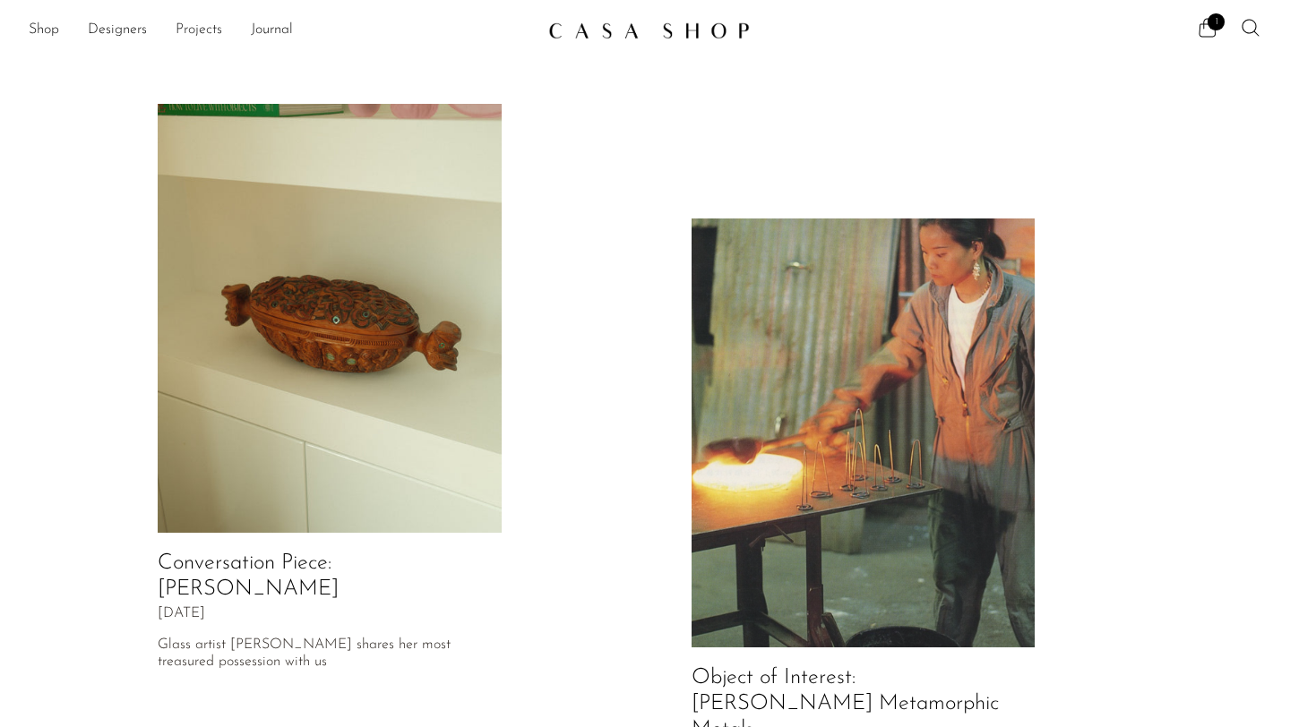
click at [189, 28] on link "Projects" at bounding box center [199, 30] width 47 height 23
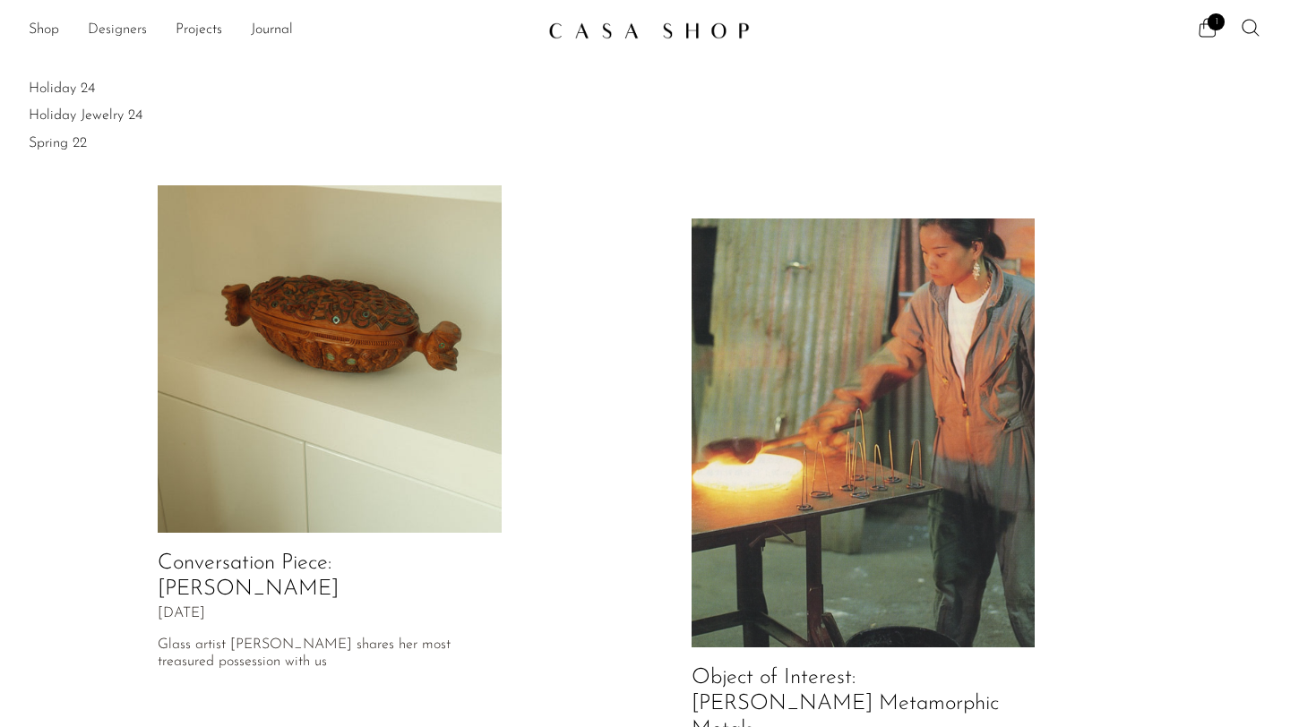
click at [135, 27] on link "Designers" at bounding box center [117, 30] width 59 height 23
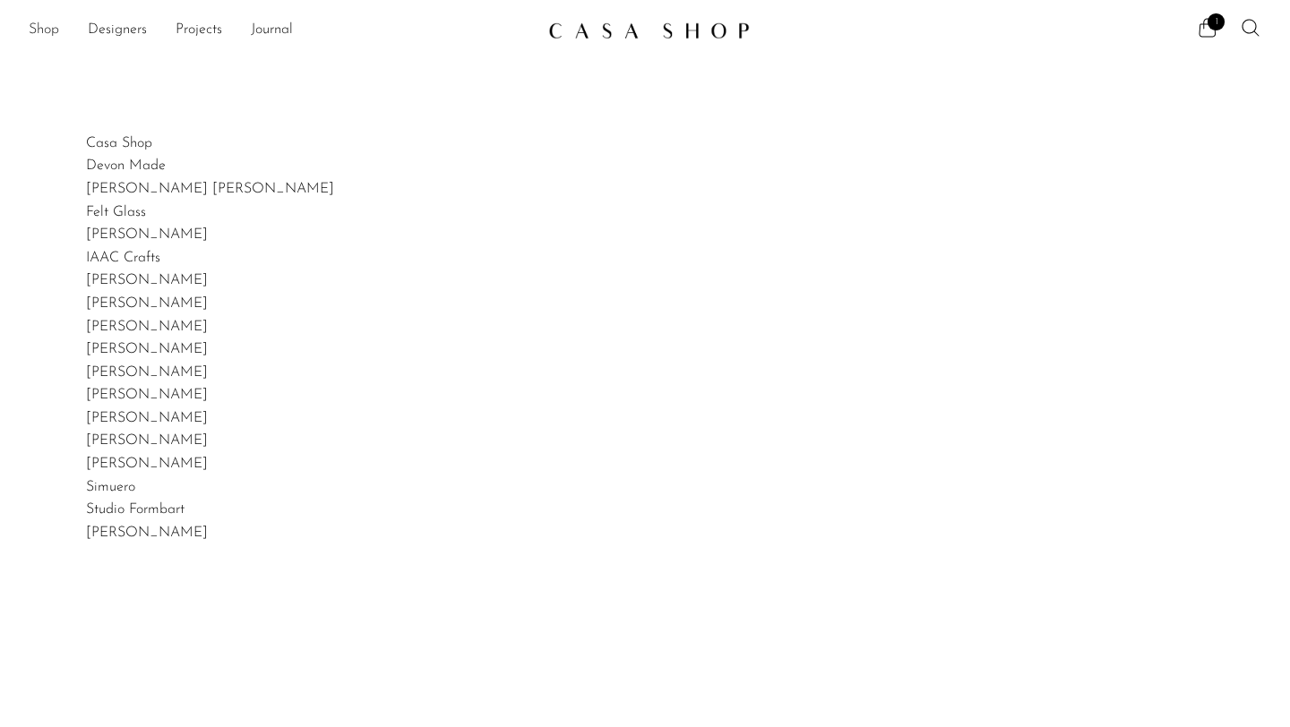
click at [41, 30] on link "Shop" at bounding box center [44, 30] width 30 height 23
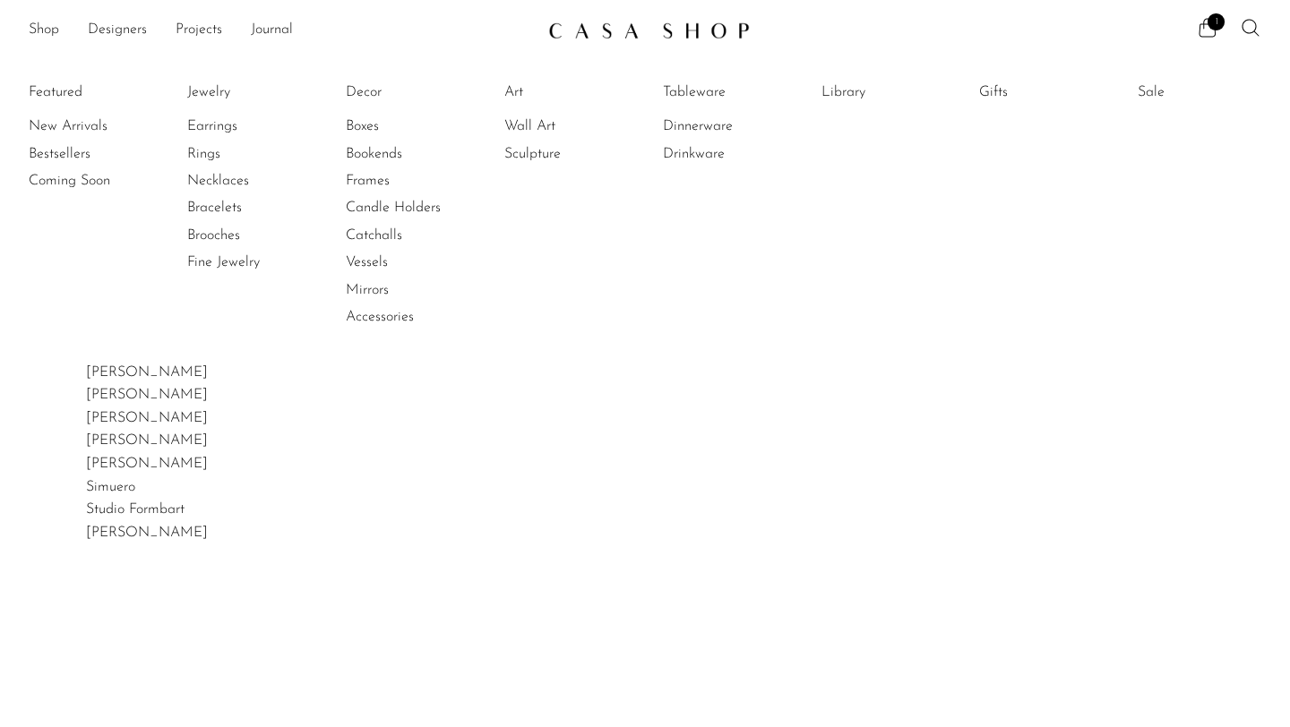
click at [403, 218] on li "Candle Holders" at bounding box center [413, 207] width 134 height 27
click at [404, 206] on link "Candle Holders" at bounding box center [413, 208] width 134 height 20
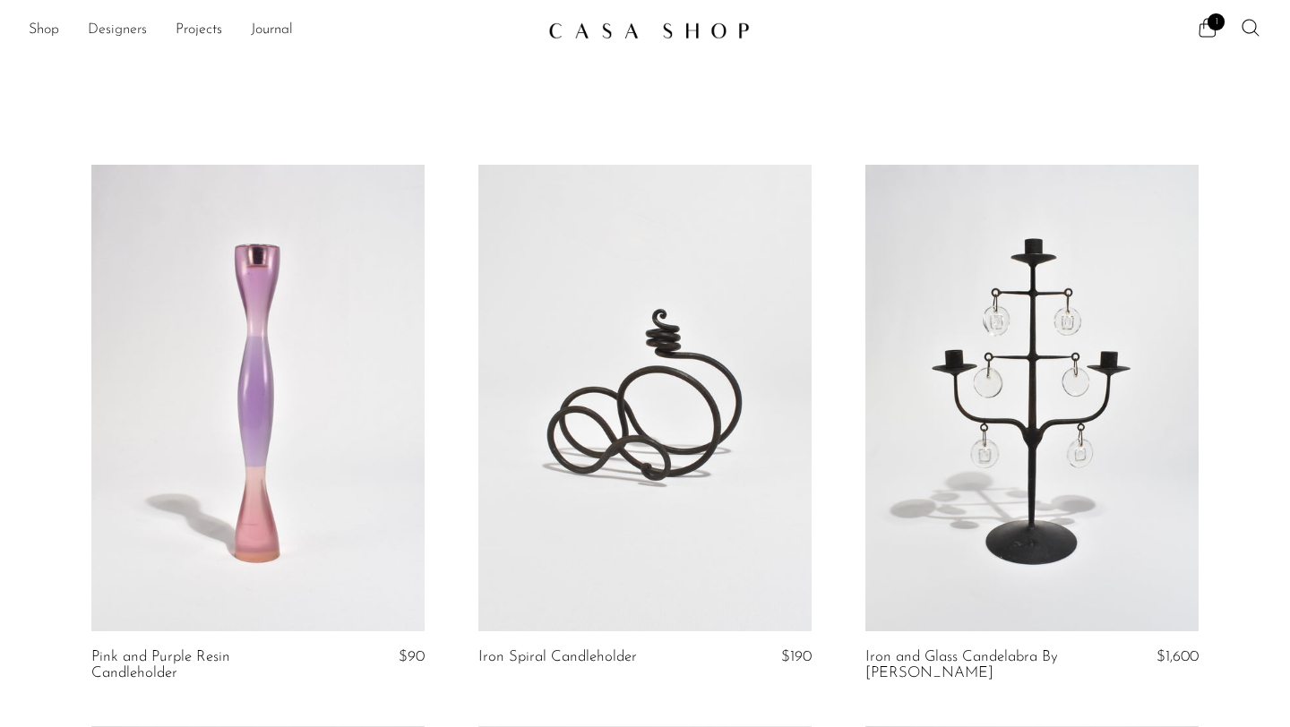
click at [121, 22] on link "Designers" at bounding box center [117, 30] width 59 height 23
